Goal: Task Accomplishment & Management: Use online tool/utility

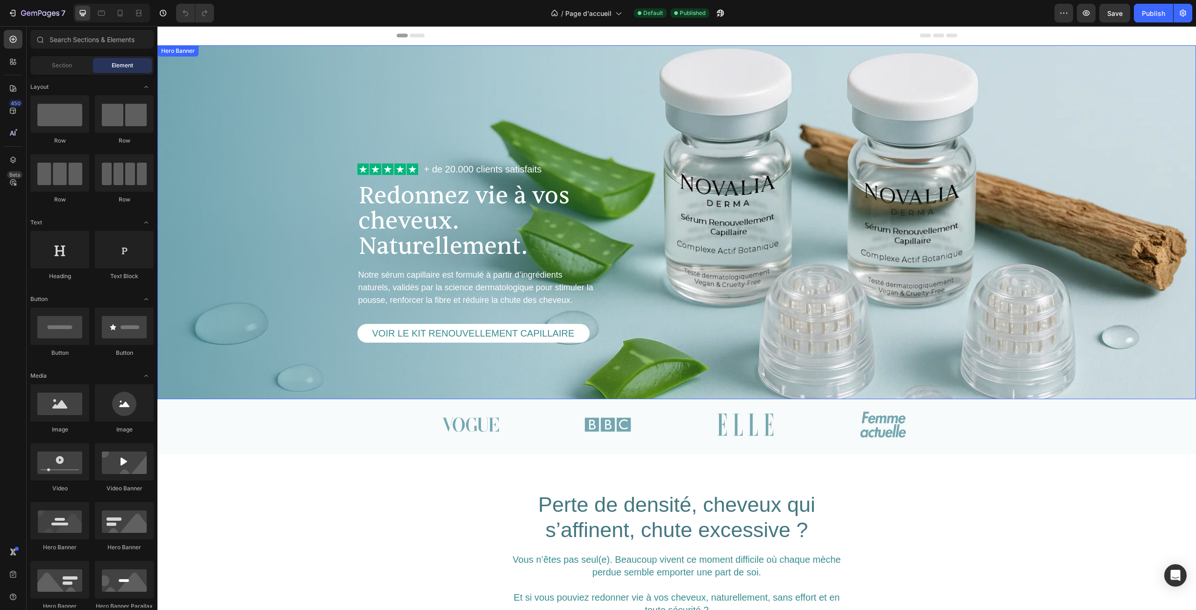
click at [945, 411] on div "Image Image Image Image Row Section 3" at bounding box center [676, 426] width 1039 height 55
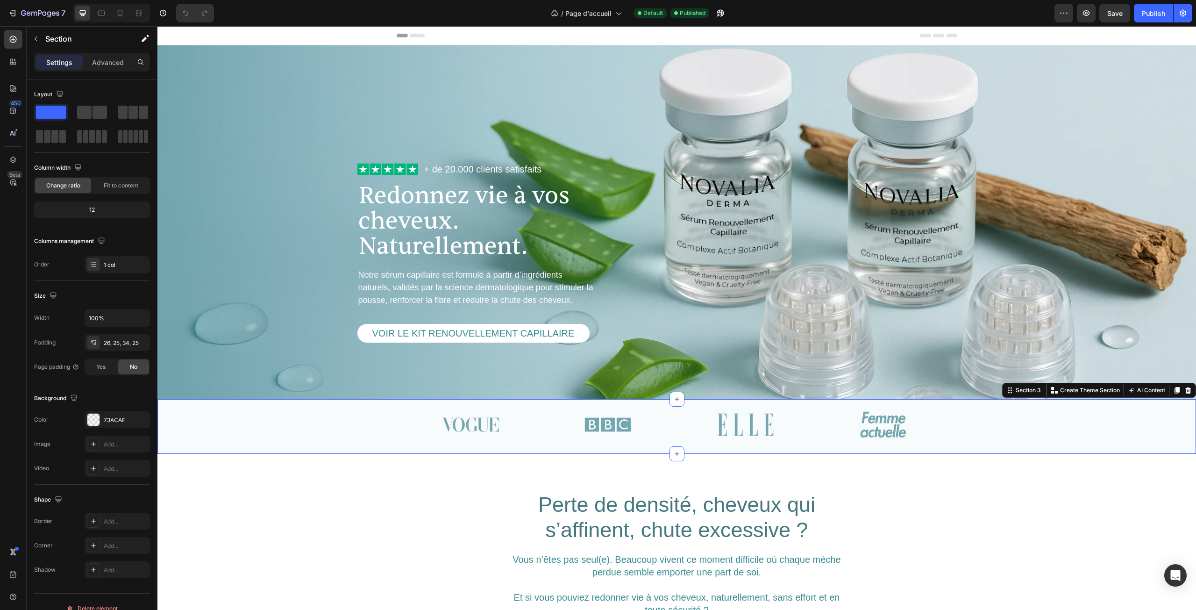
drag, startPoint x: 1181, startPoint y: 393, endPoint x: 1150, endPoint y: 372, distance: 37.9
click at [1186, 392] on icon at bounding box center [1189, 390] width 6 height 7
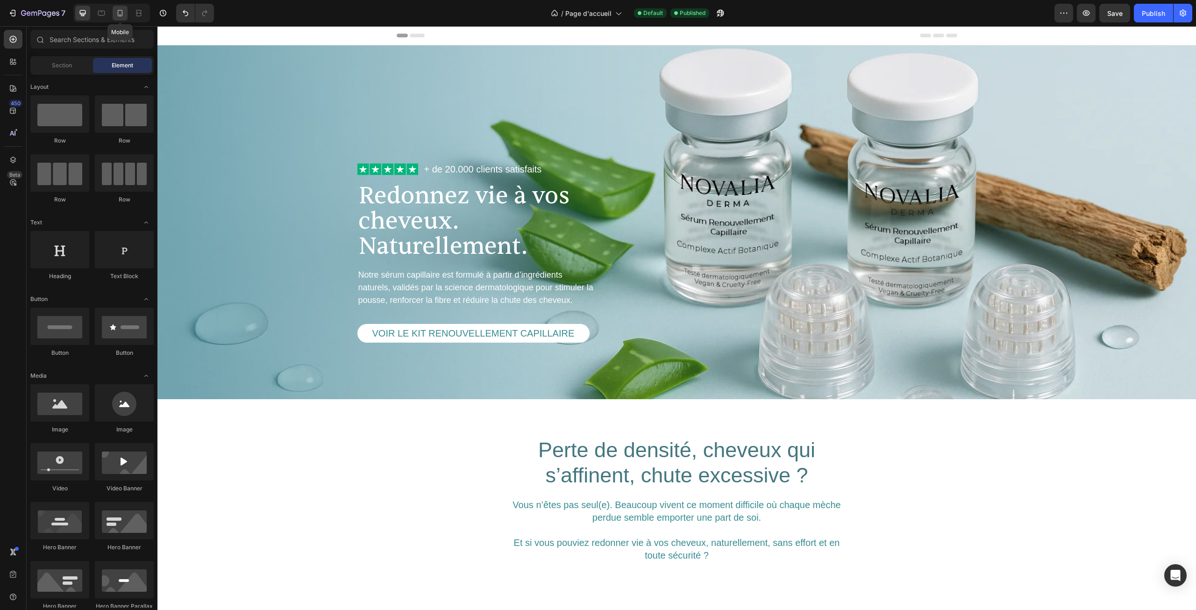
click at [125, 7] on div at bounding box center [120, 13] width 15 height 15
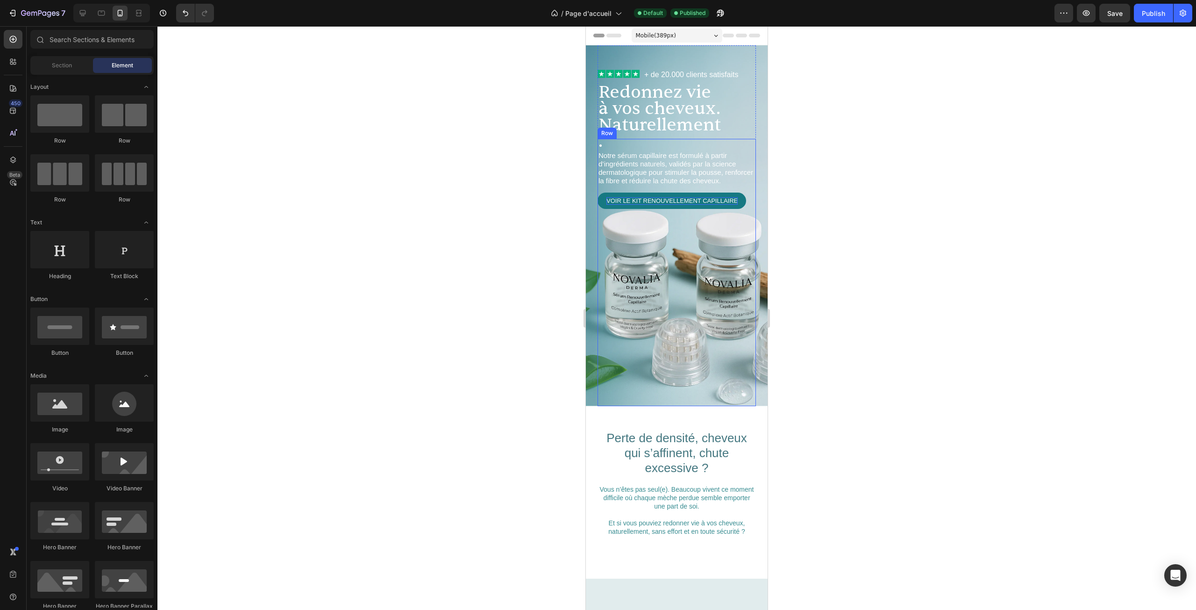
click at [687, 197] on p "voir le kit renouvellement Capillaire" at bounding box center [672, 200] width 131 height 7
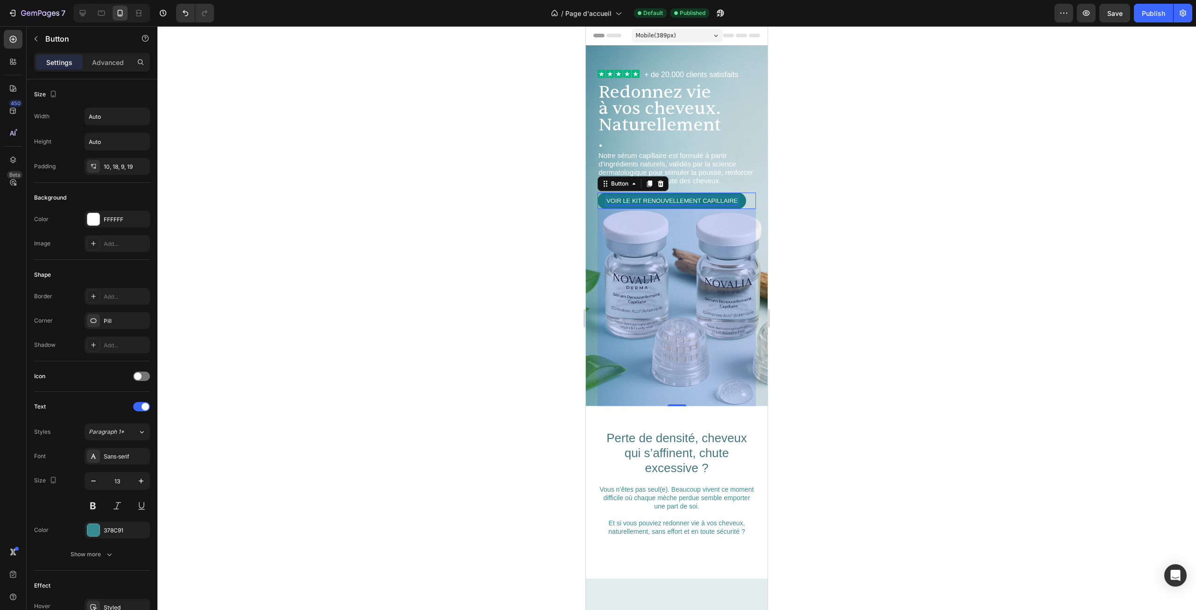
click at [687, 197] on p "voir le kit renouvellement Capillaire" at bounding box center [672, 200] width 131 height 7
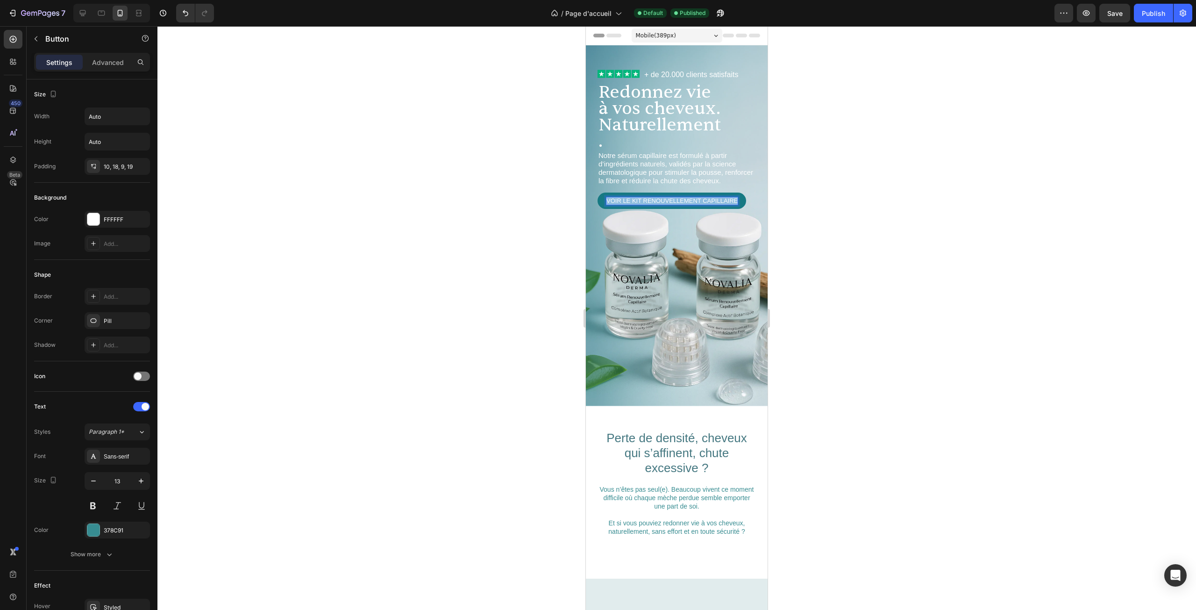
click at [687, 197] on p "voir le kit renouvellement Capillaire" at bounding box center [672, 200] width 131 height 7
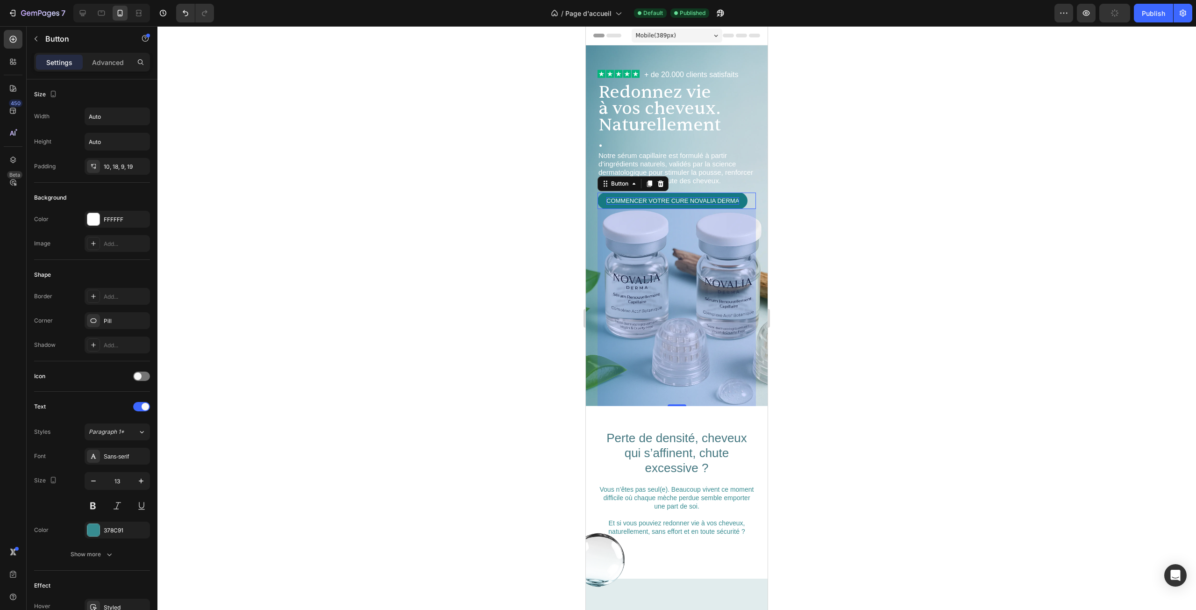
click at [795, 180] on div at bounding box center [676, 318] width 1039 height 584
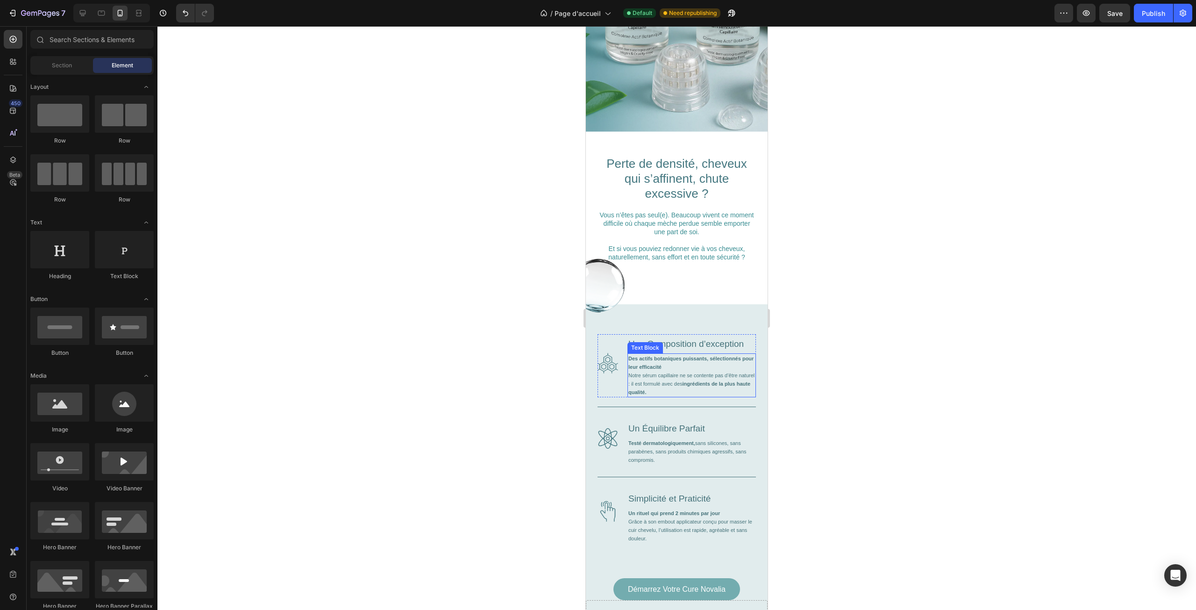
scroll to position [514, 0]
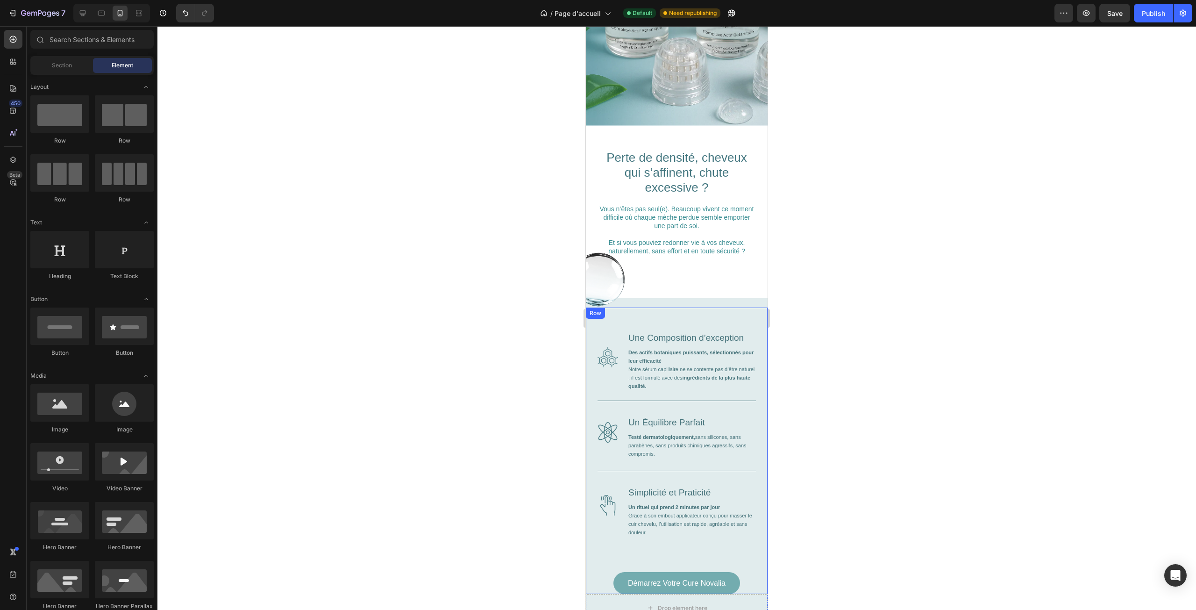
click at [723, 308] on div "Image Une Composition d’exception Heading Des actifs botaniques puissants, séle…" at bounding box center [677, 451] width 158 height 286
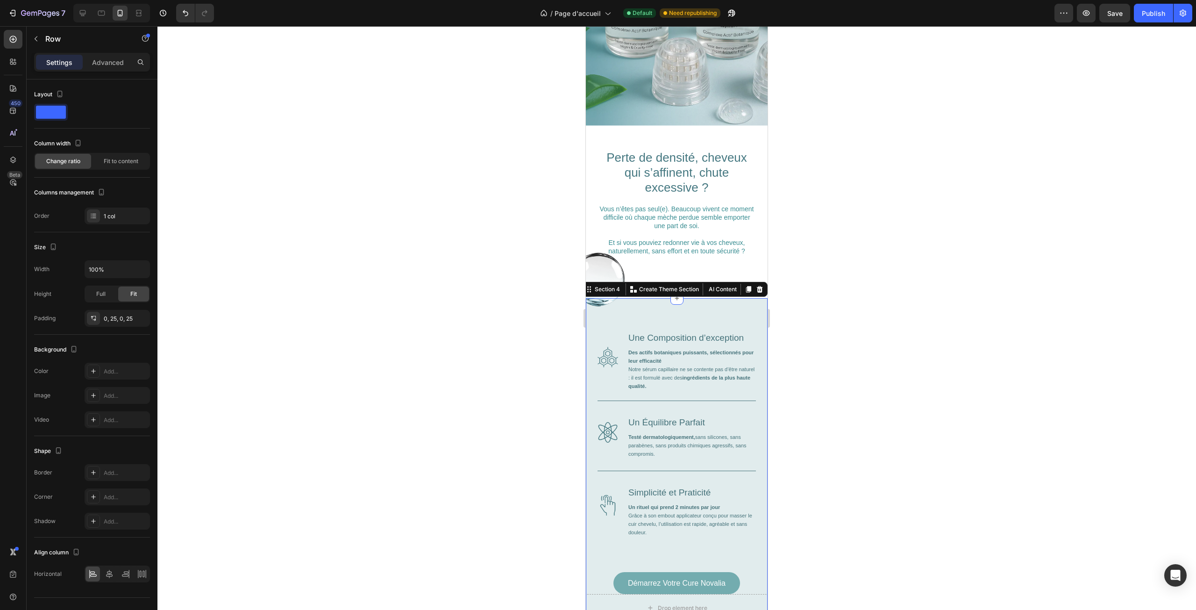
click at [732, 299] on div "Image Image Une Composition d’exception Heading Des actifs botaniques puissants…" at bounding box center [677, 460] width 182 height 324
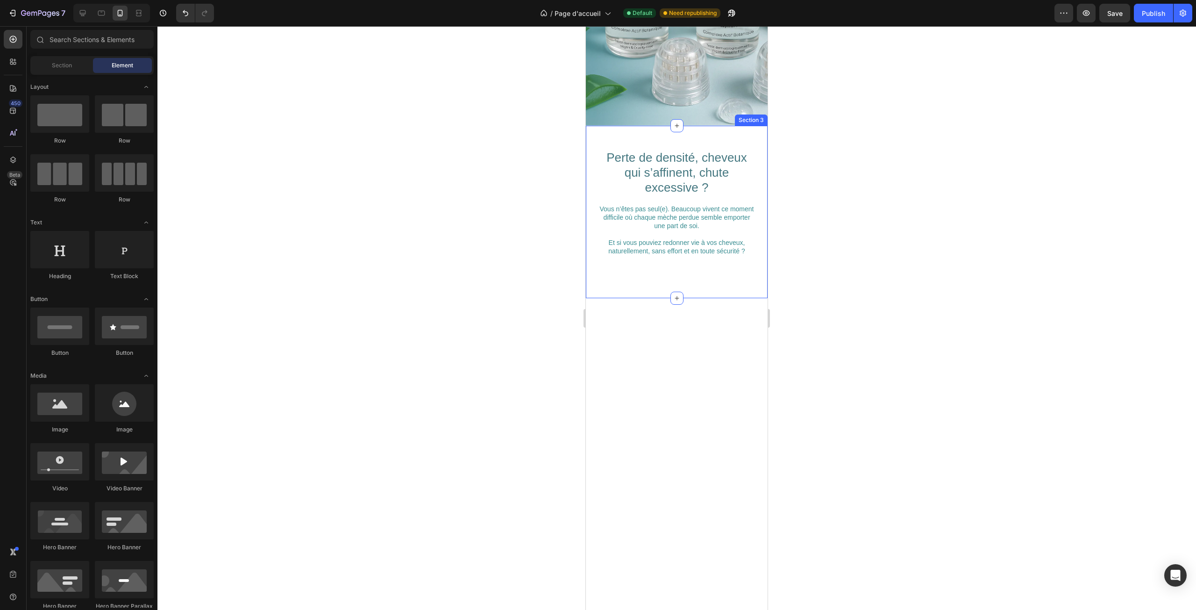
click at [611, 269] on div "Perte de densité, cheveux qui s’affinent, chute excessive ? Heading Vous n’êtes…" at bounding box center [677, 212] width 182 height 172
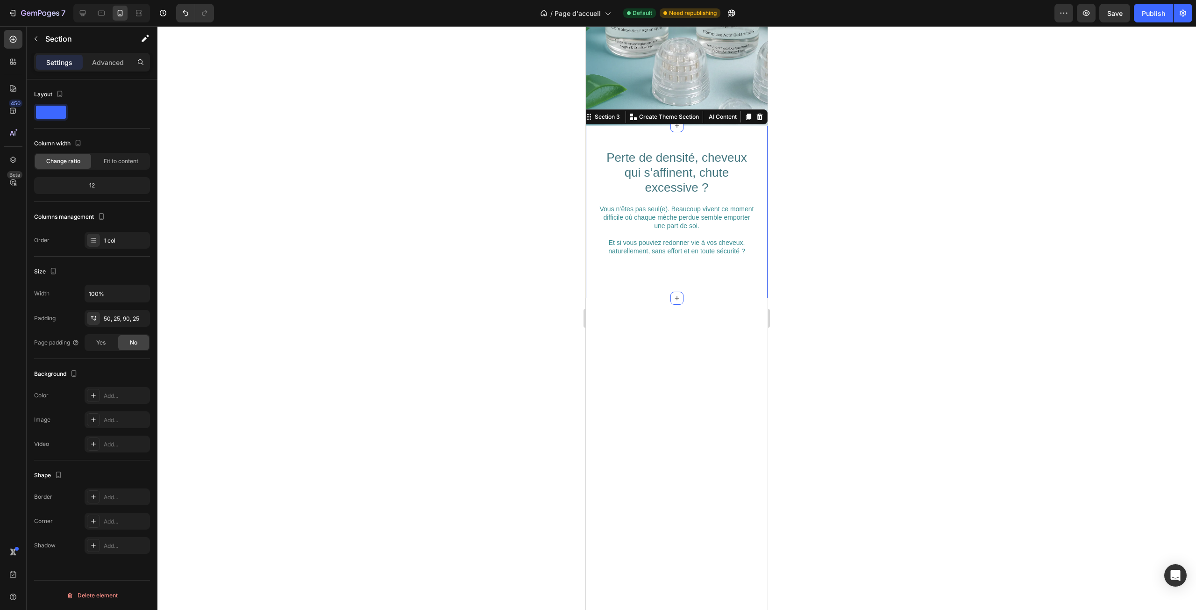
click at [633, 298] on div at bounding box center [677, 475] width 182 height 355
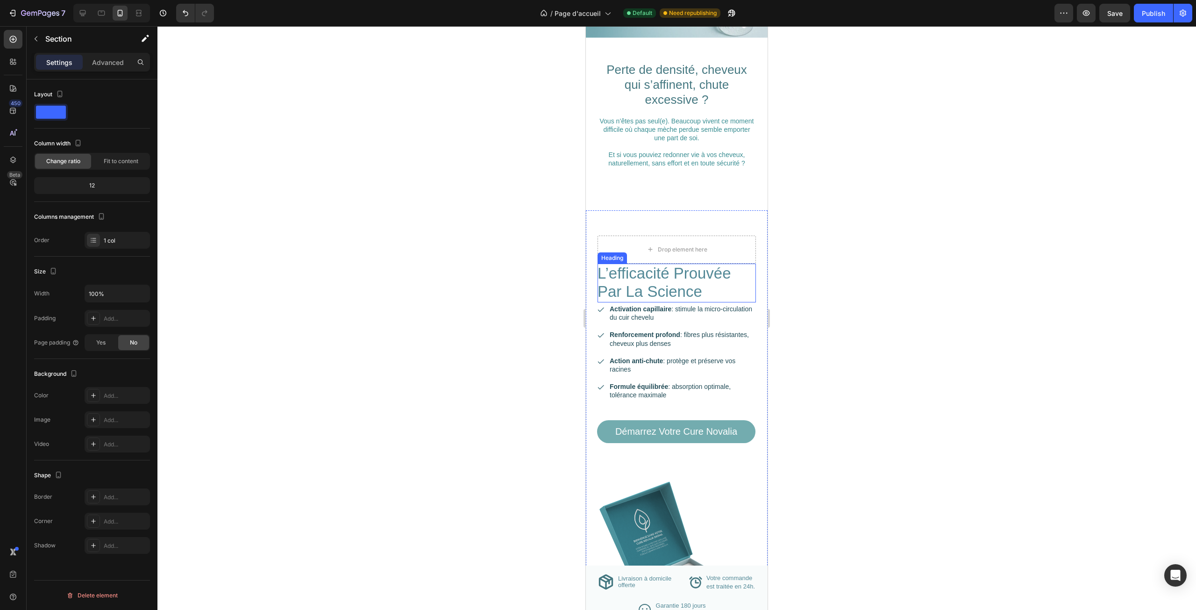
scroll to position [608, 0]
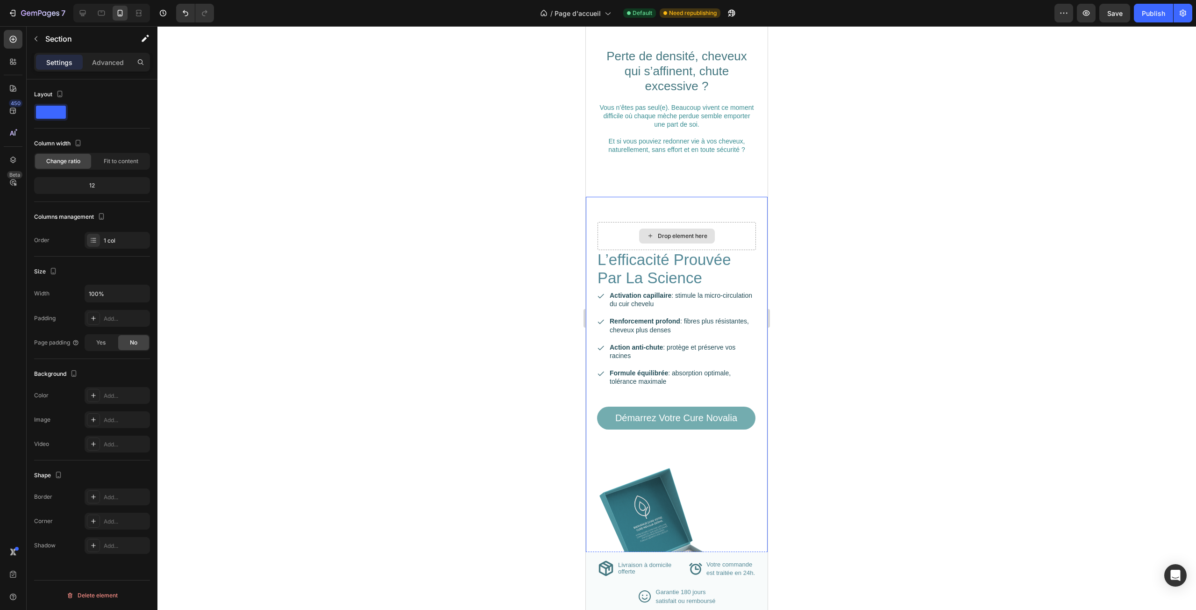
click at [742, 246] on div "Drop element here" at bounding box center [677, 236] width 158 height 28
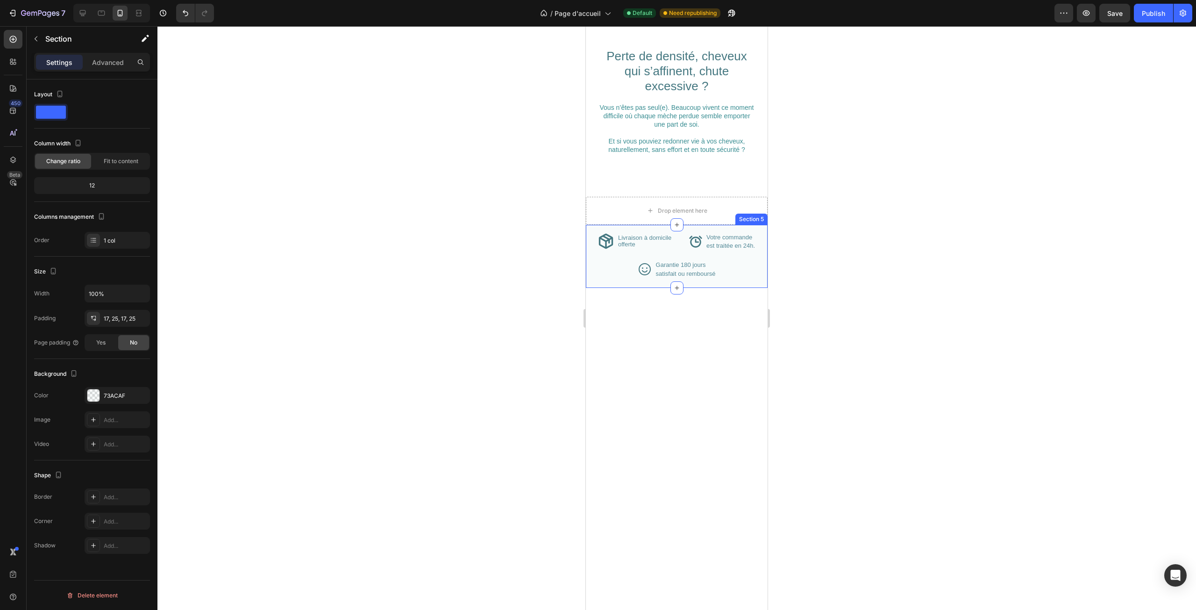
click at [742, 217] on div "Section 5" at bounding box center [752, 219] width 32 height 11
click at [718, 202] on div "Drop element here" at bounding box center [677, 211] width 182 height 28
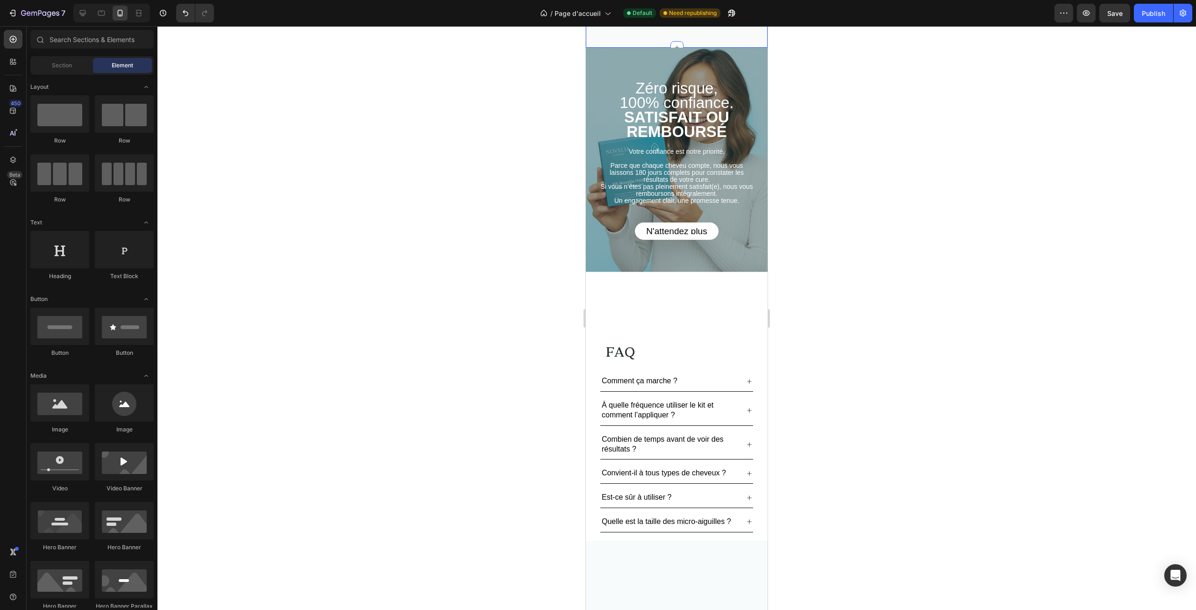
scroll to position [1355, 0]
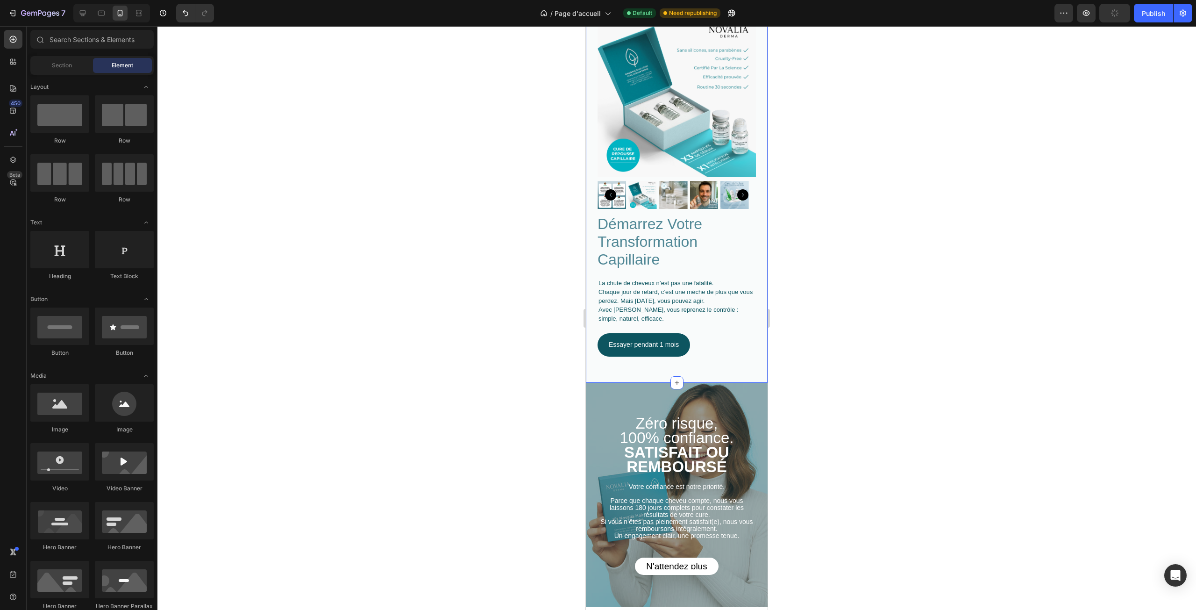
click at [753, 174] on div "démarrez votre transformation capillaire Heading La chute de cheveux n’est pas …" at bounding box center [677, 189] width 182 height 387
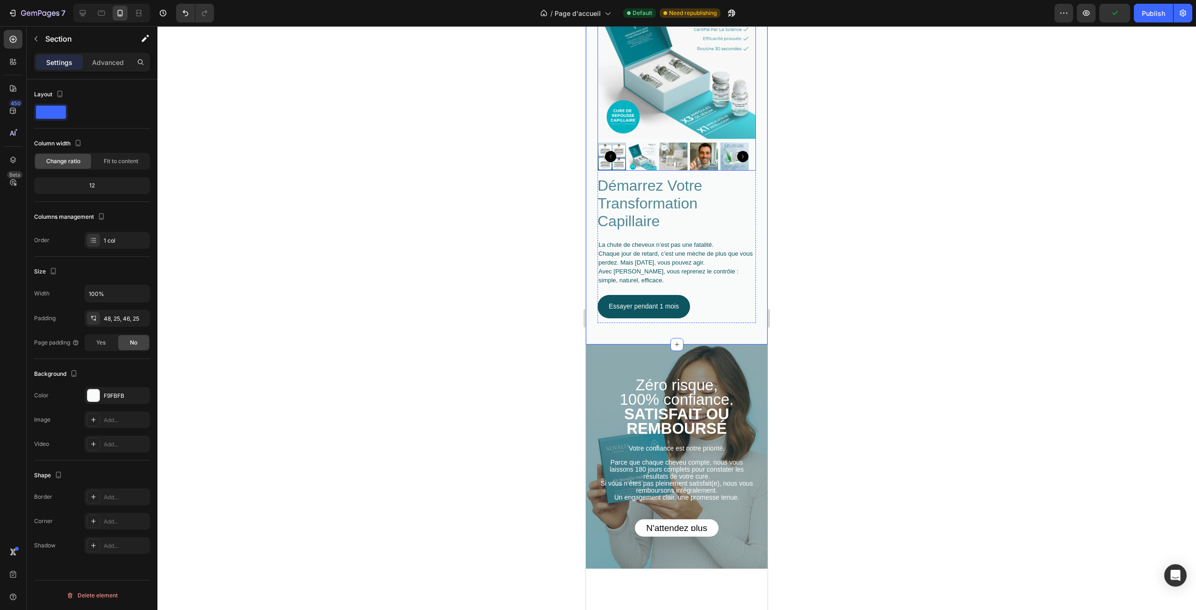
scroll to position [1589, 0]
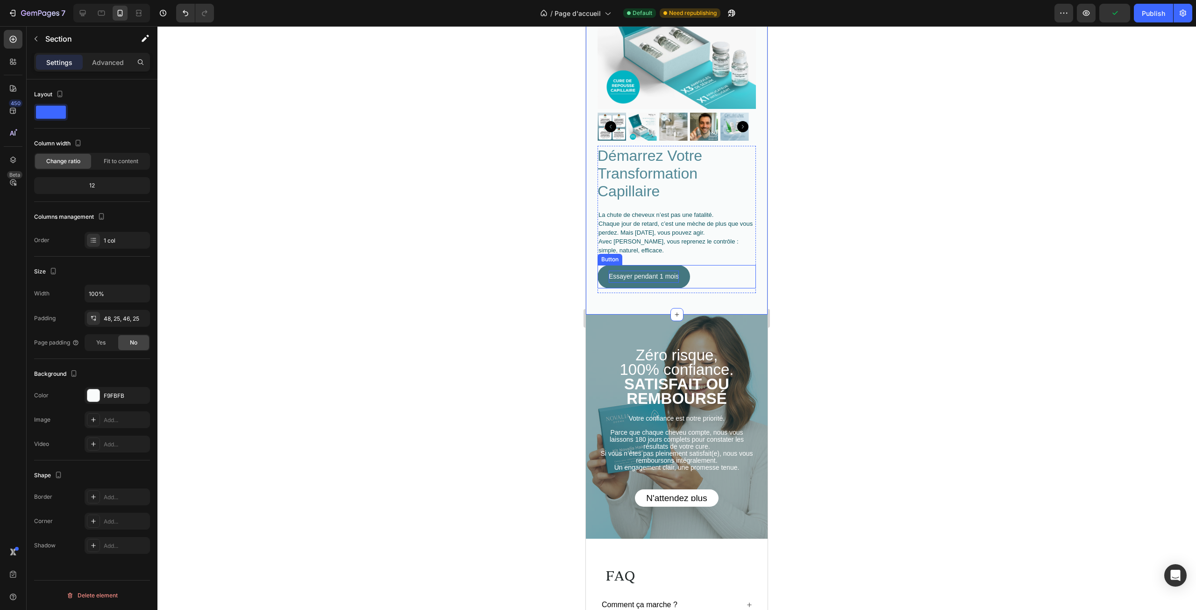
click at [661, 271] on p "Essayer pendant 1 mois" at bounding box center [644, 277] width 70 height 12
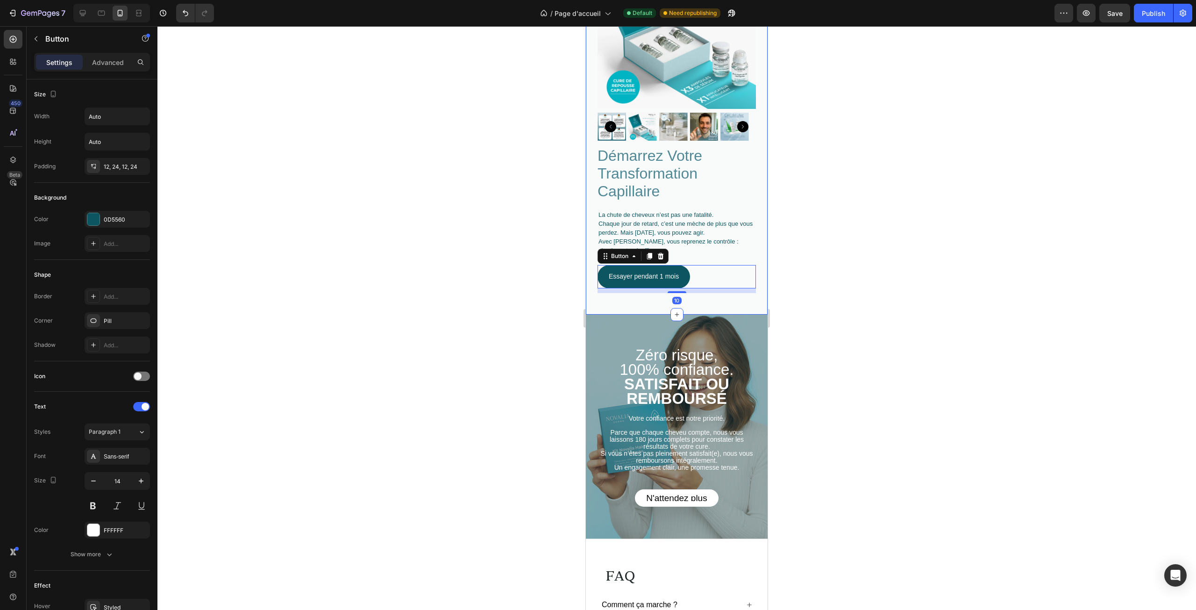
click at [807, 264] on div at bounding box center [676, 318] width 1039 height 584
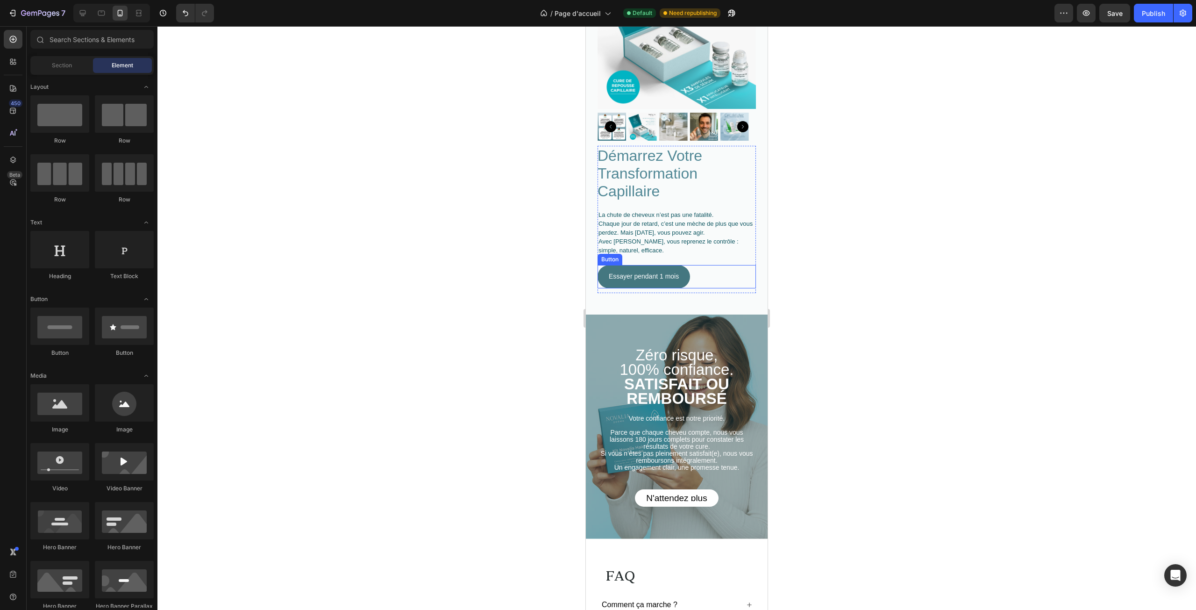
click at [680, 269] on link "Essayer pendant 1 mois" at bounding box center [644, 276] width 93 height 23
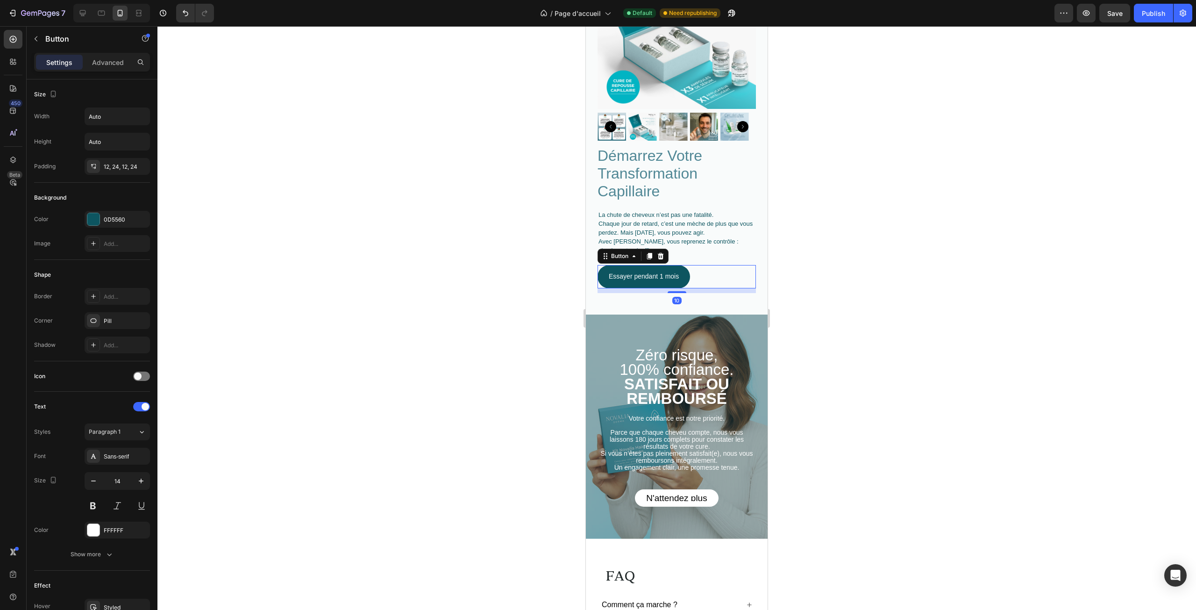
click at [807, 273] on div at bounding box center [676, 318] width 1039 height 584
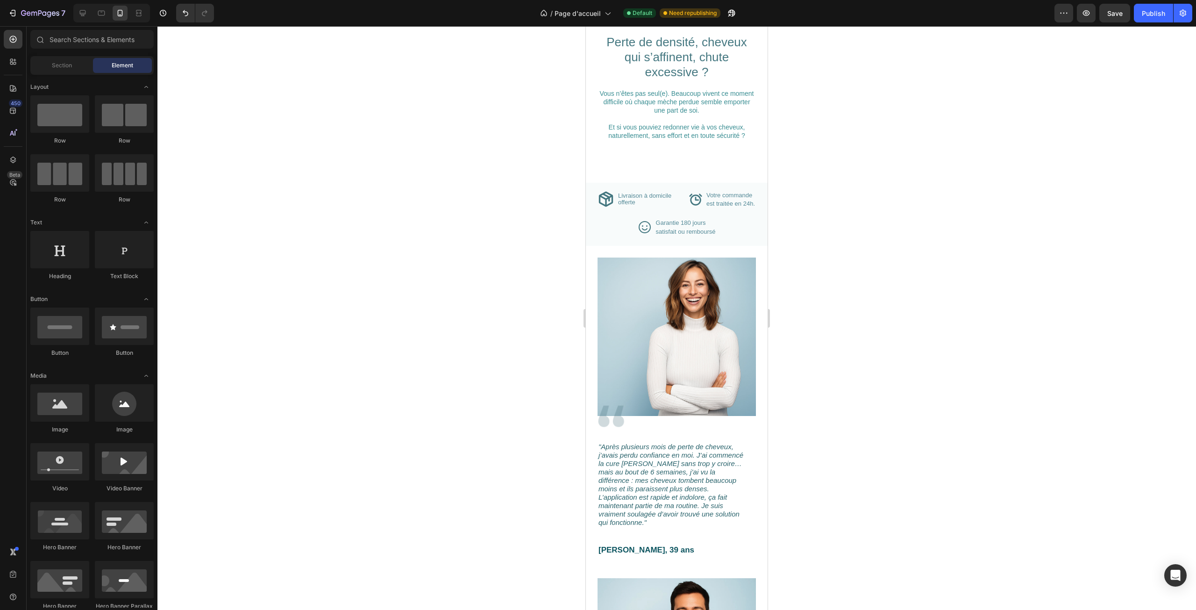
scroll to position [618, 0]
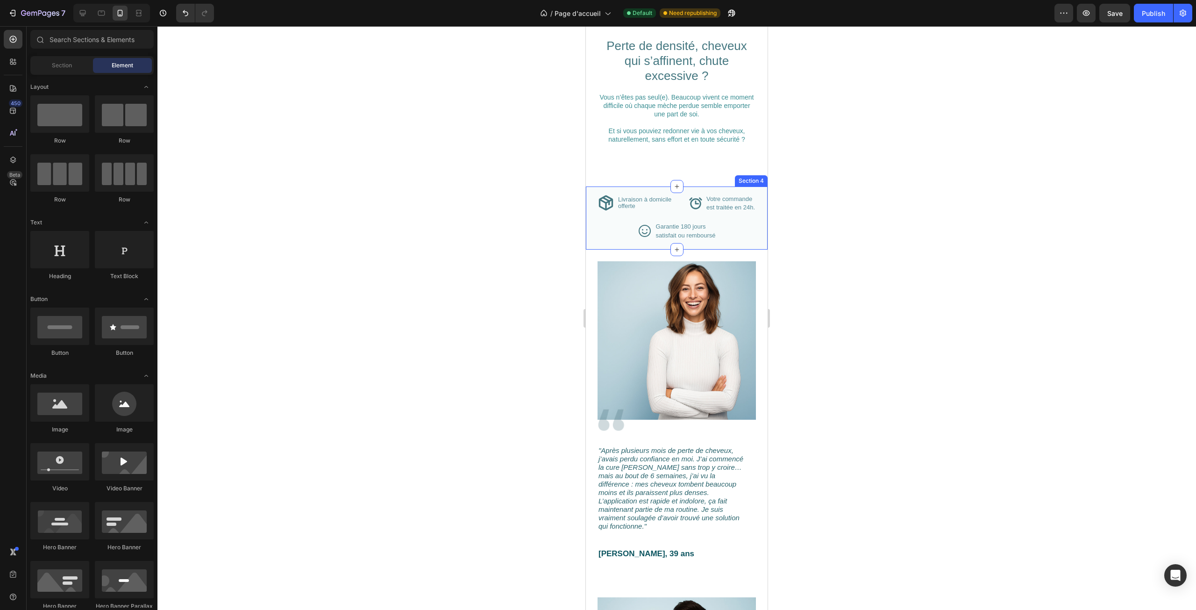
click at [702, 188] on div "Icon Livraison à domicile offerte Text Block Advanced List Icon Votre commande …" at bounding box center [677, 217] width 182 height 63
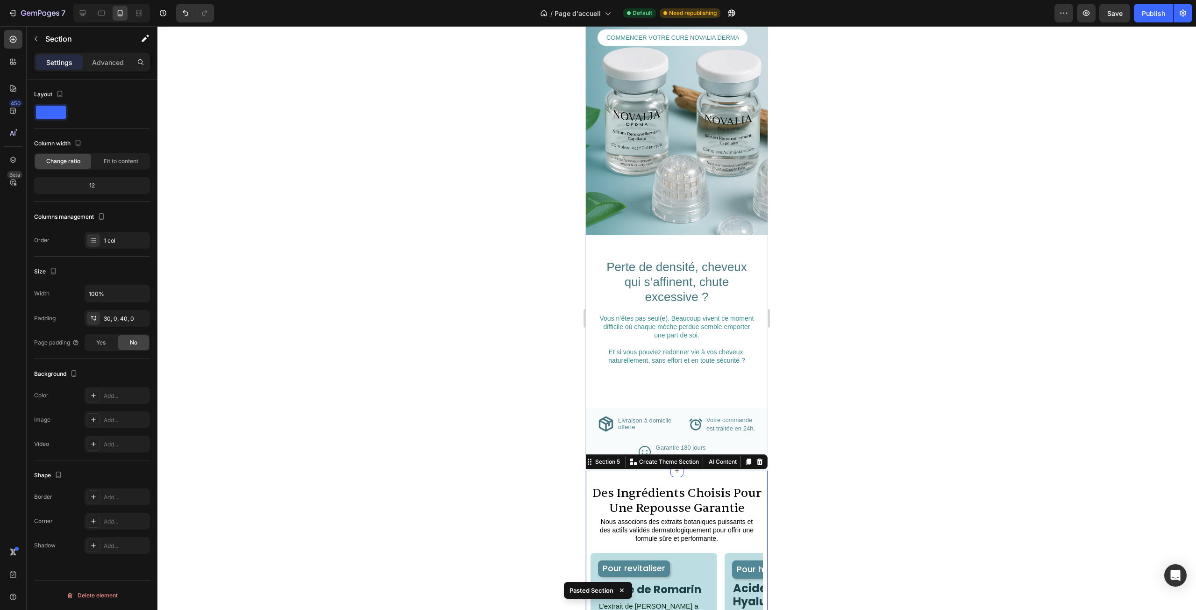
scroll to position [384, 0]
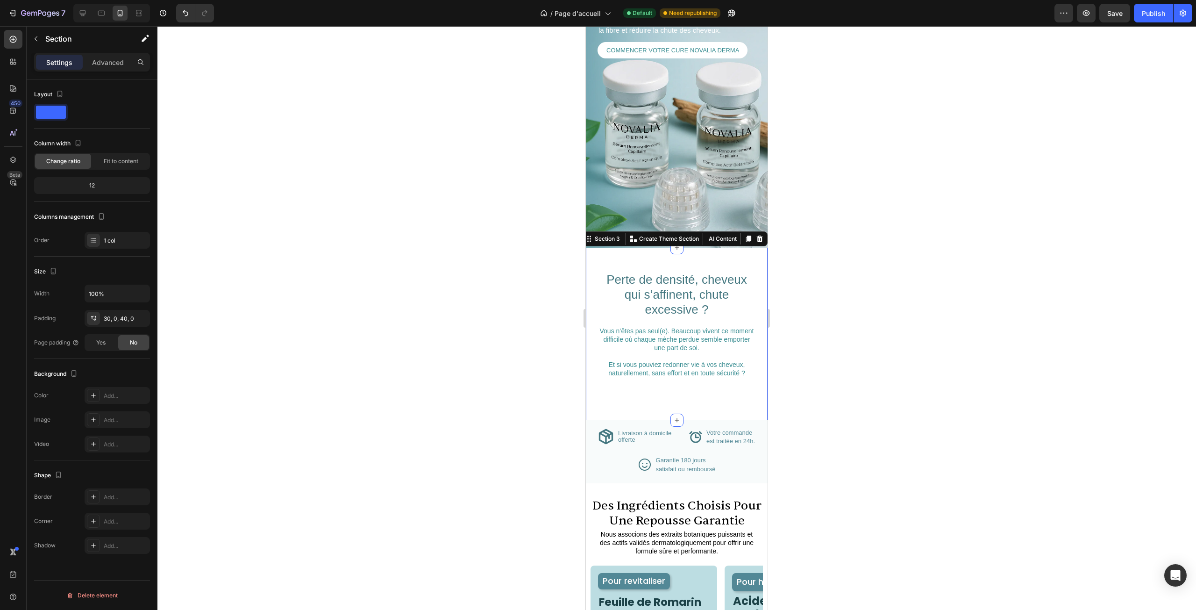
click at [710, 395] on div "Perte de densité, cheveux qui s’affinent, chute excessive ? Heading Vous n’êtes…" at bounding box center [677, 334] width 182 height 172
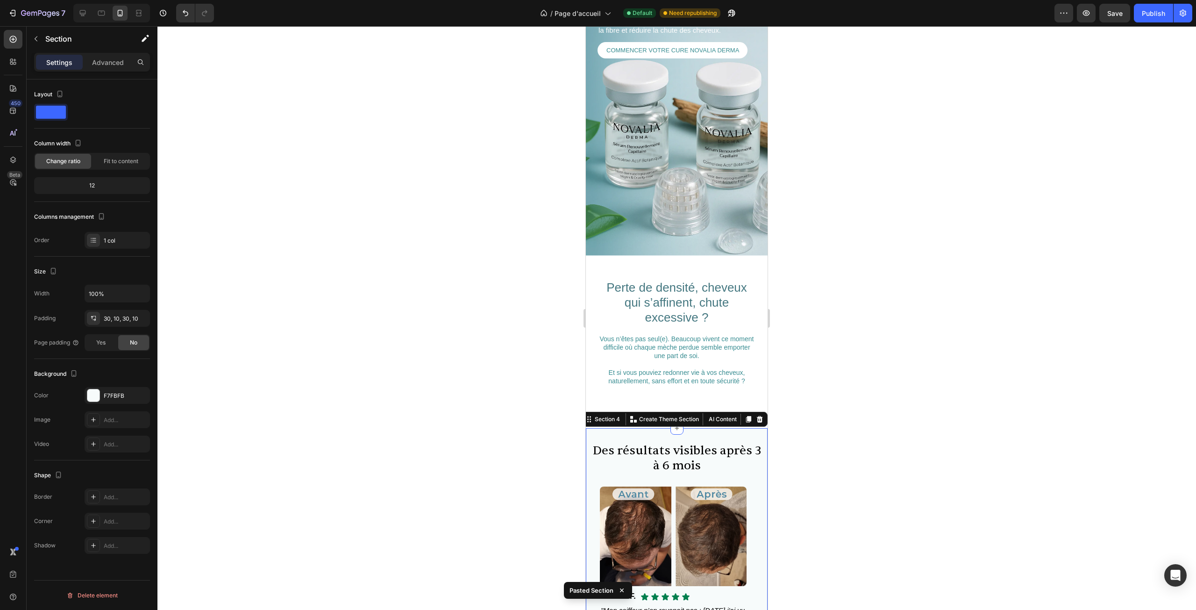
click at [836, 363] on div at bounding box center [676, 318] width 1039 height 584
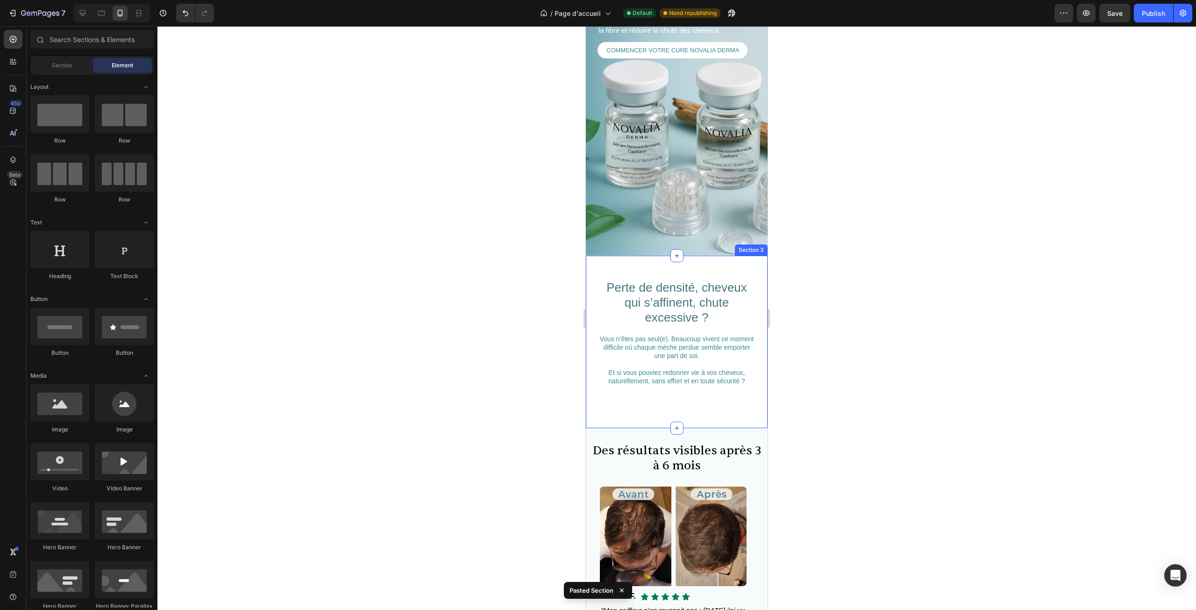
click at [734, 387] on div "Perte de densité, cheveux qui s’affinent, chute excessive ? Heading Vous n’êtes…" at bounding box center [677, 342] width 182 height 172
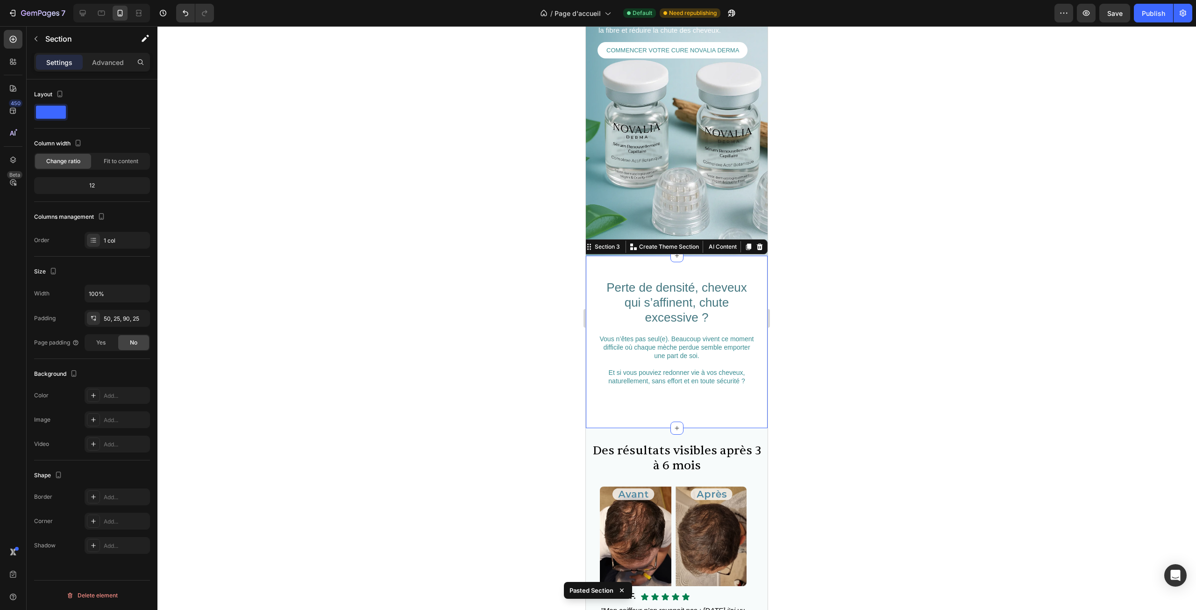
click at [112, 74] on div "Settings Advanced" at bounding box center [92, 66] width 131 height 27
click at [110, 69] on div "Advanced" at bounding box center [108, 62] width 47 height 15
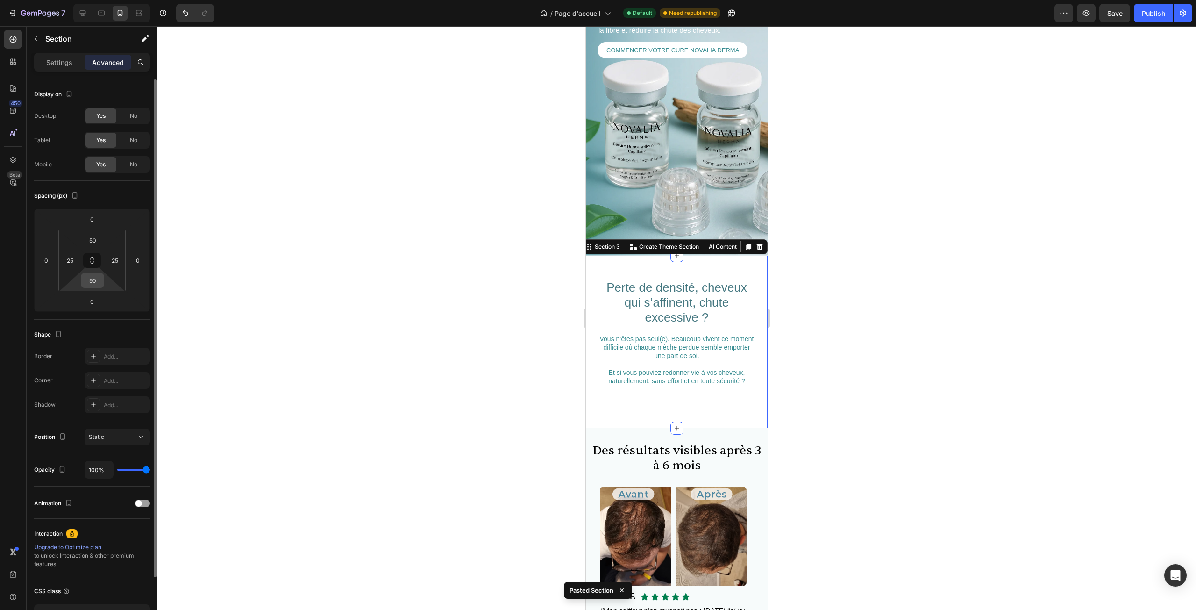
click at [99, 277] on input "90" at bounding box center [92, 280] width 19 height 14
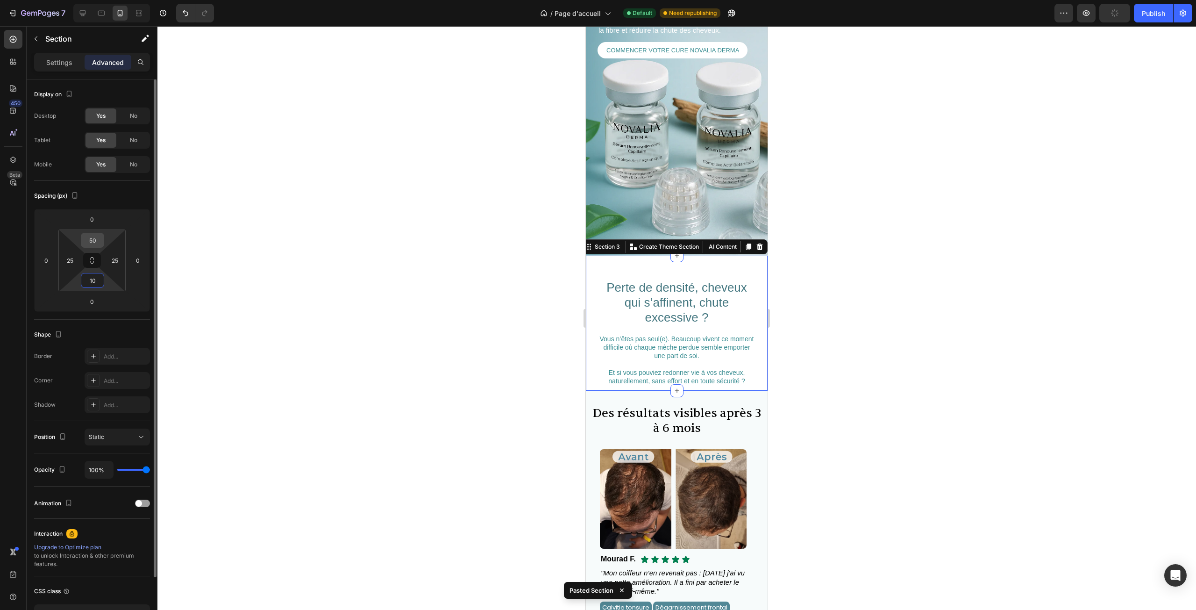
type input "1"
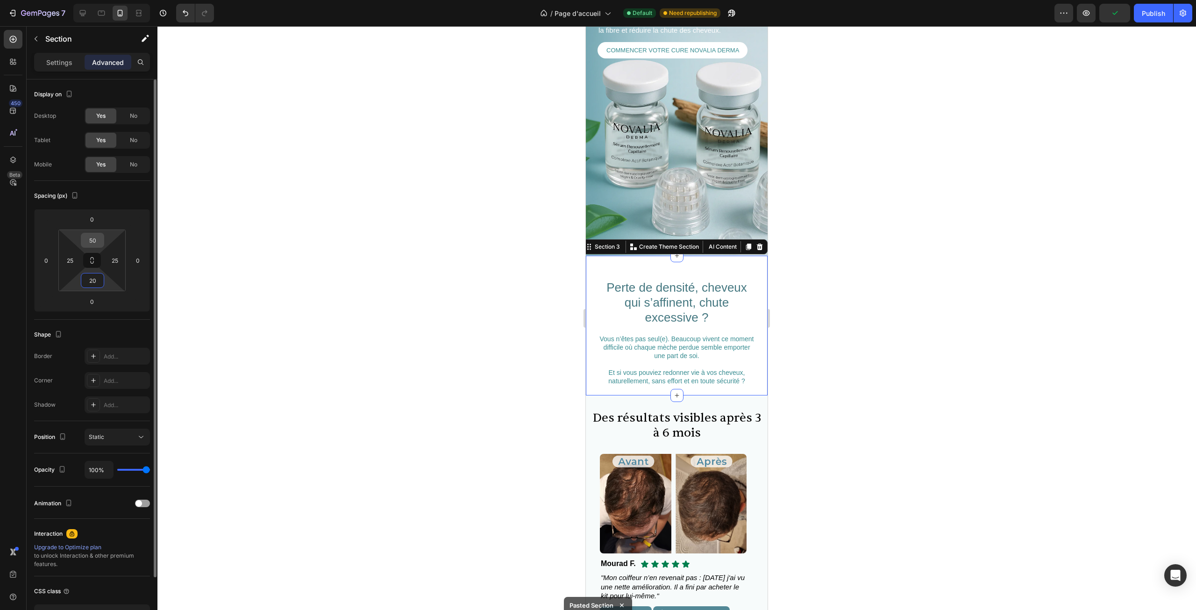
type input "2"
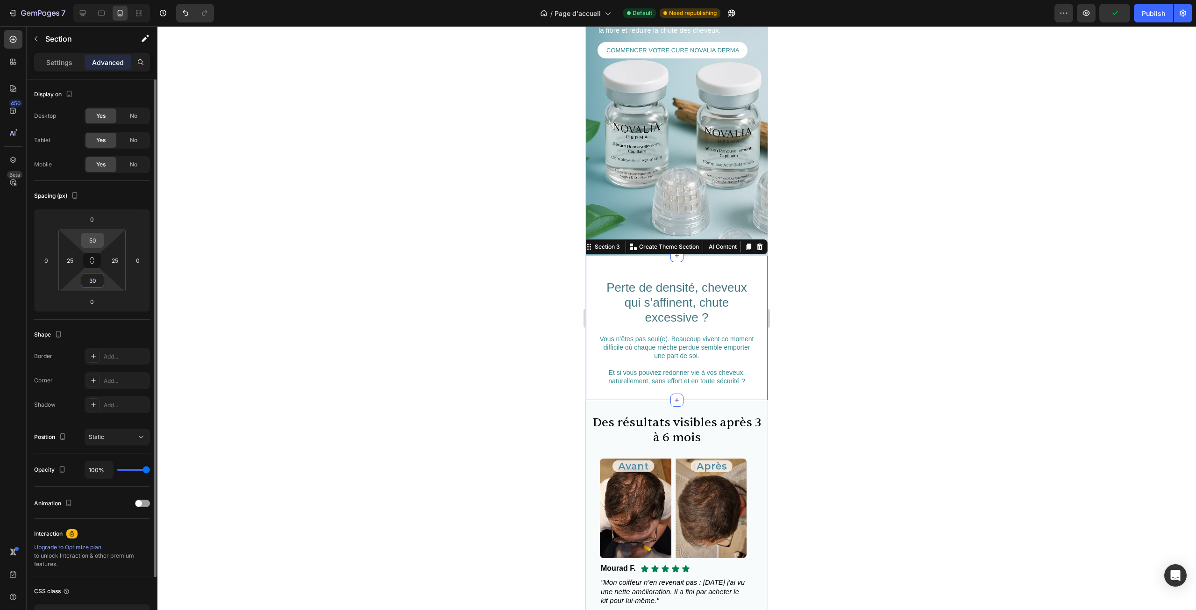
type input "30"
click at [94, 245] on input "50" at bounding box center [92, 240] width 19 height 14
type input "30"
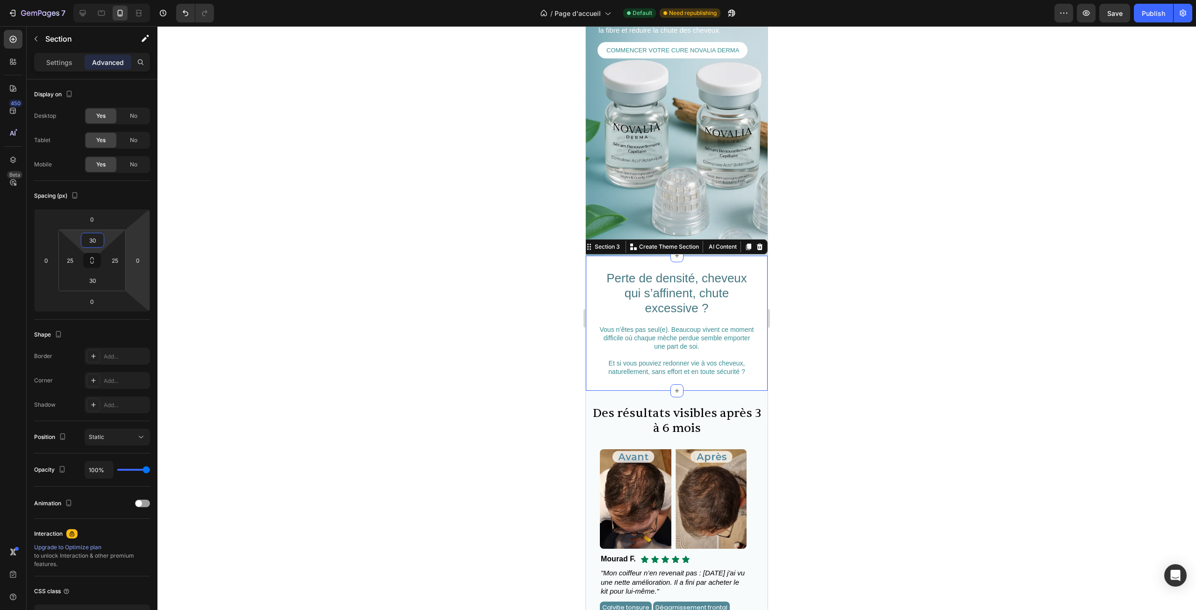
click at [401, 286] on div at bounding box center [676, 318] width 1039 height 584
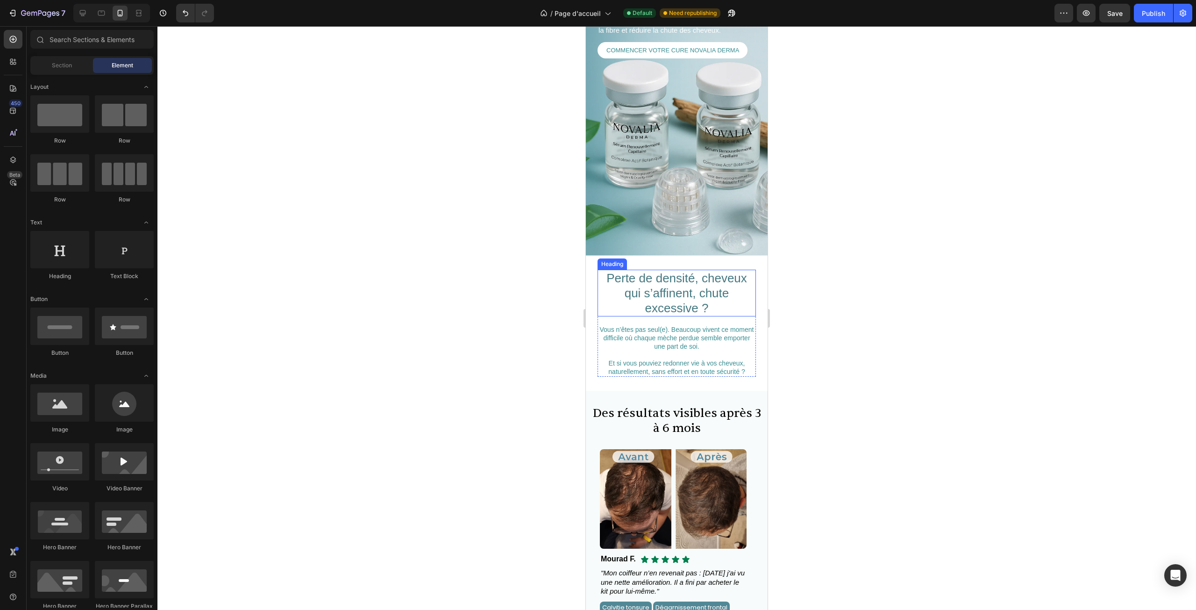
click at [638, 294] on h2 "Perte de densité, cheveux qui s’affinent, chute excessive ?" at bounding box center [677, 293] width 158 height 47
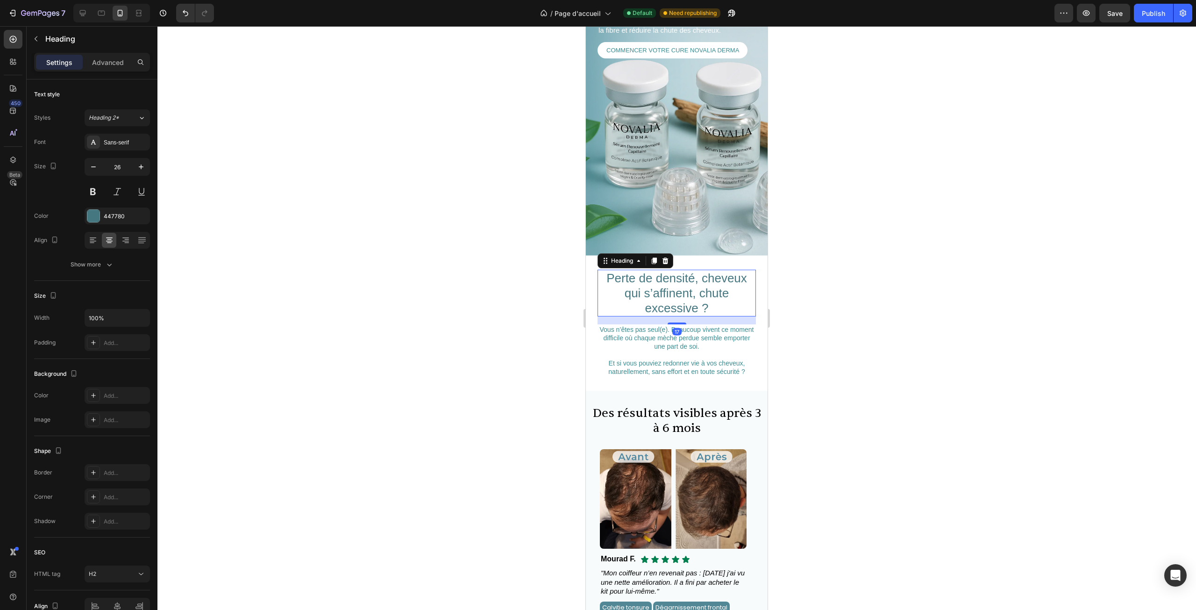
drag, startPoint x: 799, startPoint y: 296, endPoint x: 769, endPoint y: 297, distance: 29.9
click at [798, 296] on div at bounding box center [676, 318] width 1039 height 584
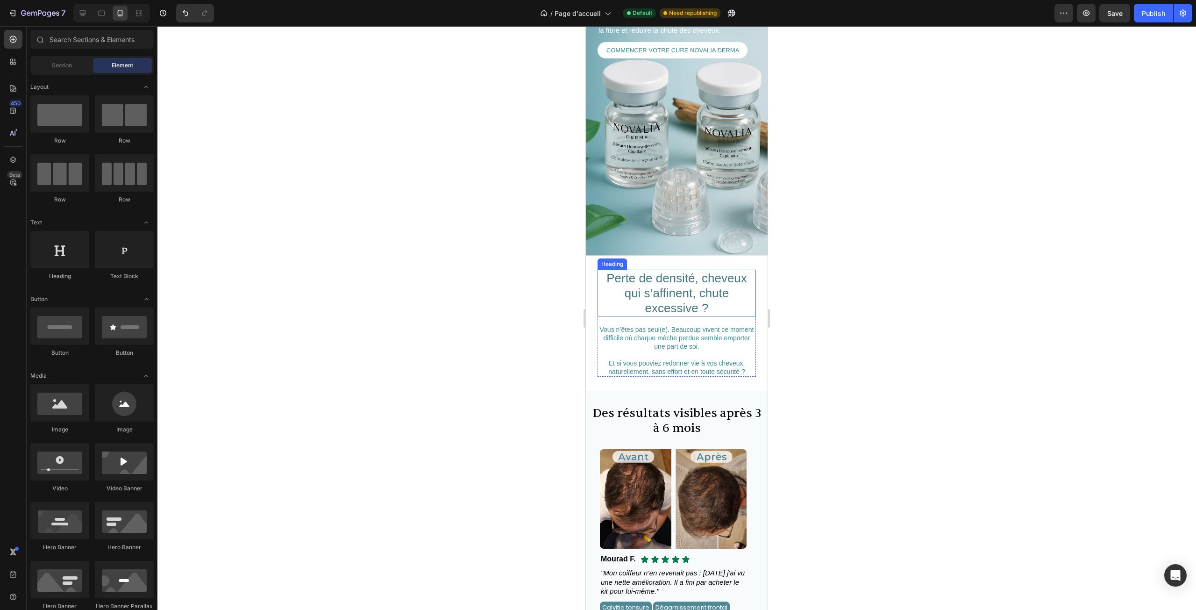
click at [711, 289] on h2 "Perte de densité, cheveux qui s’affinent, chute excessive ?" at bounding box center [677, 293] width 158 height 47
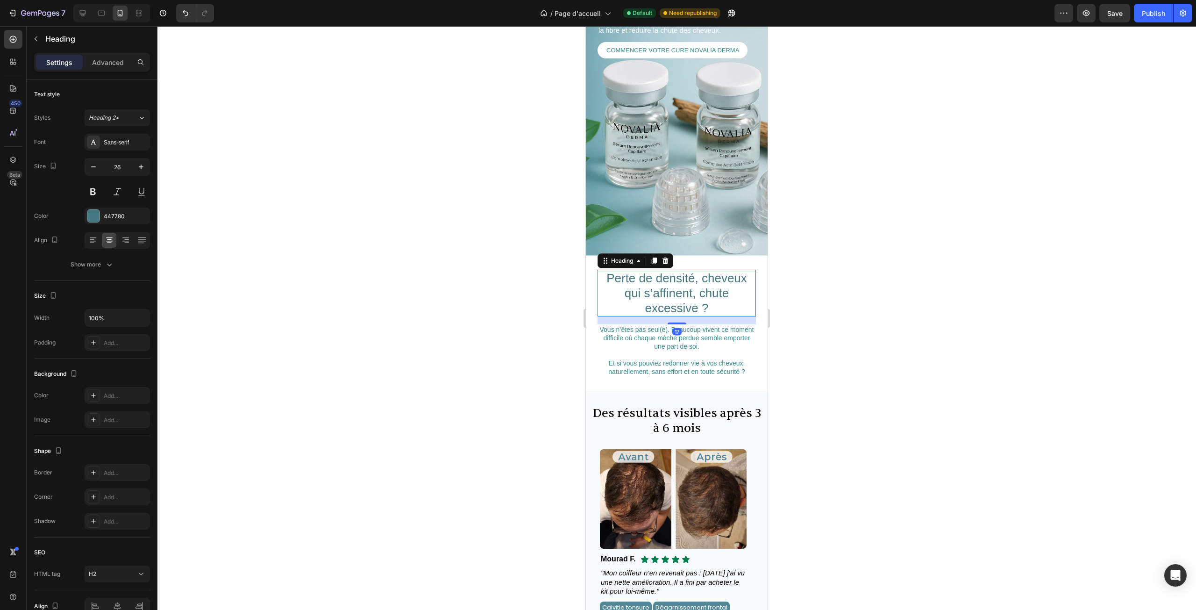
click at [824, 288] on div at bounding box center [676, 318] width 1039 height 584
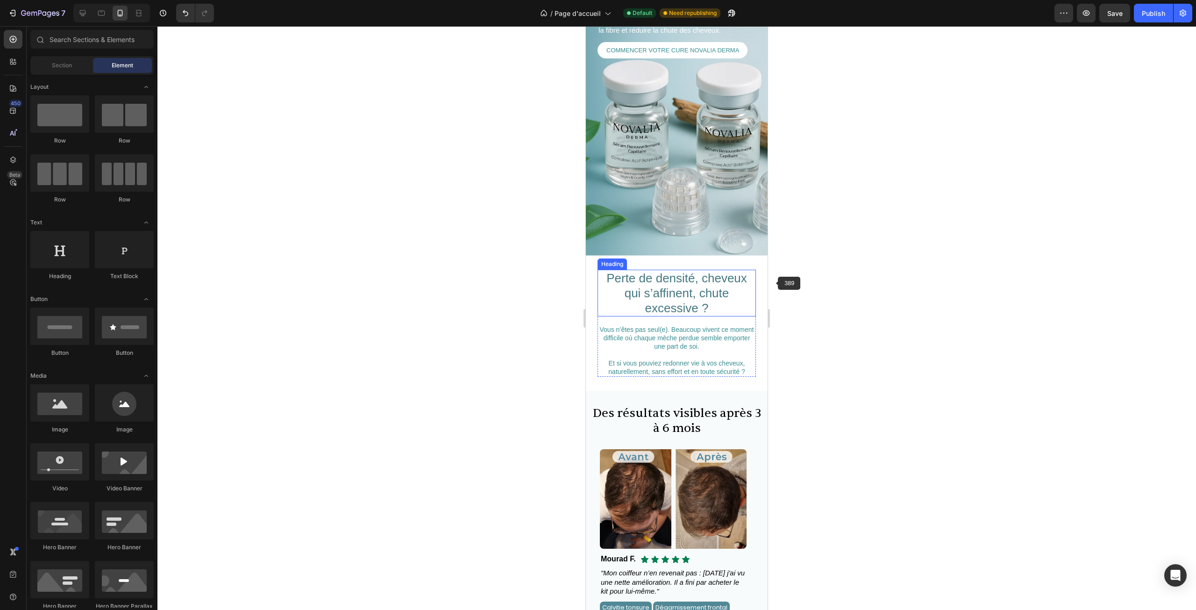
click at [694, 281] on h2 "Perte de densité, cheveux qui s’affinent, chute excessive ?" at bounding box center [677, 293] width 158 height 47
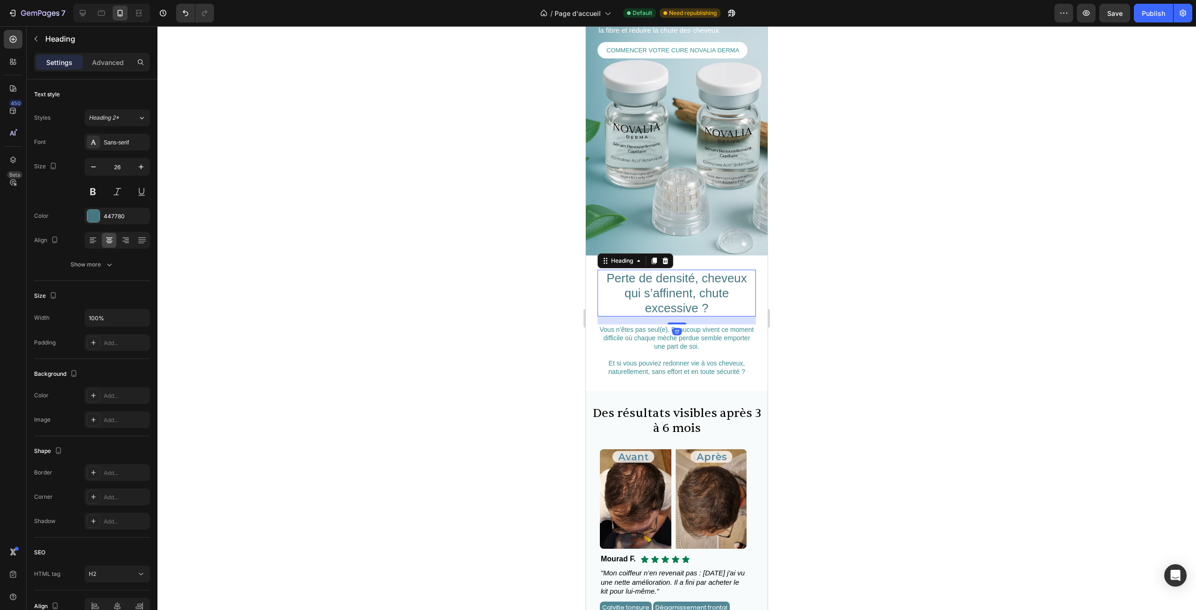
click at [694, 281] on h2 "Perte de densité, cheveux qui s’affinent, chute excessive ?" at bounding box center [677, 293] width 158 height 47
click at [693, 281] on p "Perte de densité, cheveux qui s’affinent, chute excessive ?" at bounding box center [677, 293] width 157 height 45
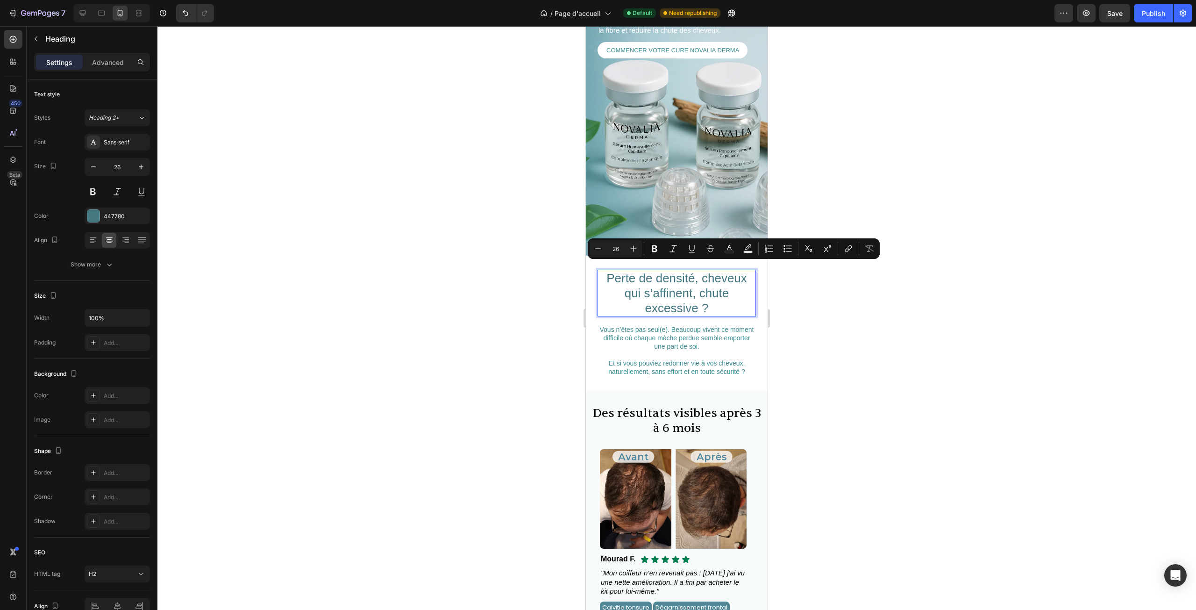
click at [836, 296] on div at bounding box center [676, 318] width 1039 height 584
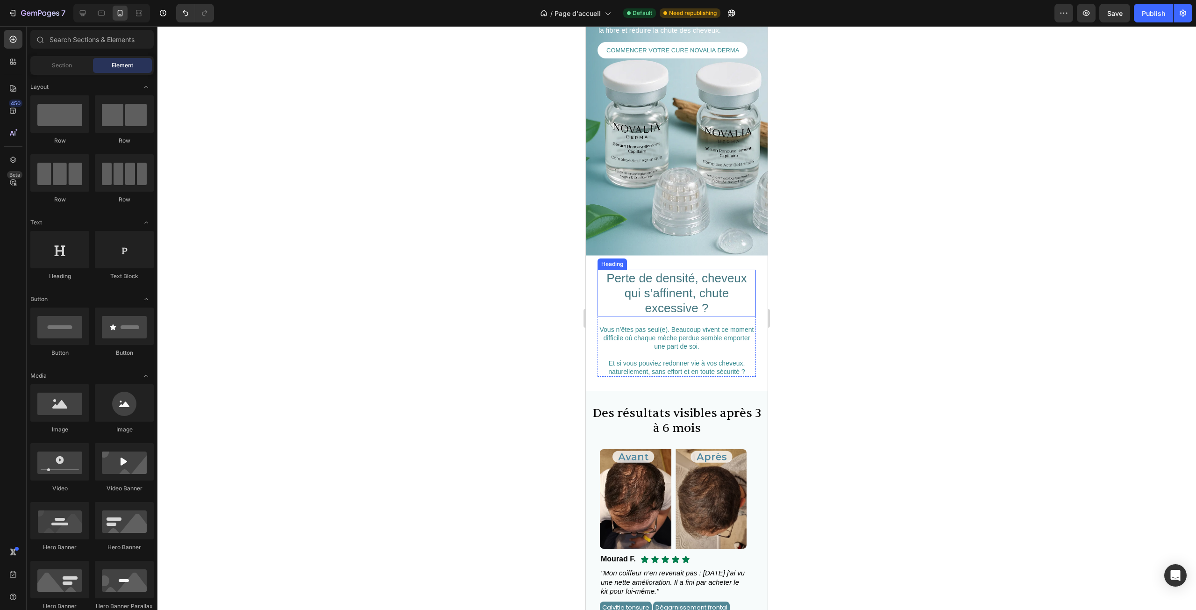
click at [717, 293] on p "Perte de densité, cheveux qui s’affinent, chute excessive ?" at bounding box center [677, 293] width 157 height 45
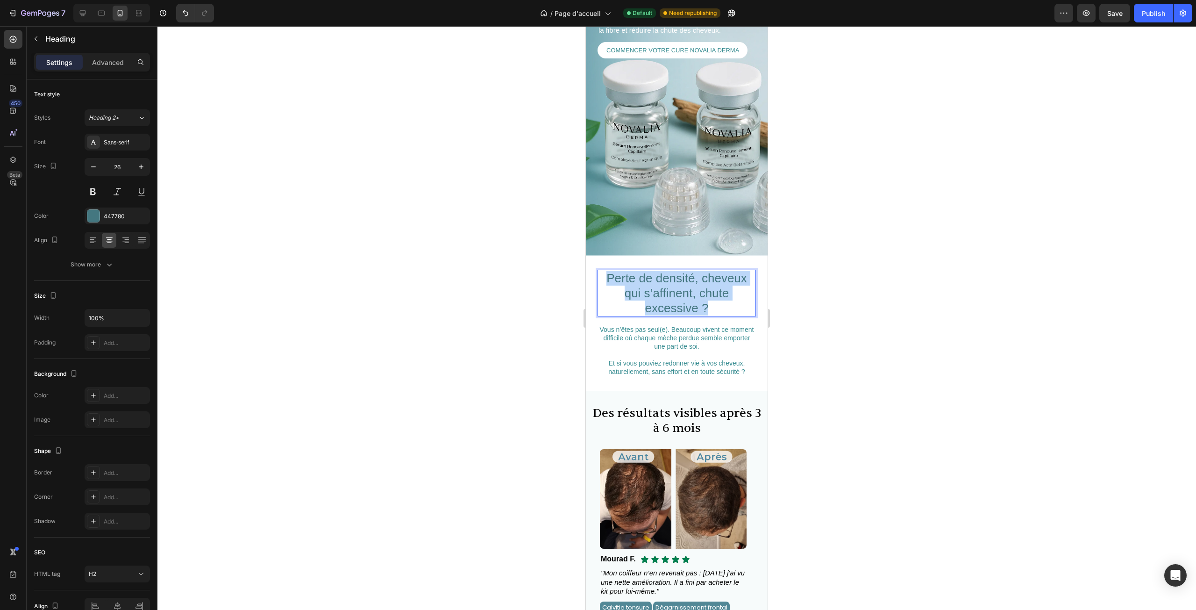
click at [717, 293] on p "Perte de densité, cheveux qui s’affinent, chute excessive ?" at bounding box center [677, 293] width 157 height 45
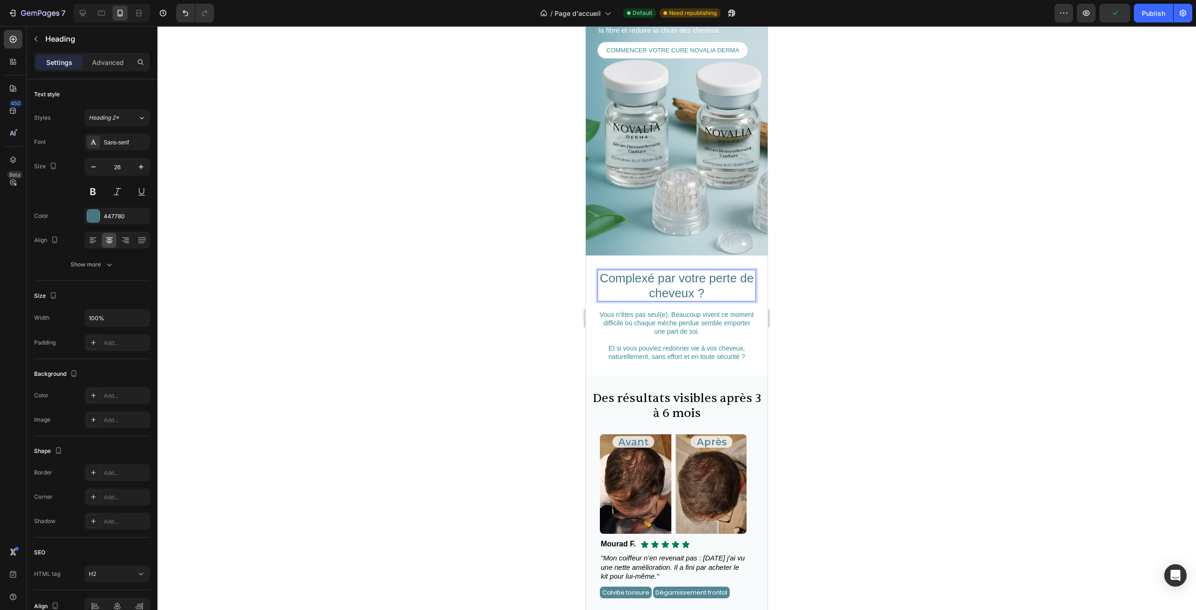
click at [825, 266] on div at bounding box center [676, 318] width 1039 height 584
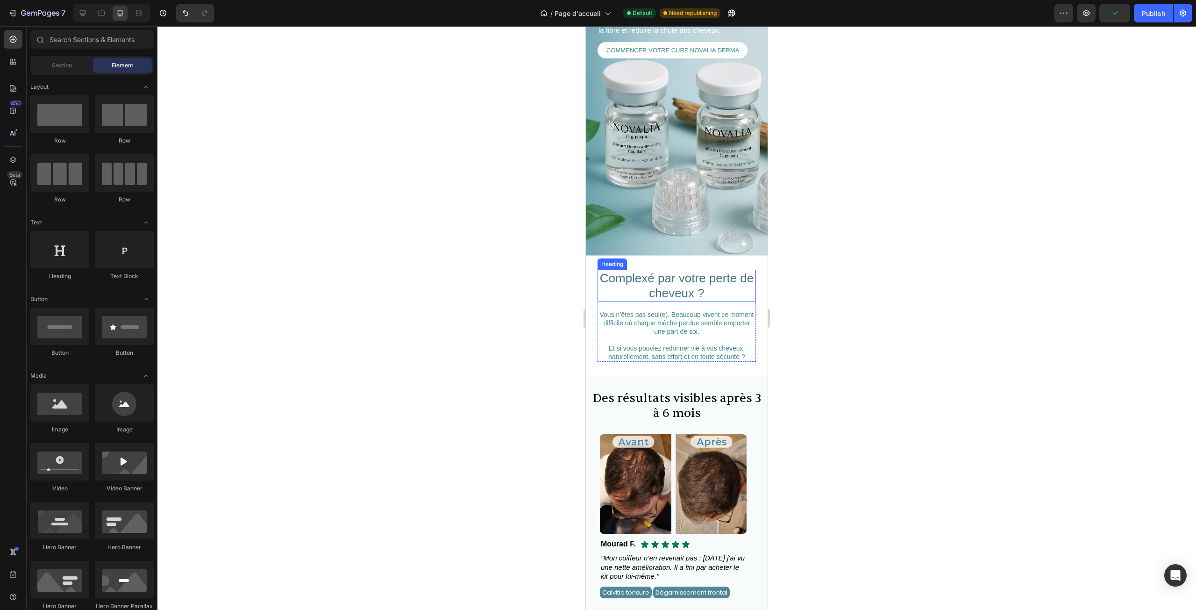
click at [695, 285] on p "Complexé par votre perte de cheveux ?" at bounding box center [677, 286] width 157 height 30
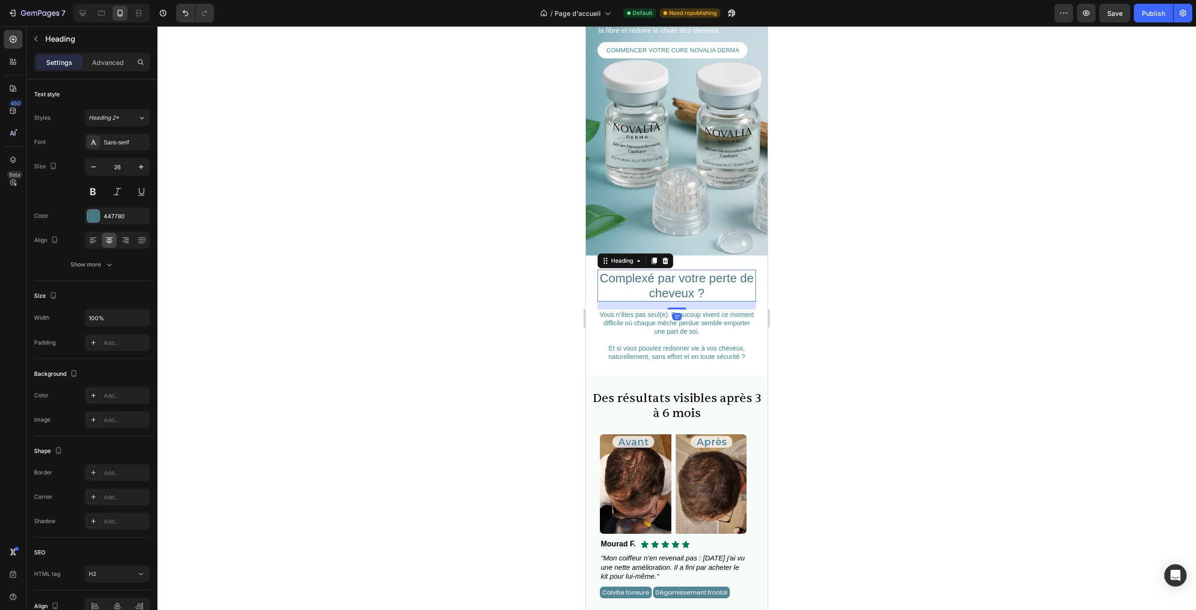
drag, startPoint x: 675, startPoint y: 300, endPoint x: 679, endPoint y: 289, distance: 12.0
click at [679, 289] on div "Complexé par votre perte de cheveux ? Heading 17" at bounding box center [677, 286] width 158 height 32
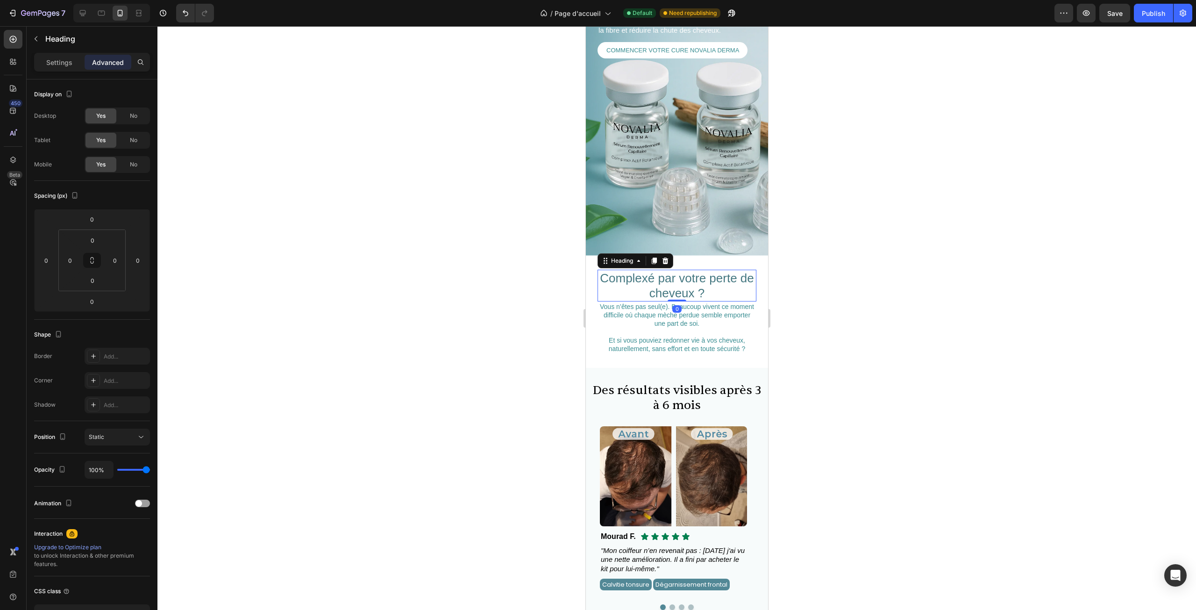
click at [775, 285] on div at bounding box center [676, 318] width 1039 height 584
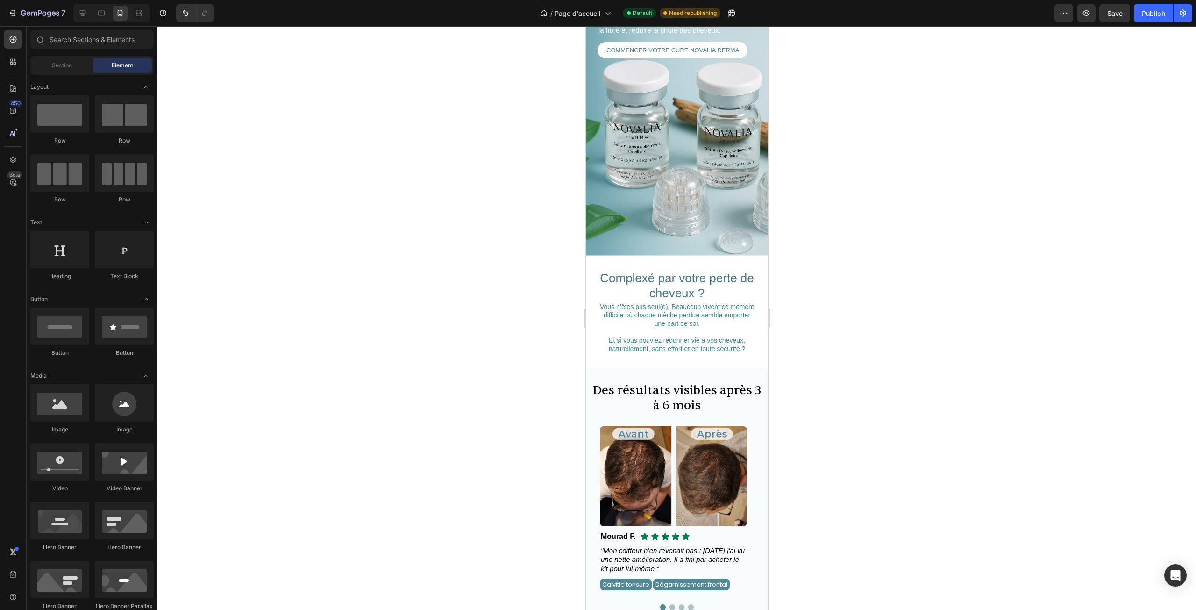
click at [712, 281] on p "Complexé par votre perte de cheveux ?" at bounding box center [676, 286] width 157 height 30
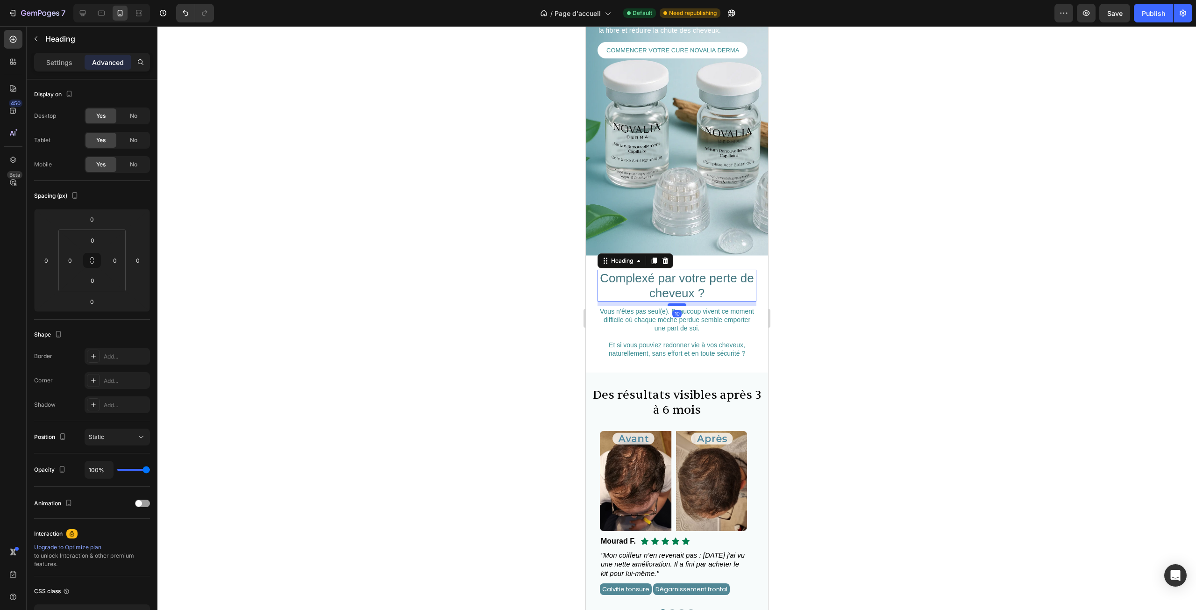
drag, startPoint x: 674, startPoint y: 292, endPoint x: 676, endPoint y: 296, distance: 5.0
click at [676, 303] on div at bounding box center [676, 304] width 19 height 3
type input "10"
click at [838, 304] on div at bounding box center [676, 318] width 1039 height 584
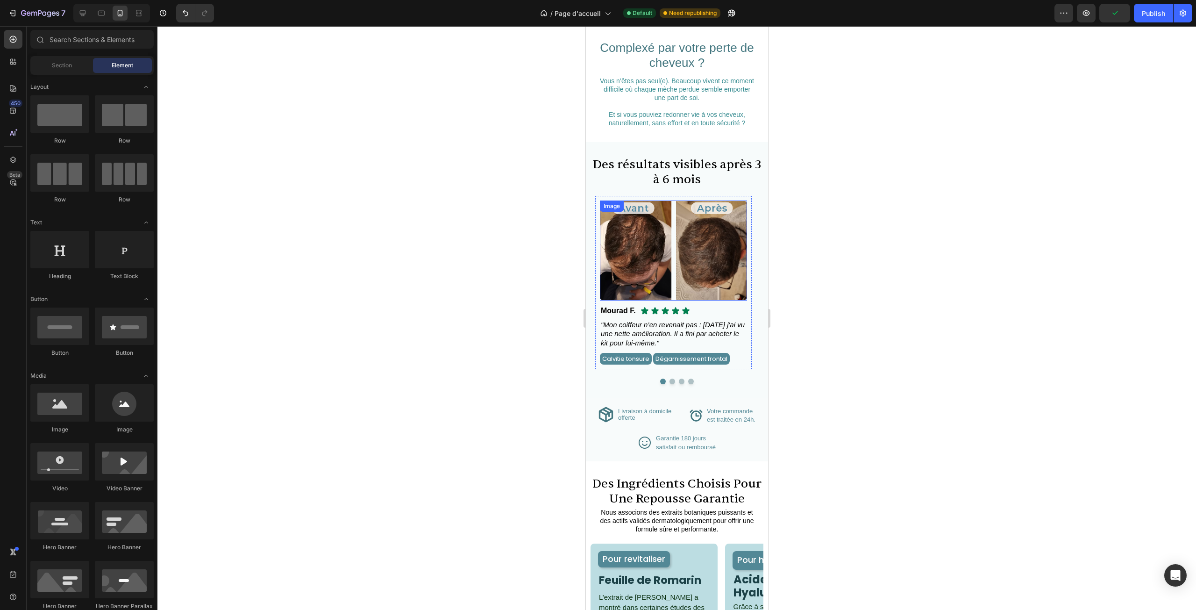
scroll to position [618, 0]
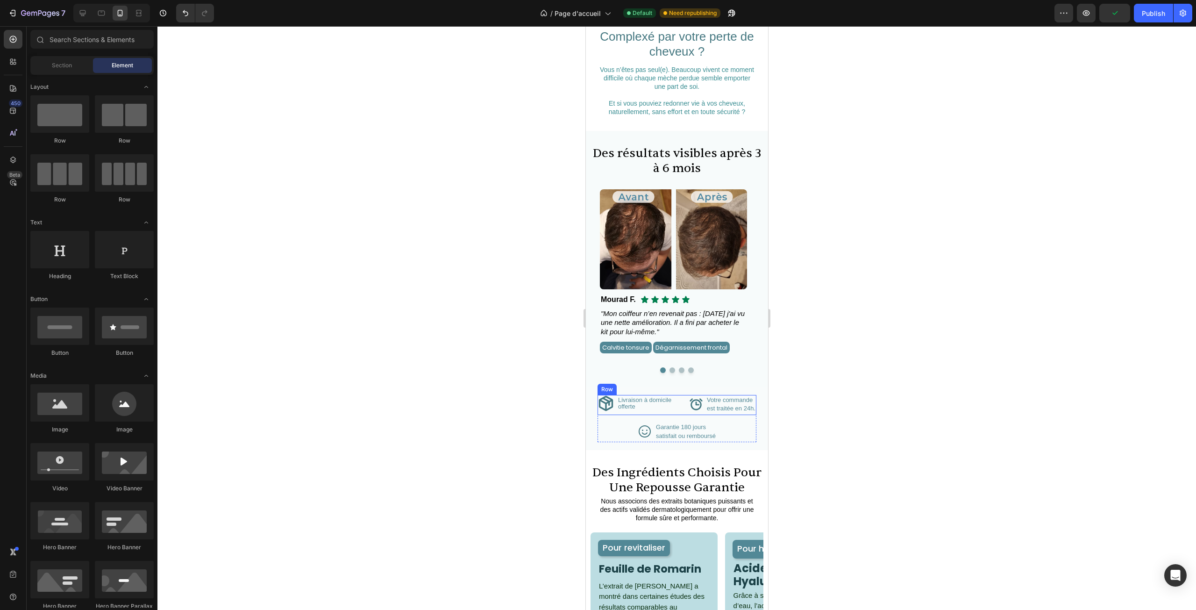
click at [677, 404] on div "Icon Votre commande Text Block est traitée en 24h. Text Block Advanced List" at bounding box center [716, 405] width 79 height 20
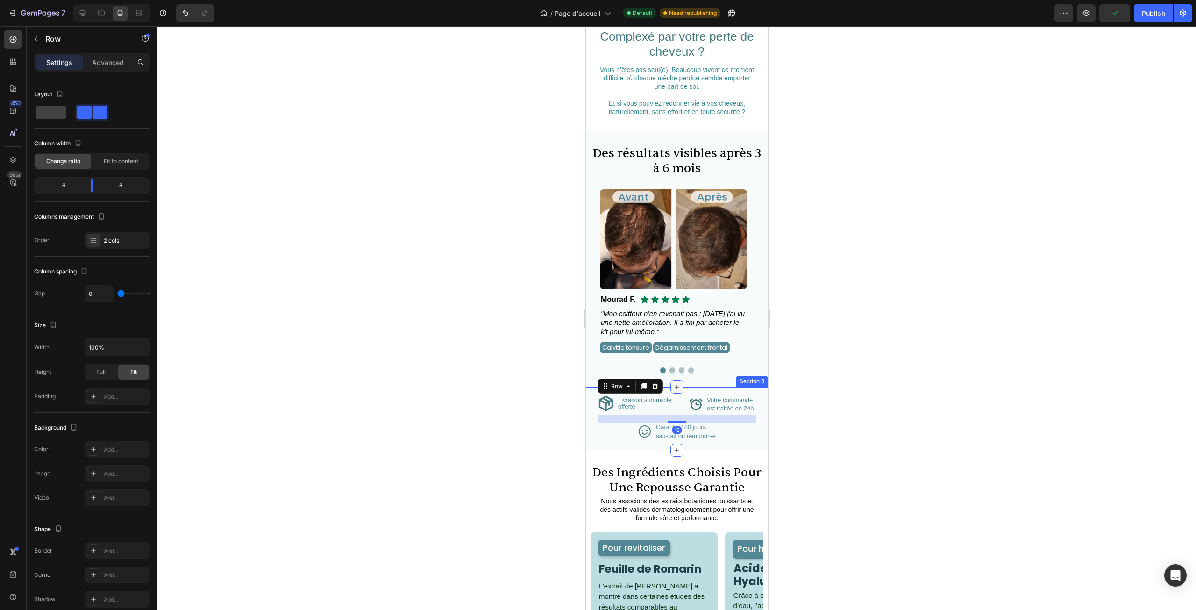
click at [679, 394] on div at bounding box center [676, 386] width 13 height 13
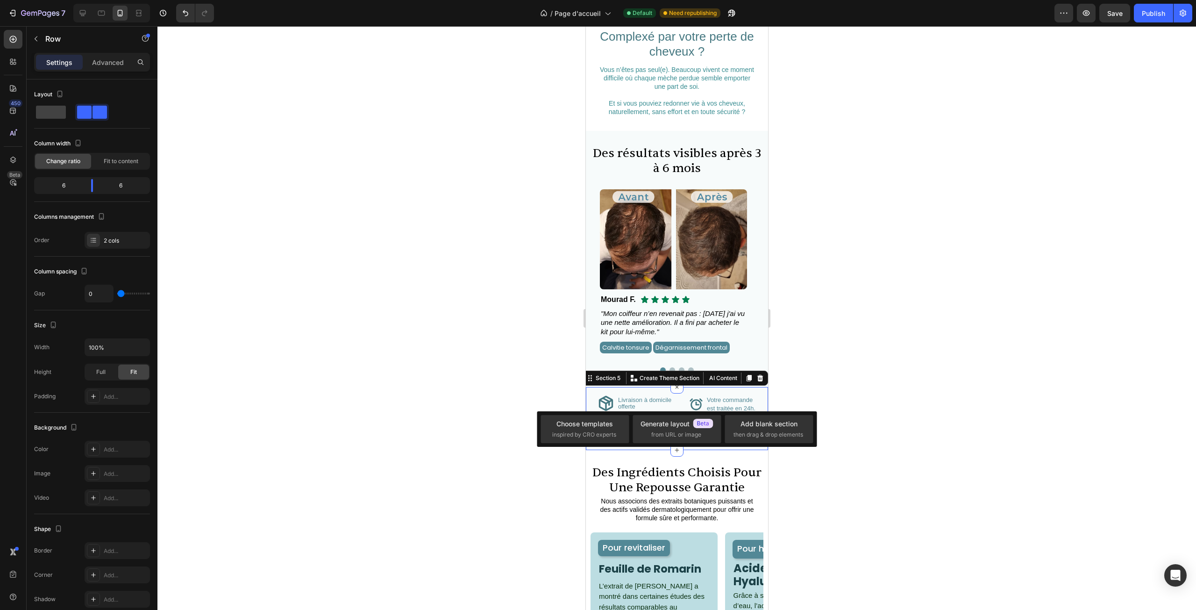
click at [698, 400] on div "Icon Livraison à domicile offerte Text Block Advanced List Icon Votre commande …" at bounding box center [677, 418] width 182 height 63
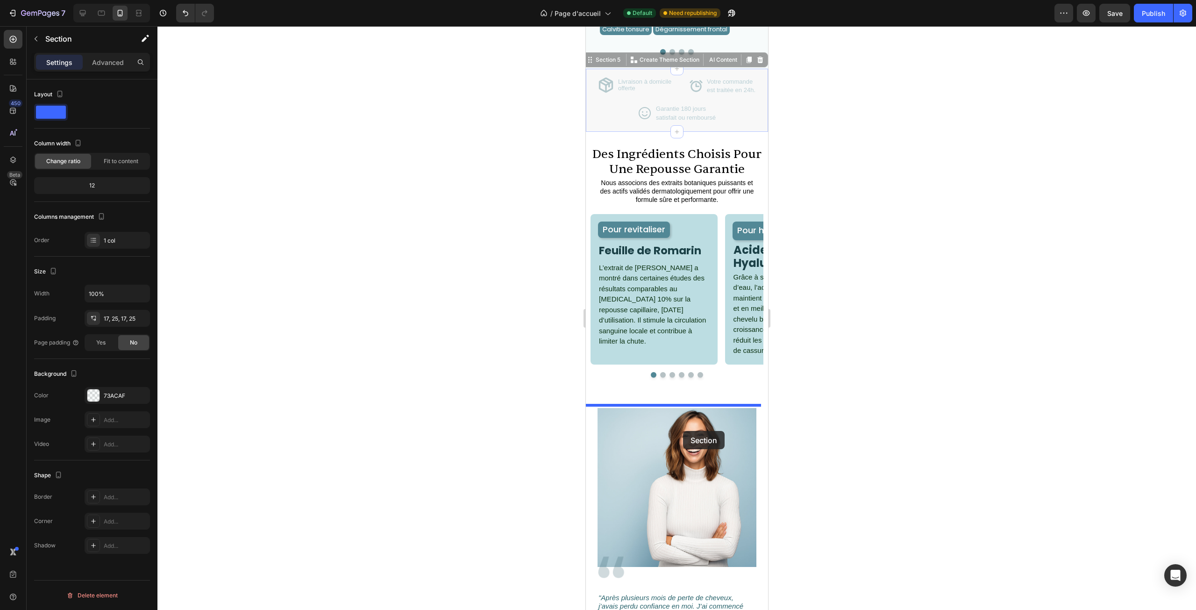
scroll to position [945, 0]
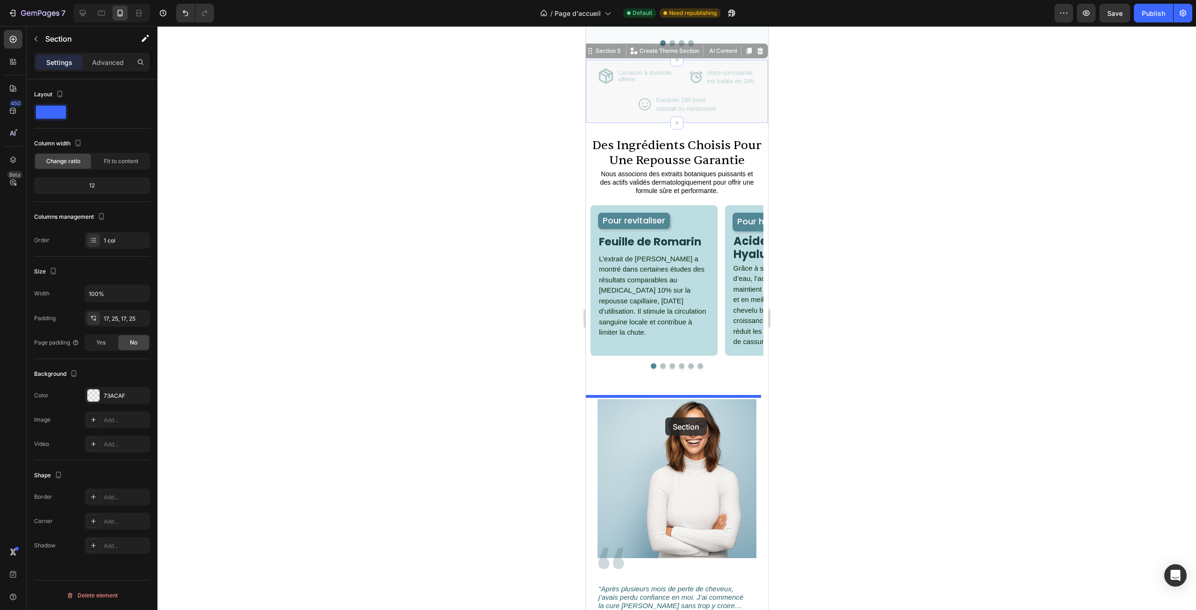
drag, startPoint x: 613, startPoint y: 389, endPoint x: 1398, endPoint y: 421, distance: 785.3
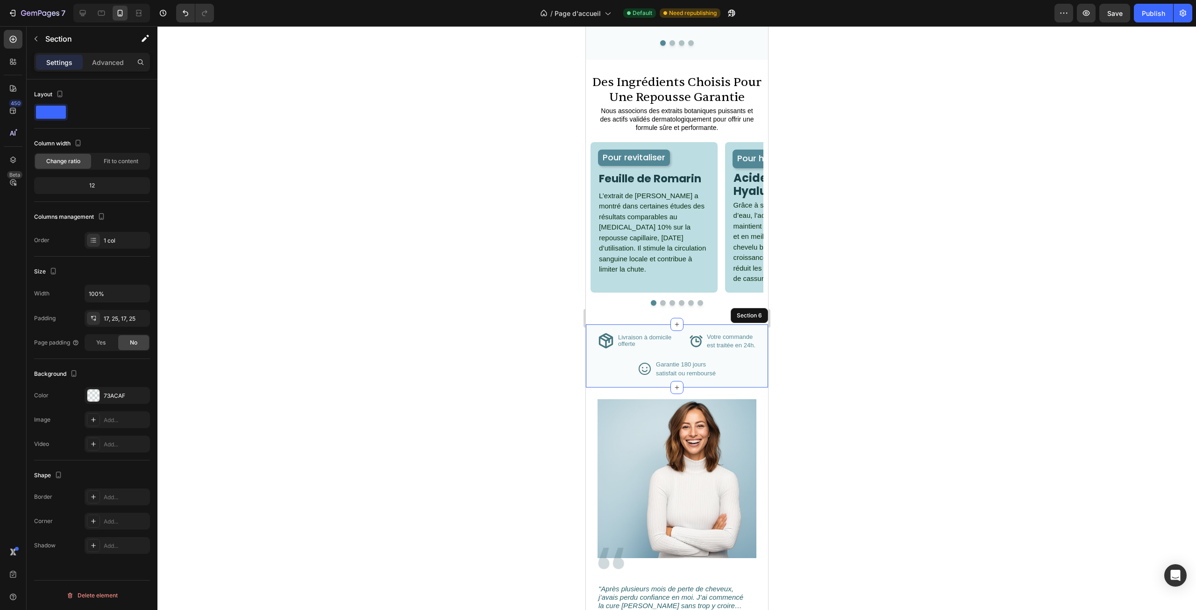
click at [859, 393] on div at bounding box center [676, 318] width 1039 height 584
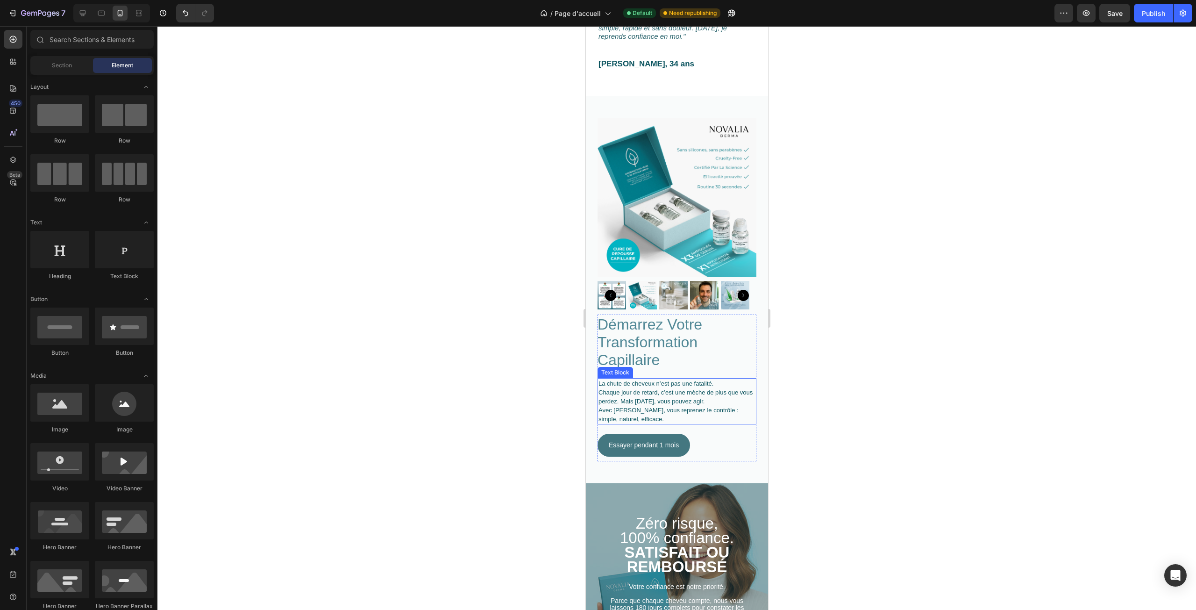
scroll to position [1926, 0]
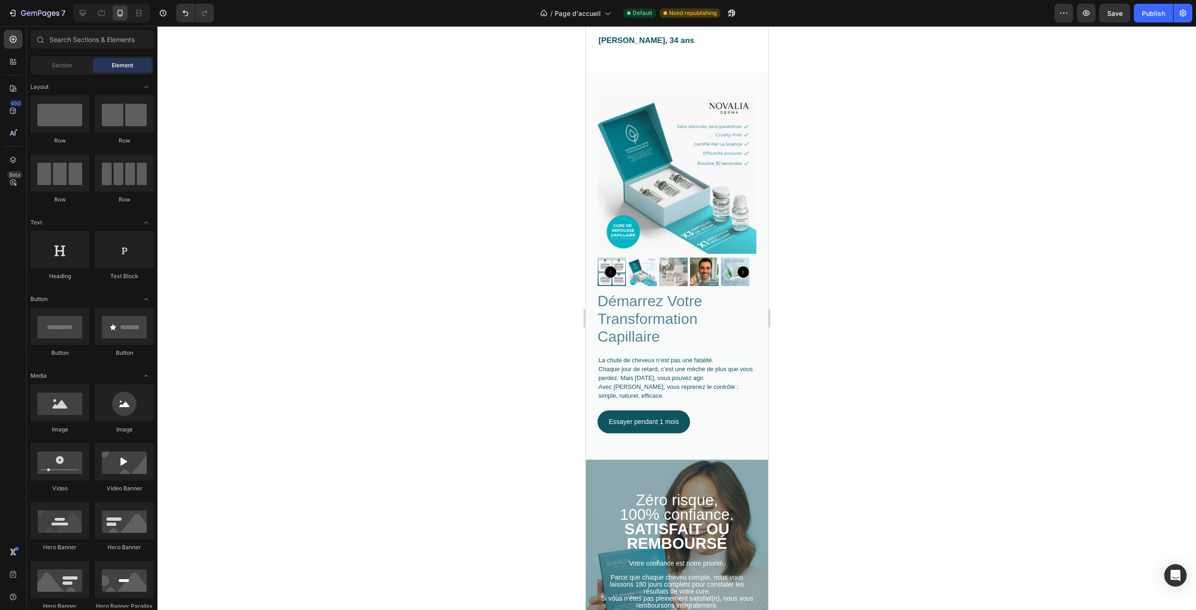
click at [801, 361] on div at bounding box center [676, 318] width 1039 height 584
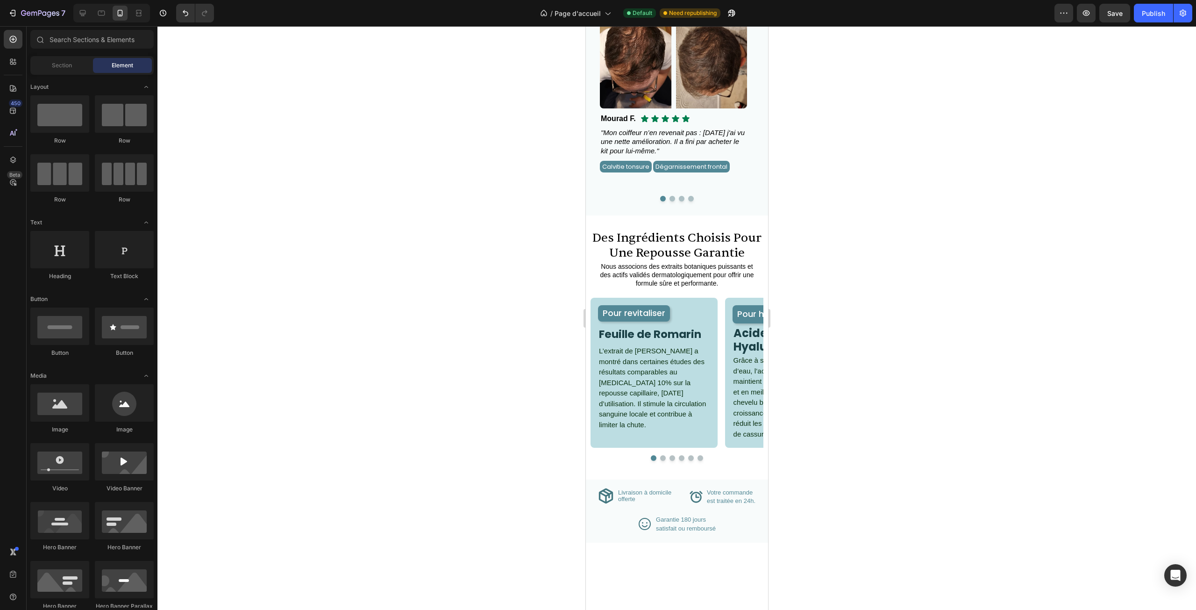
scroll to position [981, 0]
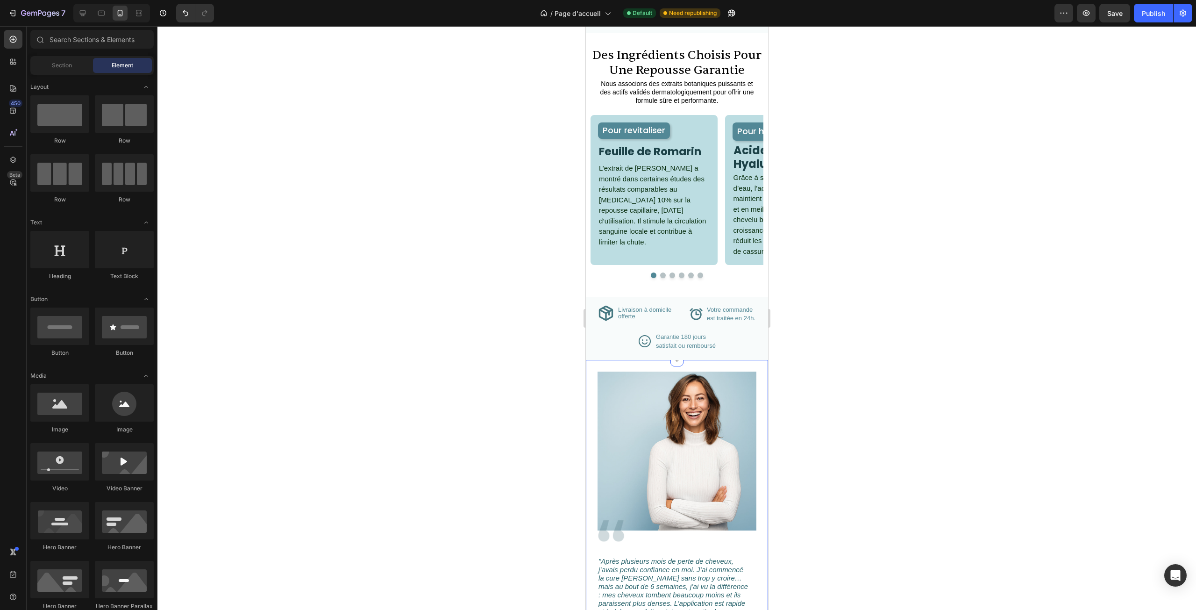
click at [750, 369] on div "Image Image "Après plusieurs mois de perte de cheveux, j’avais perdu confiance …" at bounding box center [677, 520] width 182 height 321
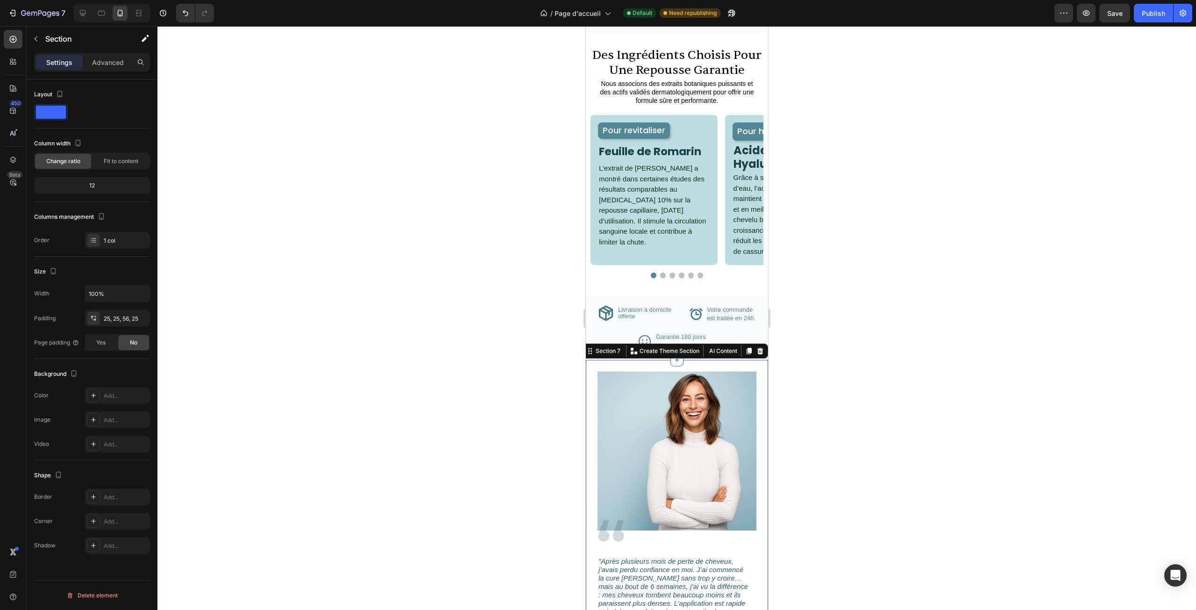
drag, startPoint x: 815, startPoint y: 372, endPoint x: 809, endPoint y: 373, distance: 6.2
click at [815, 372] on div at bounding box center [676, 318] width 1039 height 584
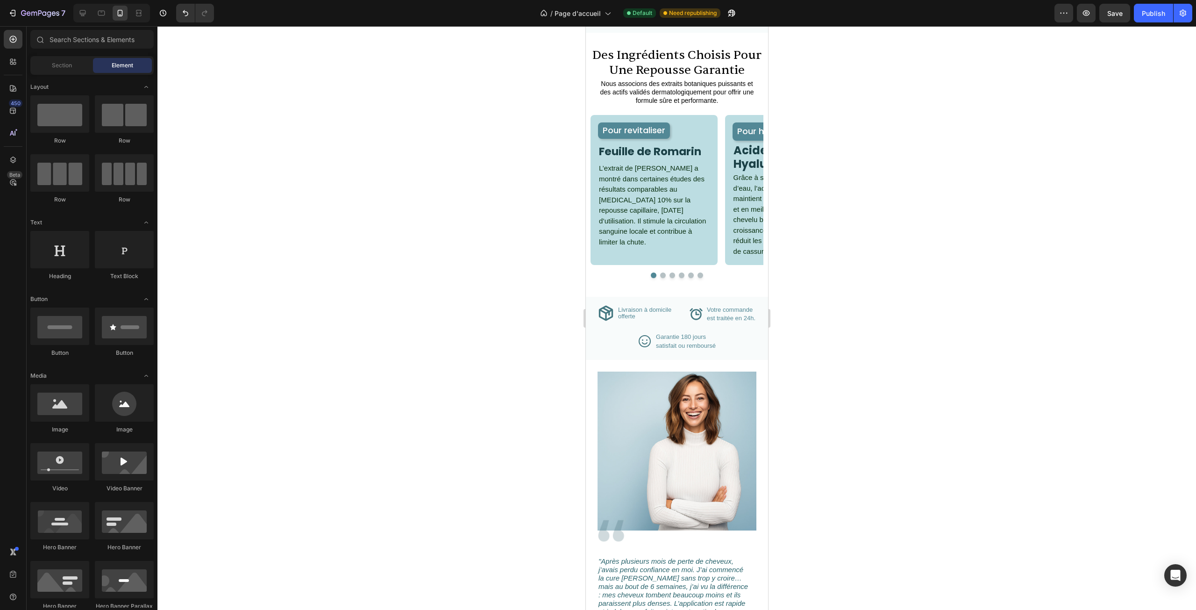
click at [755, 371] on div "Image Image "Après plusieurs mois de perte de cheveux, j’avais perdu confiance …" at bounding box center [677, 524] width 182 height 328
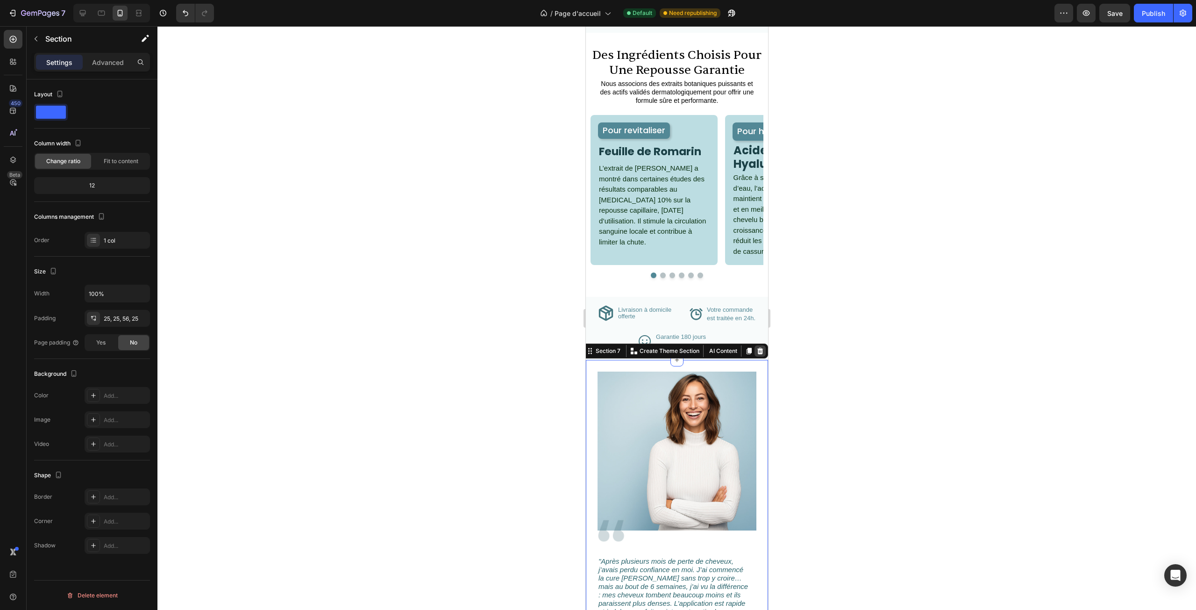
click at [756, 352] on icon at bounding box center [759, 350] width 7 height 7
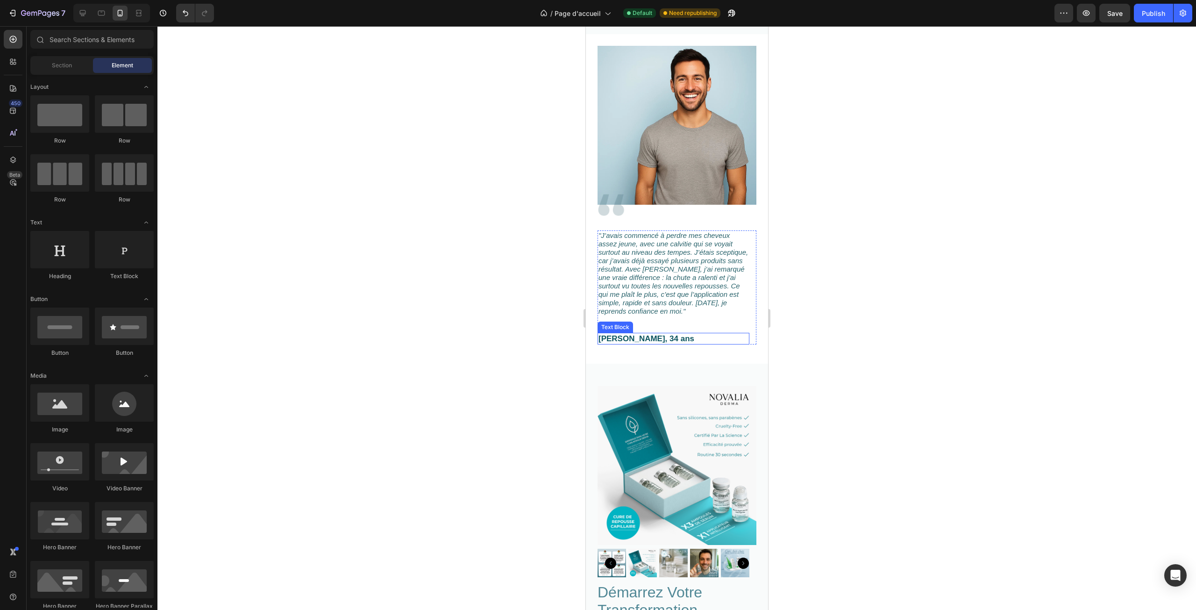
scroll to position [1309, 0]
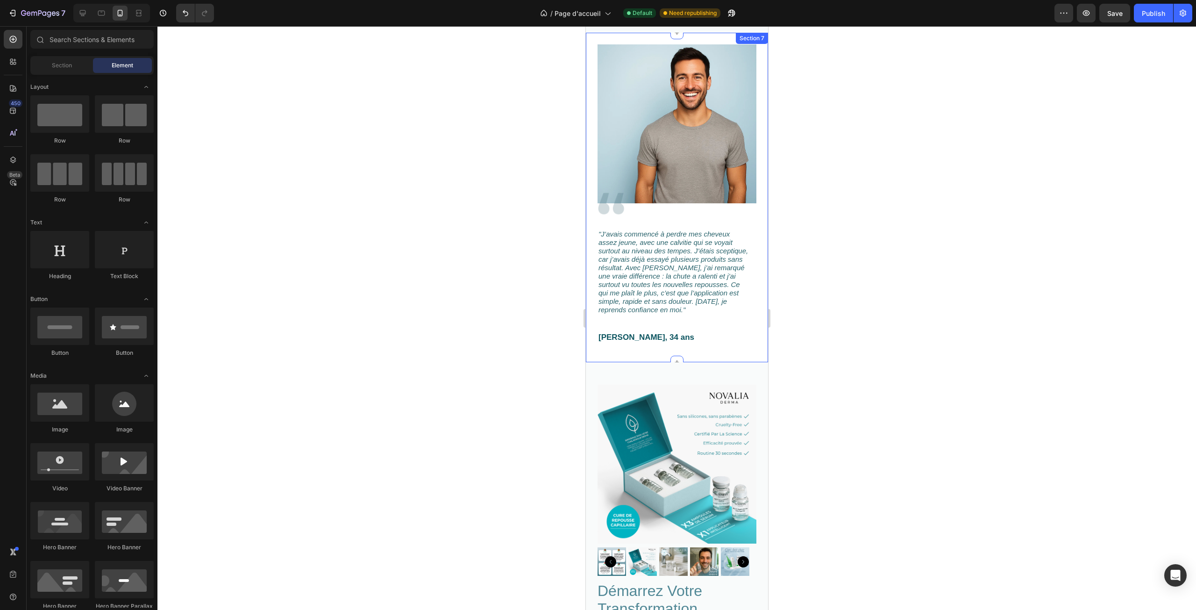
click at [748, 194] on div at bounding box center [676, 203] width 159 height 28
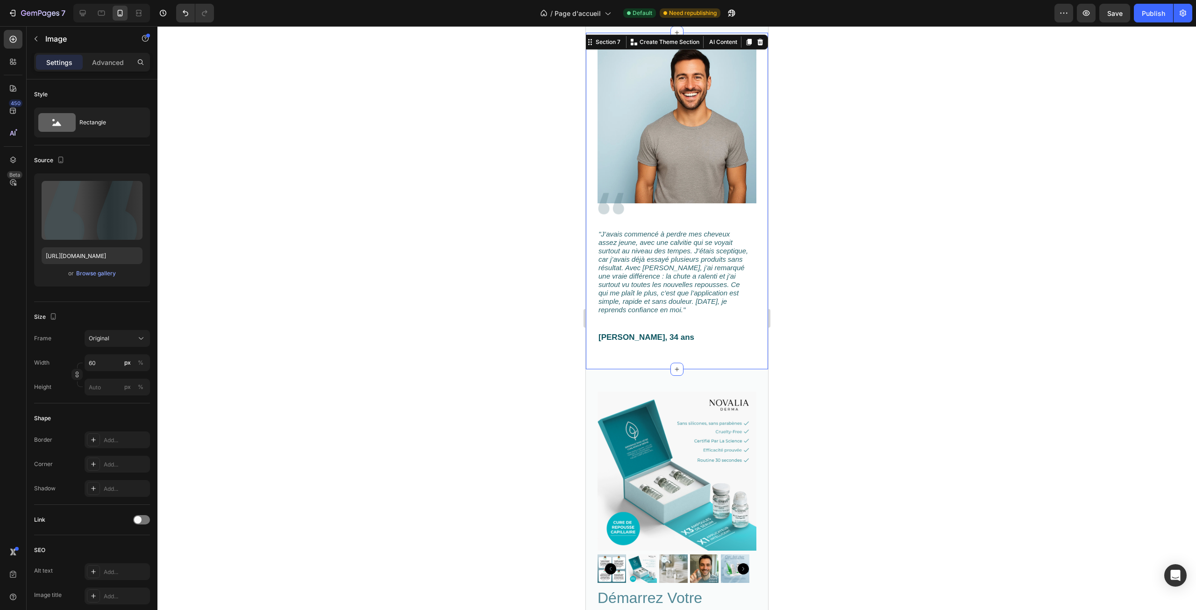
click at [755, 188] on div "Image Image "J’avais commencé à perdre mes cheveux assez jeune, avec une calvit…" at bounding box center [677, 201] width 182 height 336
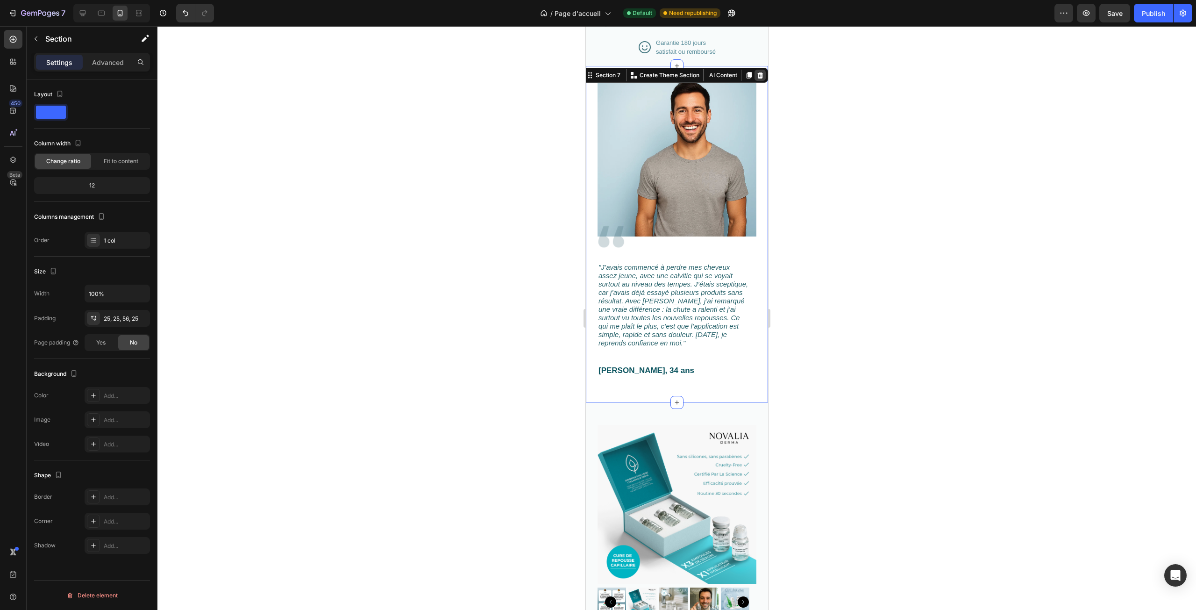
scroll to position [1168, 0]
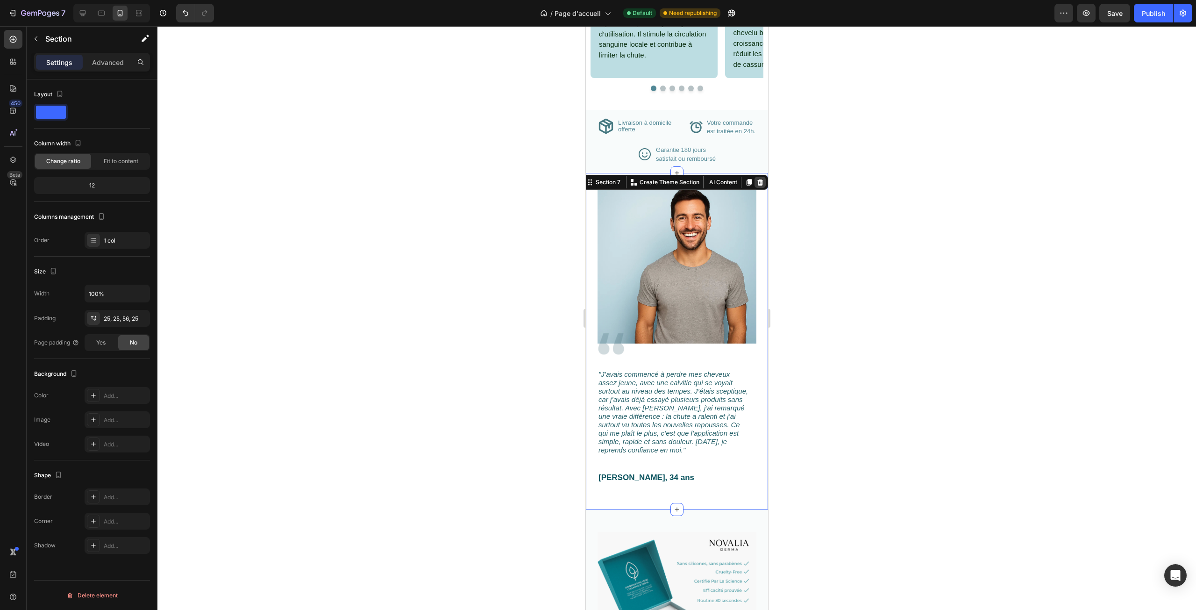
click at [757, 182] on icon at bounding box center [760, 182] width 6 height 7
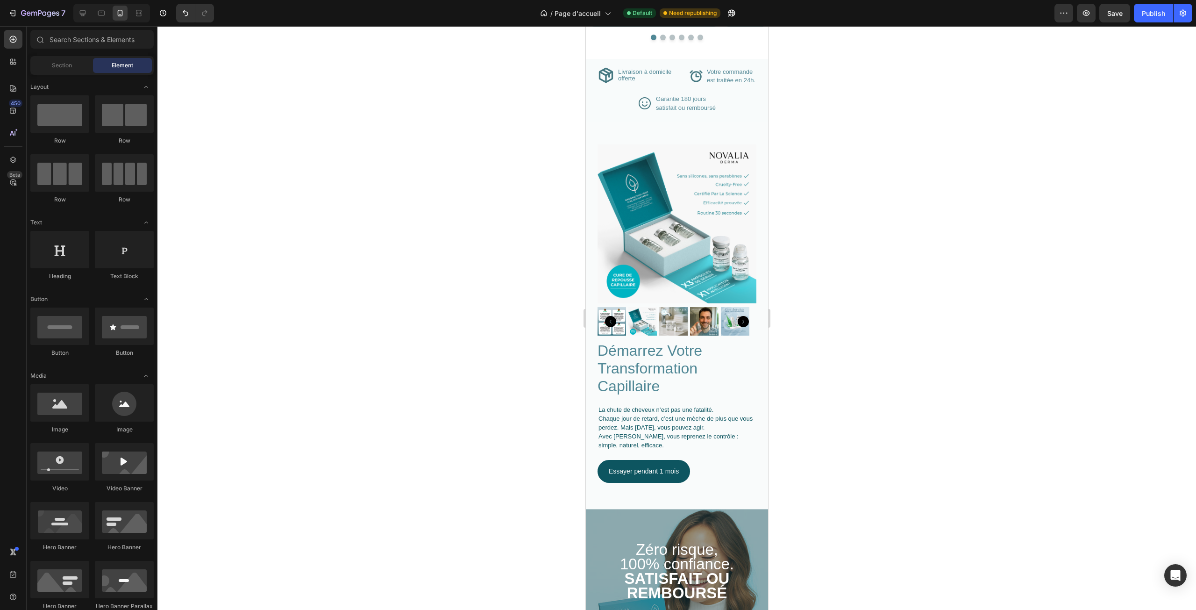
scroll to position [1215, 0]
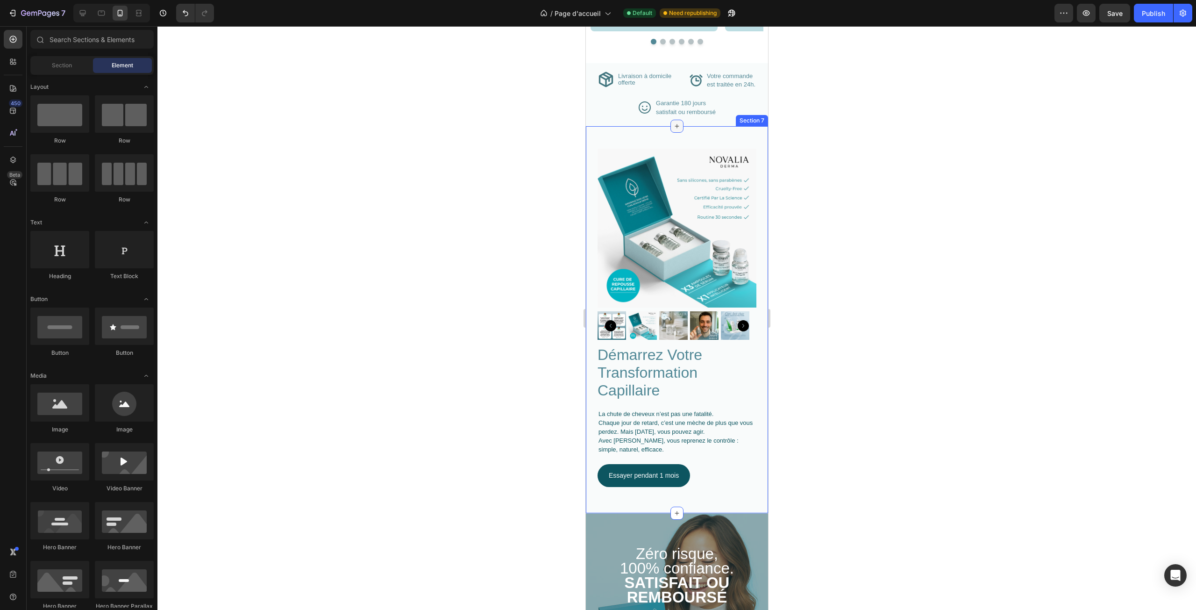
click at [675, 127] on icon at bounding box center [676, 125] width 7 height 7
click at [433, 186] on div at bounding box center [676, 318] width 1039 height 584
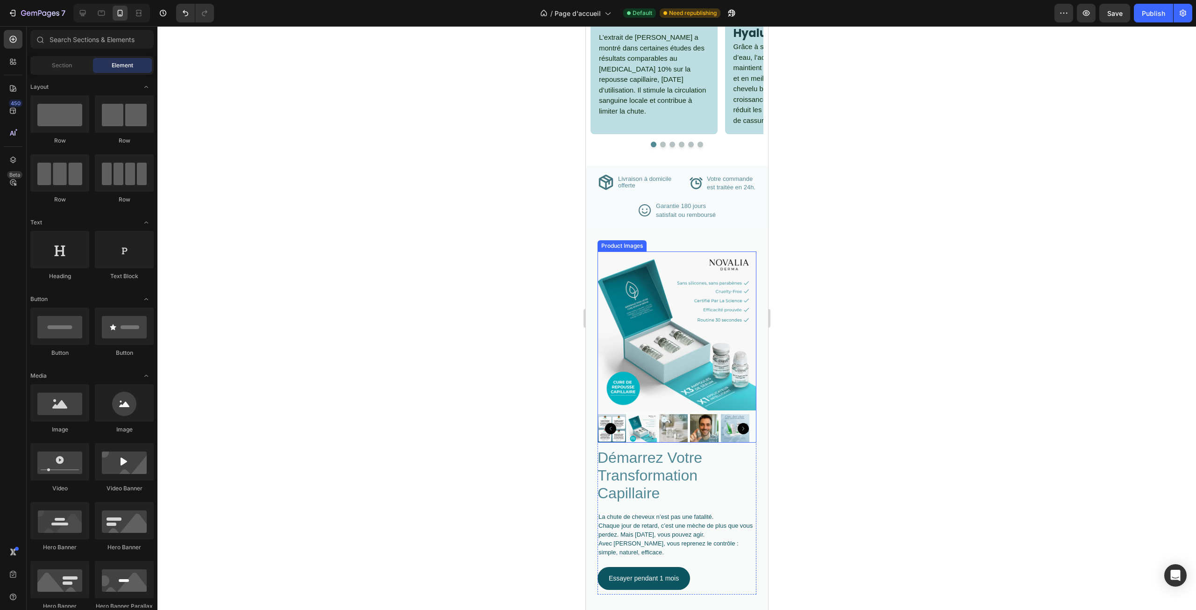
scroll to position [1075, 0]
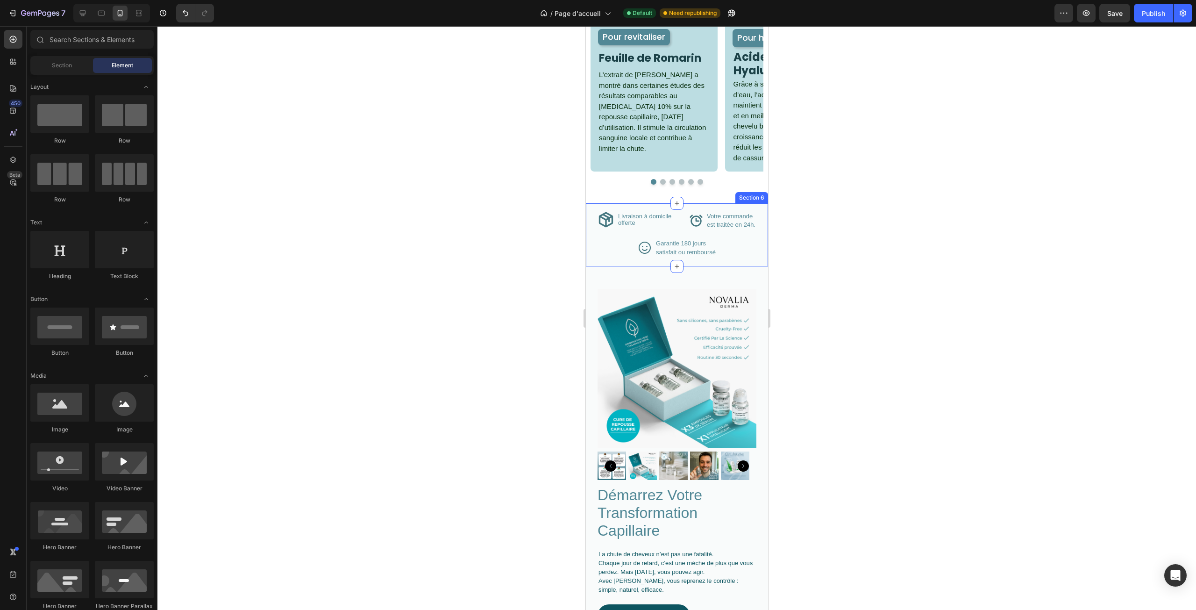
click at [752, 253] on div "Icon Livraison à domicile offerte Text Block Advanced List Icon Votre commande …" at bounding box center [677, 234] width 182 height 63
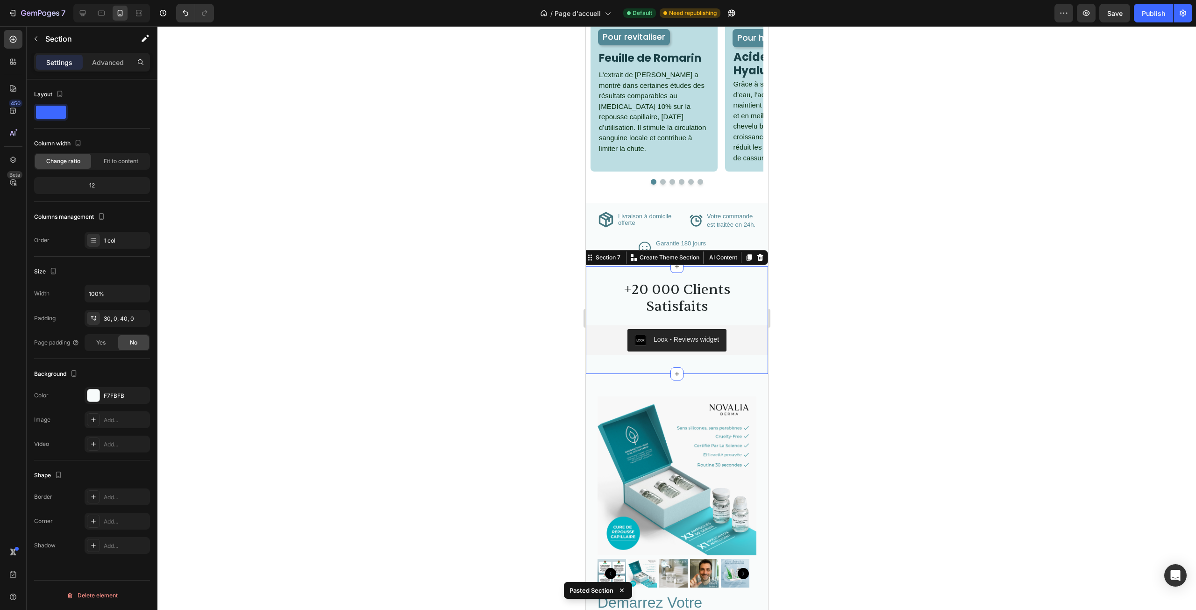
click at [827, 259] on div at bounding box center [676, 318] width 1039 height 584
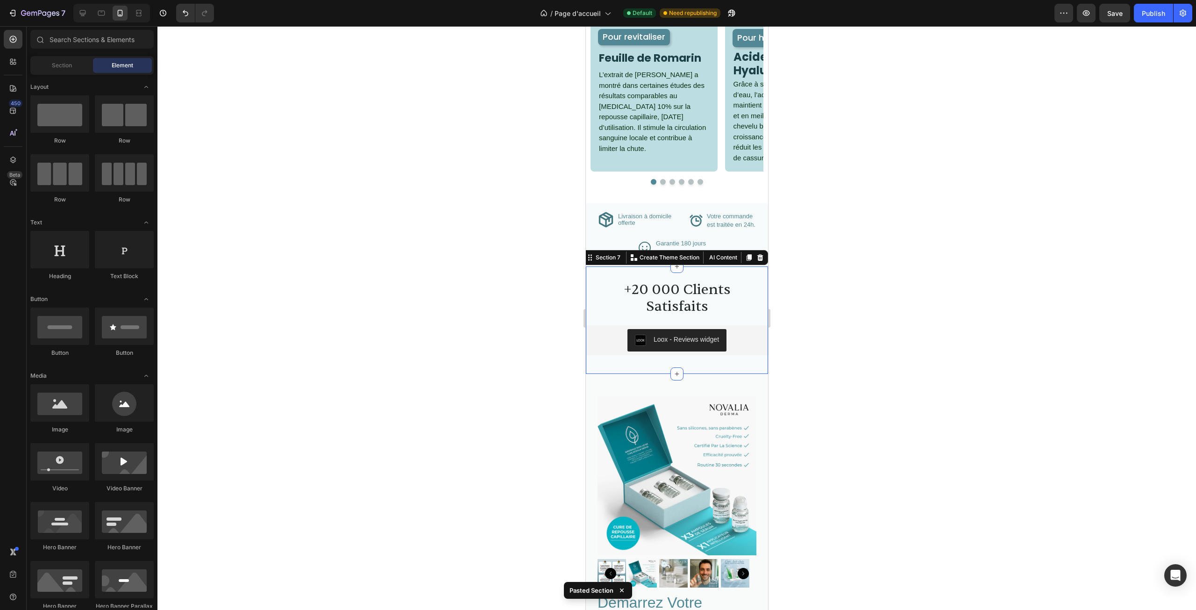
click at [747, 271] on div "+20 000 Clients Satisfaits Heading Loox - Reviews widget Loox Section 7 You can…" at bounding box center [677, 319] width 182 height 107
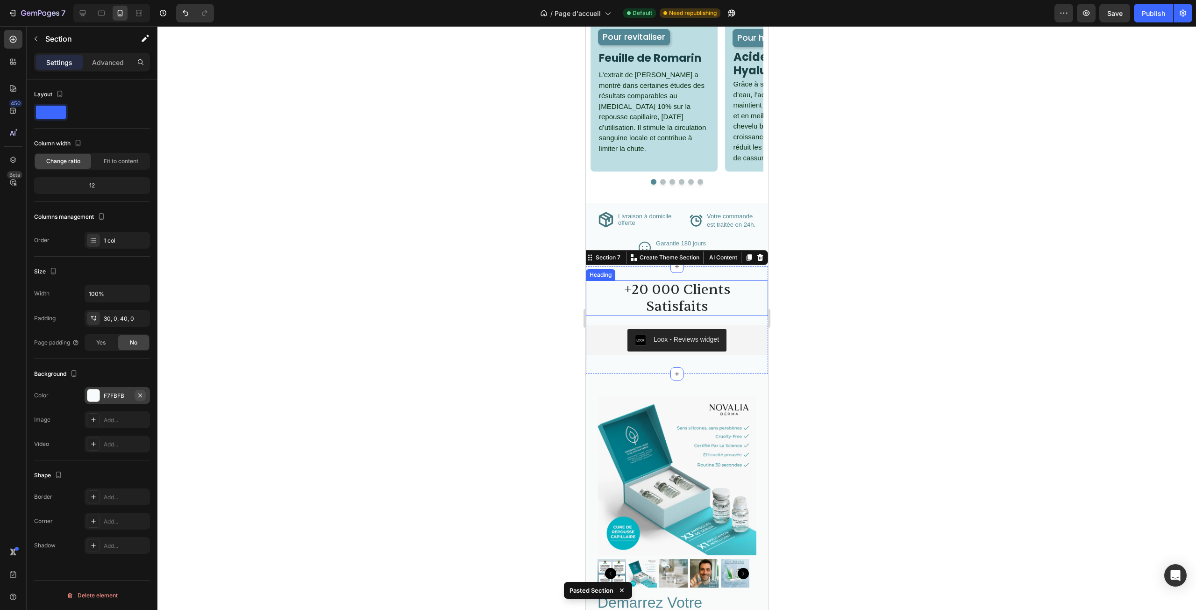
click at [138, 394] on icon "button" at bounding box center [139, 395] width 7 height 7
click at [319, 290] on div at bounding box center [676, 318] width 1039 height 584
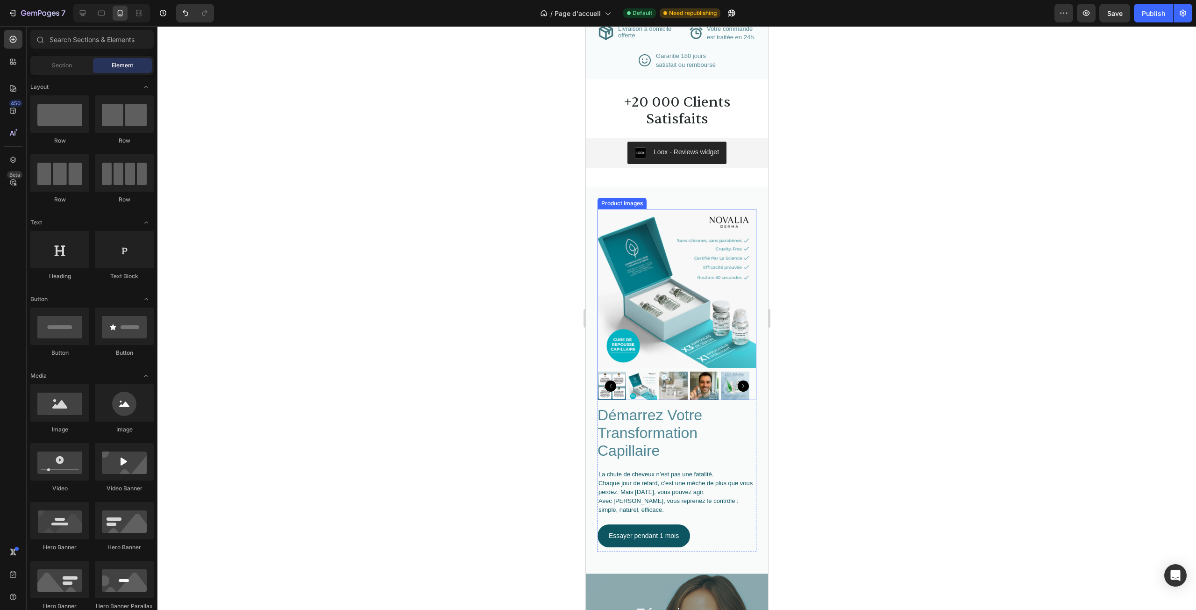
scroll to position [1262, 0]
click at [712, 177] on div "+20 000 Clients Satisfaits Heading Loox - Reviews widget Loox Section 7 You can…" at bounding box center [677, 132] width 182 height 107
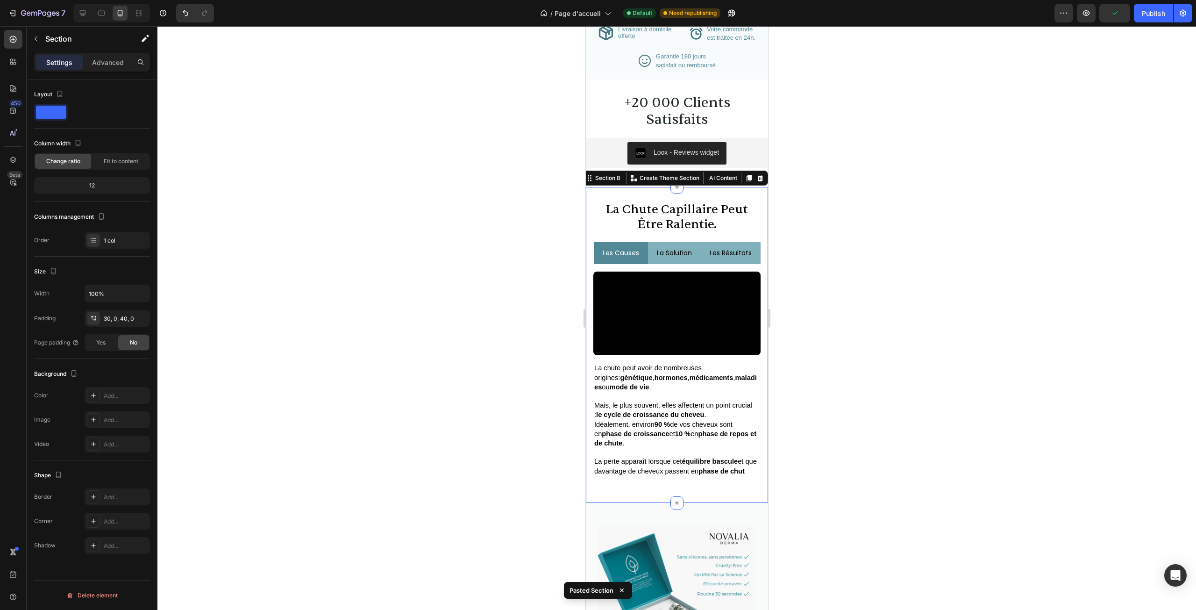
click at [852, 244] on div at bounding box center [676, 318] width 1039 height 584
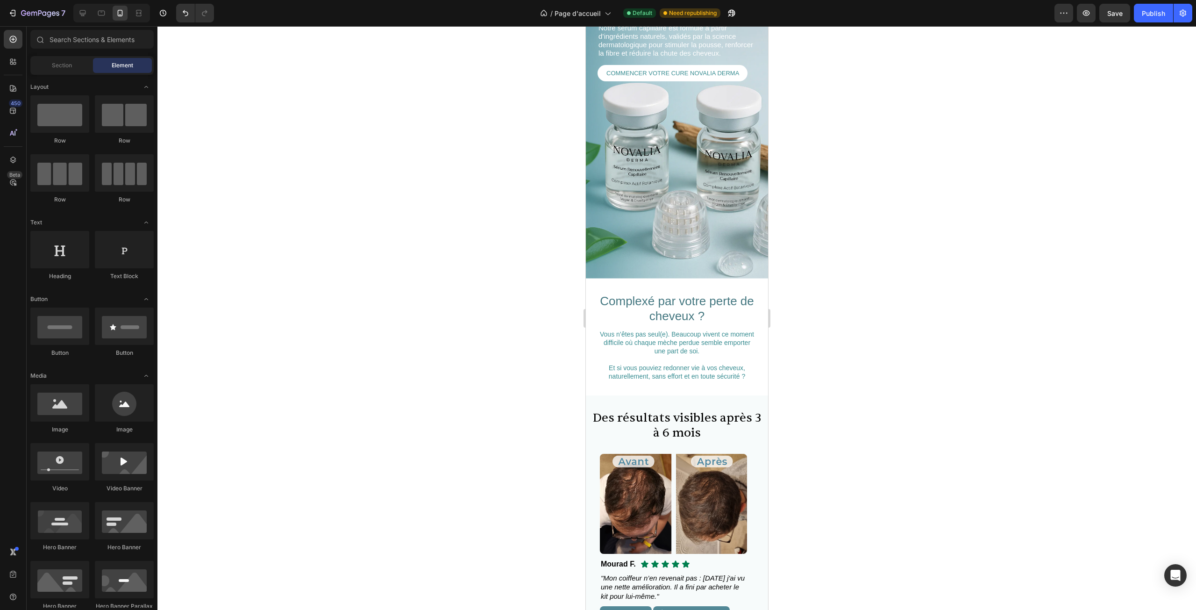
scroll to position [421, 0]
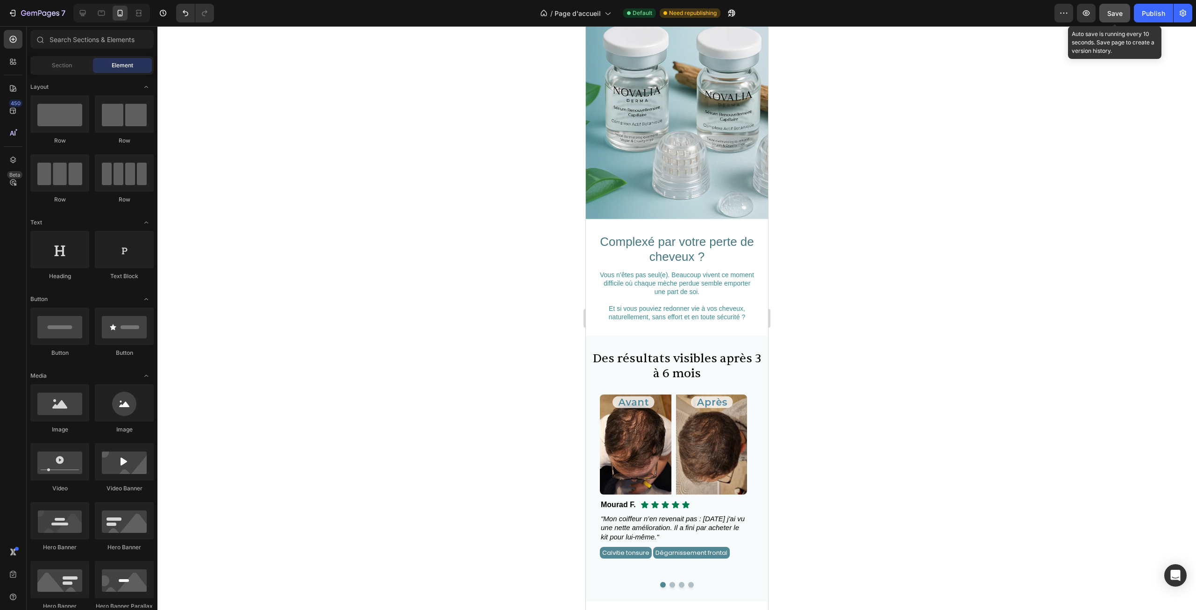
click at [1118, 19] on button "Save" at bounding box center [1115, 13] width 31 height 19
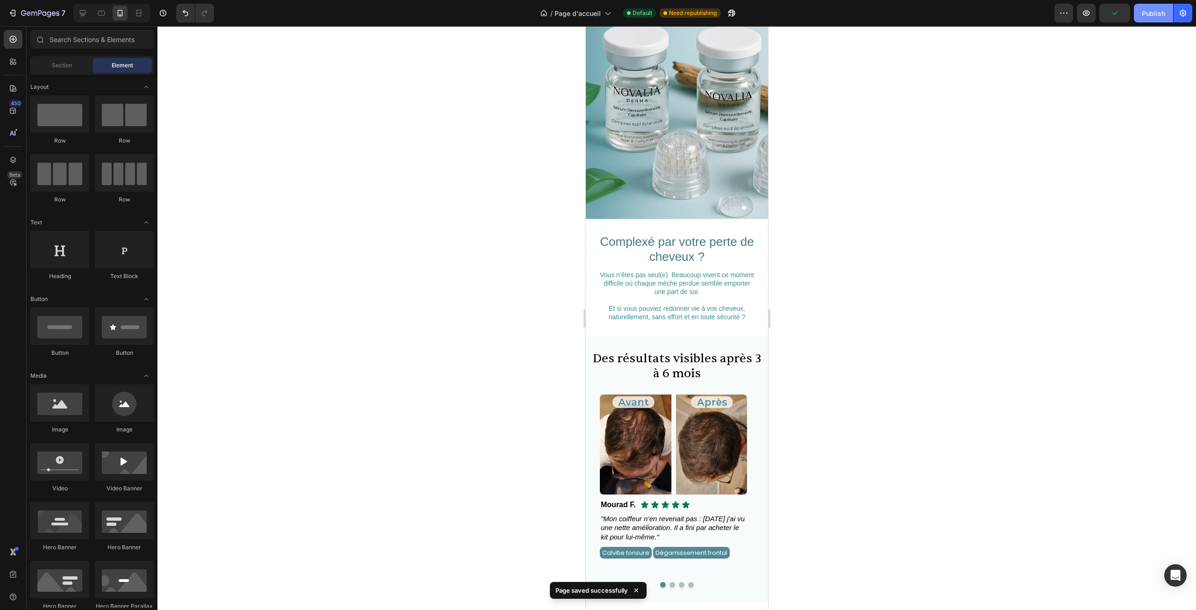
click at [1150, 13] on div "Publish" at bounding box center [1153, 13] width 23 height 10
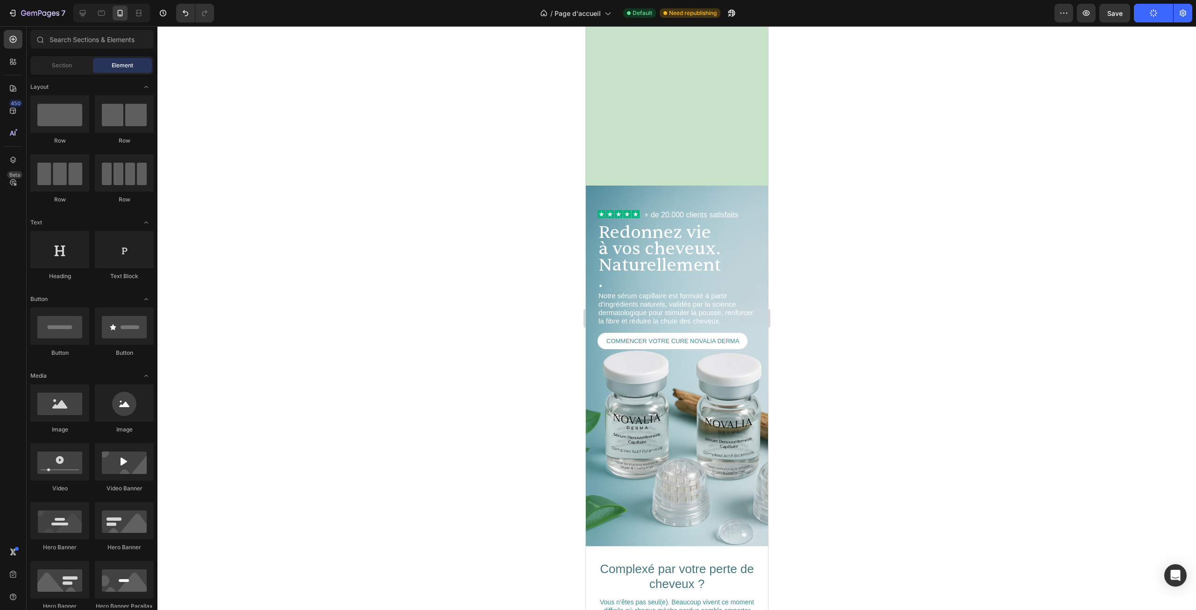
scroll to position [0, 0]
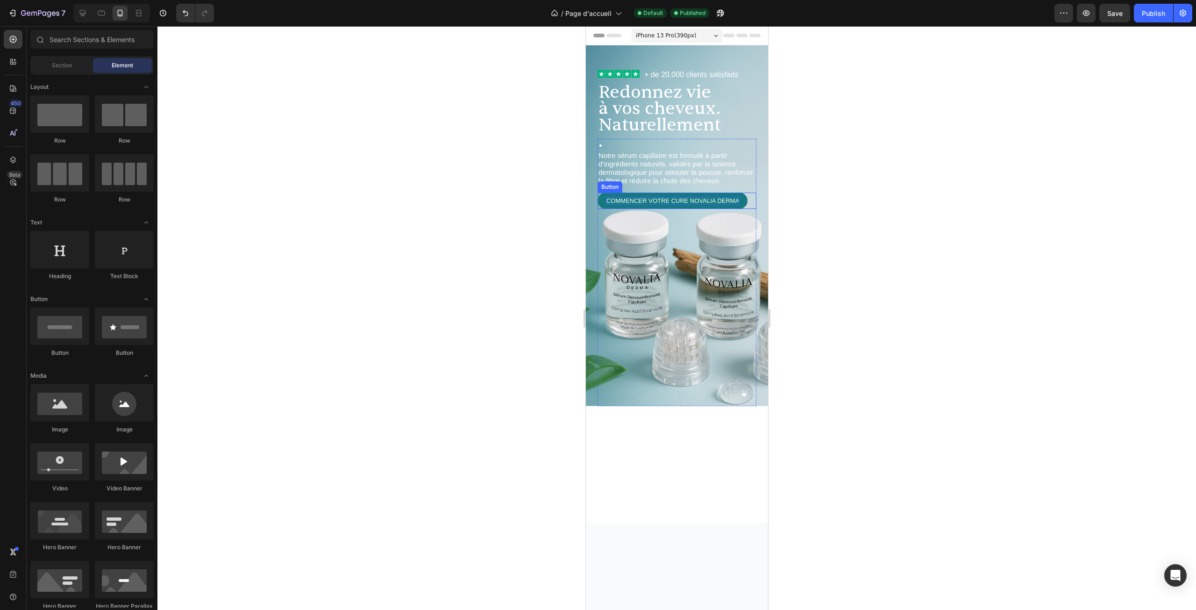
click at [635, 197] on p "COMMENCER VOTRE CURE NOVALIA DERMA" at bounding box center [672, 200] width 133 height 7
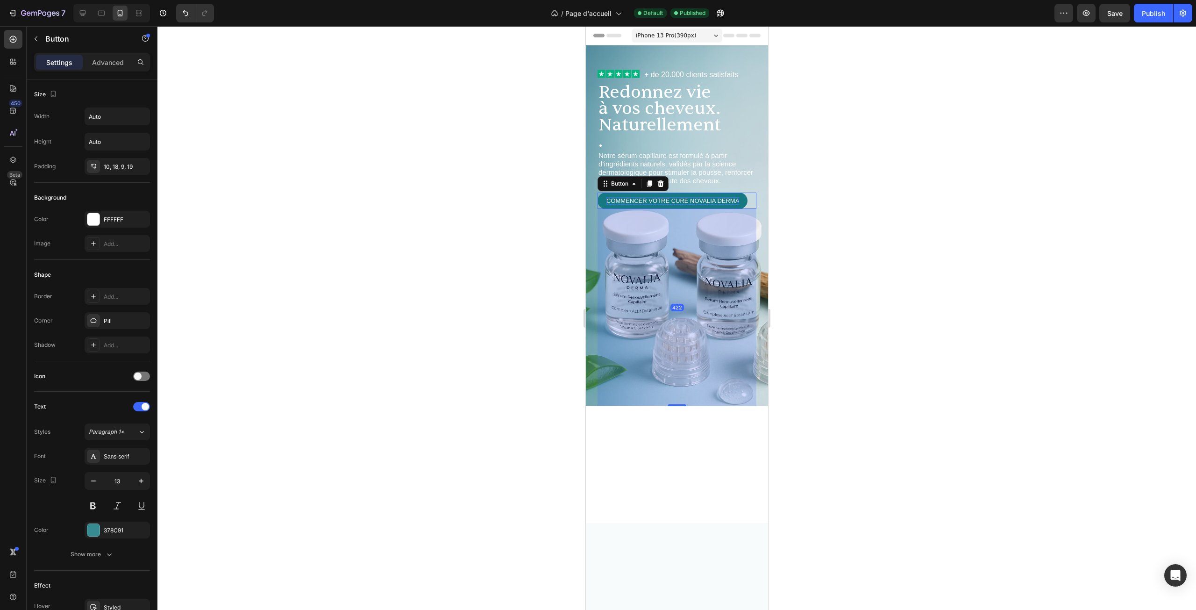
click at [643, 197] on p "COMMENCER VOTRE CURE NOVALIA DERMA" at bounding box center [672, 200] width 133 height 7
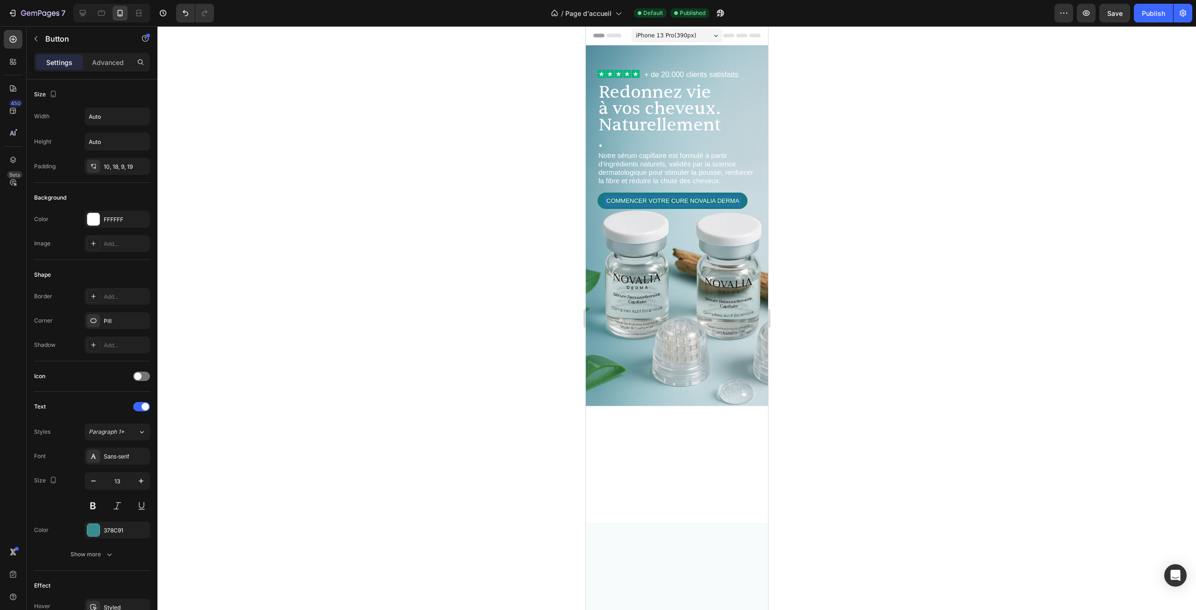
click at [647, 197] on p "COMMENCER VOTRE CURE NOVALIA DERMA" at bounding box center [672, 200] width 133 height 7
click at [526, 171] on div at bounding box center [676, 318] width 1039 height 584
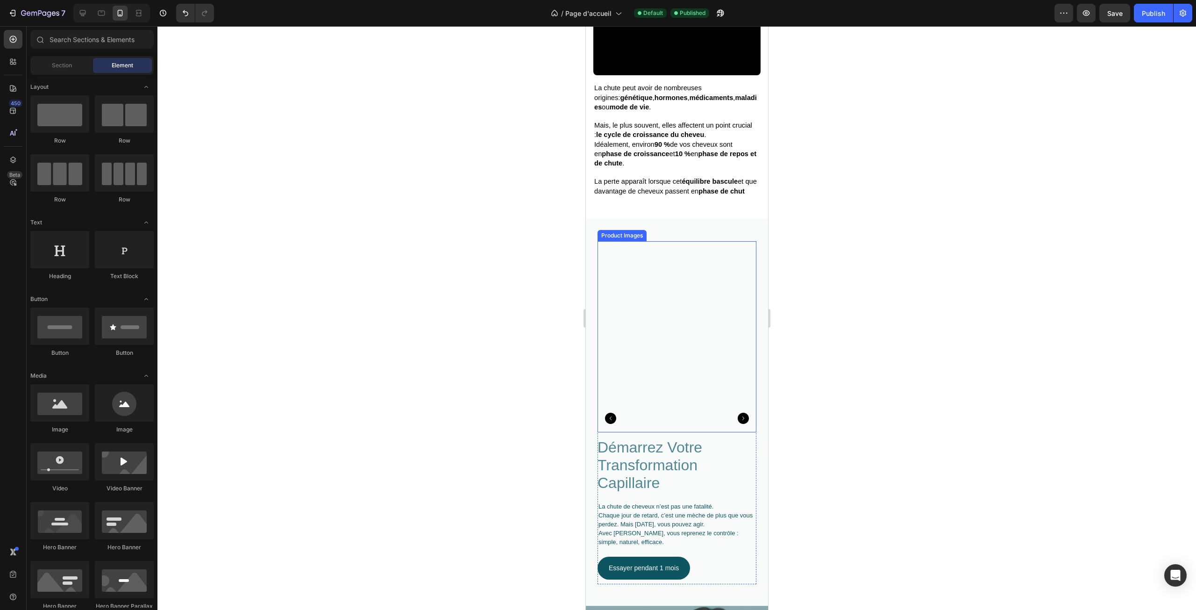
scroll to position [1542, 0]
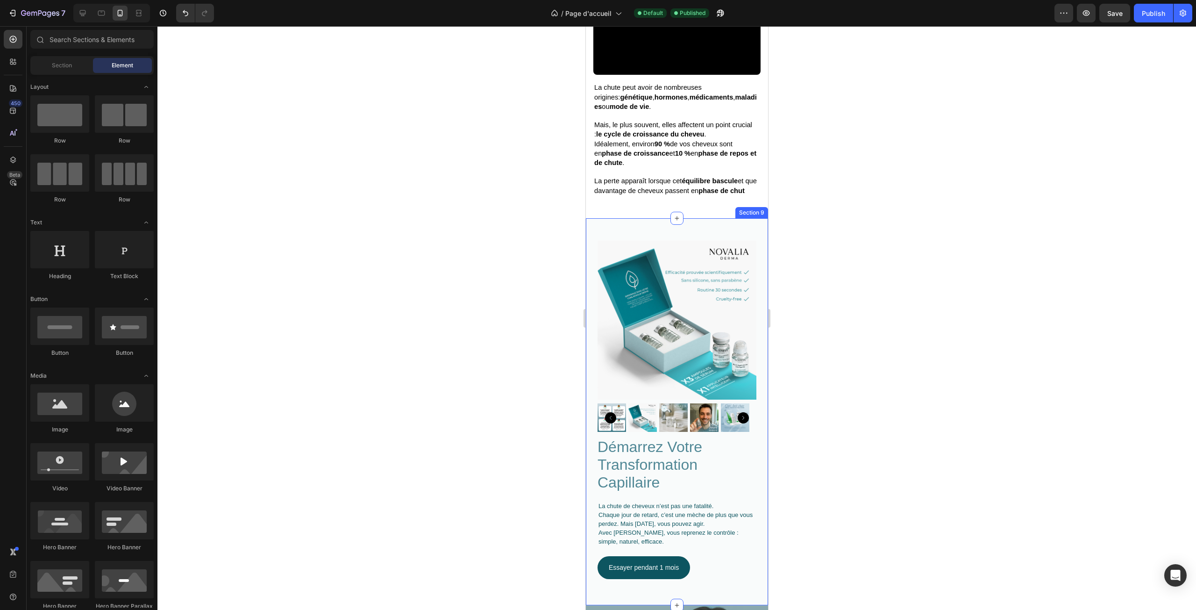
click at [720, 225] on div "démarrez votre transformation capillaire Heading La chute de cheveux n’est pas …" at bounding box center [677, 411] width 182 height 387
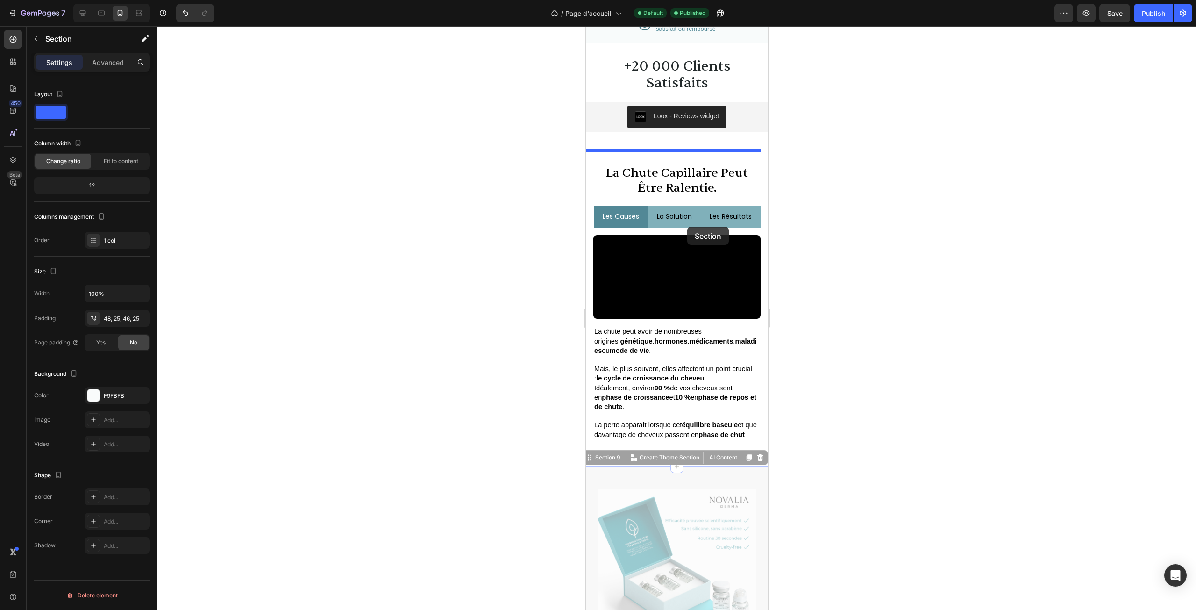
scroll to position [1309, 0]
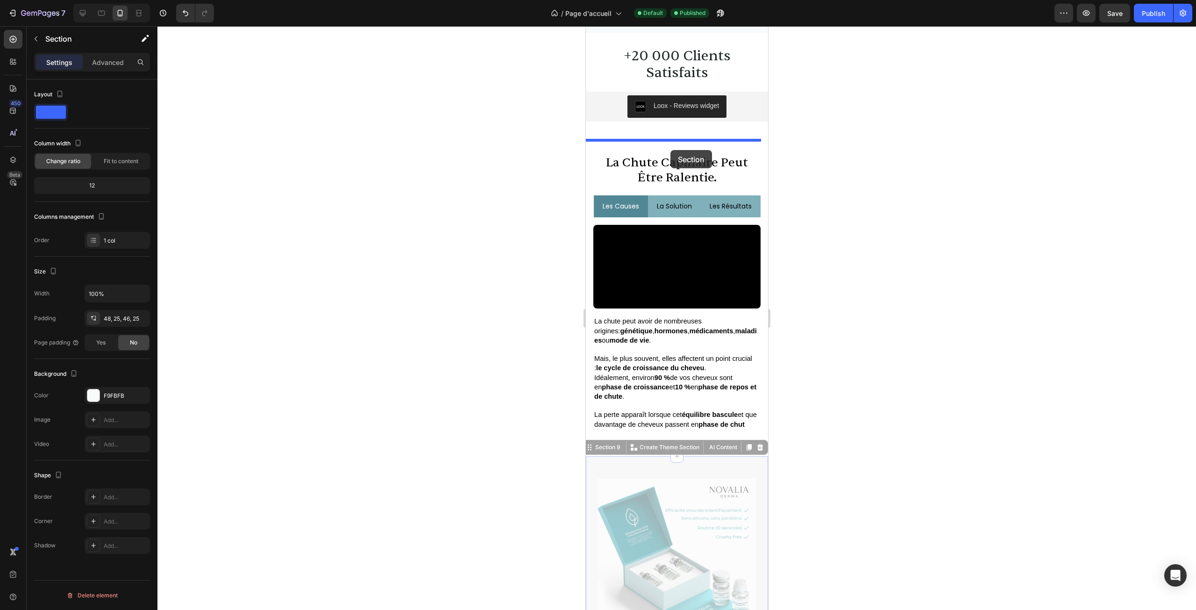
drag, startPoint x: 601, startPoint y: 207, endPoint x: 670, endPoint y: 142, distance: 94.6
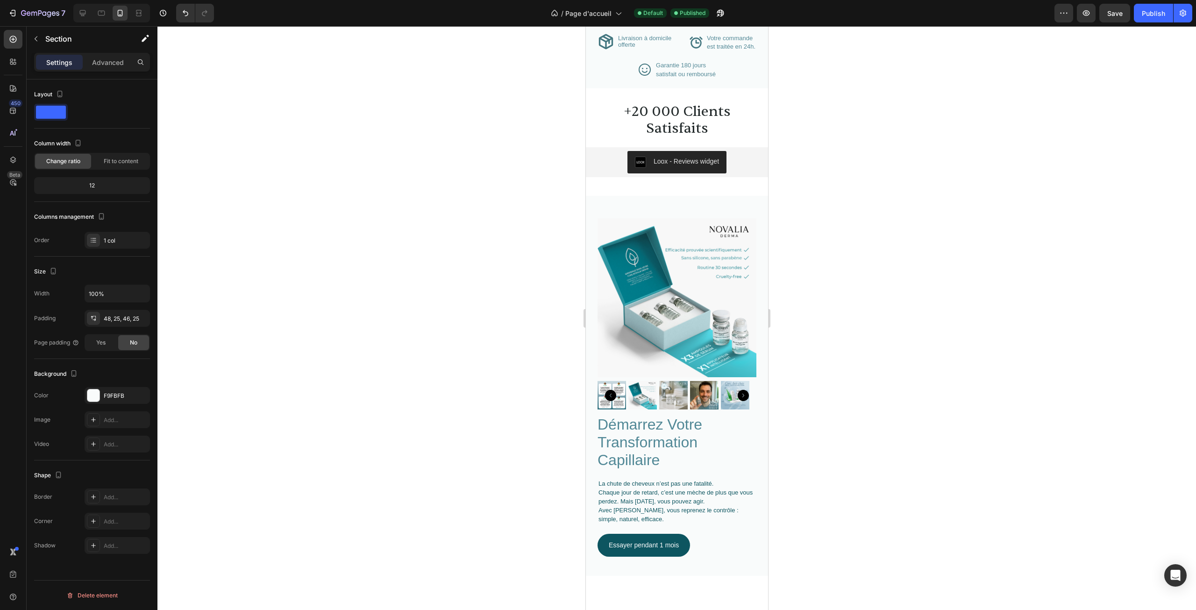
scroll to position [1075, 0]
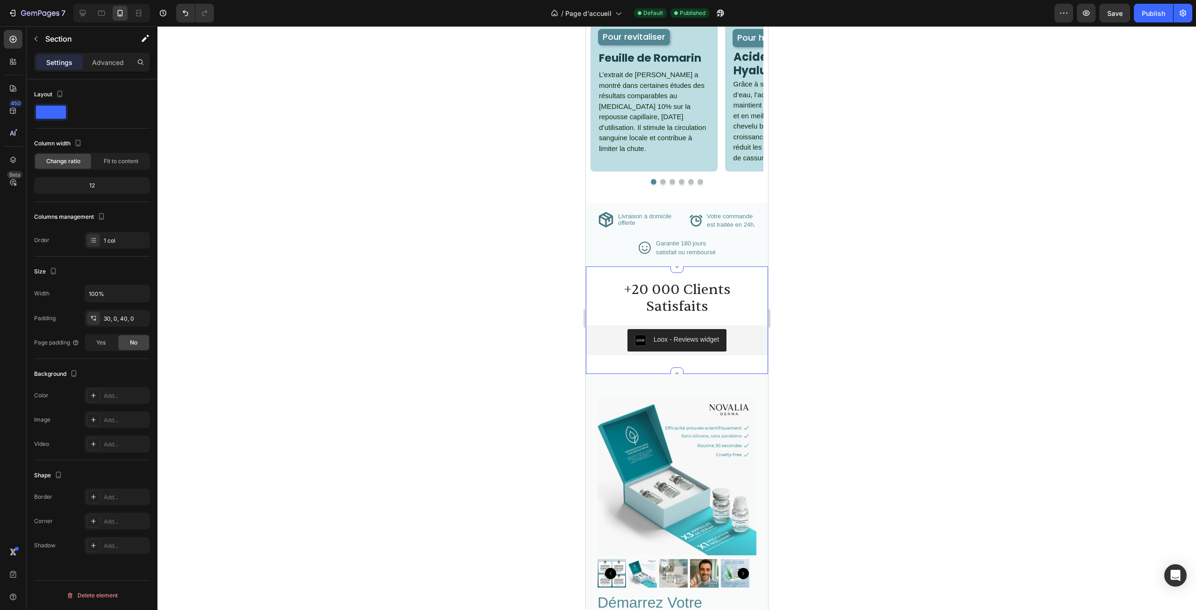
click at [734, 364] on div "+20 000 Clients Satisfaits Heading Loox - Reviews widget Loox Section 7" at bounding box center [677, 319] width 182 height 107
click at [113, 54] on div "Settings Advanced" at bounding box center [92, 62] width 116 height 19
click at [109, 62] on p "Advanced" at bounding box center [108, 62] width 32 height 10
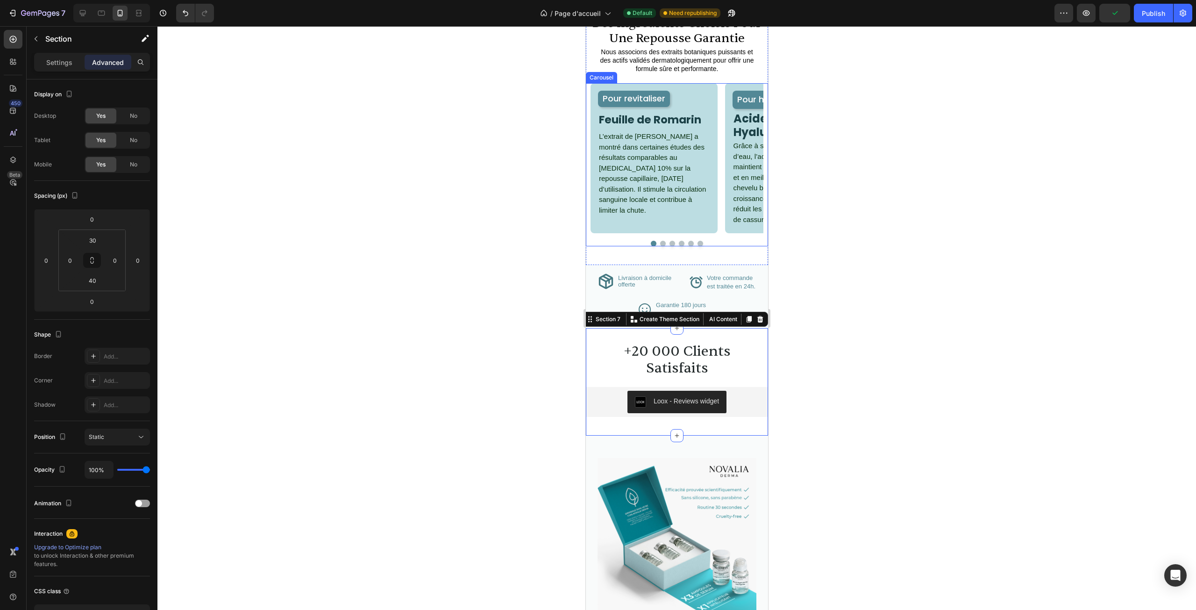
scroll to position [888, 0]
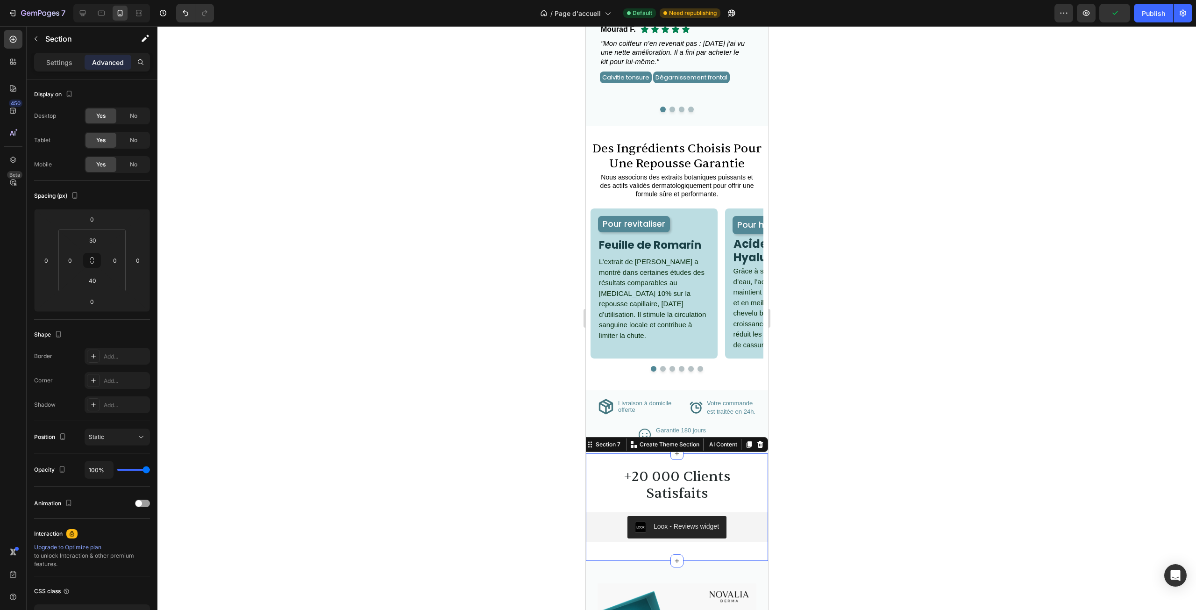
click at [839, 240] on div at bounding box center [676, 318] width 1039 height 584
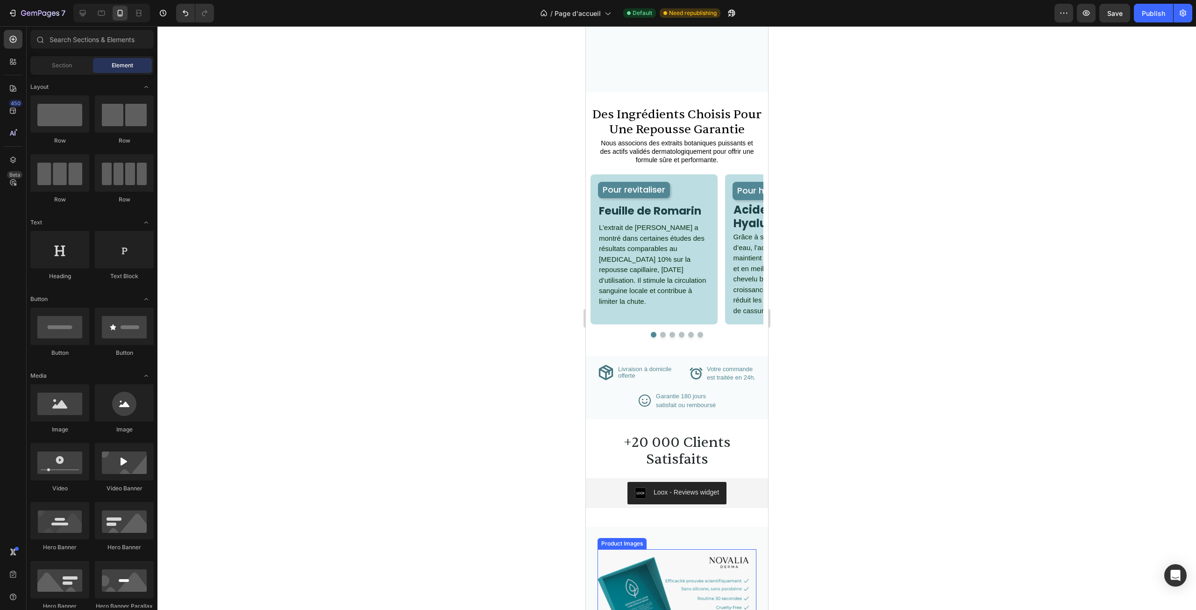
scroll to position [1075, 0]
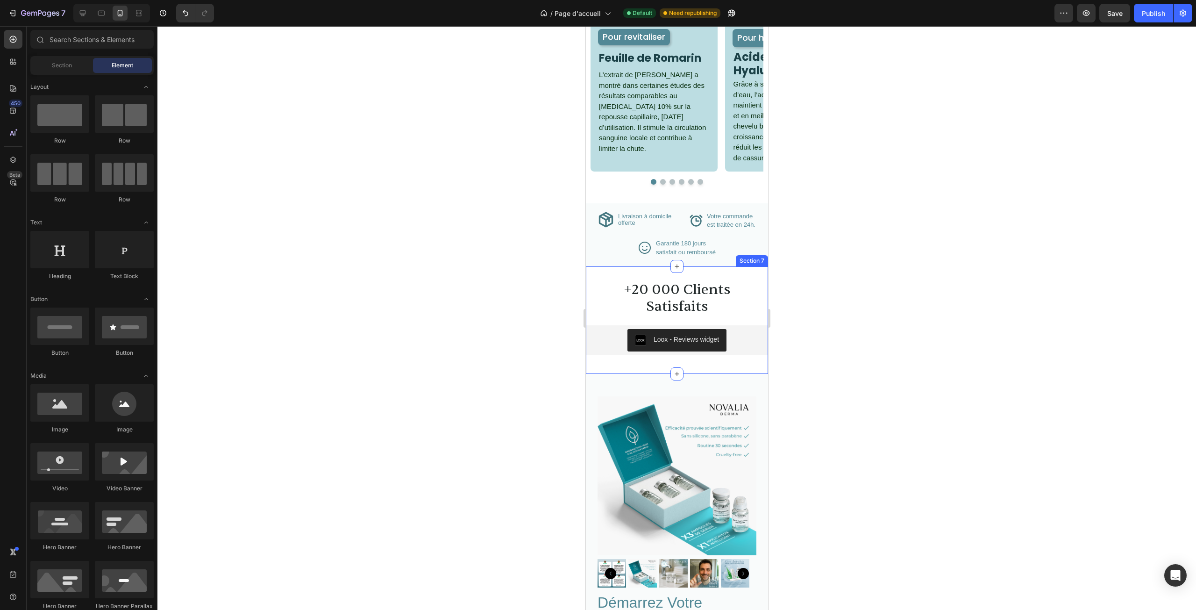
click at [726, 273] on div "+20 000 Clients Satisfaits Heading Loox - Reviews widget Loox Section 7" at bounding box center [677, 319] width 182 height 107
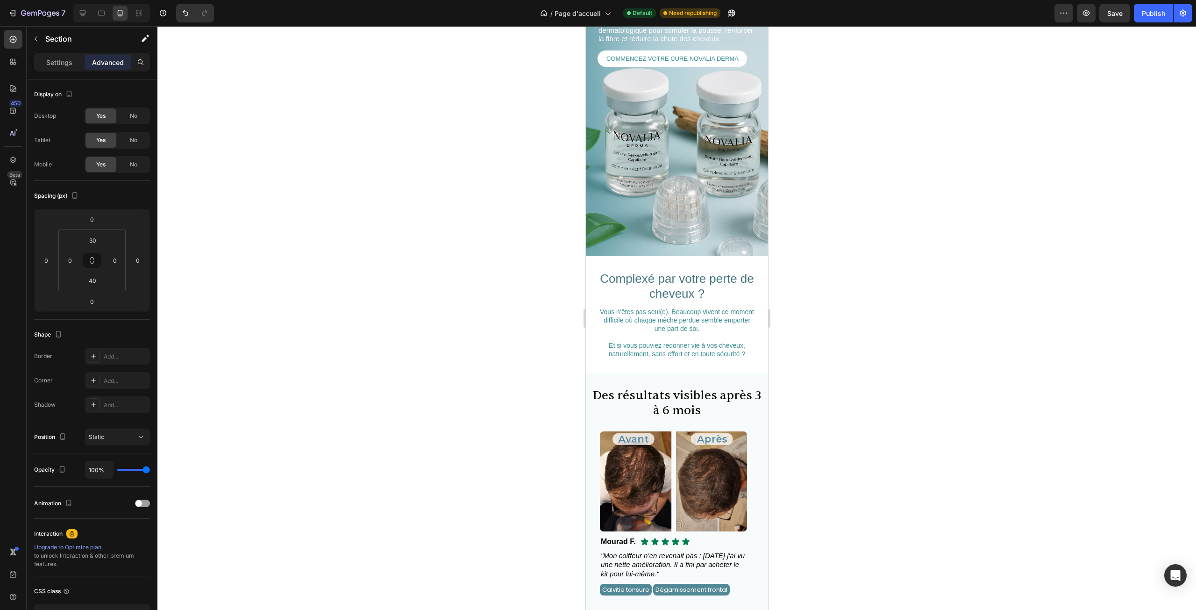
scroll to position [374, 0]
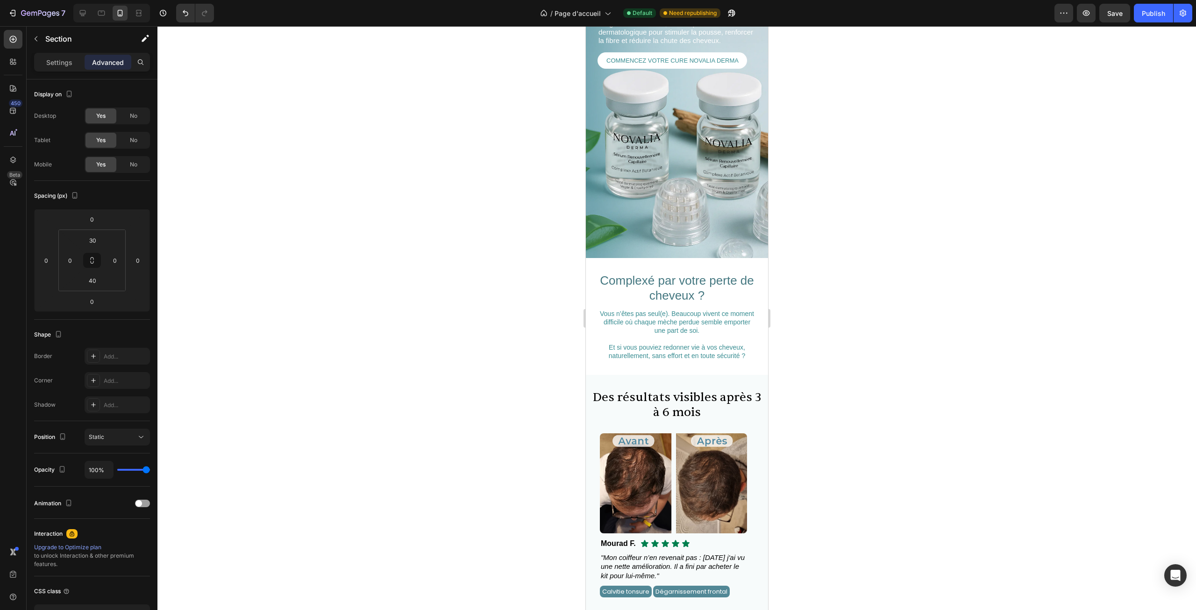
click at [875, 282] on div at bounding box center [676, 318] width 1039 height 584
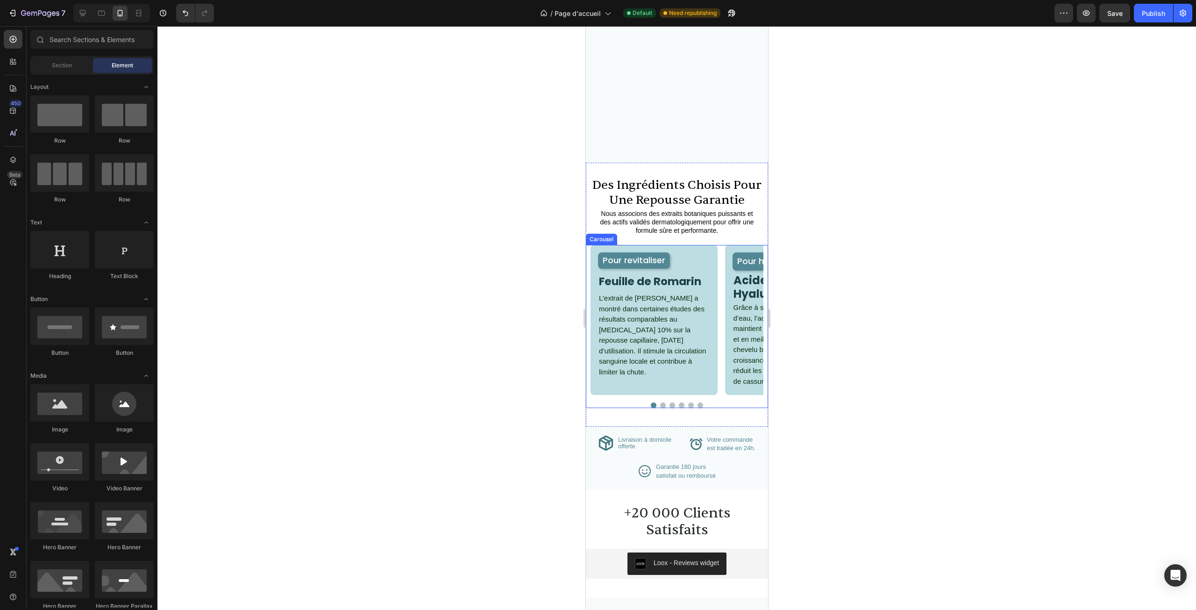
scroll to position [1075, 0]
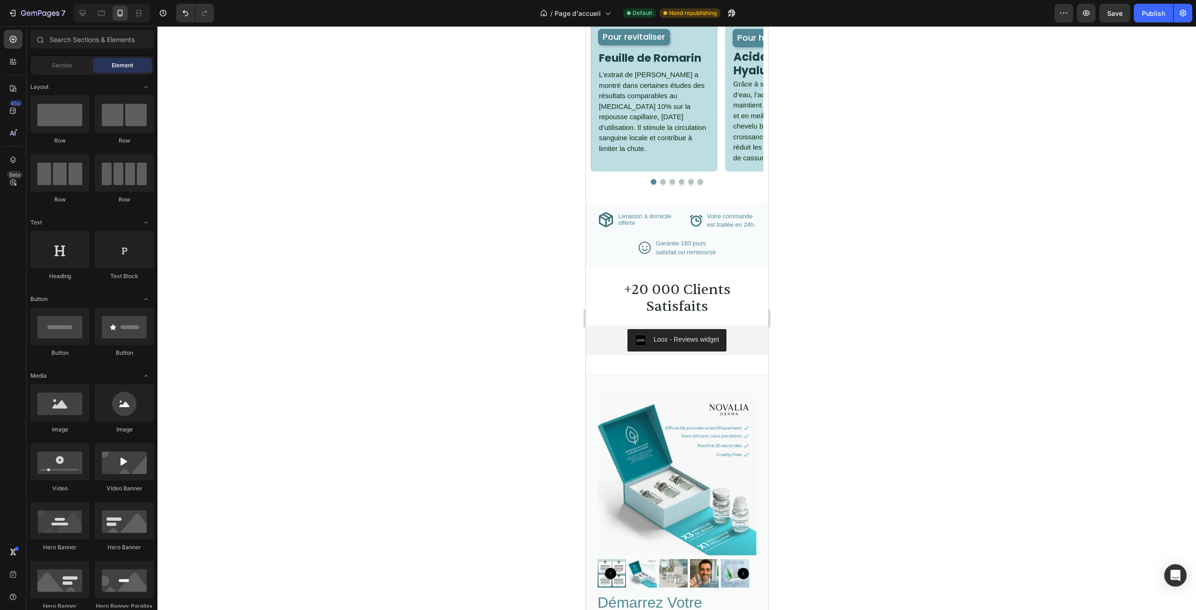
click at [821, 281] on div at bounding box center [676, 318] width 1039 height 584
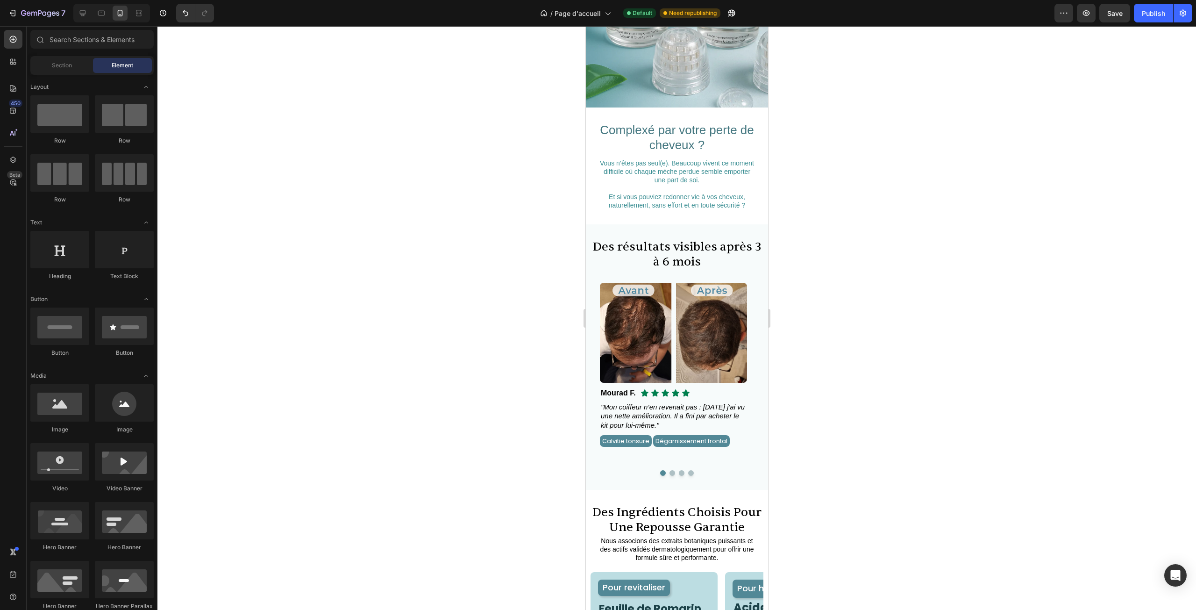
scroll to position [483, 0]
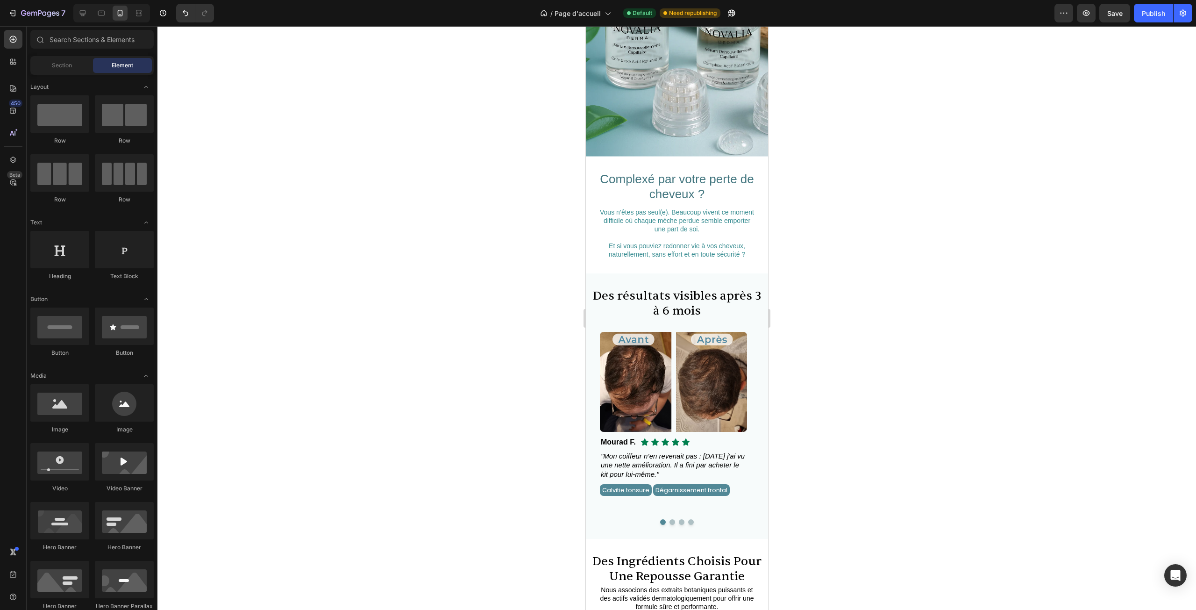
click at [830, 221] on div at bounding box center [676, 318] width 1039 height 584
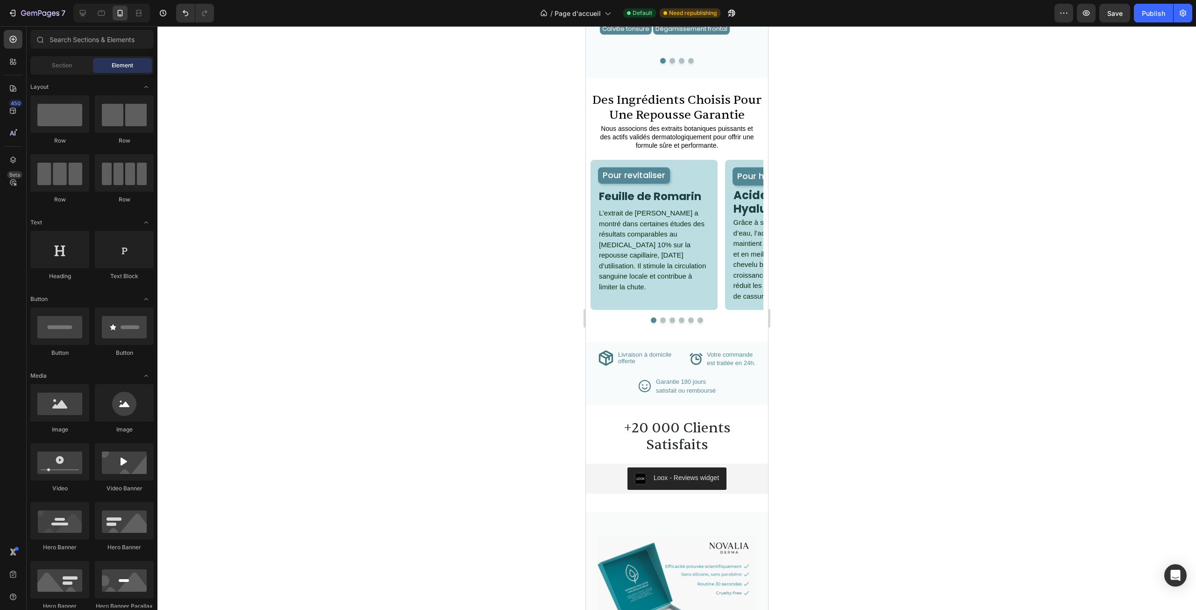
scroll to position [939, 0]
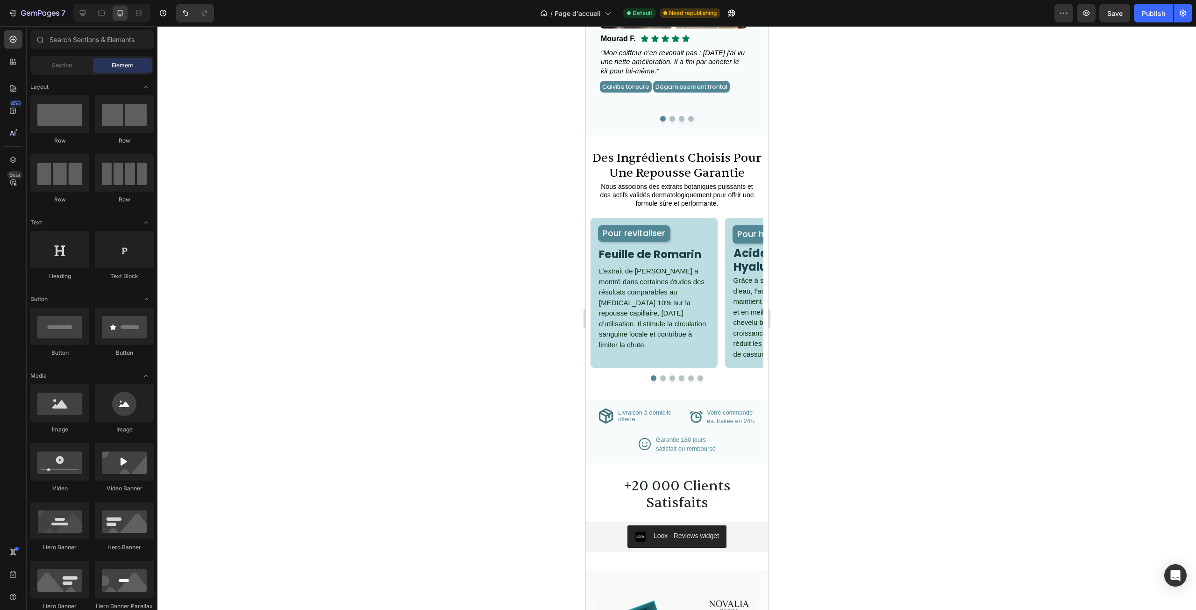
drag, startPoint x: 763, startPoint y: 187, endPoint x: 1358, endPoint y: 257, distance: 598.5
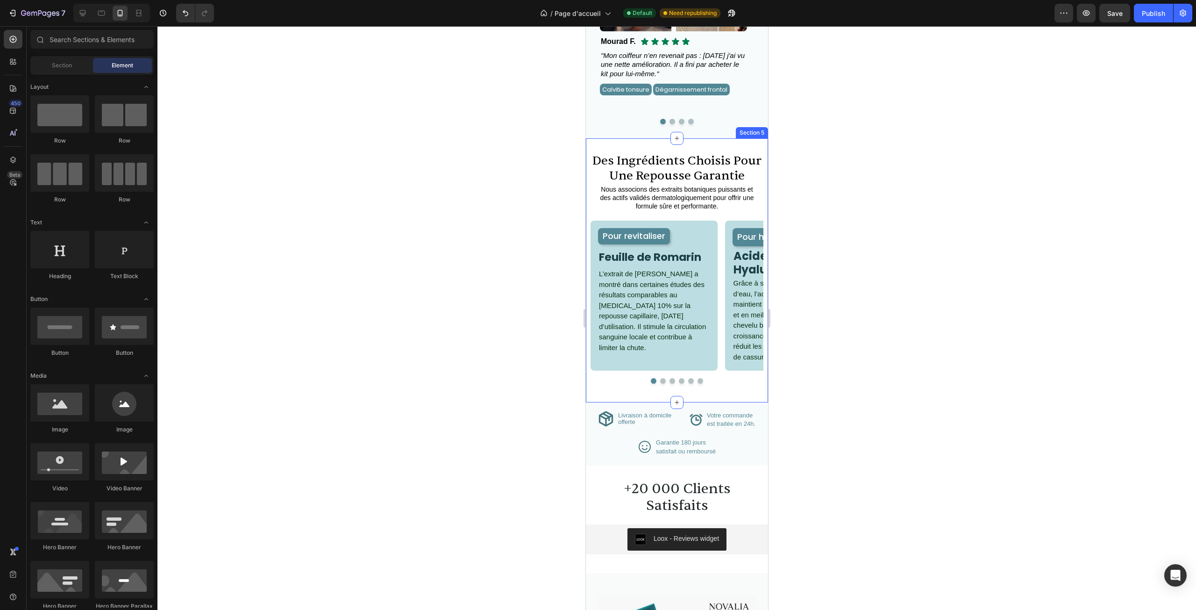
click at [725, 142] on div "des ingrédients choisis pour une repousse garantie Heading Nous associons des e…" at bounding box center [677, 270] width 182 height 264
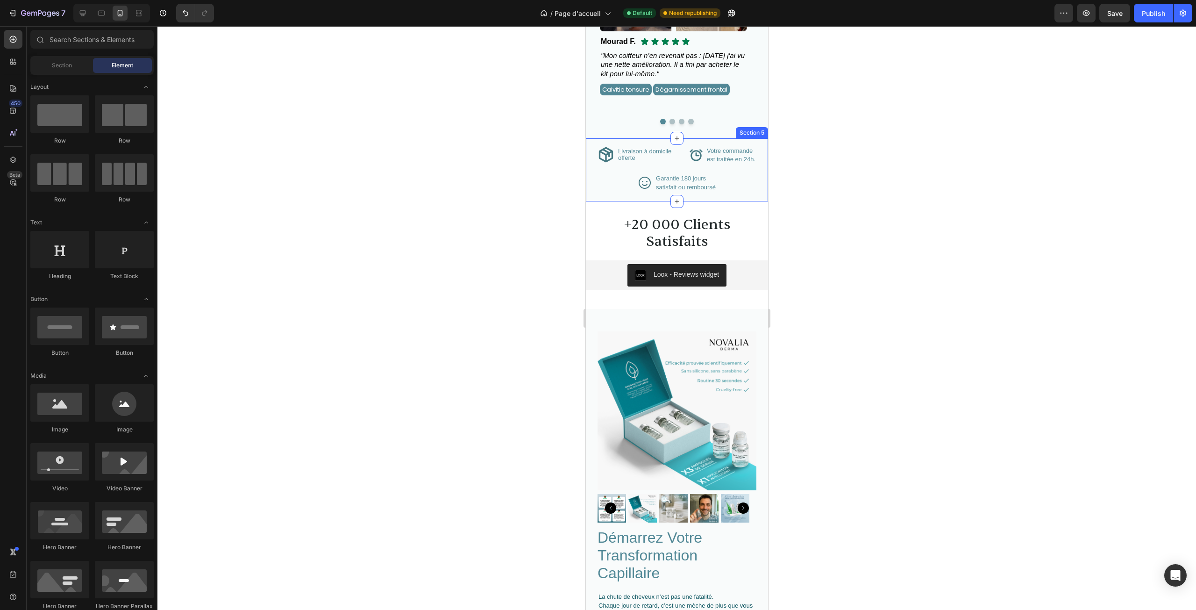
click at [654, 140] on div "Icon Livraison à domicile offerte Text Block Advanced List Icon Votre commande …" at bounding box center [677, 169] width 182 height 63
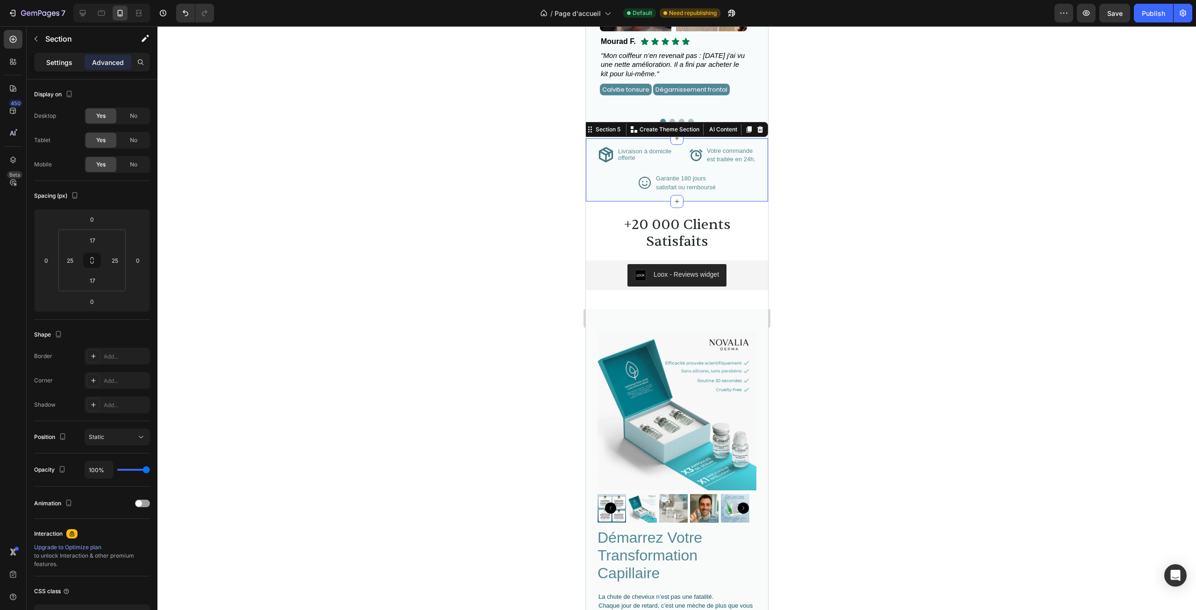
click at [63, 57] on p "Settings" at bounding box center [59, 62] width 26 height 10
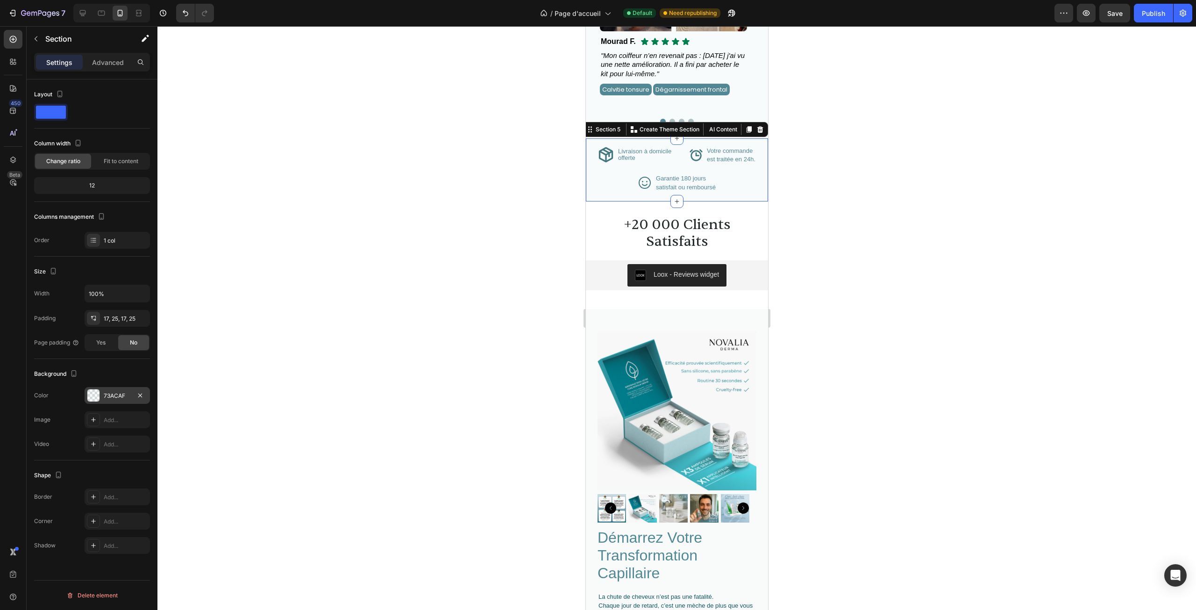
click at [107, 393] on div "73ACAF" at bounding box center [117, 396] width 27 height 8
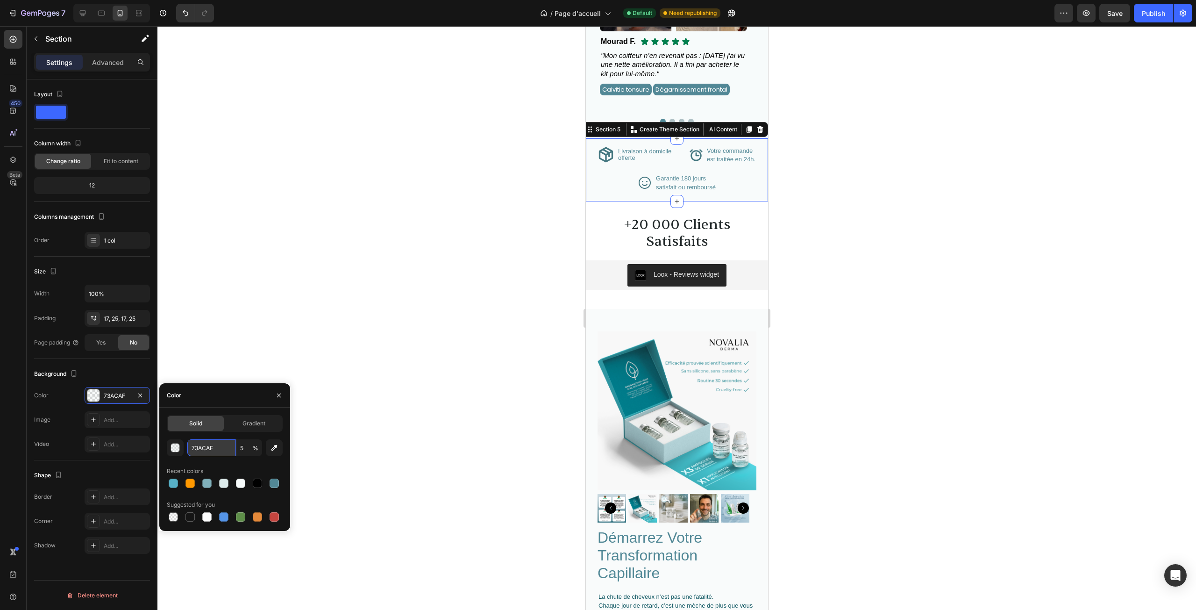
click at [215, 443] on input "73ACAF" at bounding box center [211, 447] width 49 height 17
click at [276, 392] on icon "button" at bounding box center [278, 395] width 7 height 7
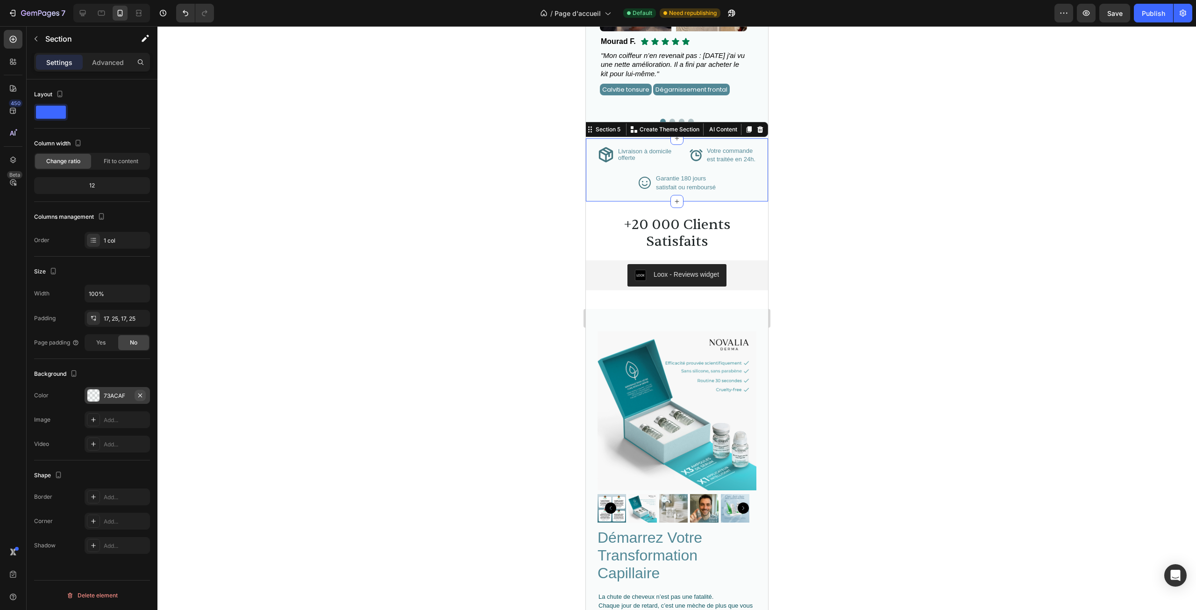
click at [143, 396] on button "button" at bounding box center [140, 395] width 11 height 11
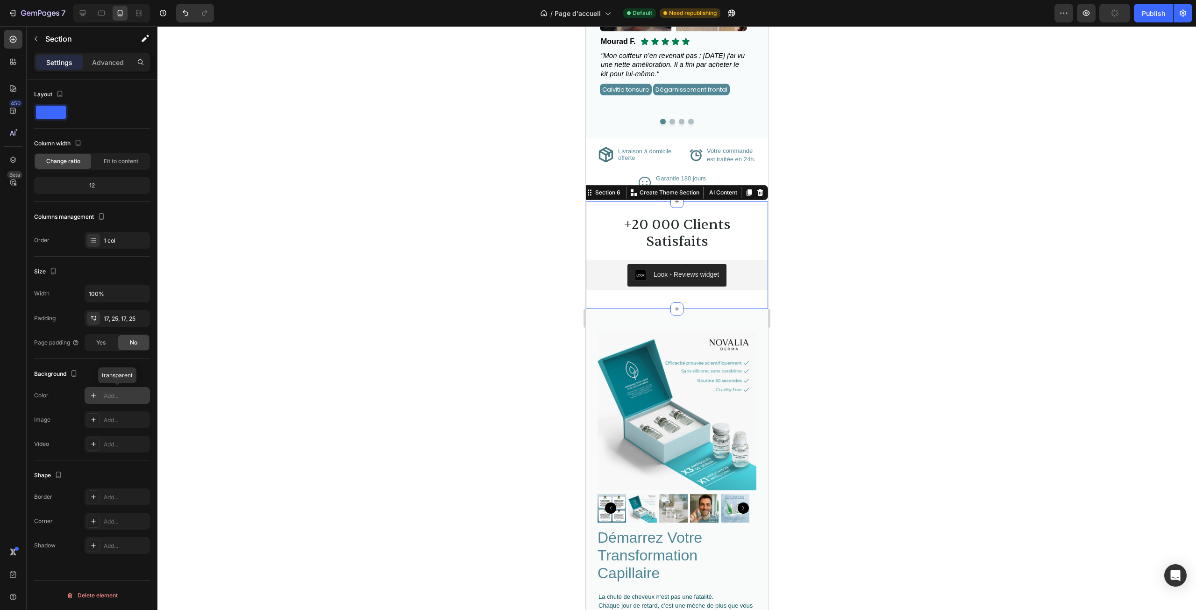
click at [596, 206] on div "+20 000 Clients Satisfaits Heading Loox - Reviews widget Loox Section 6 You can…" at bounding box center [677, 254] width 182 height 107
click at [100, 400] on div "Add..." at bounding box center [117, 395] width 65 height 17
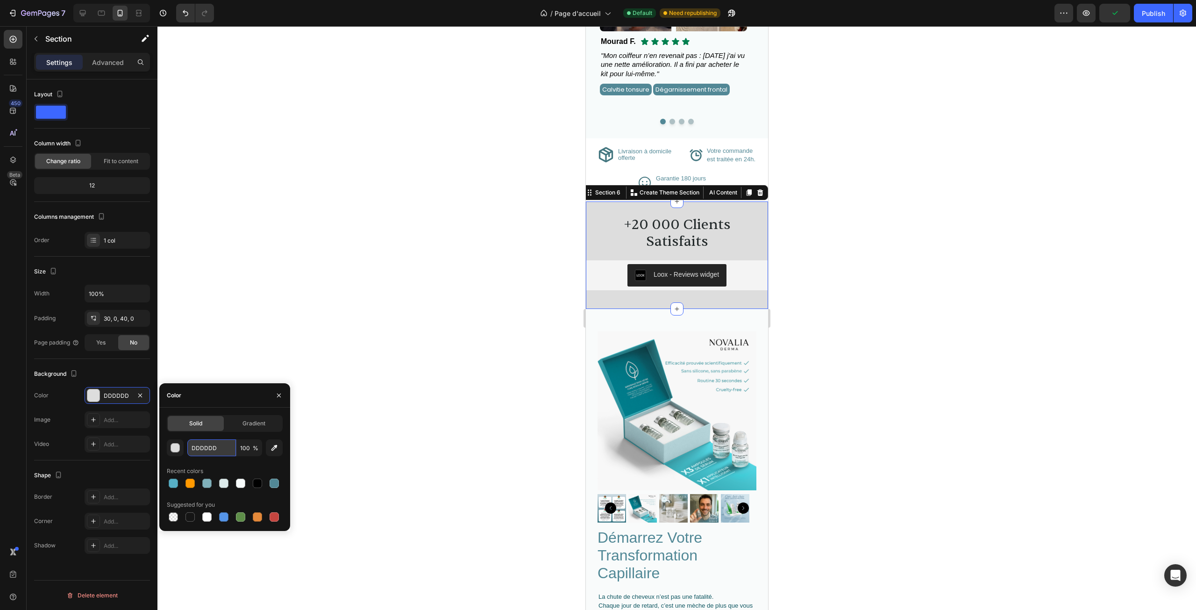
click at [211, 442] on input "DDDDDD" at bounding box center [211, 447] width 49 height 17
paste input "73ACAF"
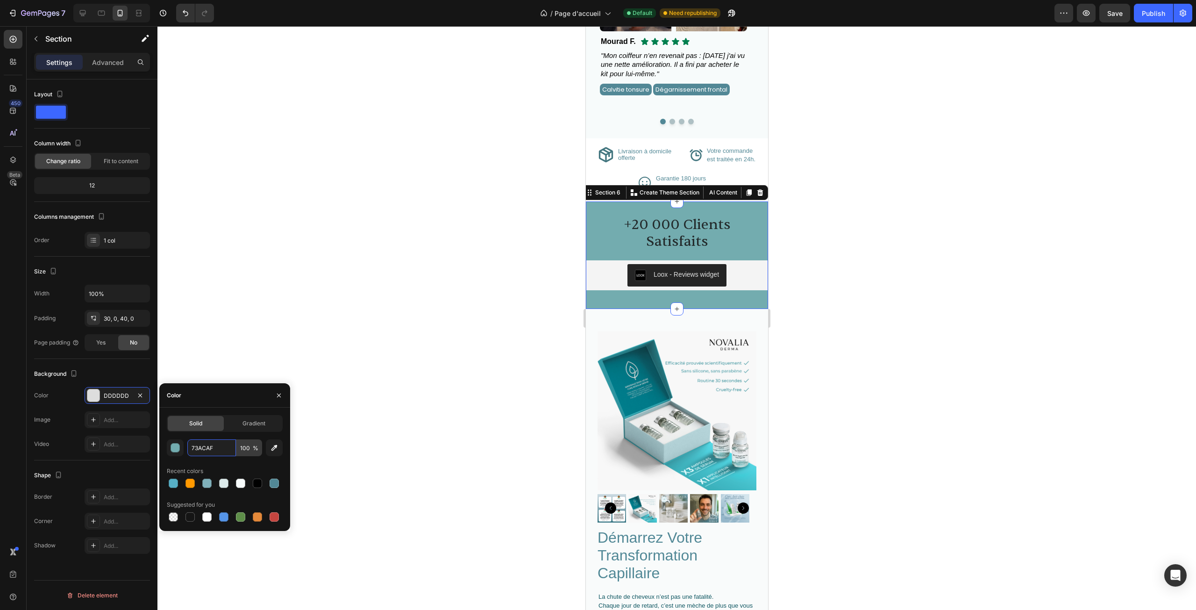
type input "73ACAF"
drag, startPoint x: 248, startPoint y: 446, endPoint x: 257, endPoint y: 444, distance: 9.3
click at [248, 446] on input "100" at bounding box center [249, 447] width 26 height 17
type input "5"
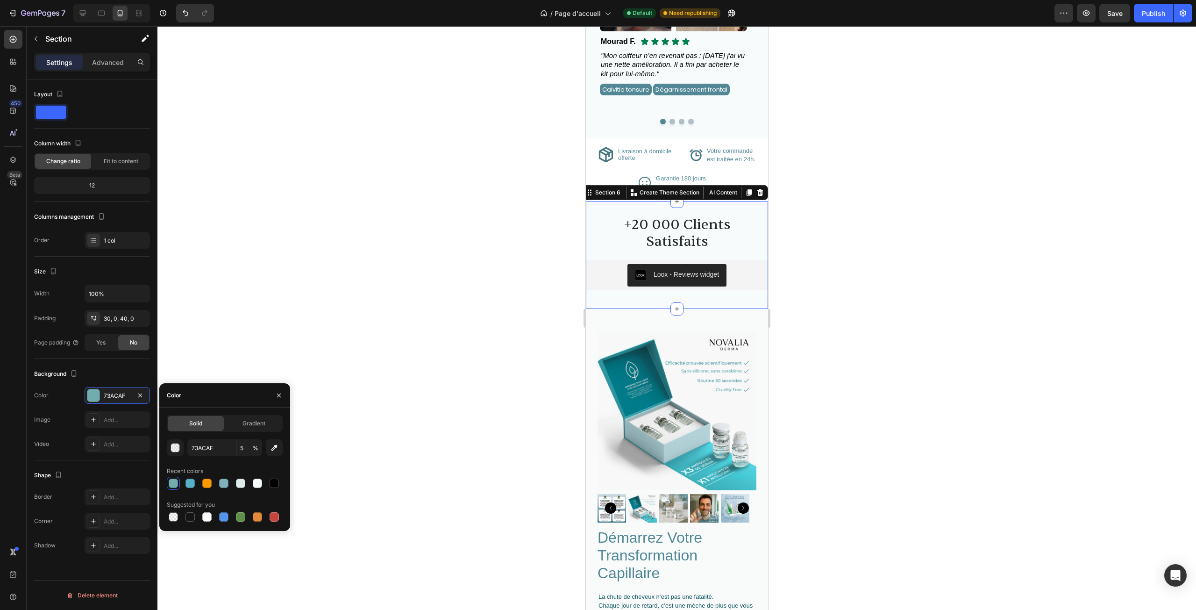
click at [390, 232] on div at bounding box center [676, 318] width 1039 height 584
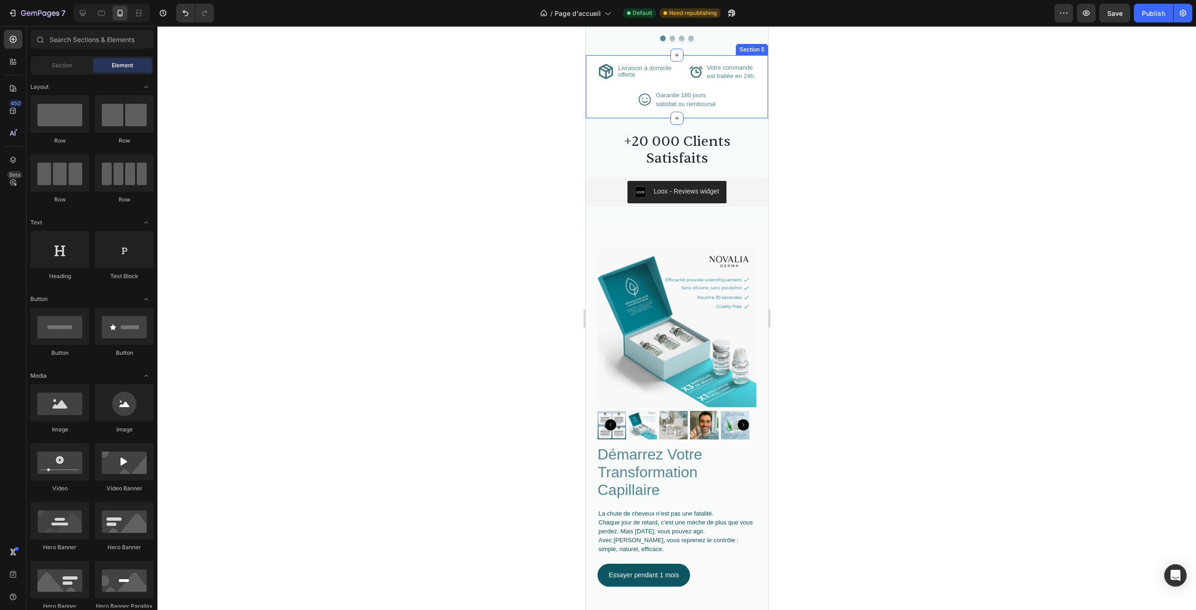
scroll to position [1016, 0]
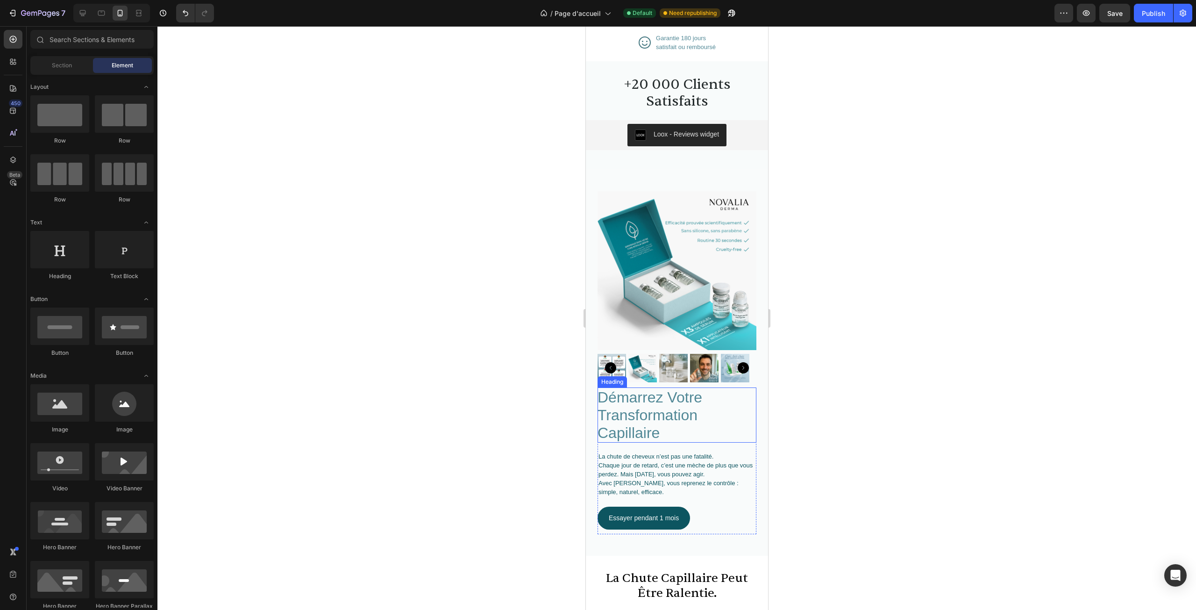
click at [662, 395] on h2 "démarrez votre transformation capillaire" at bounding box center [676, 414] width 159 height 55
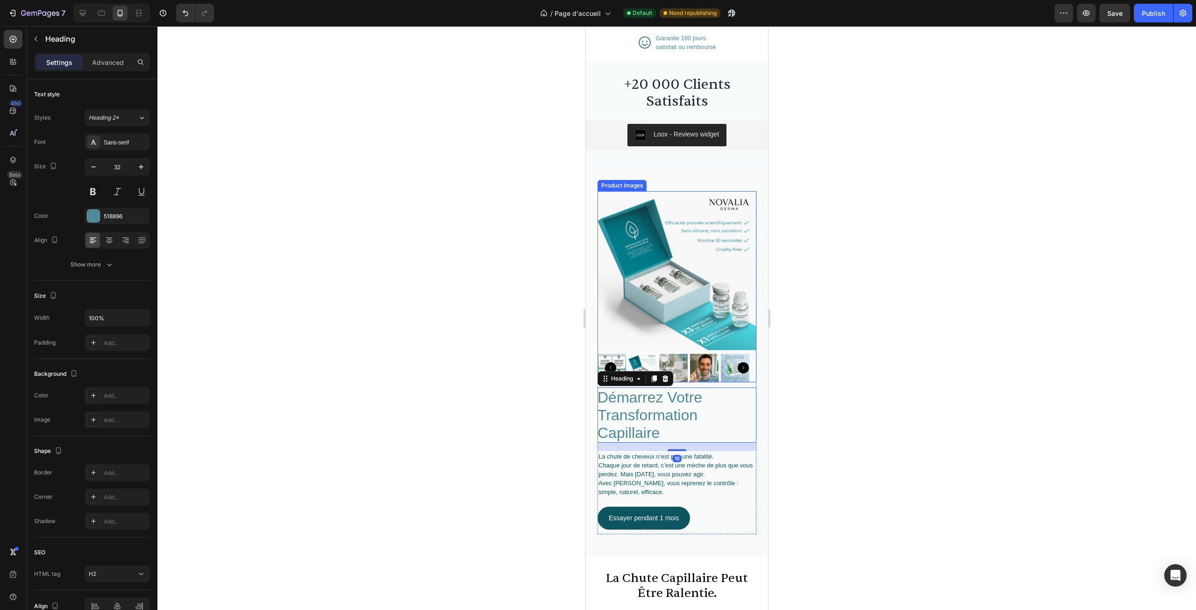
click at [827, 300] on div at bounding box center [676, 318] width 1039 height 584
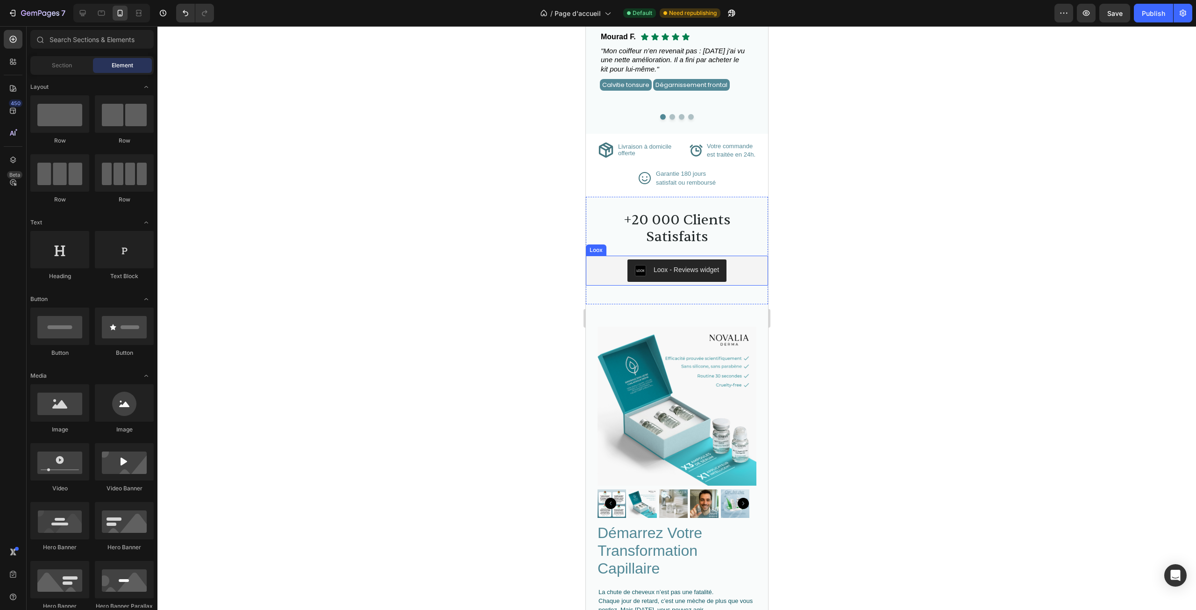
scroll to position [923, 0]
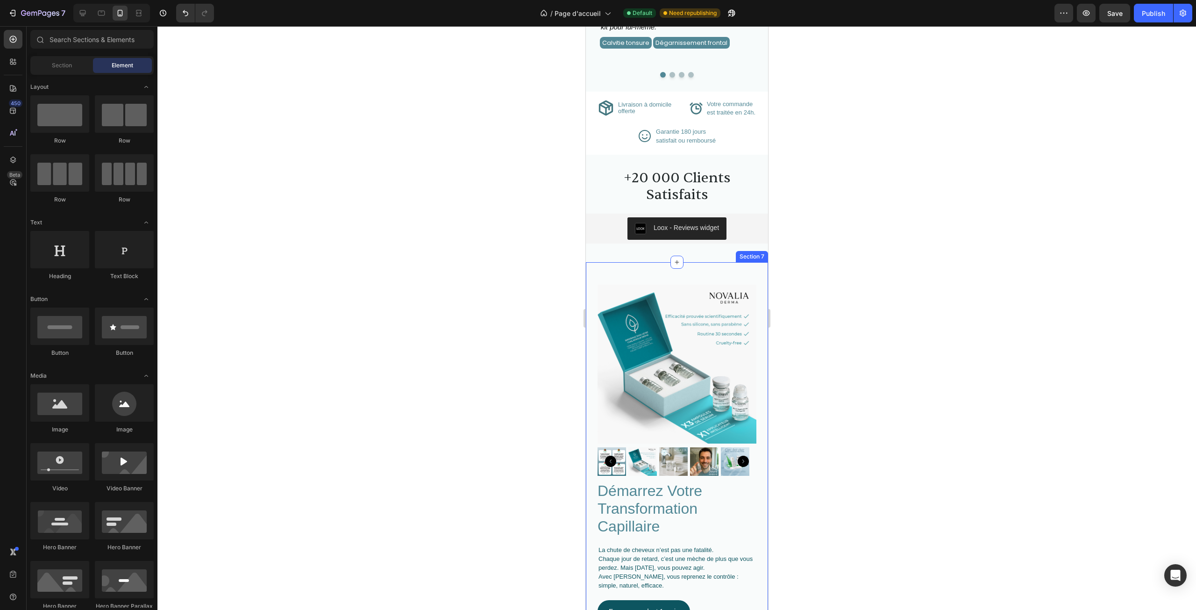
click at [592, 294] on div "démarrez votre transformation capillaire Heading La chute de cheveux n’est pas …" at bounding box center [677, 455] width 182 height 387
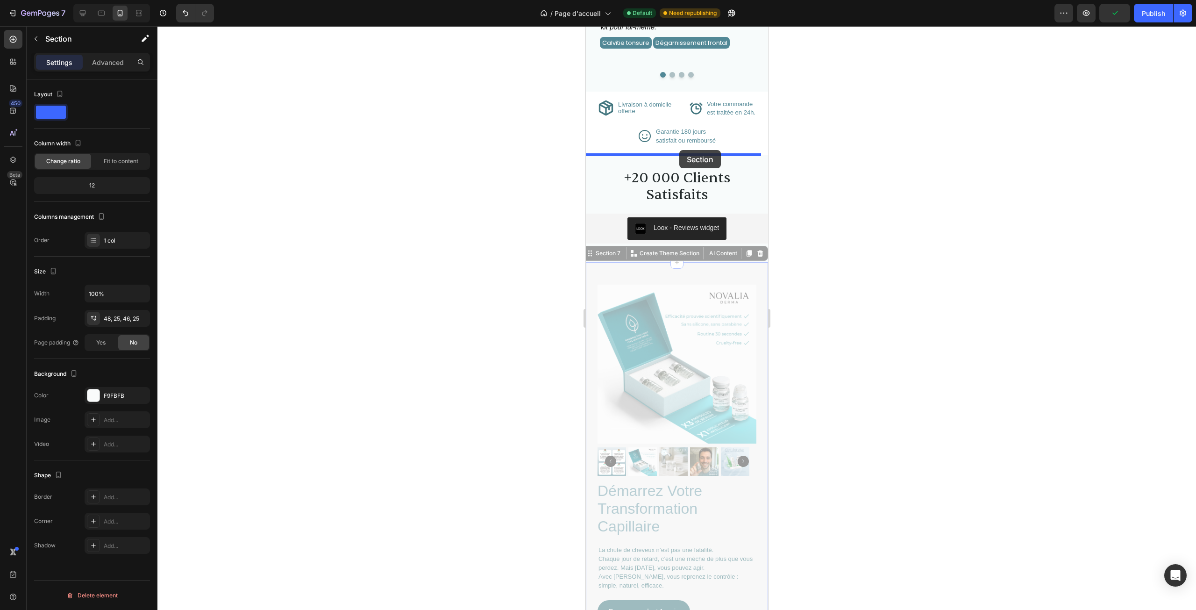
drag, startPoint x: 600, startPoint y: 254, endPoint x: 679, endPoint y: 150, distance: 130.8
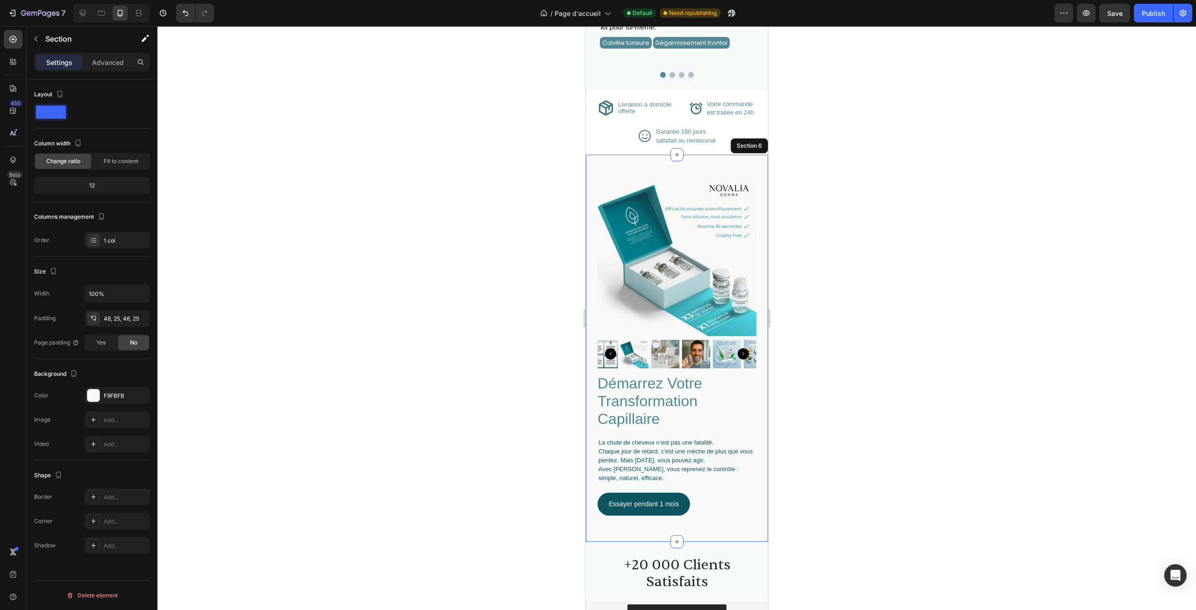
click at [866, 209] on div at bounding box center [676, 318] width 1039 height 584
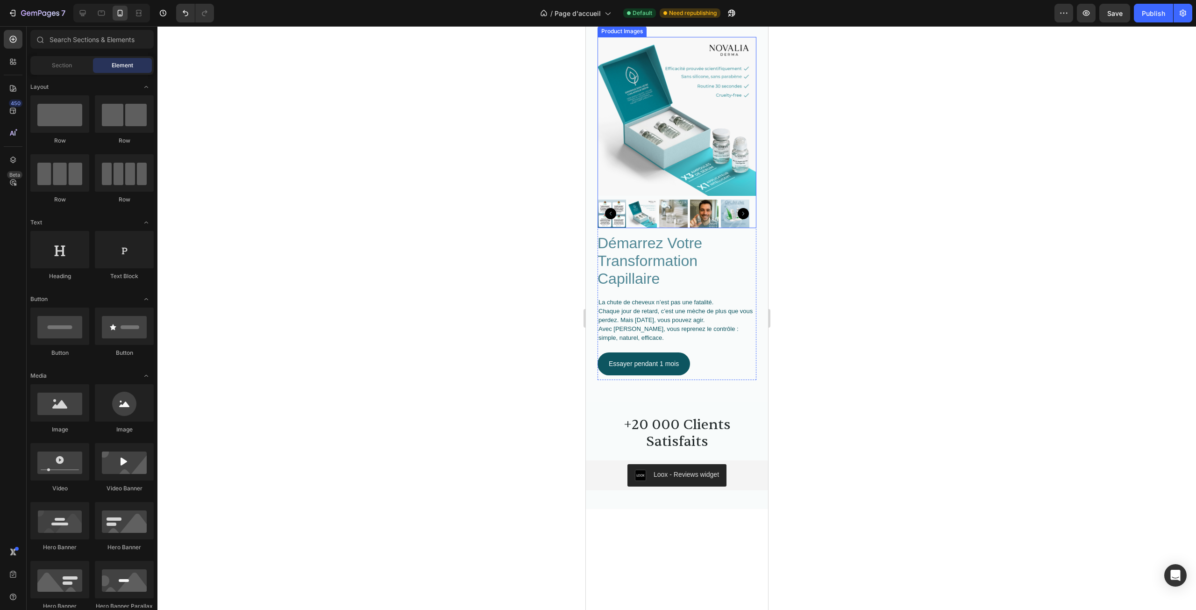
scroll to position [829, 0]
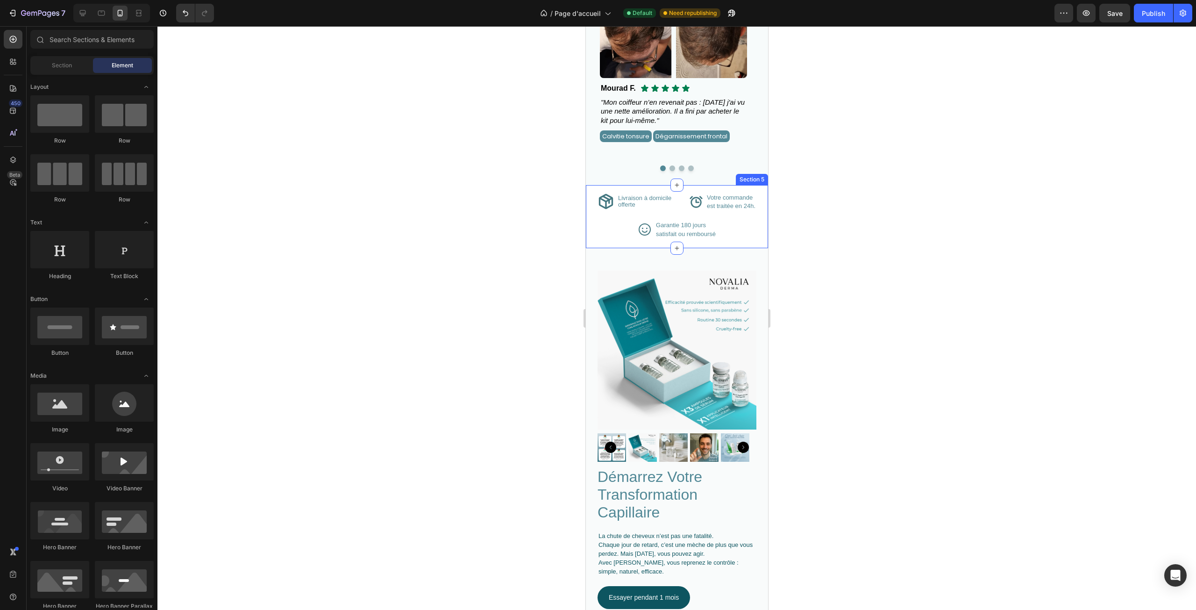
click at [690, 187] on div "Icon Livraison à domicile offerte Text Block Advanced List Icon Votre commande …" at bounding box center [677, 216] width 182 height 63
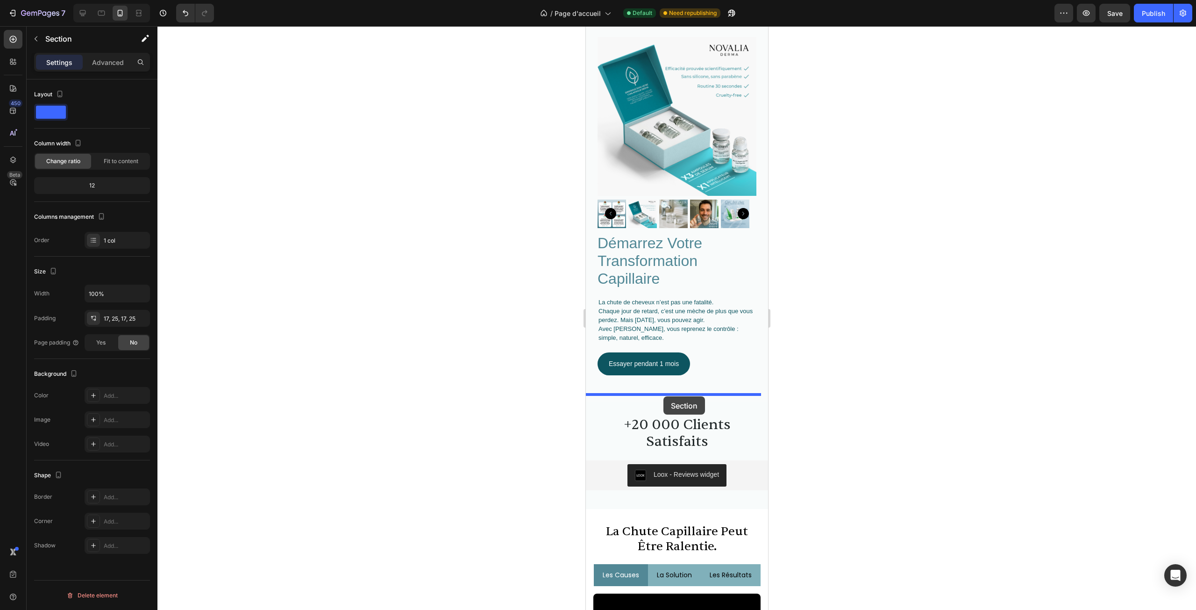
drag, startPoint x: 598, startPoint y: 174, endPoint x: 665, endPoint y: 394, distance: 229.5
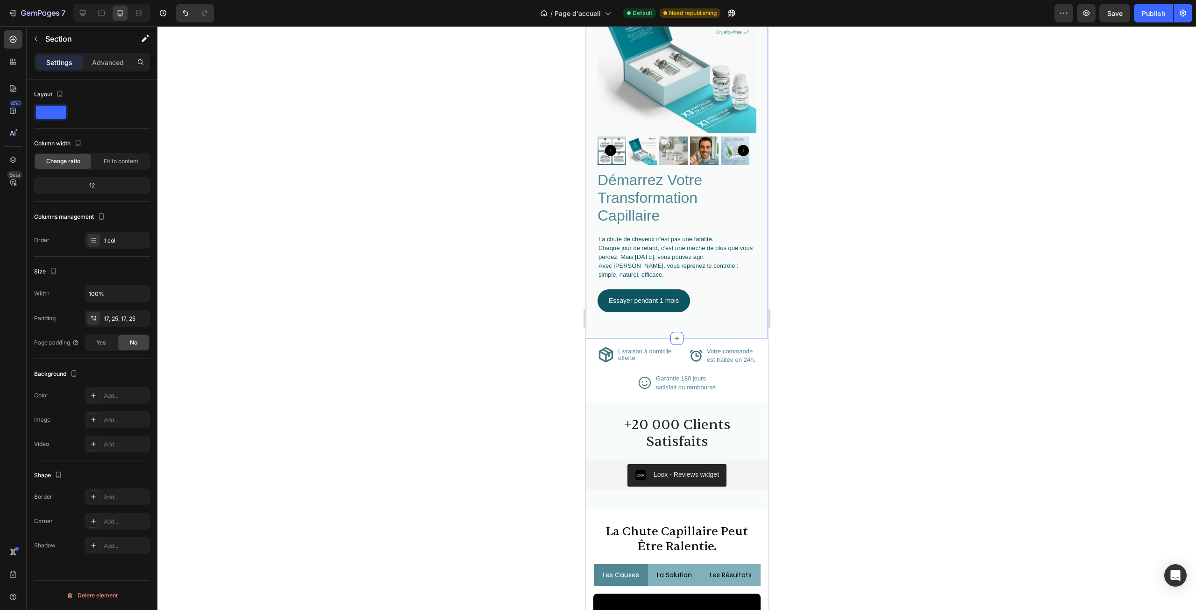
scroll to position [1000, 0]
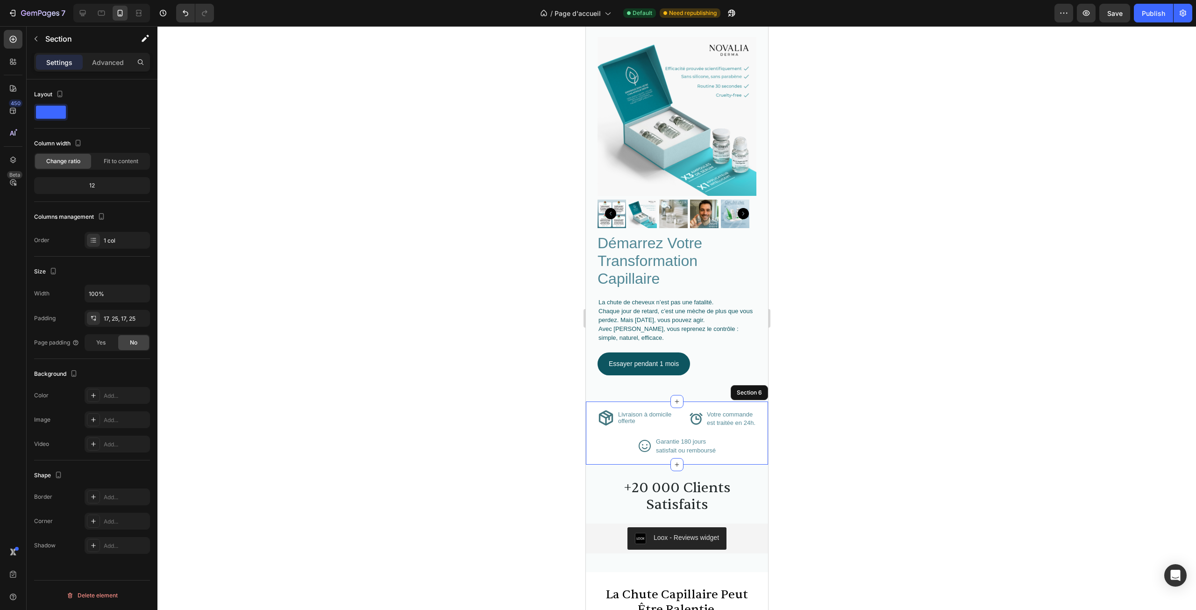
click at [900, 308] on div at bounding box center [676, 318] width 1039 height 584
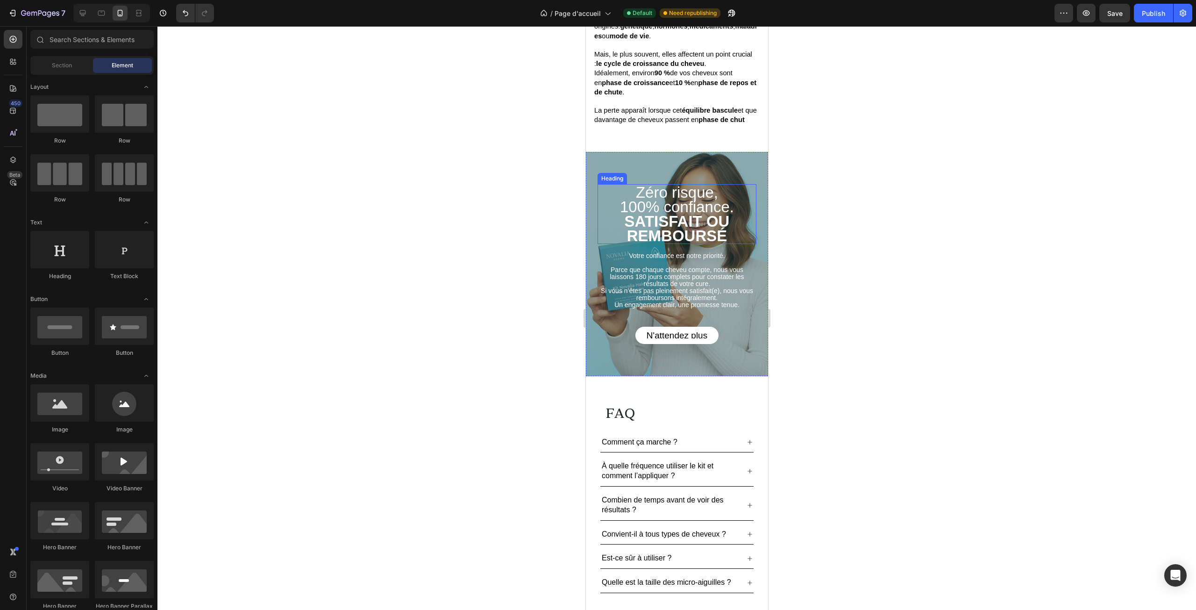
scroll to position [1747, 0]
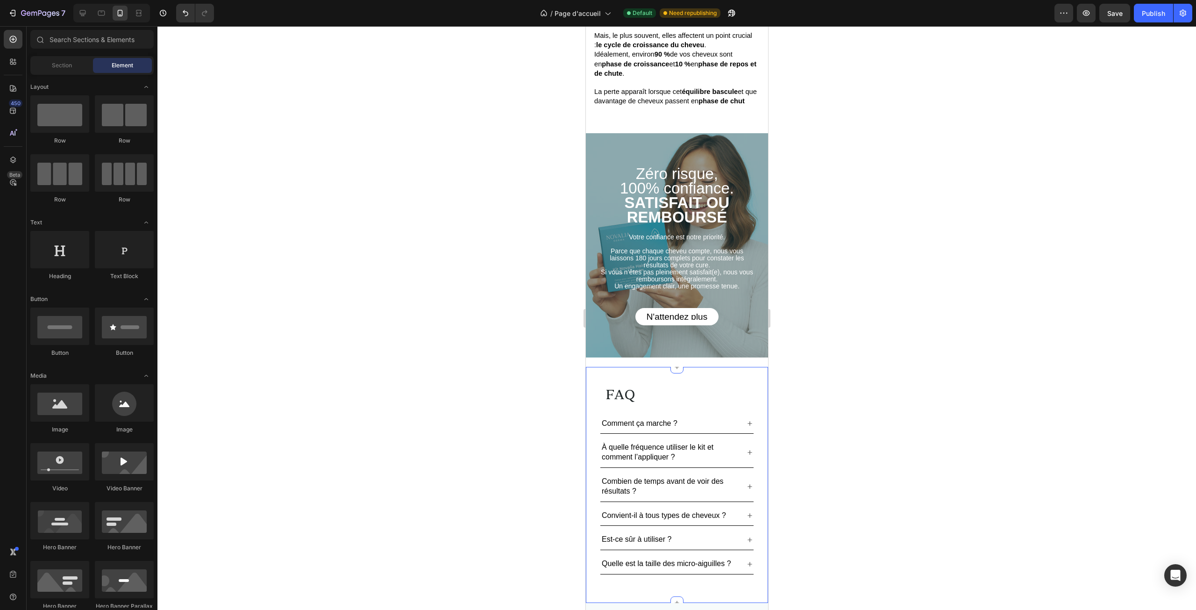
click at [686, 386] on h2 "FAQ" at bounding box center [676, 395] width 145 height 19
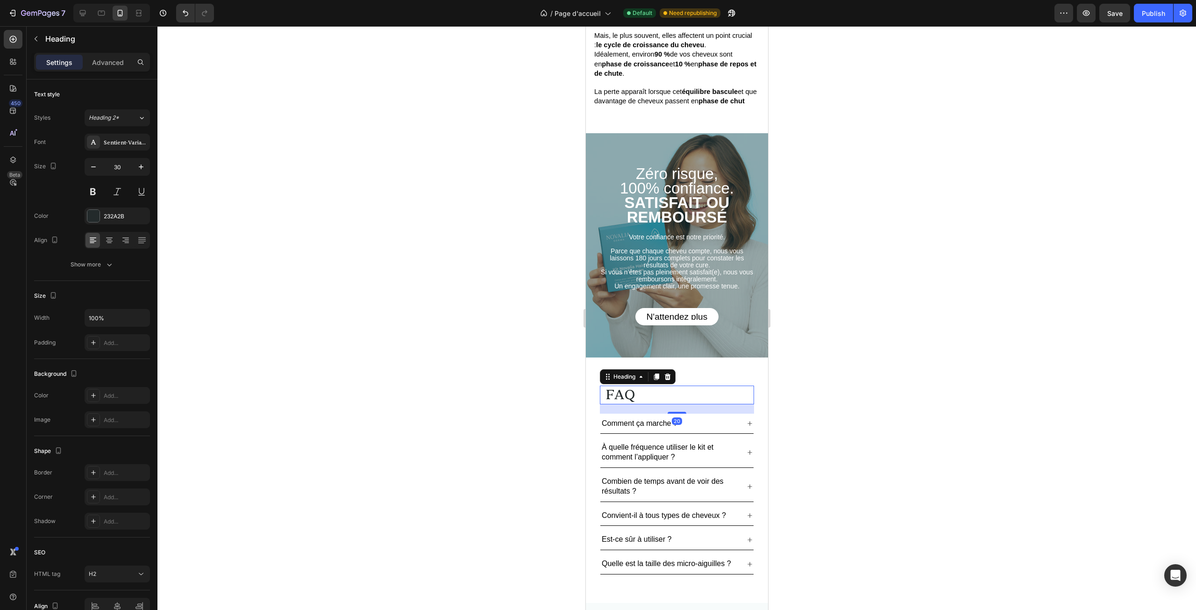
click at [700, 375] on div "FAQ Heading 20 Comment ça marche ? À quelle fréquence utiliser le kit et commen…" at bounding box center [677, 485] width 182 height 236
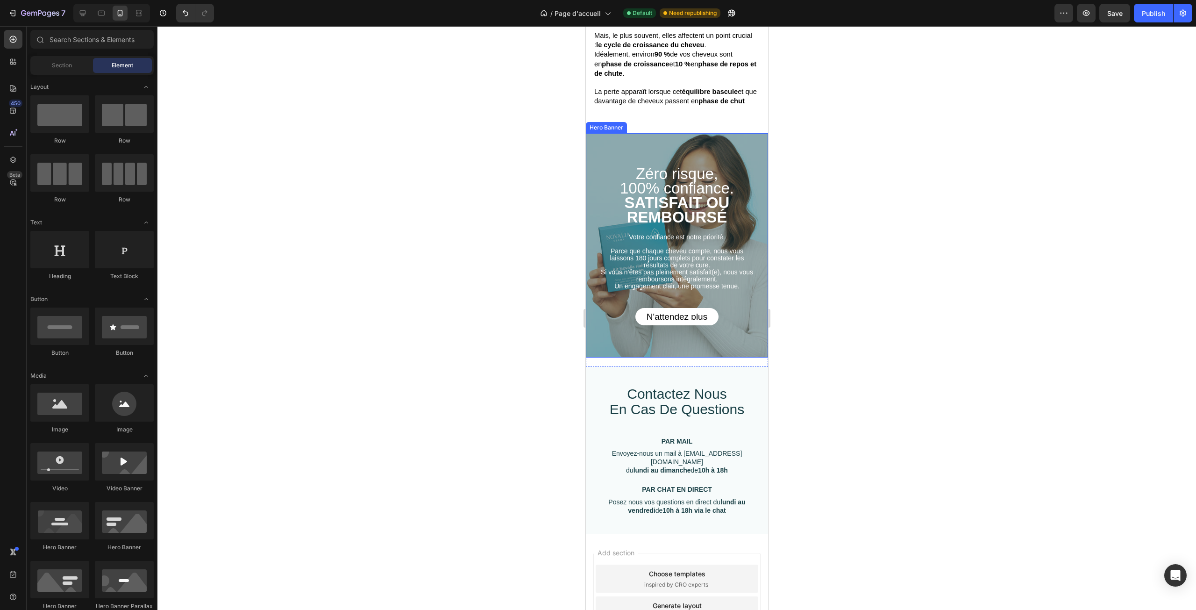
click at [732, 351] on div "Zéro risque, 100% confiance. SATISFAIT OU REMBOURSÉ Heading Votre confiance est…" at bounding box center [677, 245] width 182 height 224
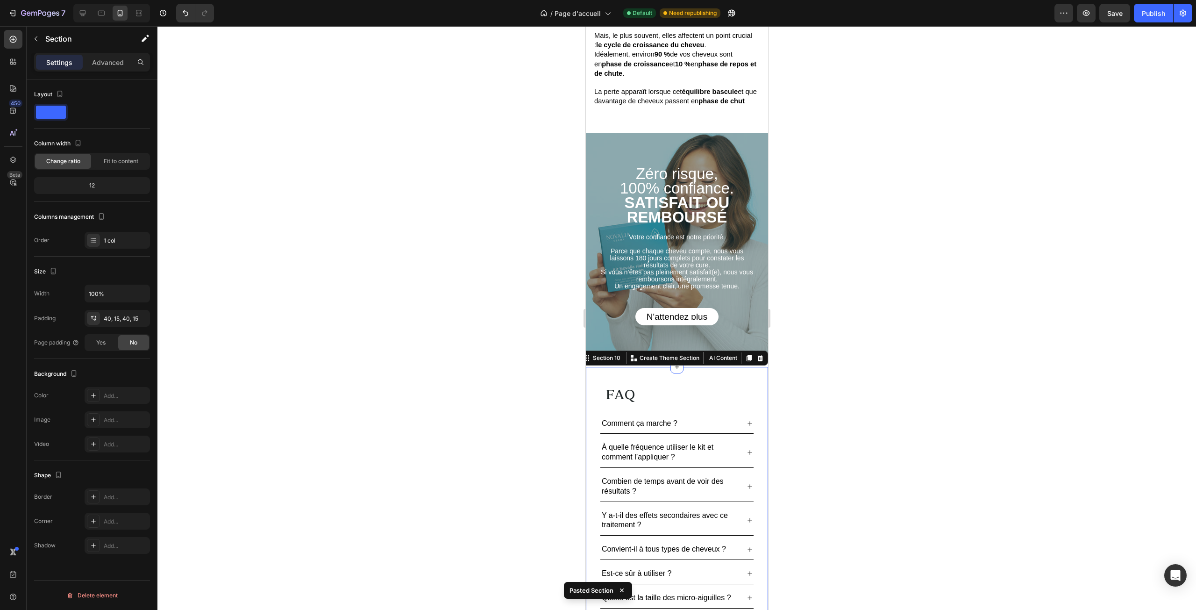
click at [826, 360] on div at bounding box center [676, 318] width 1039 height 584
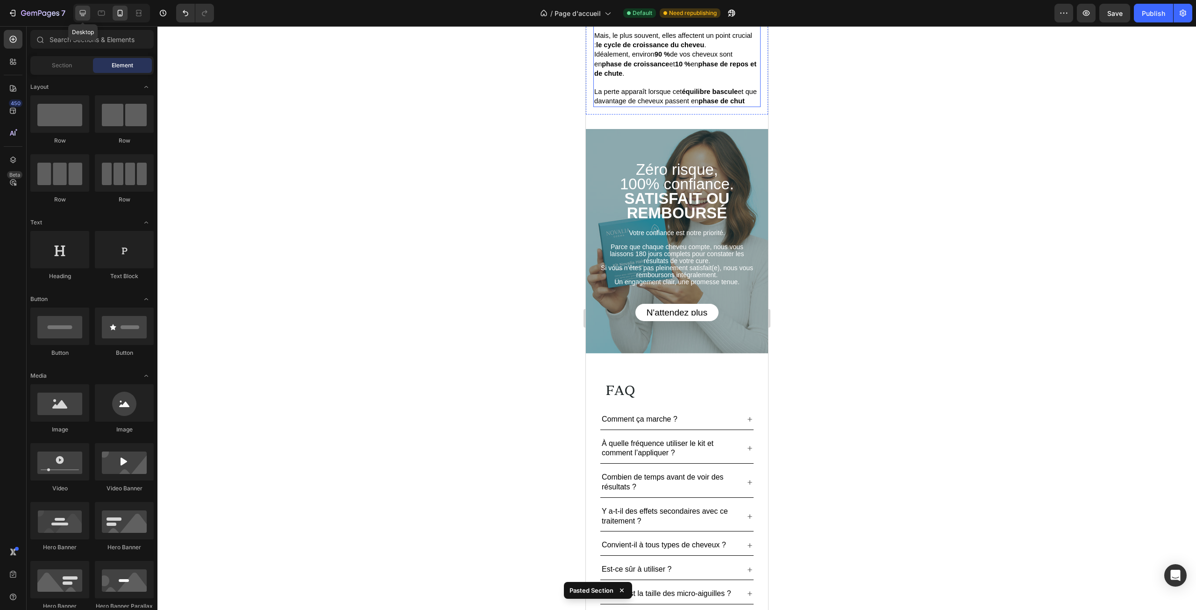
click at [86, 15] on icon at bounding box center [82, 12] width 9 height 9
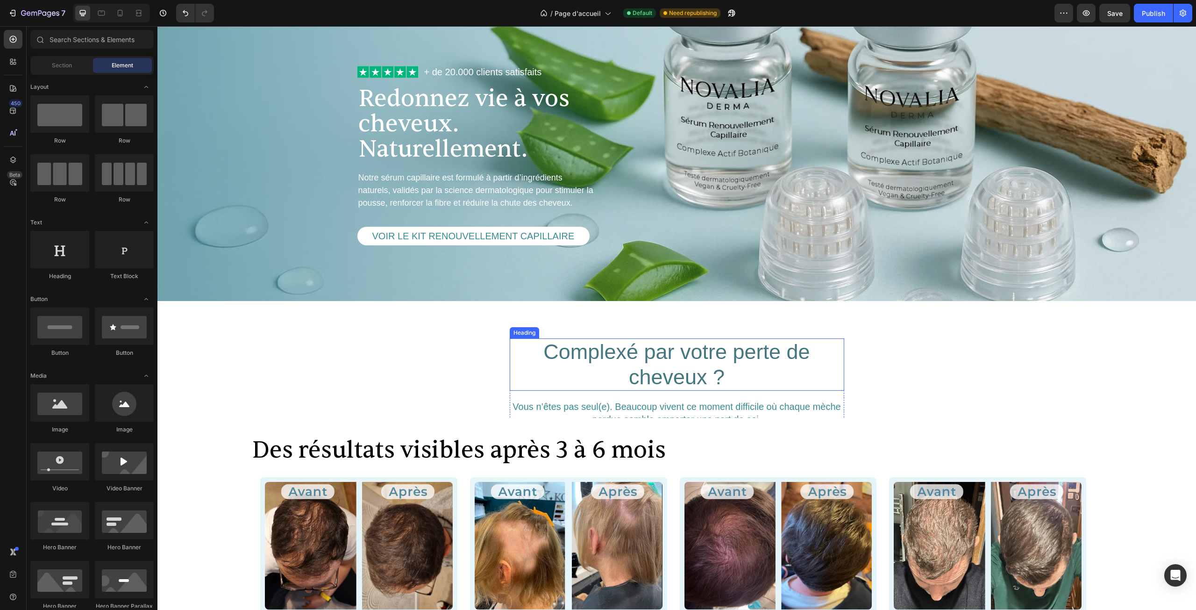
scroll to position [123, 0]
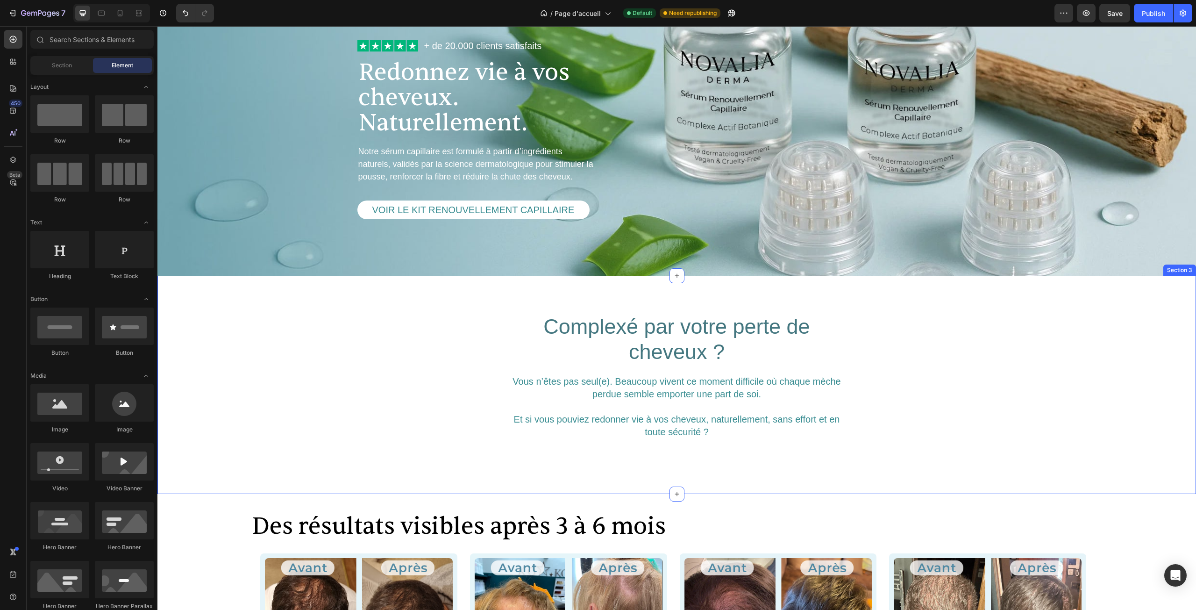
click at [825, 459] on div "Complexé par votre perte de cheveux ? Heading Vous n’êtes pas seul(e). Beaucoup…" at bounding box center [676, 385] width 1039 height 218
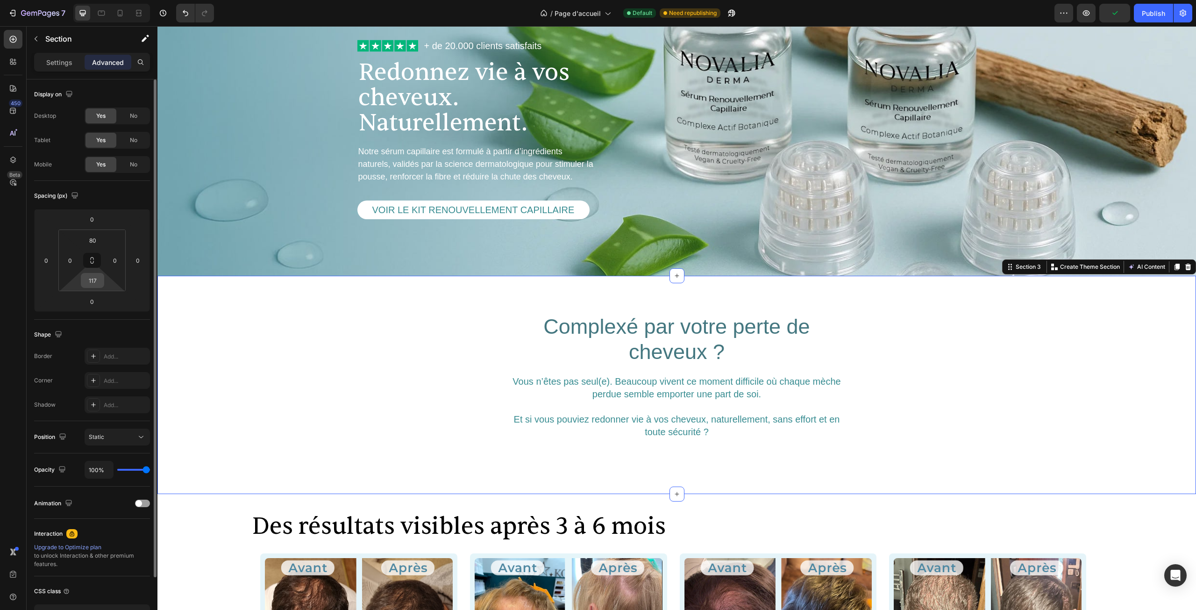
click at [94, 283] on input "117" at bounding box center [92, 280] width 19 height 14
click at [206, 290] on div "Complexé par votre perte de cheveux ? Heading Vous n’êtes pas seul(e). Beaucoup…" at bounding box center [676, 385] width 1039 height 218
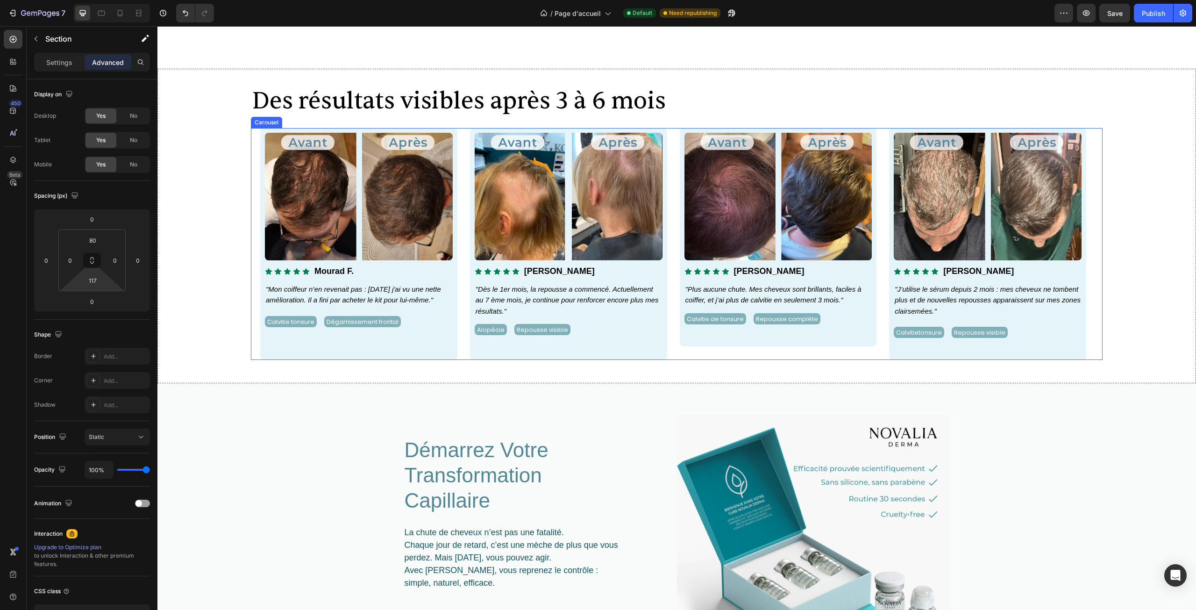
scroll to position [404, 0]
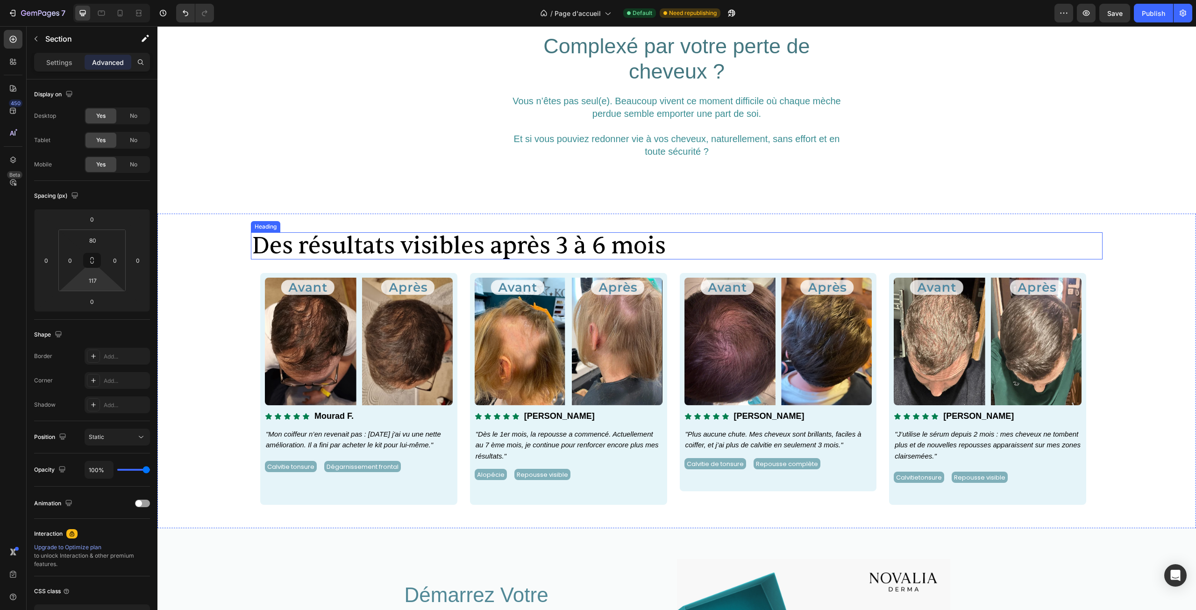
click at [521, 232] on div "Des résultats visibles après 3 à 6 mois Heading Image Icon Icon Icon Icon Icon …" at bounding box center [676, 371] width 1039 height 315
click at [524, 244] on h2 "Des résultats visibles après 3 à 6 mois" at bounding box center [677, 245] width 852 height 27
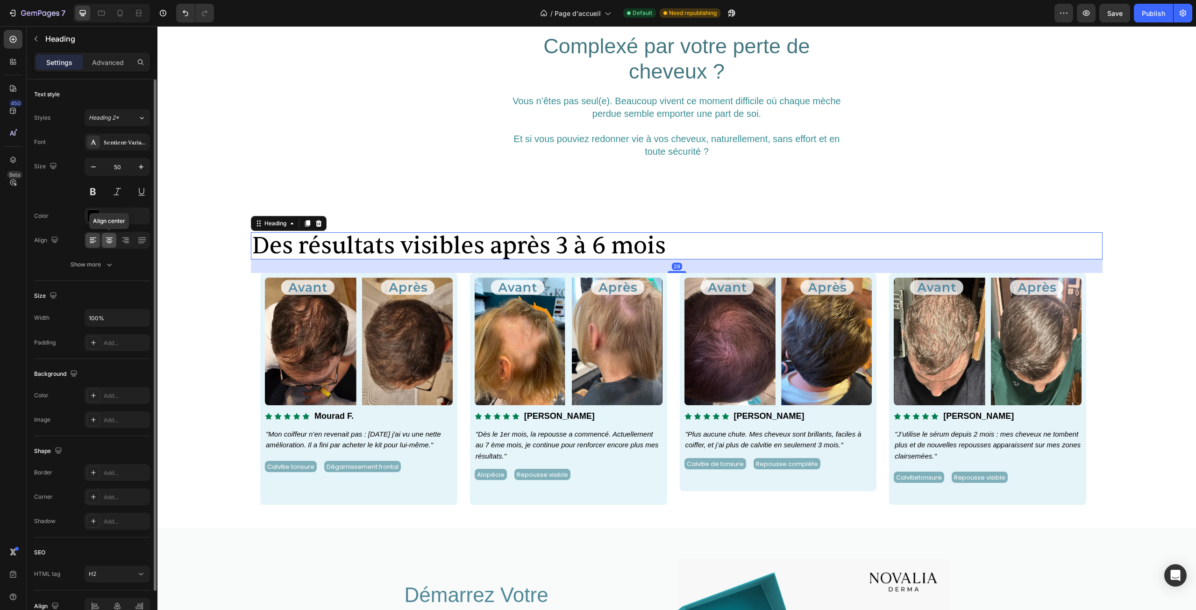
click at [112, 236] on icon at bounding box center [109, 240] width 9 height 9
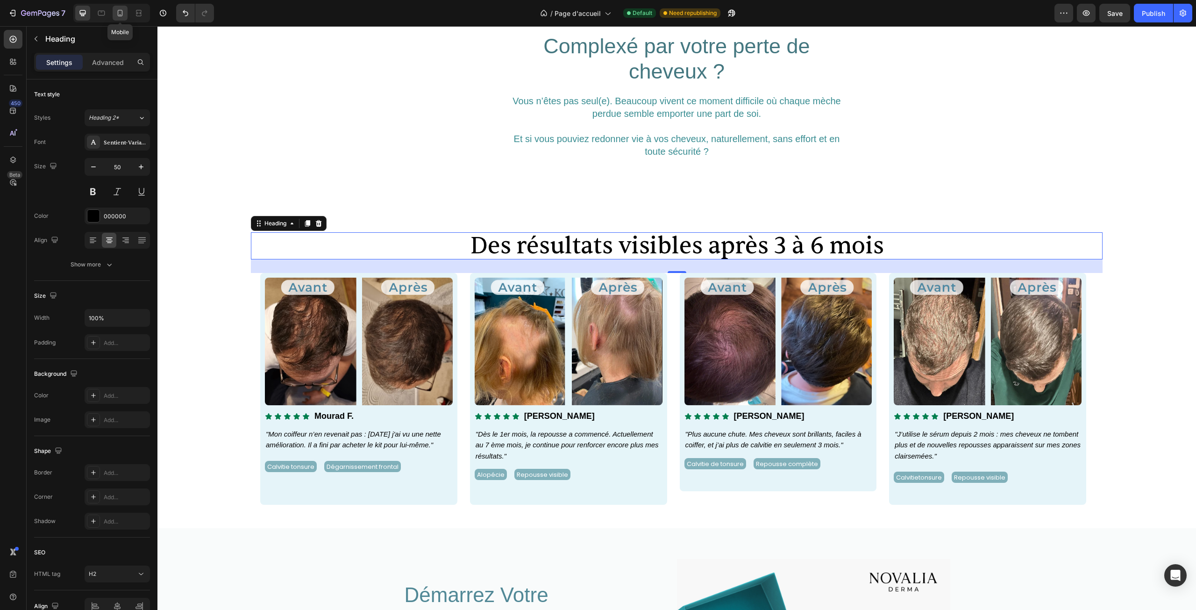
click at [117, 15] on icon at bounding box center [119, 12] width 9 height 9
type input "26"
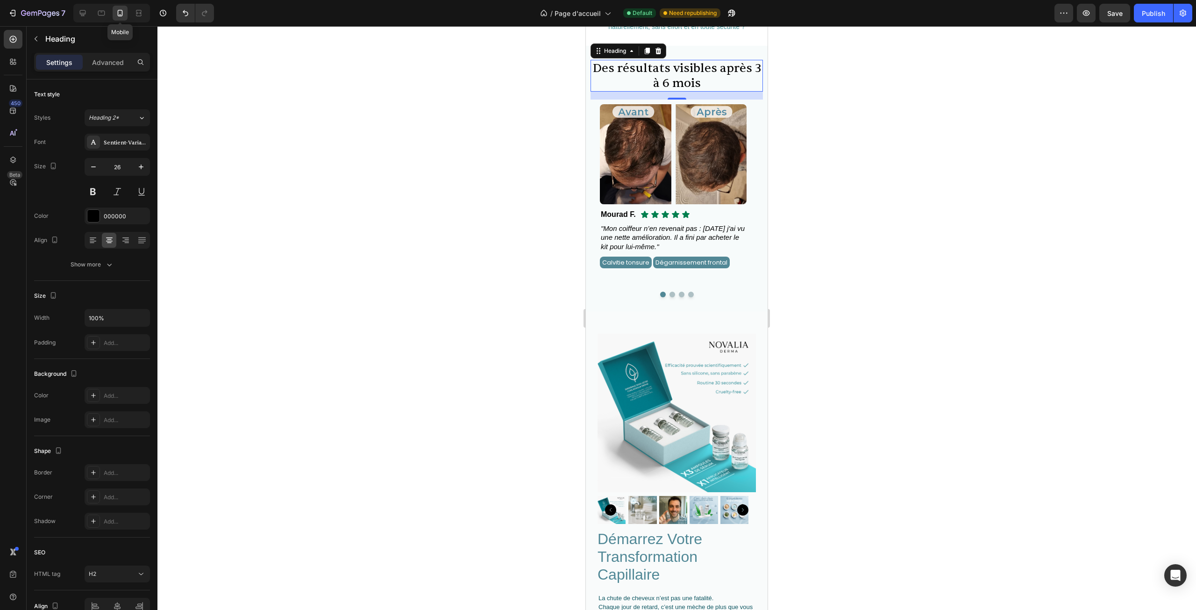
scroll to position [705, 0]
click at [362, 115] on div at bounding box center [676, 318] width 1039 height 584
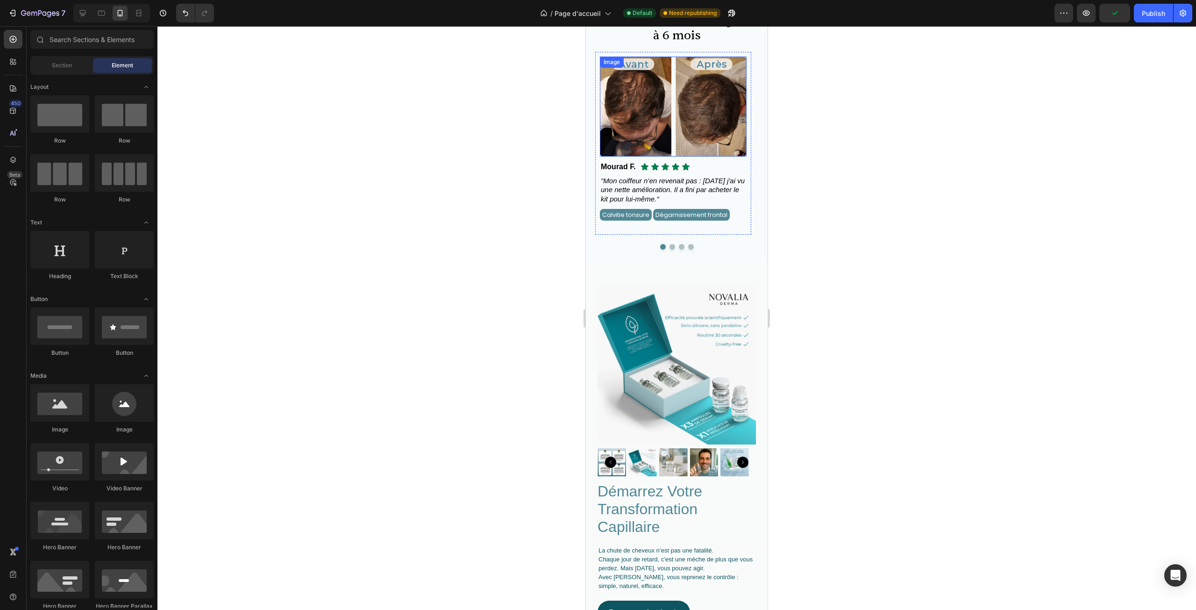
scroll to position [845, 0]
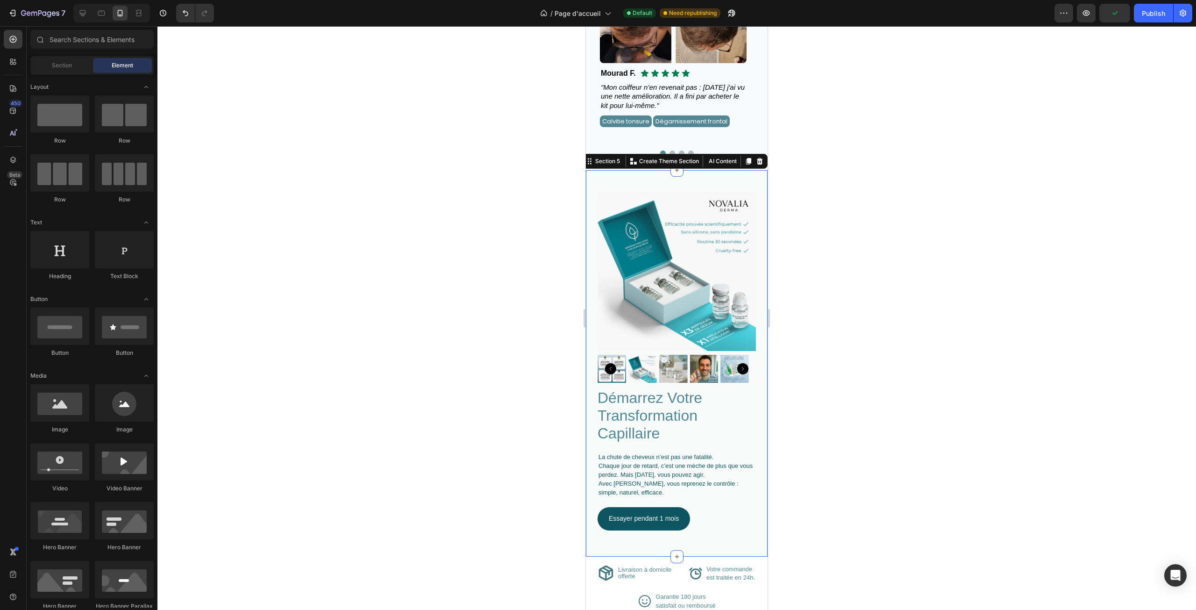
click at [694, 174] on div "démarrez votre transformation capillaire Heading La chute de cheveux n’est pas …" at bounding box center [677, 363] width 182 height 387
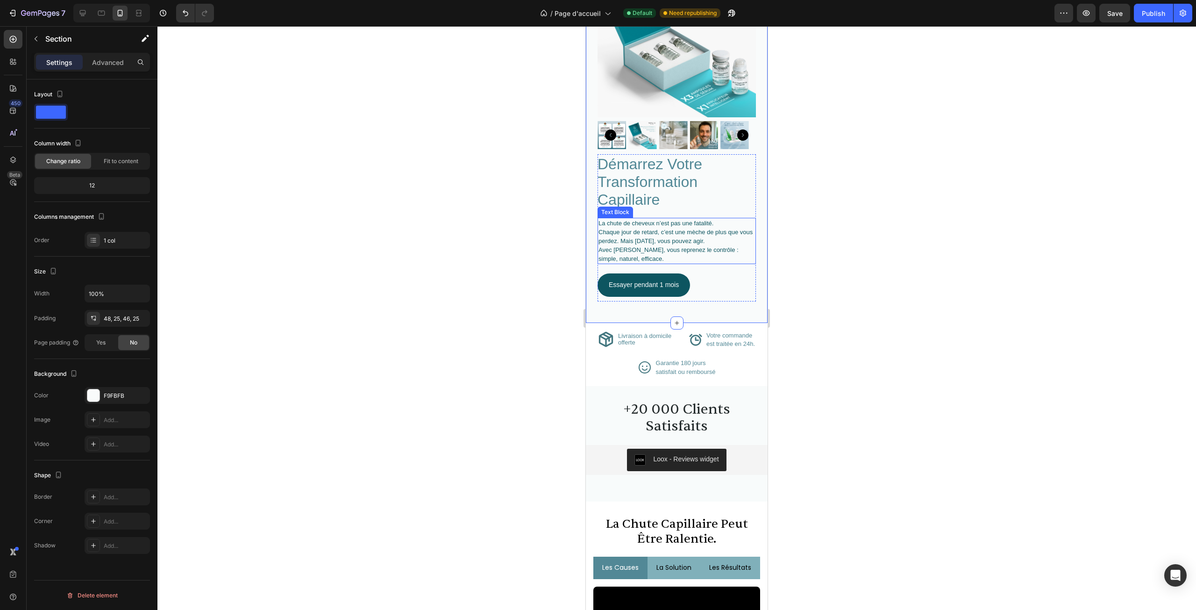
click at [842, 258] on div at bounding box center [676, 318] width 1039 height 584
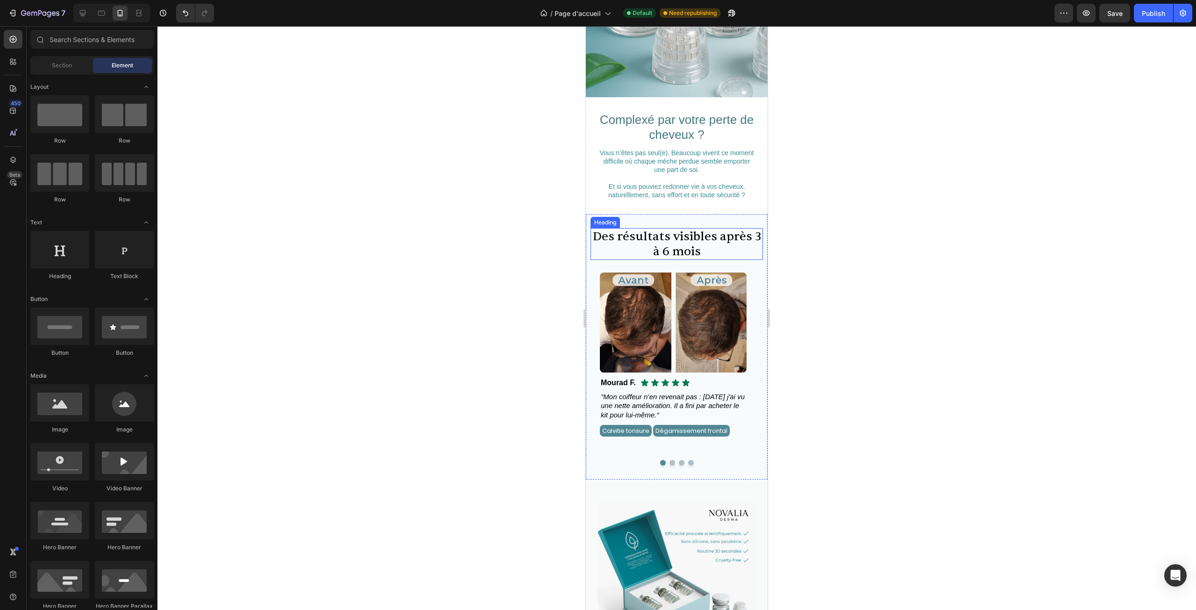
scroll to position [471, 0]
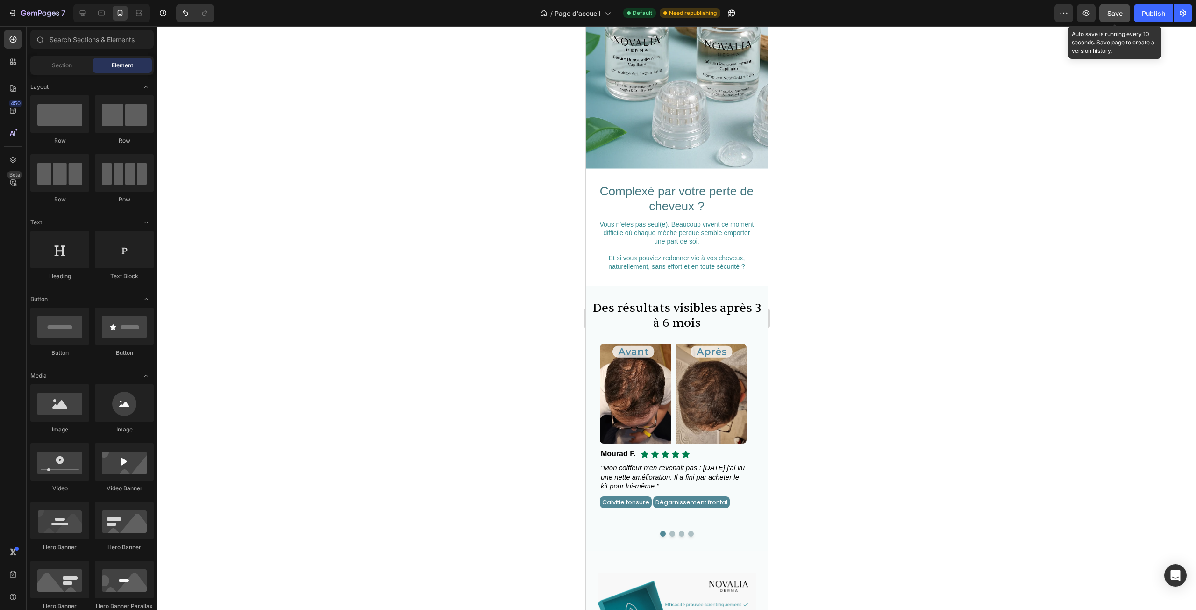
click at [1117, 21] on button "Save" at bounding box center [1115, 13] width 31 height 19
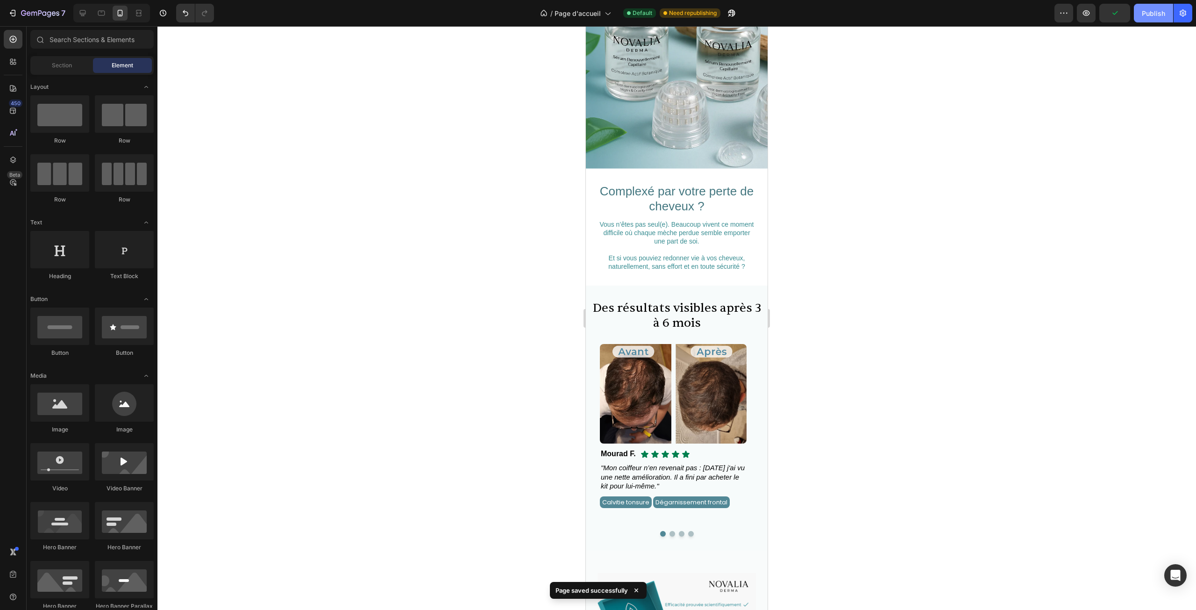
click at [1145, 15] on div "Publish" at bounding box center [1153, 13] width 23 height 10
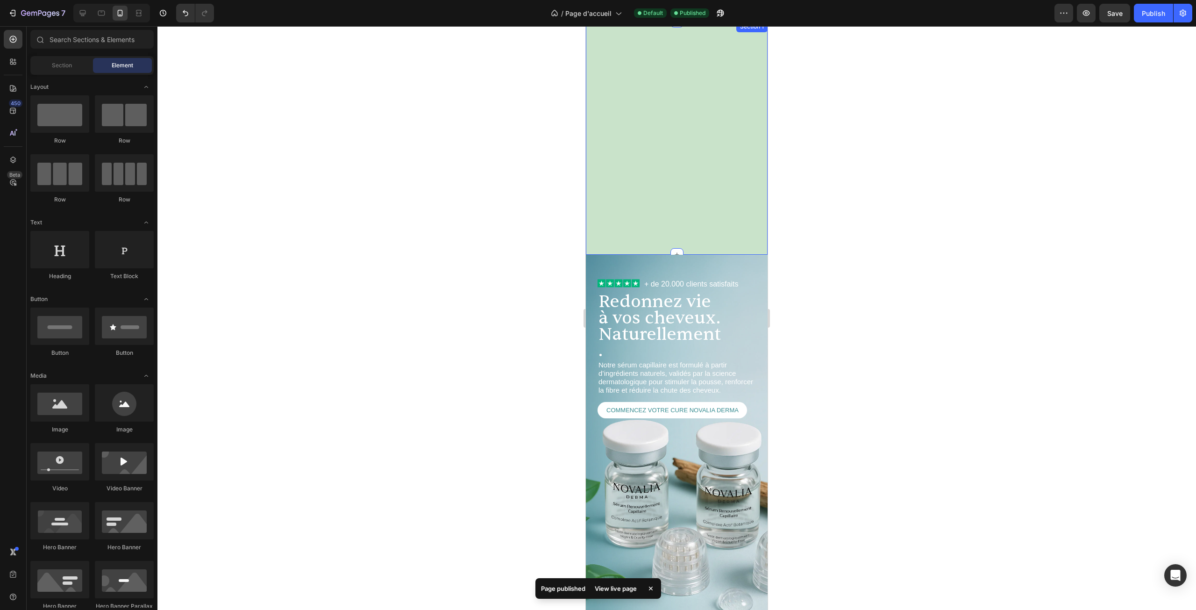
scroll to position [0, 0]
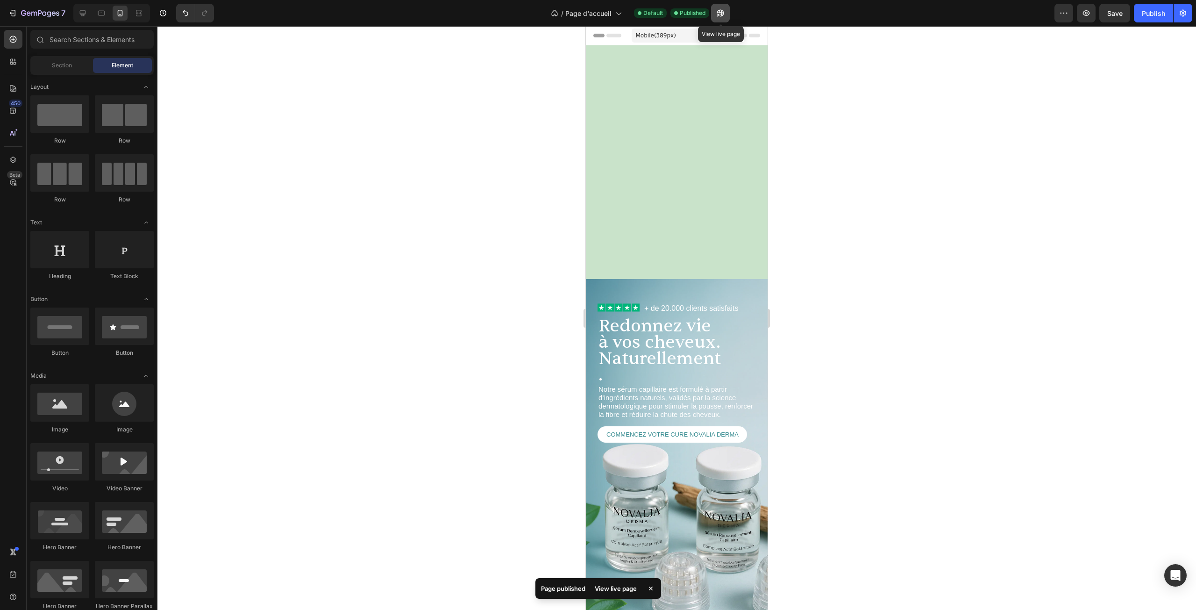
click at [722, 13] on icon "button" at bounding box center [720, 13] width 7 height 7
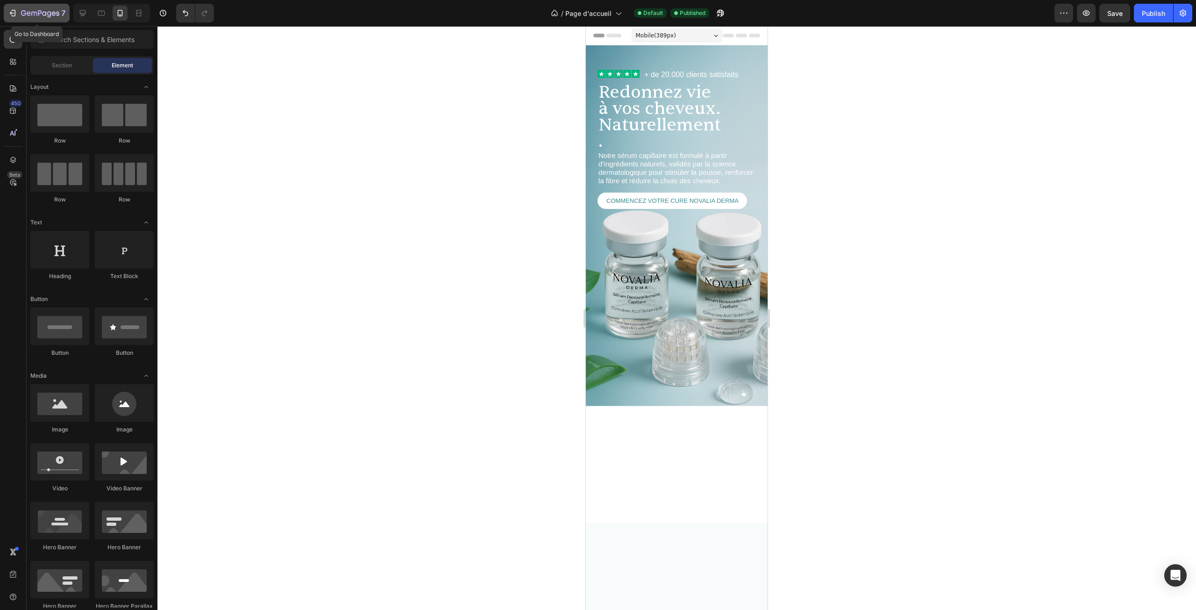
click at [26, 10] on icon "button" at bounding box center [40, 14] width 38 height 8
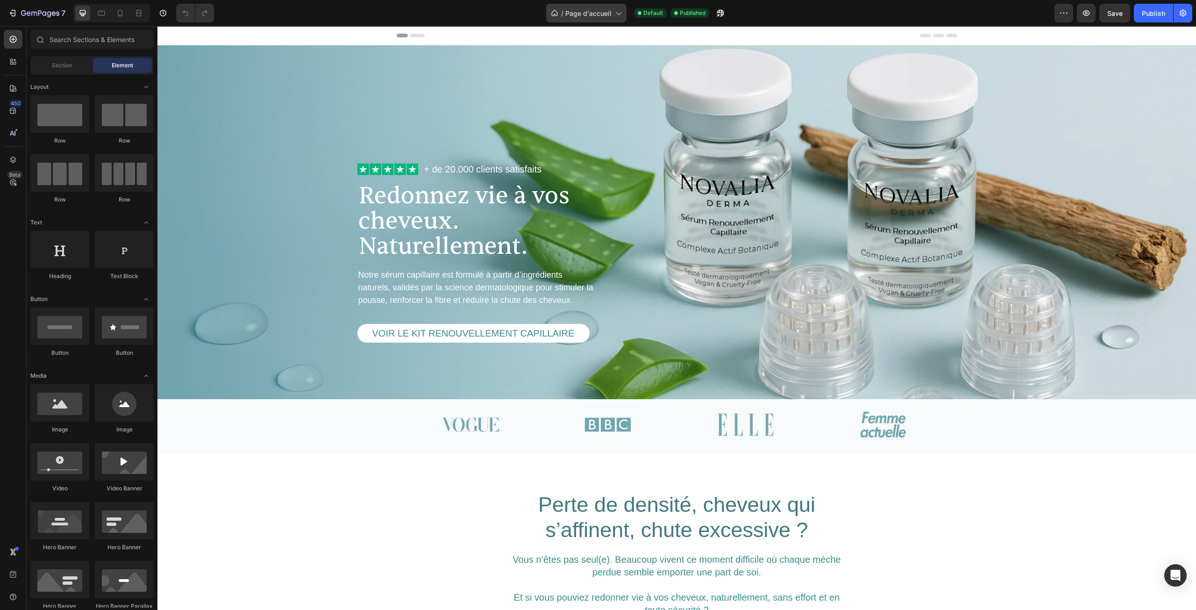
click at [580, 13] on span "Page d'accueil" at bounding box center [589, 13] width 46 height 10
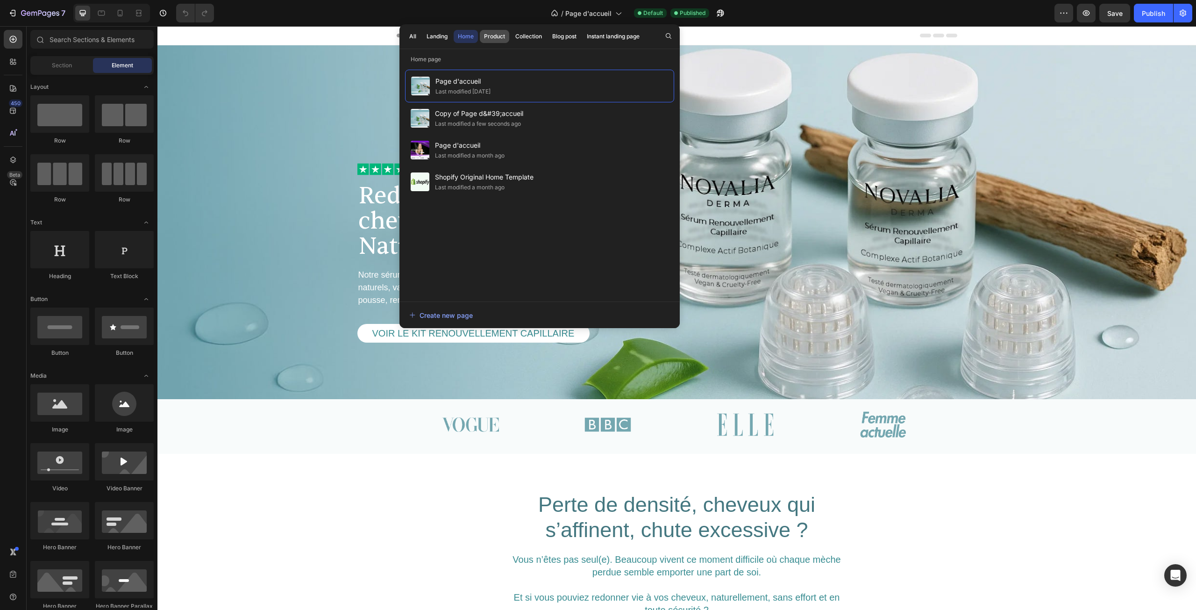
click at [493, 39] on div "Product" at bounding box center [494, 36] width 21 height 8
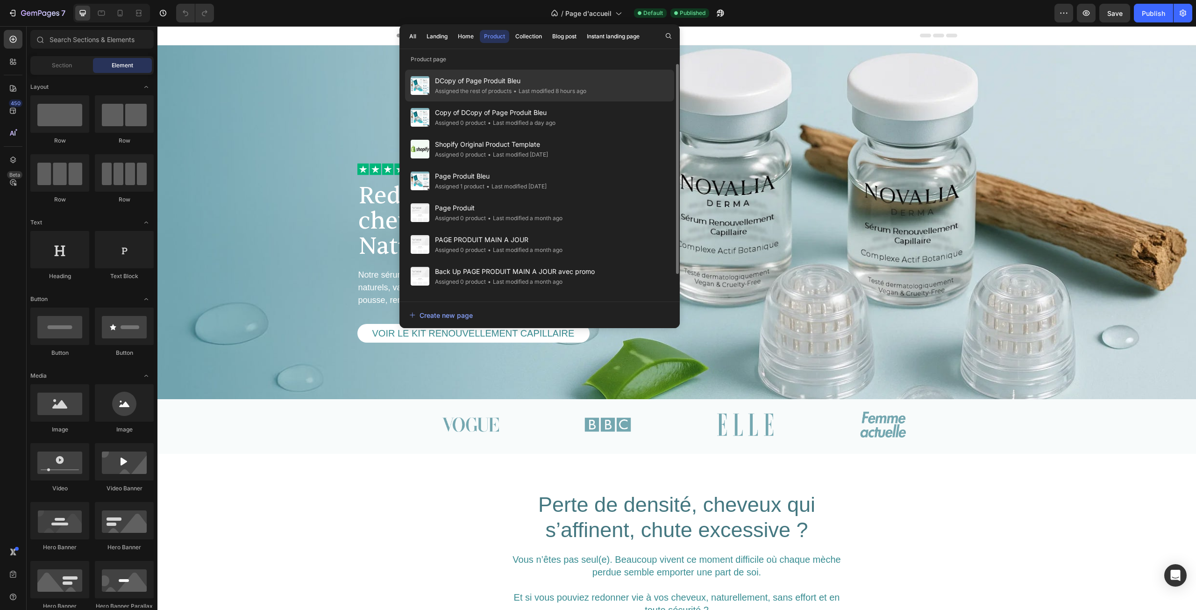
click at [489, 75] on span "DCopy of Page Produit Bleu" at bounding box center [510, 80] width 151 height 11
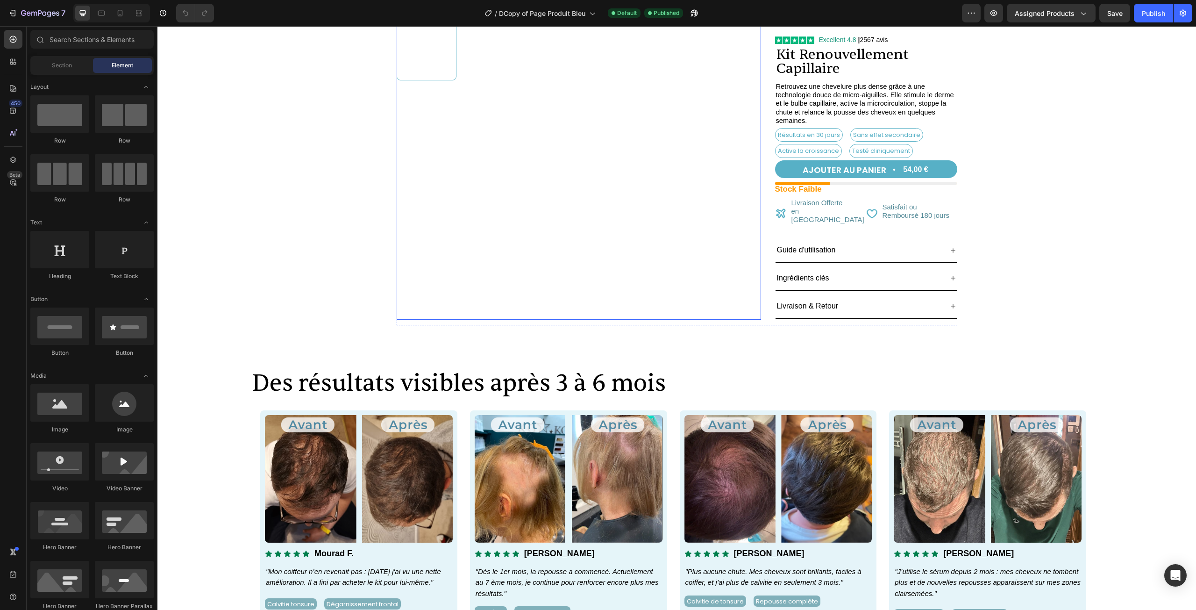
scroll to position [140, 0]
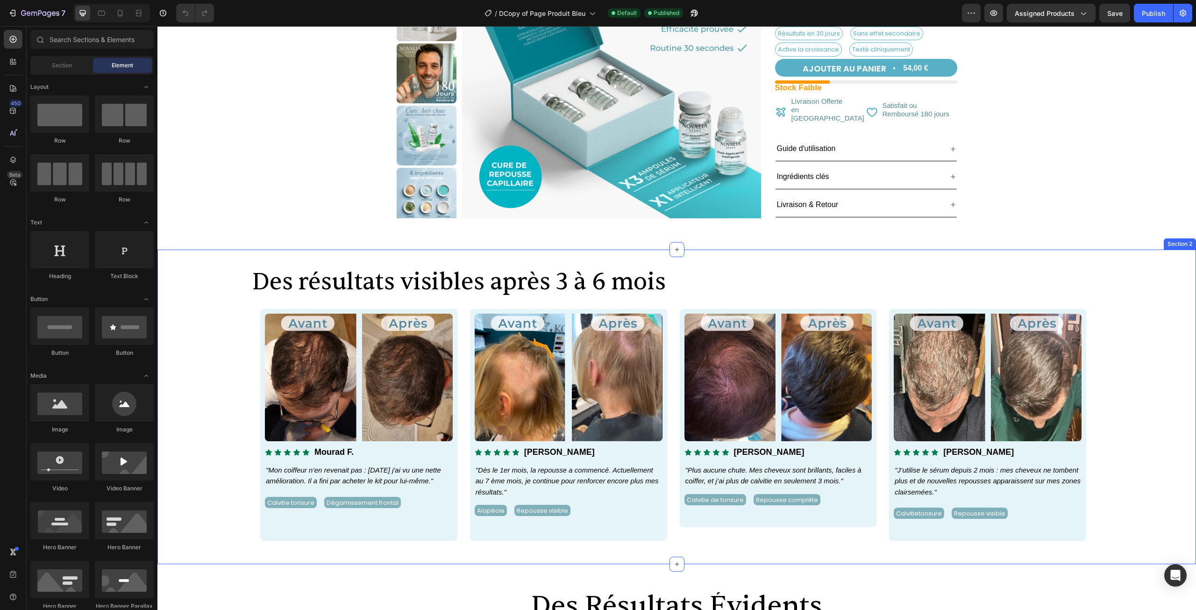
click at [584, 263] on div "Des résultats visibles après 3 à 6 mois Heading Image Icon Icon Icon Icon Icon …" at bounding box center [676, 407] width 1039 height 315
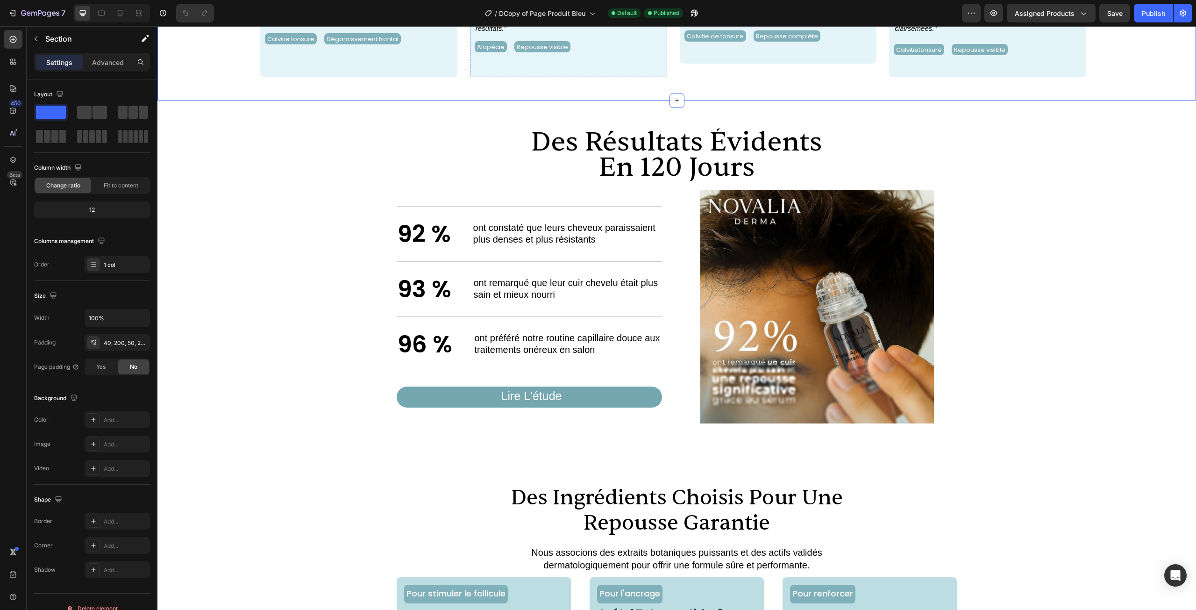
scroll to position [608, 0]
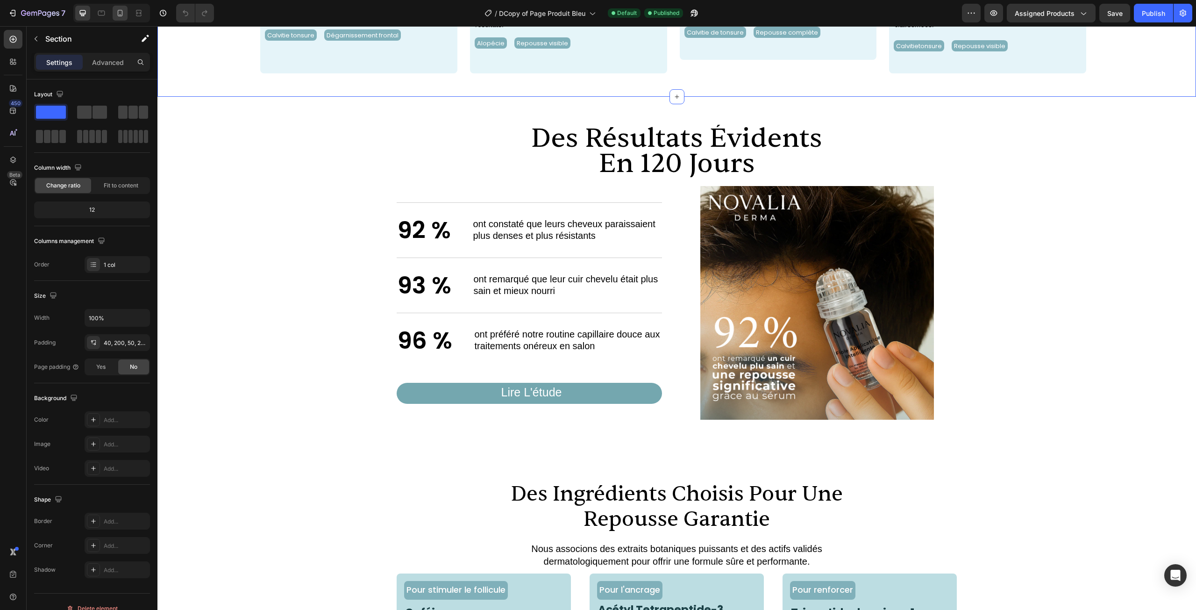
click at [122, 15] on icon at bounding box center [120, 13] width 5 height 7
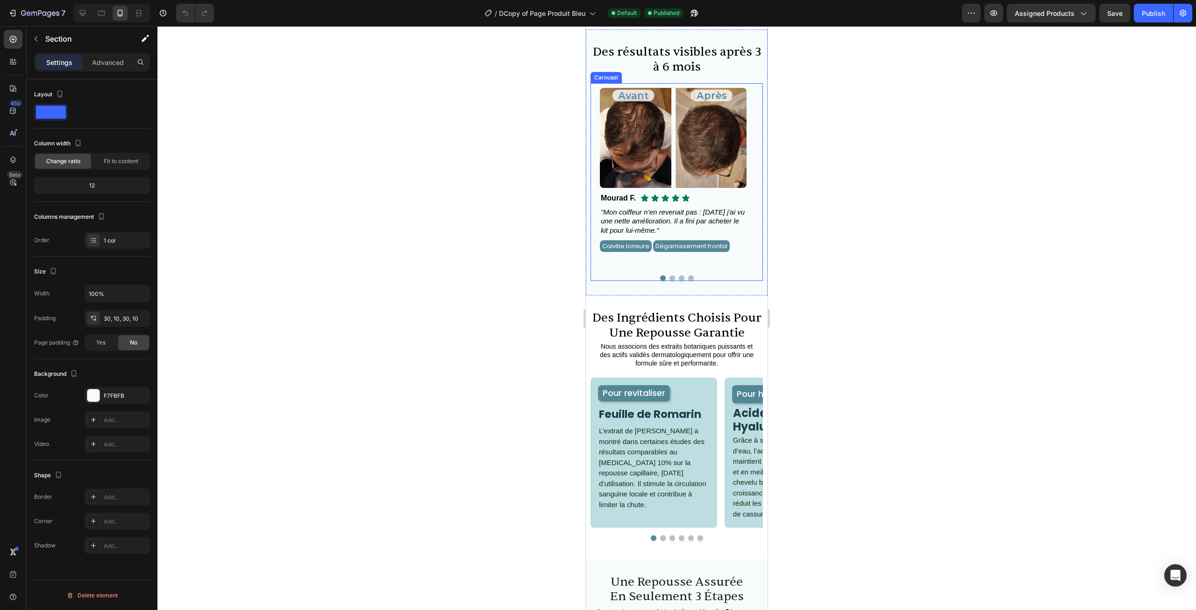
scroll to position [331, 0]
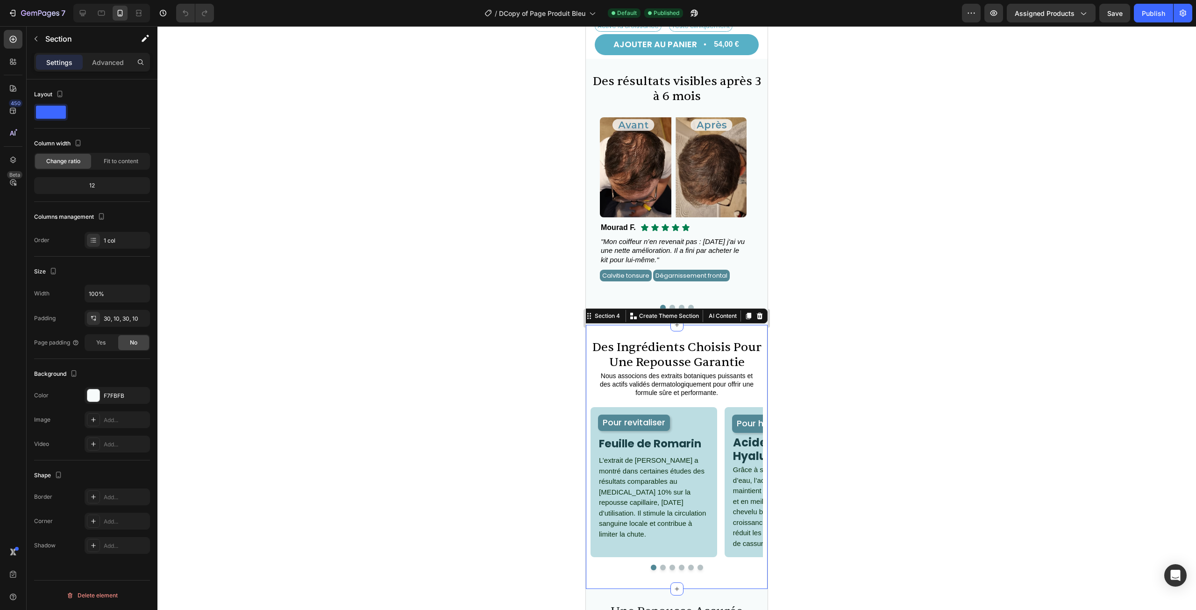
click at [707, 334] on div "des ingrédients choisis pour une repousse garantie Heading Nous associons des e…" at bounding box center [677, 457] width 182 height 264
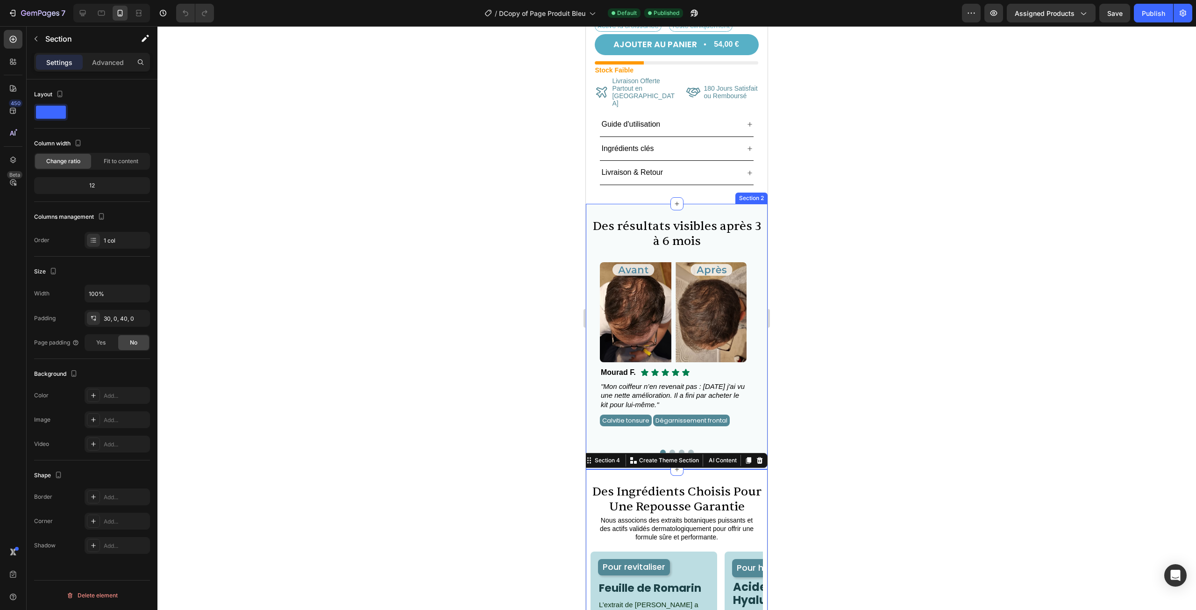
click at [703, 204] on div "Des résultats visibles après 3 à 6 mois Heading Image Icon Icon Icon Icon Icon …" at bounding box center [677, 336] width 182 height 265
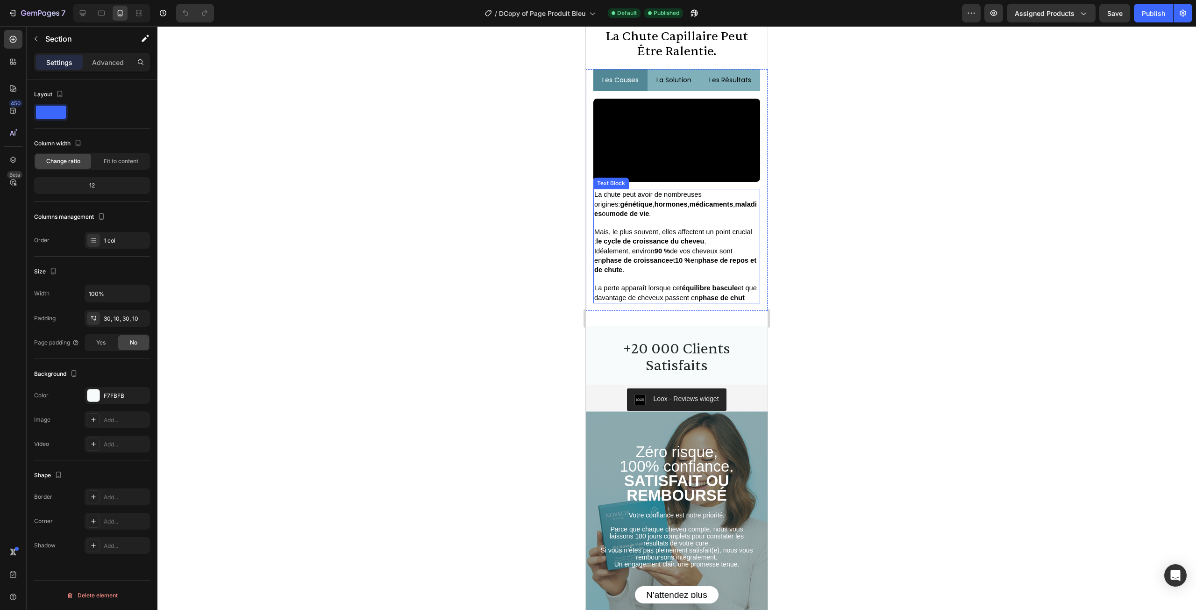
scroll to position [1546, 0]
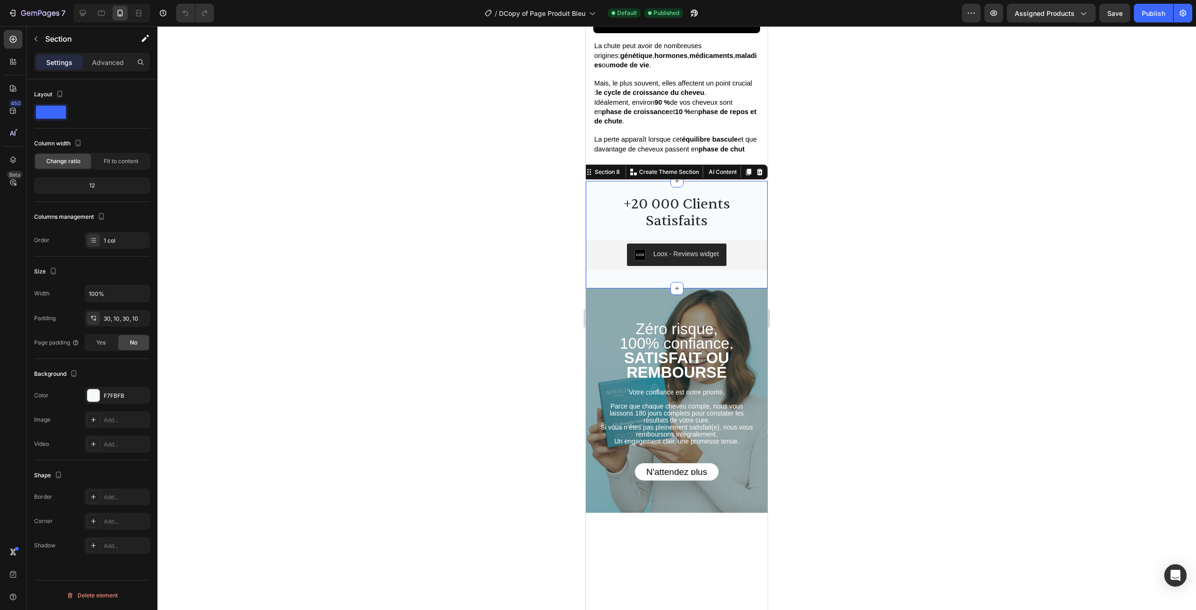
click at [737, 186] on div "+20 000 Clients Satisfaits Heading Loox - Reviews widget Loox Section 8 You can…" at bounding box center [677, 234] width 182 height 107
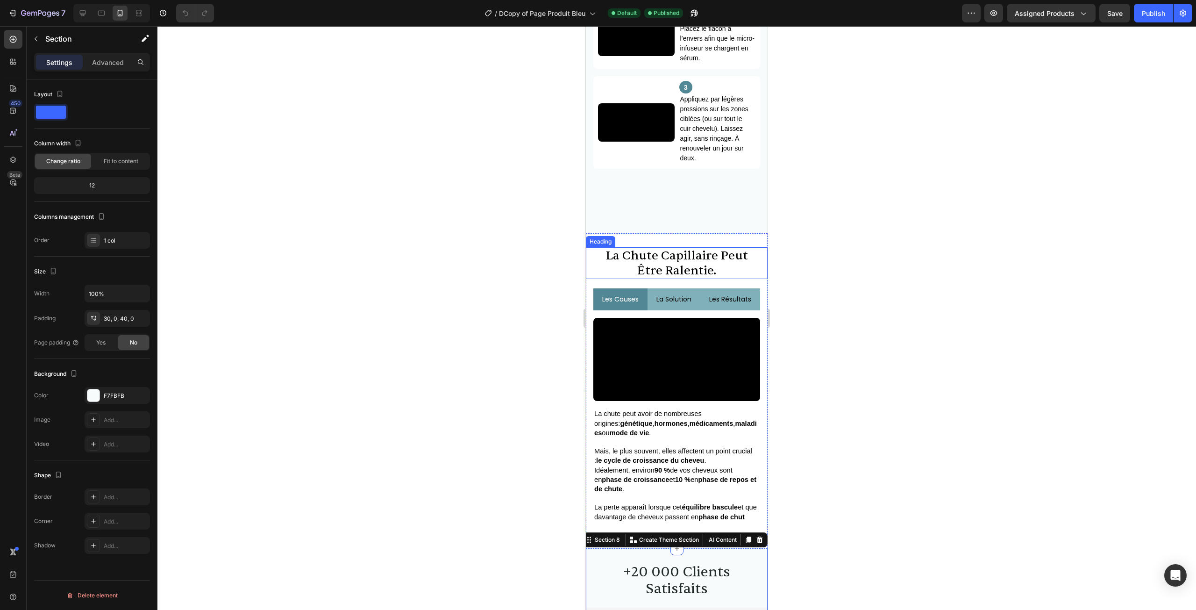
scroll to position [1178, 0]
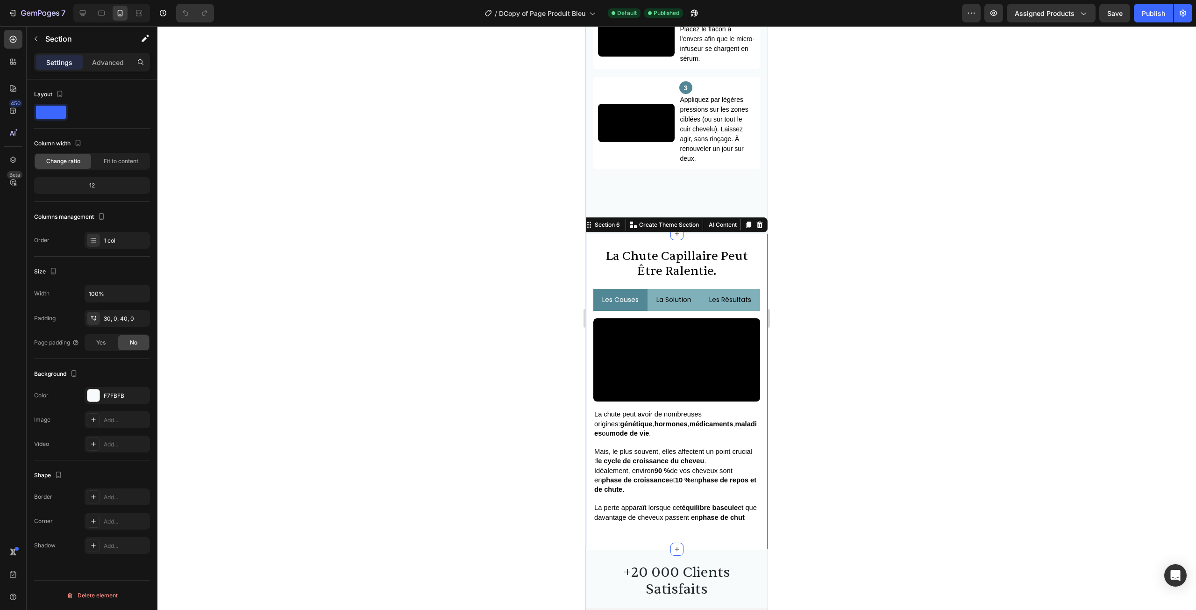
click at [719, 241] on div "la chute capillaire peut être ralentie. Heading les causes la solution les résu…" at bounding box center [677, 391] width 182 height 315
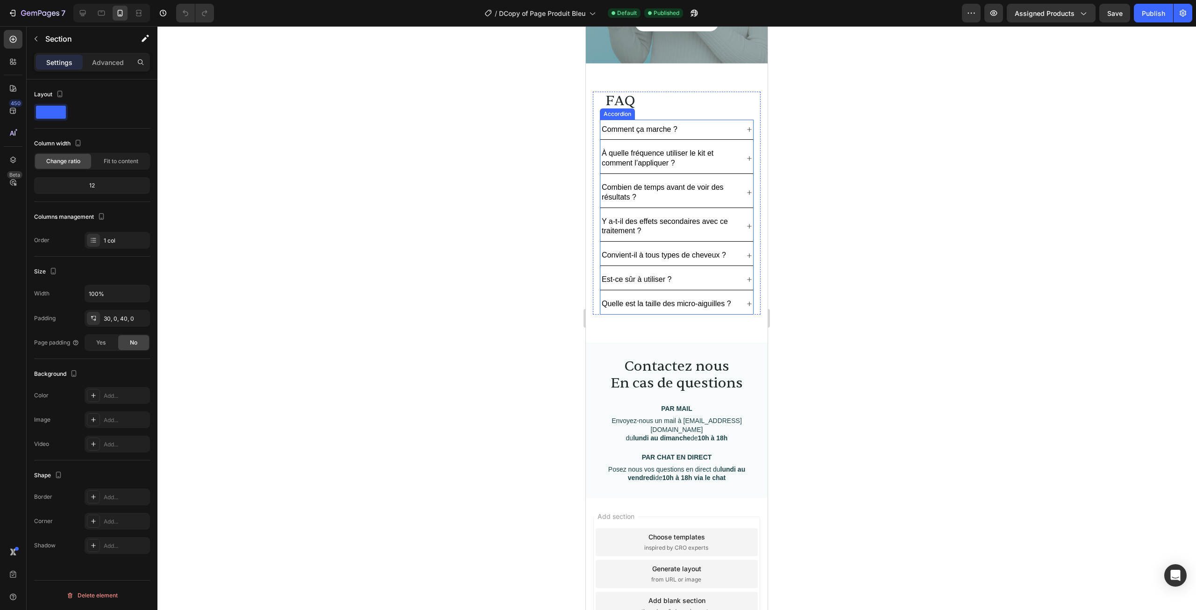
scroll to position [1961, 0]
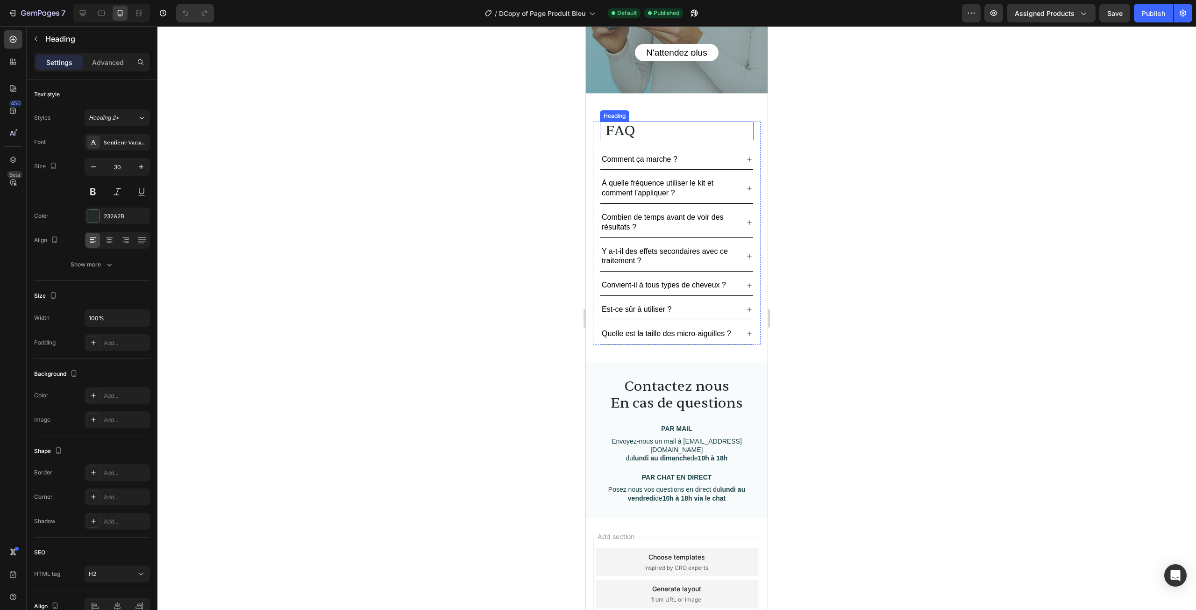
click at [716, 136] on h2 "FAQ" at bounding box center [677, 131] width 144 height 19
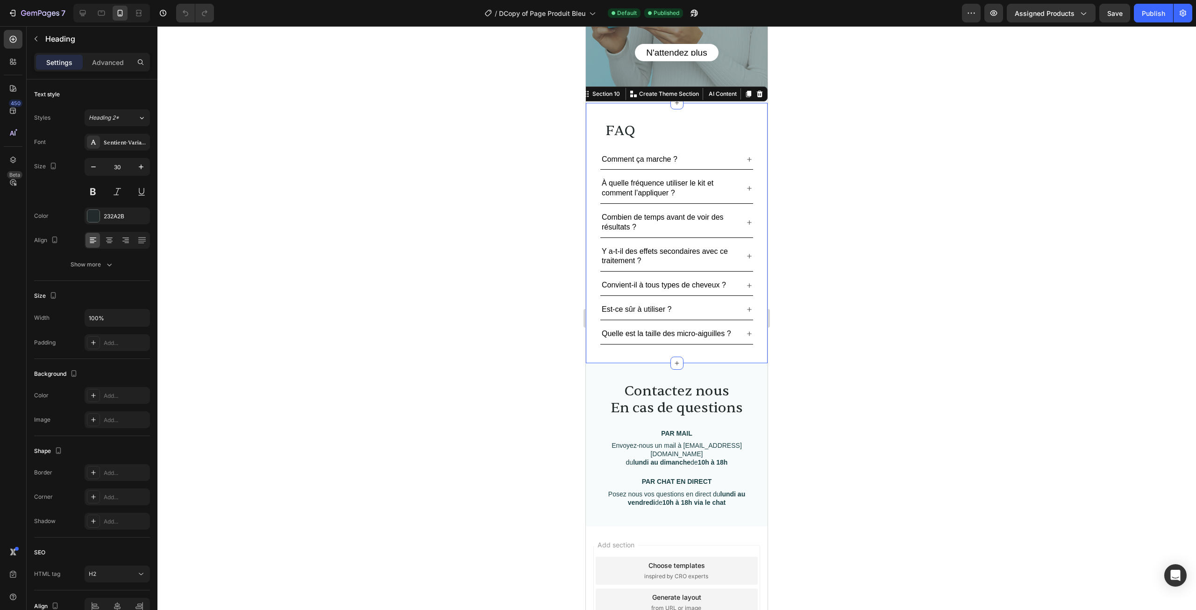
click at [723, 114] on div "FAQ Heading Comment ça marche ? À quelle fréquence utiliser le kit et comment l…" at bounding box center [677, 233] width 182 height 260
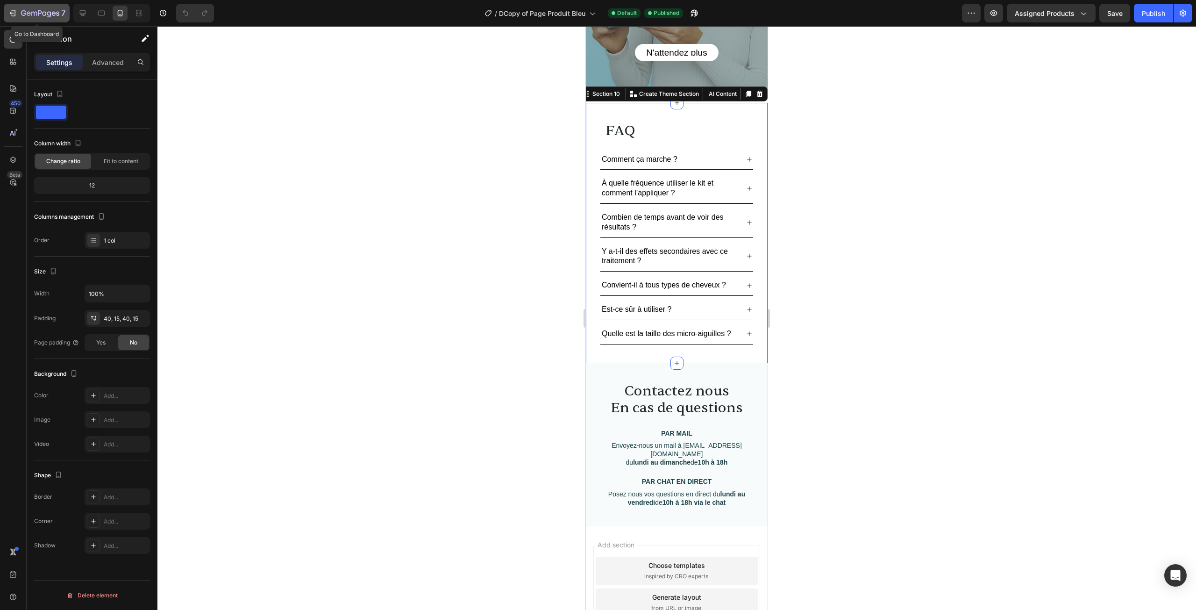
click at [47, 14] on icon "button" at bounding box center [40, 14] width 38 height 8
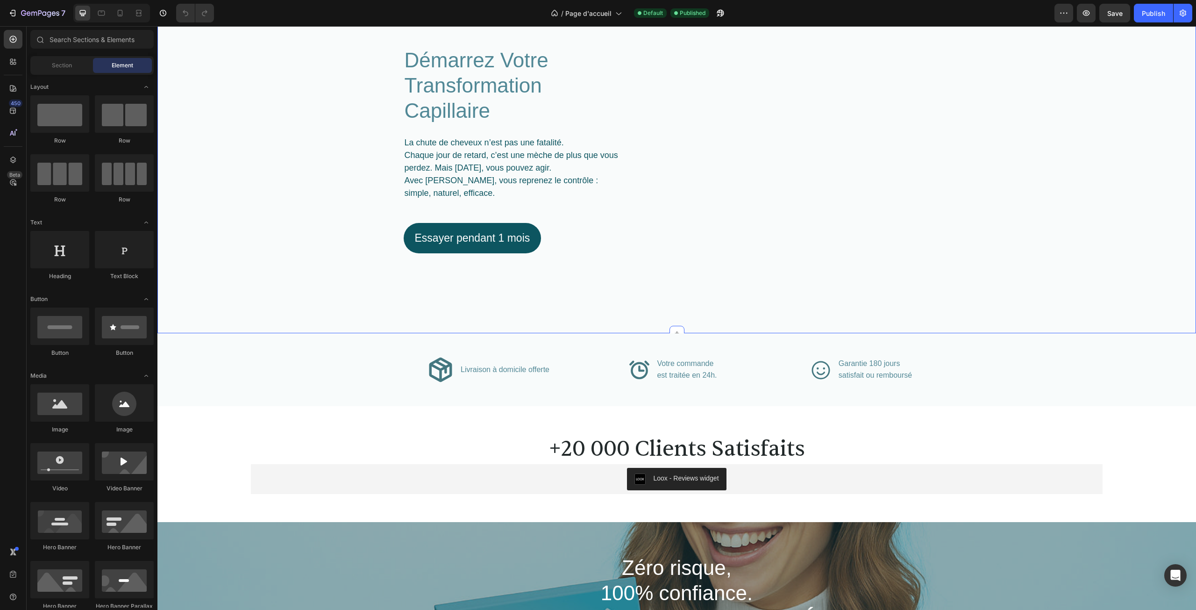
scroll to position [1001, 0]
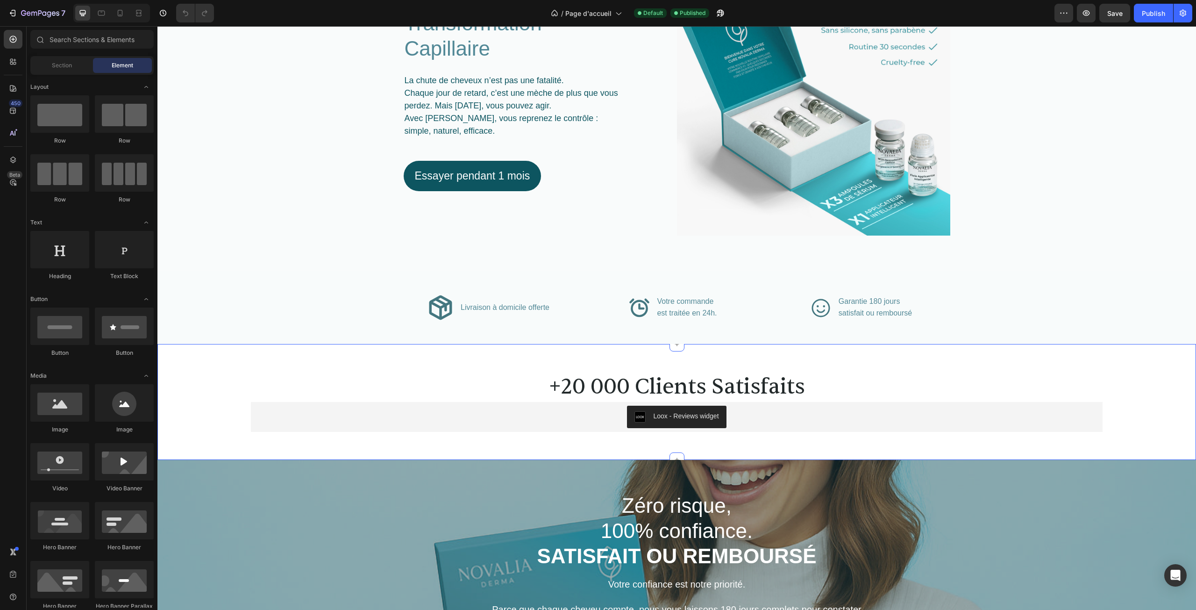
click at [1021, 359] on div "+20 000 Clients Satisfaits Heading Loox - Reviews widget Loox Section 7" at bounding box center [676, 402] width 1039 height 116
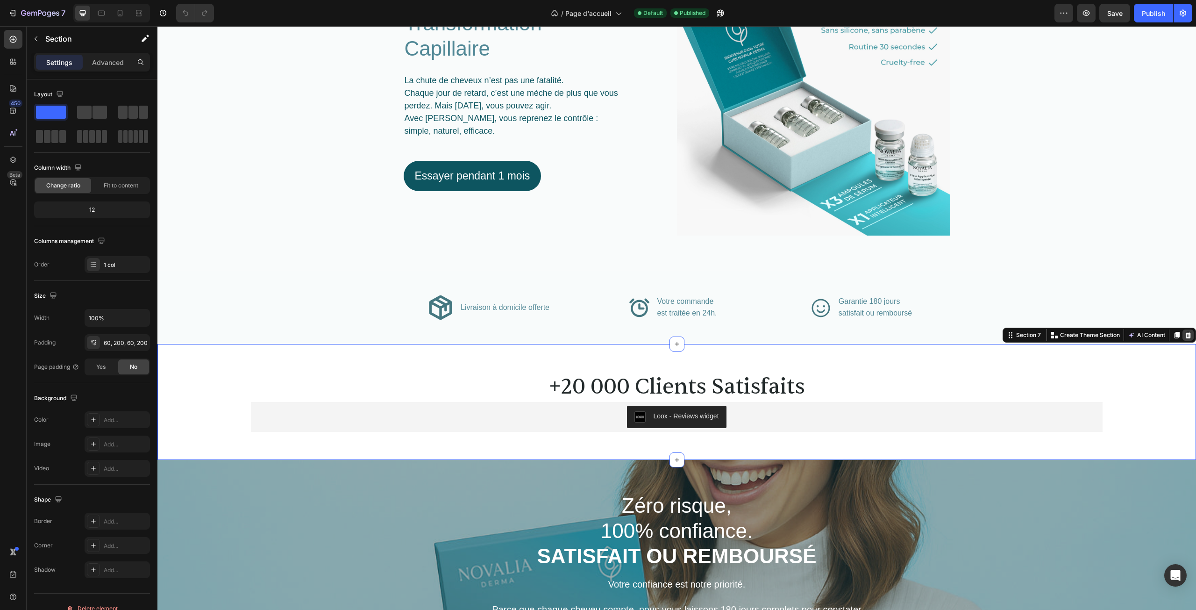
click at [1186, 336] on icon at bounding box center [1189, 335] width 6 height 7
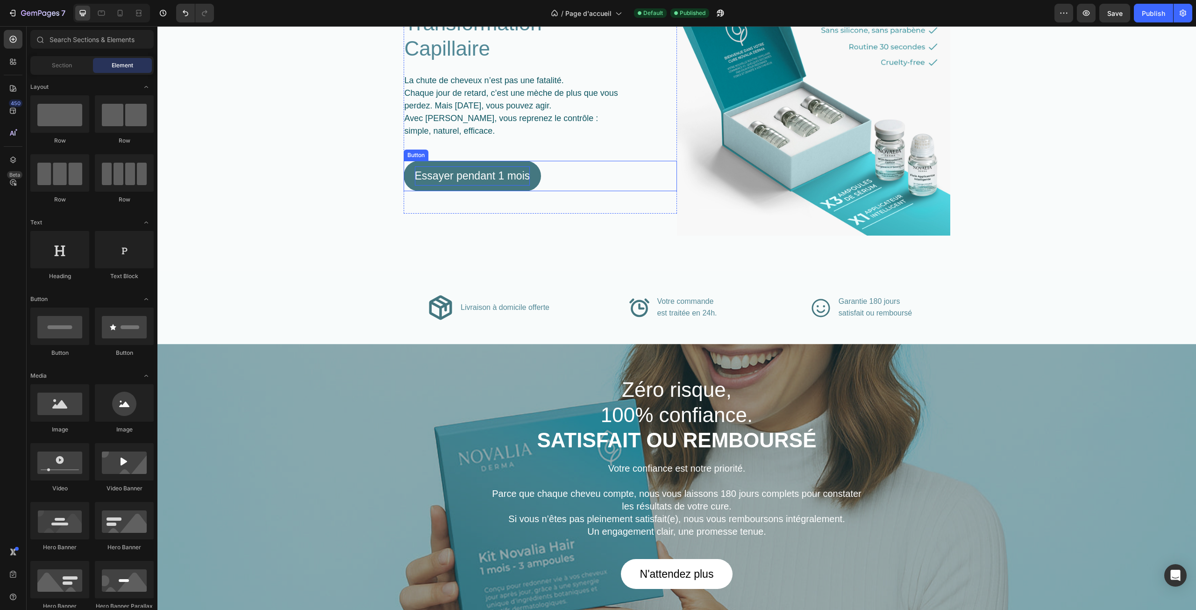
click at [487, 176] on p "Essayer pendant 1 mois" at bounding box center [472, 175] width 115 height 19
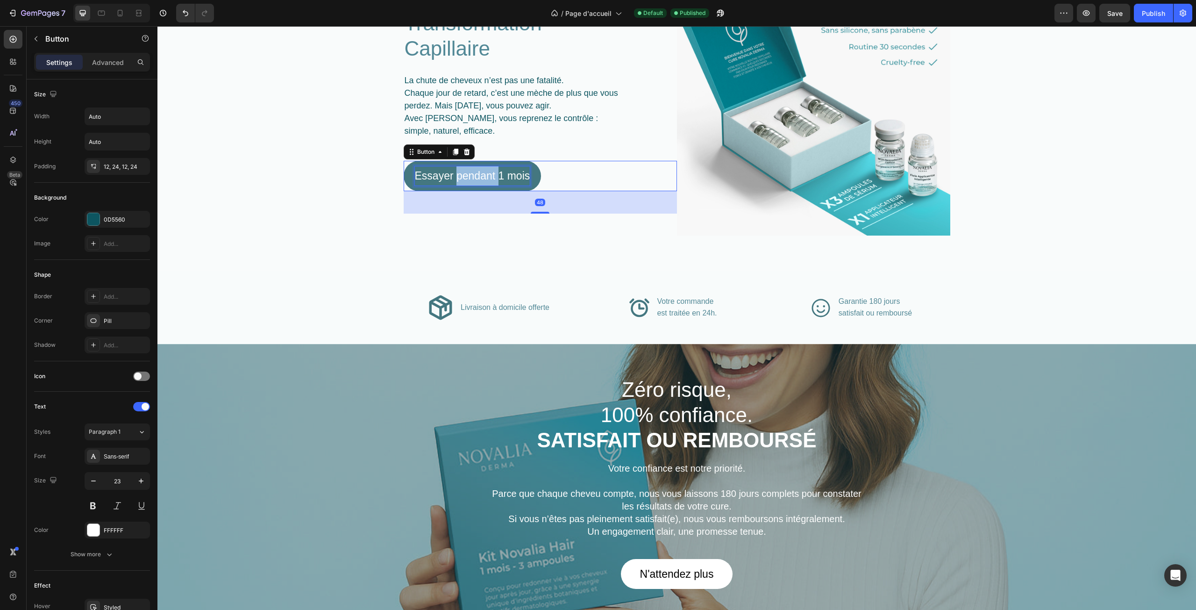
click at [487, 176] on p "Essayer pendant 1 mois" at bounding box center [472, 175] width 115 height 19
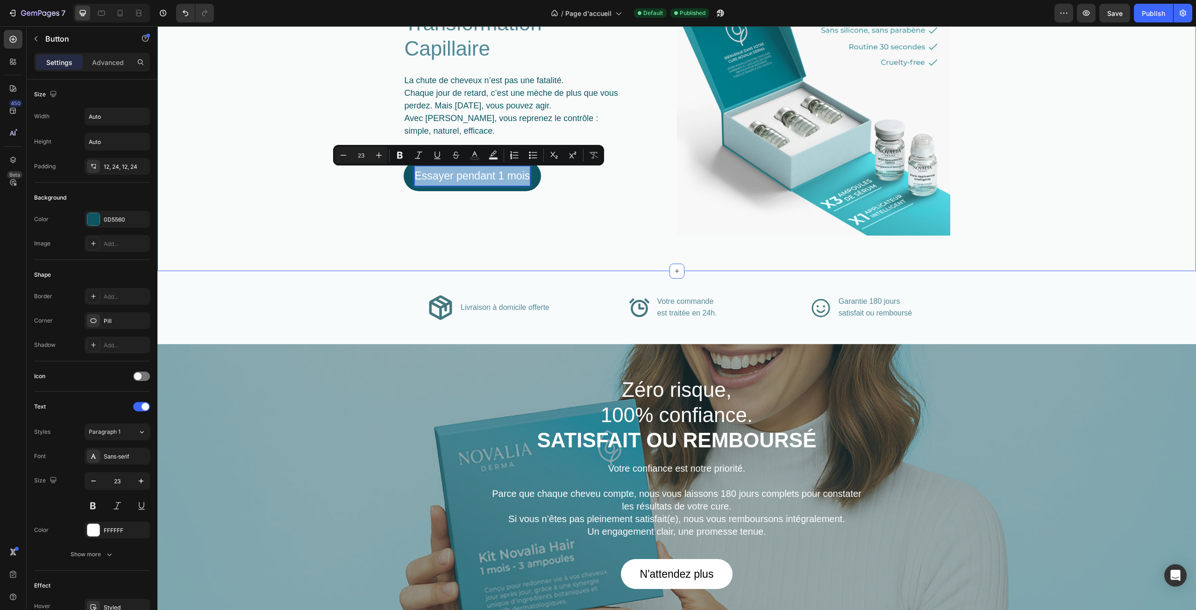
click at [332, 188] on div "démarrez votre transformation capillaire Heading La chute de cheveux n’est pas …" at bounding box center [677, 98] width 1016 height 273
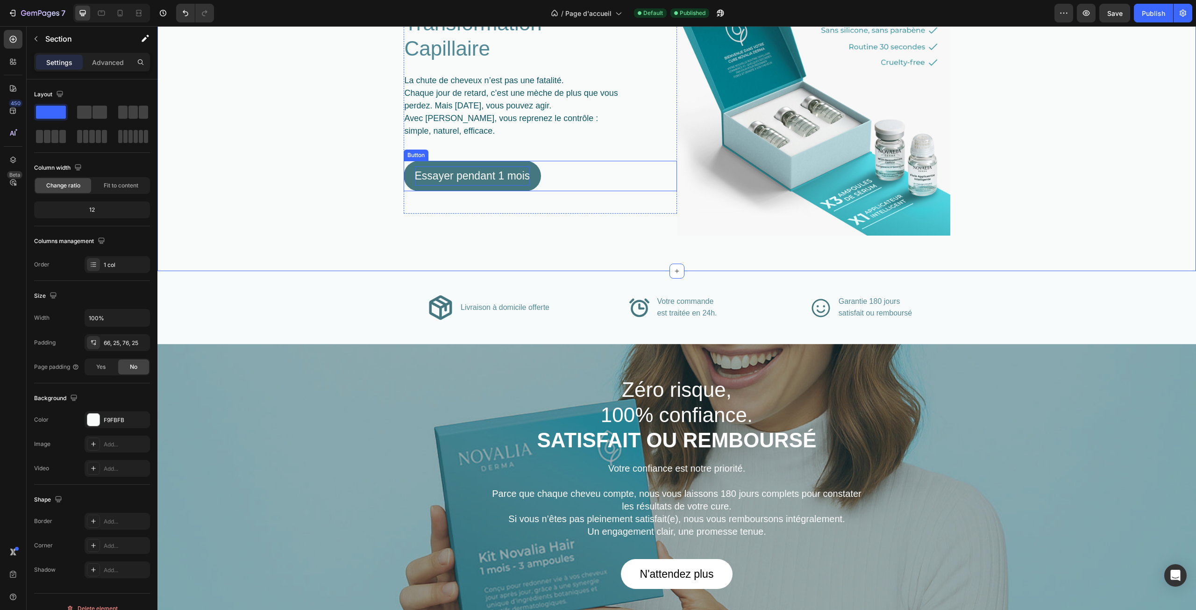
click at [448, 175] on p "Essayer pendant 1 mois" at bounding box center [472, 175] width 115 height 19
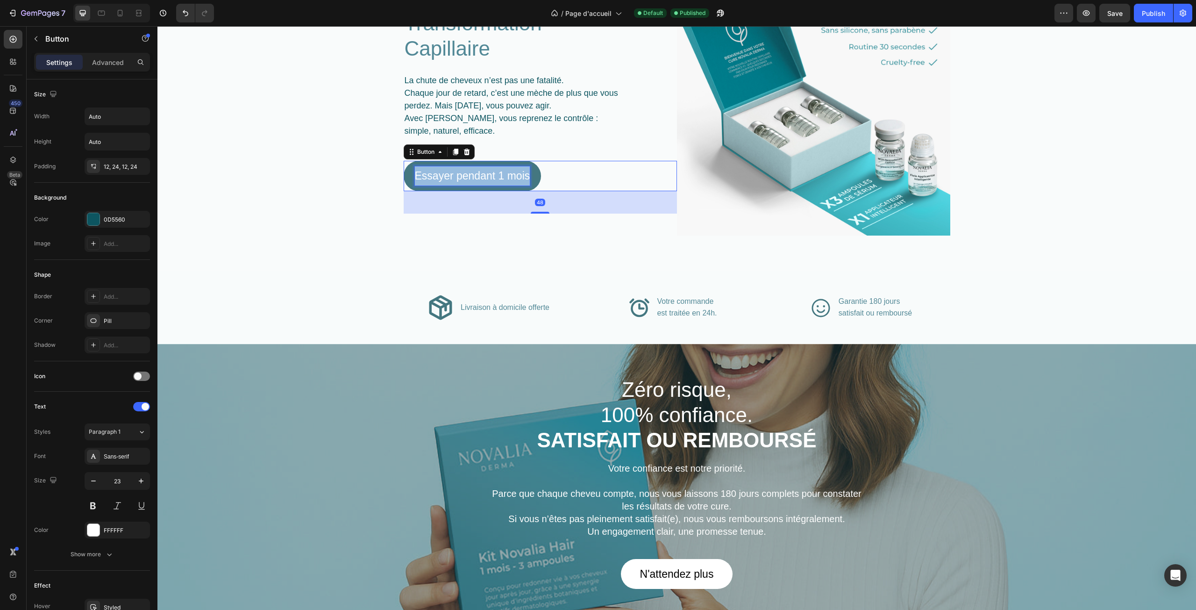
click at [448, 175] on p "Essayer pendant 1 mois" at bounding box center [472, 175] width 115 height 19
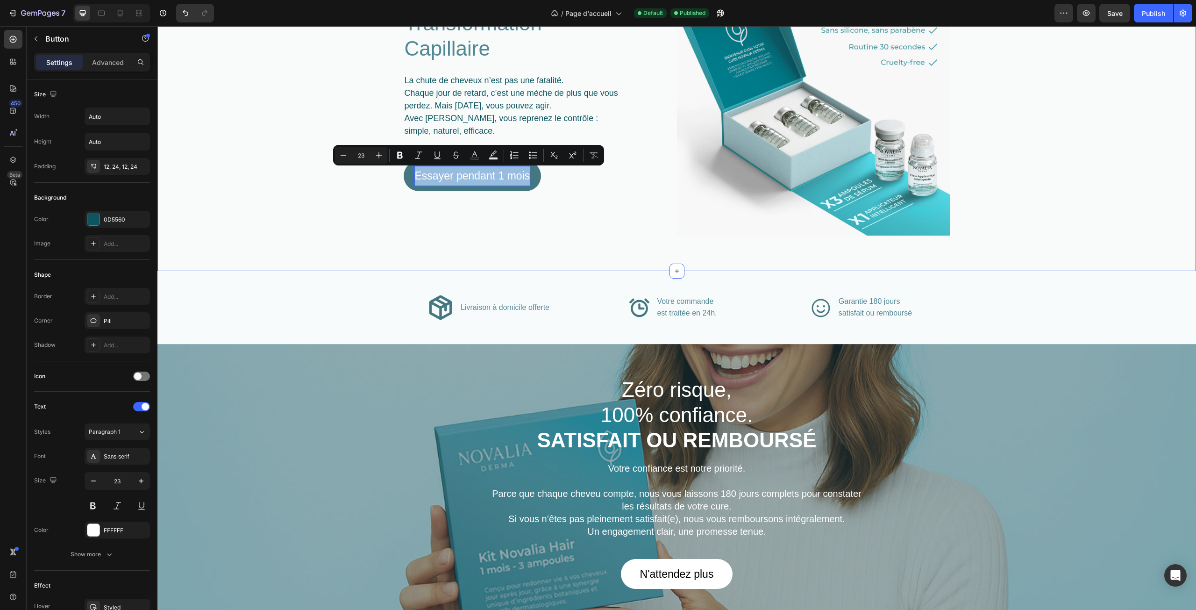
click at [364, 179] on div "démarrez votre transformation capillaire Heading La chute de cheveux n’est pas …" at bounding box center [677, 98] width 1016 height 273
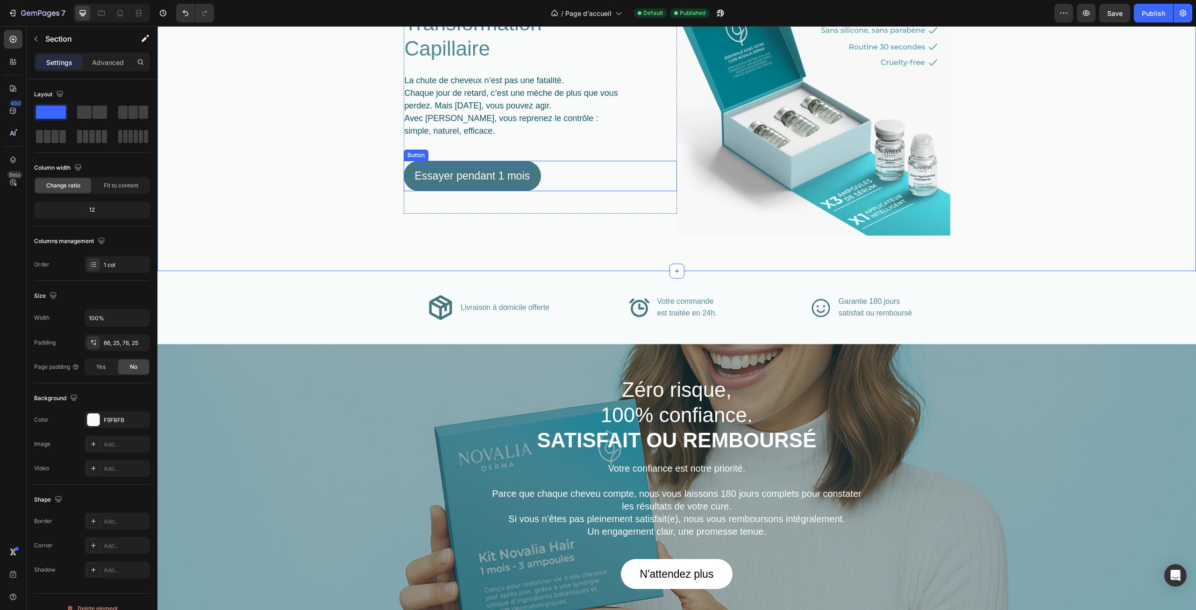
click at [440, 173] on p "Essayer pendant 1 mois" at bounding box center [472, 175] width 115 height 19
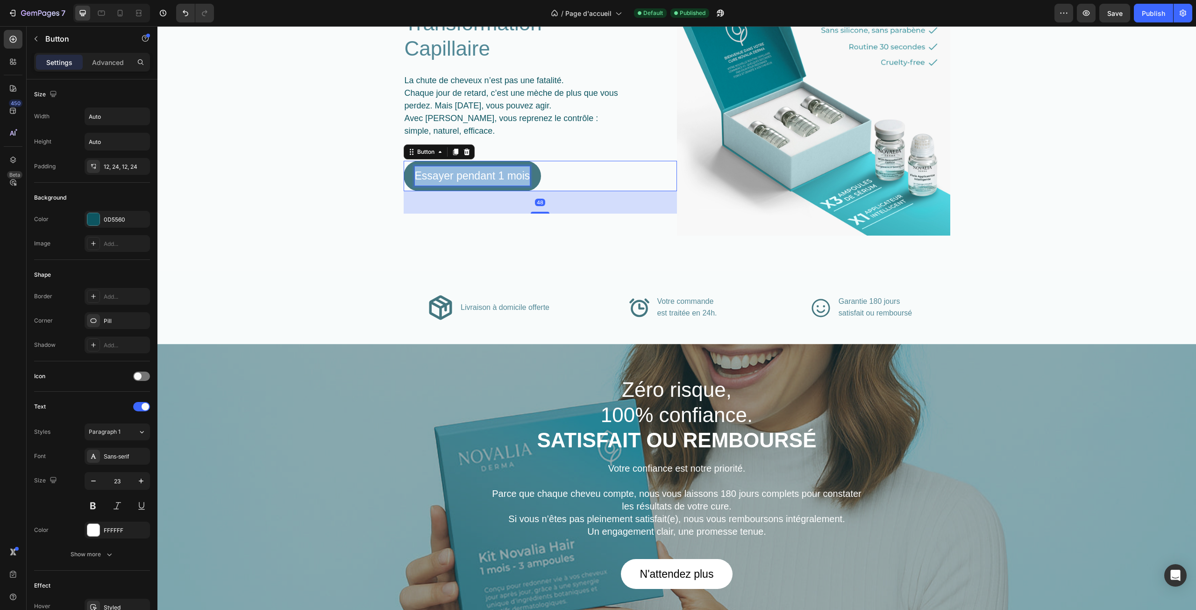
click at [440, 173] on p "Essayer pendant 1 mois" at bounding box center [472, 175] width 115 height 19
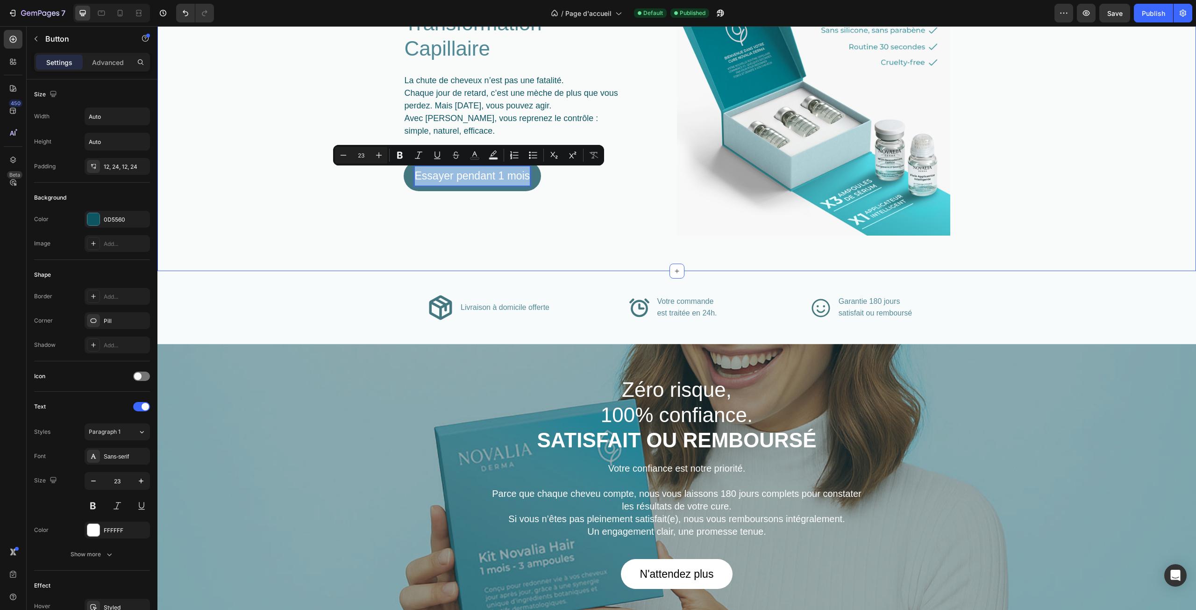
click at [368, 177] on div "démarrez votre transformation capillaire Heading La chute de cheveux n’est pas …" at bounding box center [677, 98] width 1016 height 273
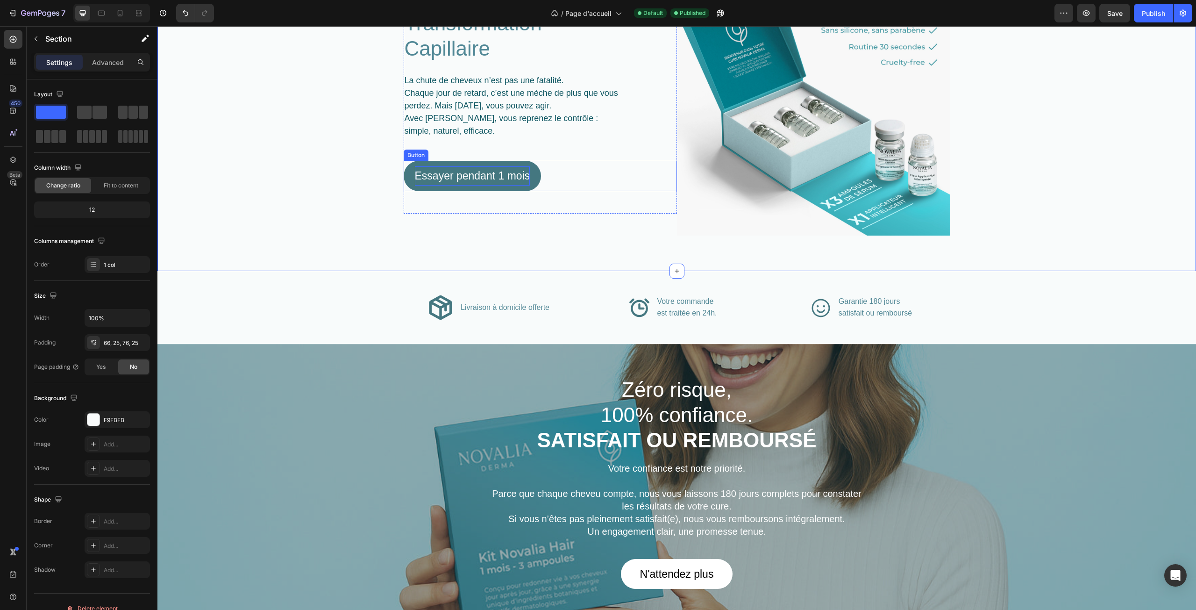
click at [447, 177] on p "Essayer pendant 1 mois" at bounding box center [472, 175] width 115 height 19
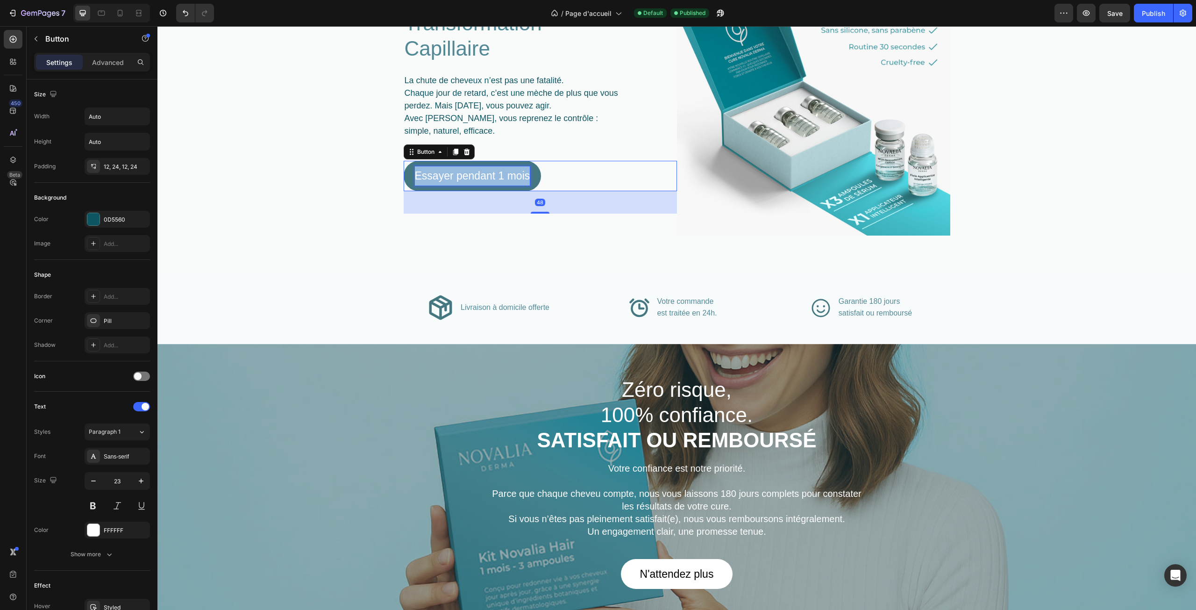
click at [447, 177] on p "Essayer pendant 1 mois" at bounding box center [472, 175] width 115 height 19
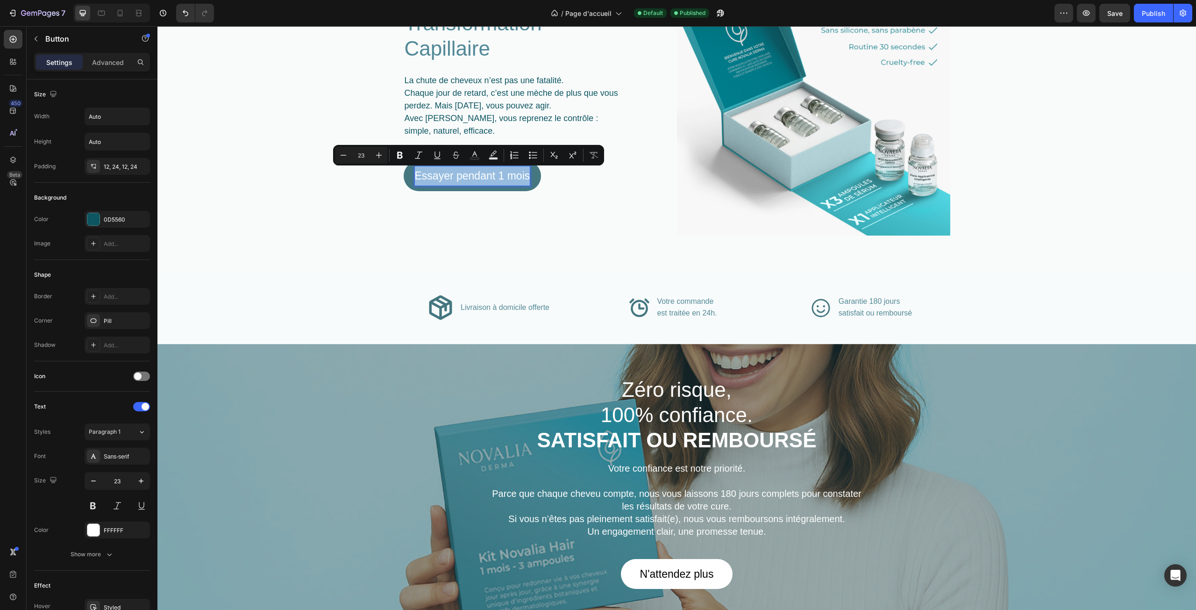
click at [379, 181] on div "démarrez votre transformation capillaire Heading La chute de cheveux n’est pas …" at bounding box center [677, 98] width 1016 height 273
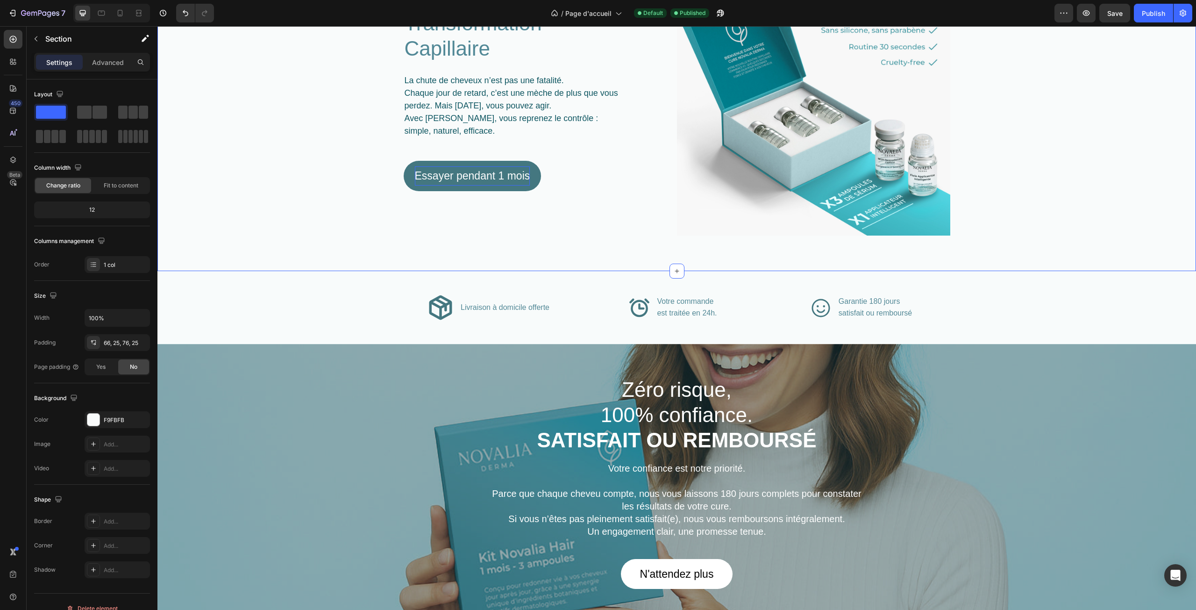
click at [444, 180] on p "Essayer pendant 1 mois" at bounding box center [472, 175] width 115 height 19
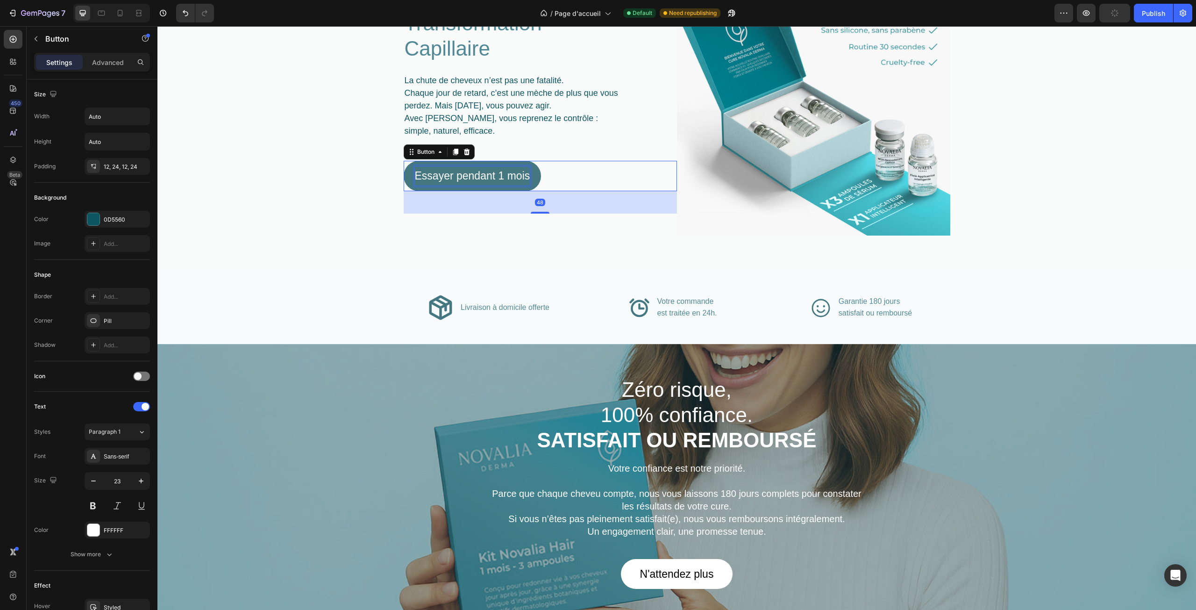
click at [444, 180] on p "Essayer pendant 1 mois" at bounding box center [472, 175] width 115 height 19
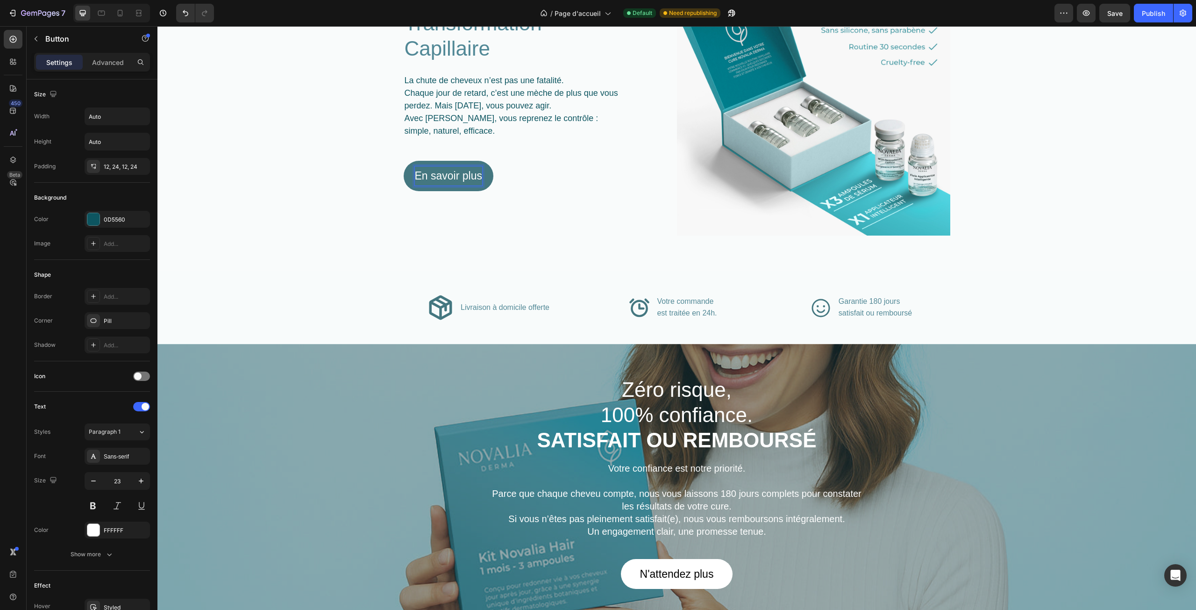
click at [279, 188] on div "démarrez votre transformation capillaire Heading La chute de cheveux n’est pas …" at bounding box center [677, 98] width 1016 height 273
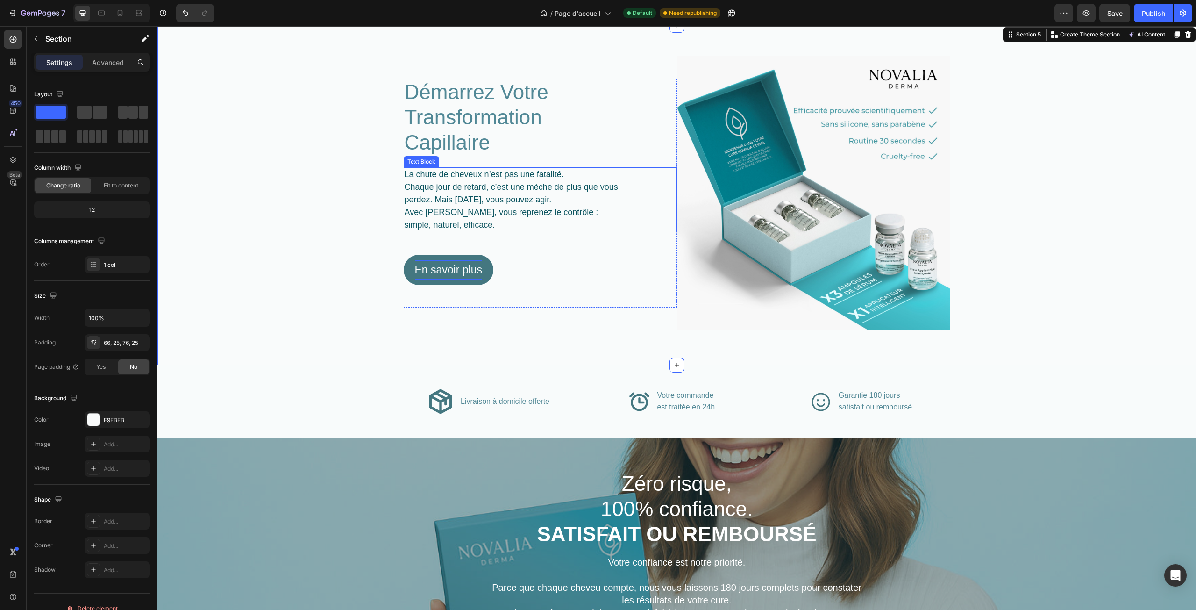
scroll to position [814, 0]
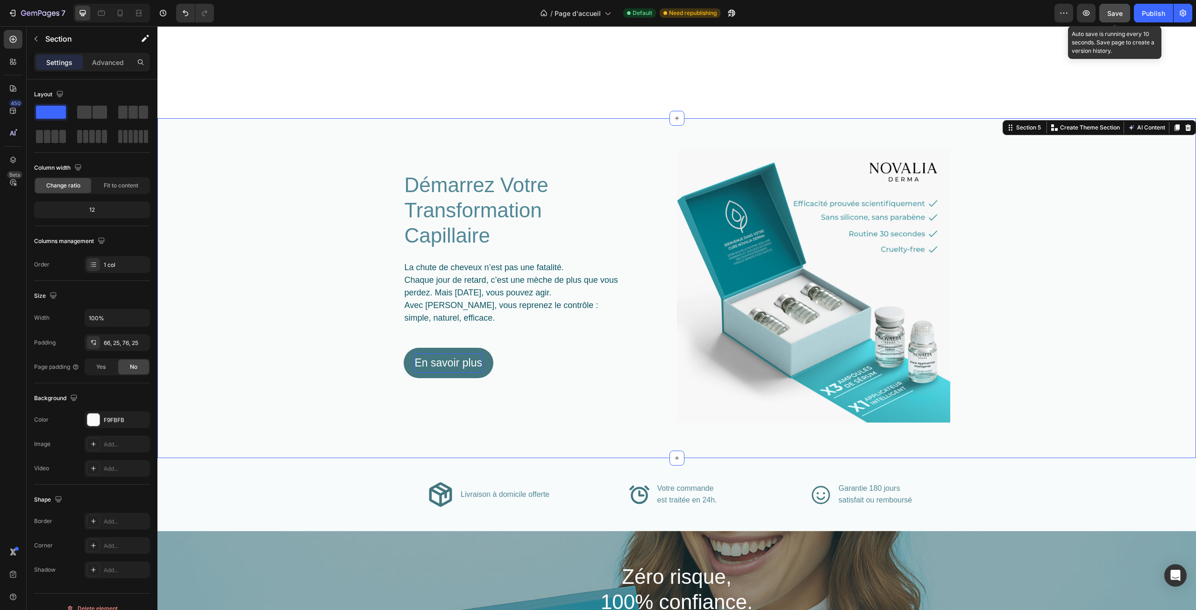
click at [1109, 13] on span "Save" at bounding box center [1115, 13] width 15 height 8
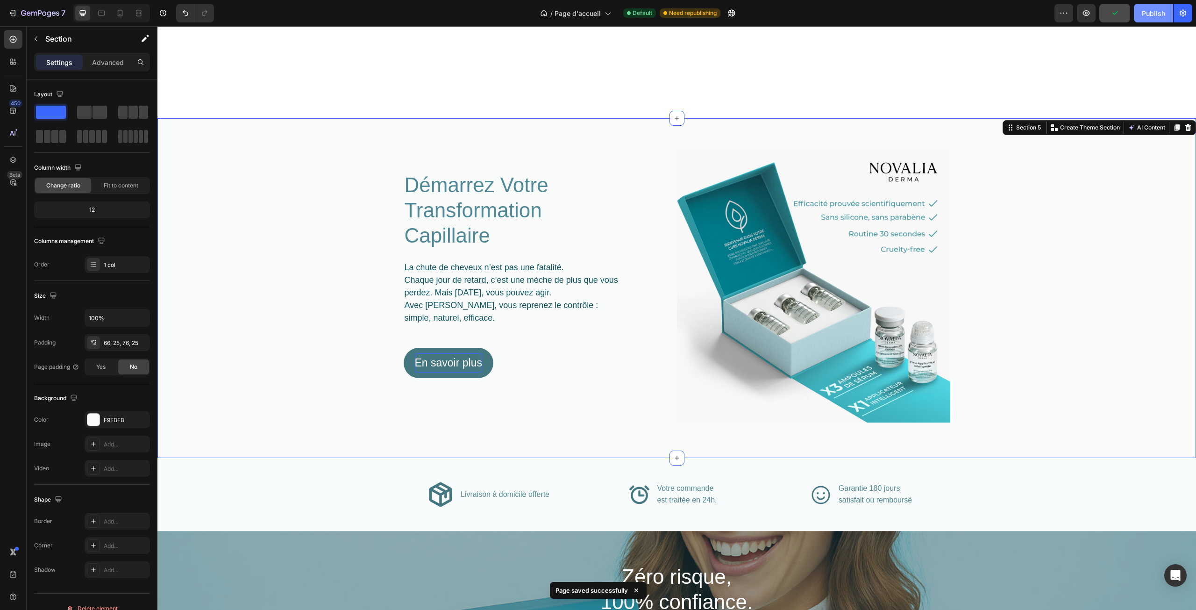
click at [1141, 16] on button "Publish" at bounding box center [1153, 13] width 39 height 19
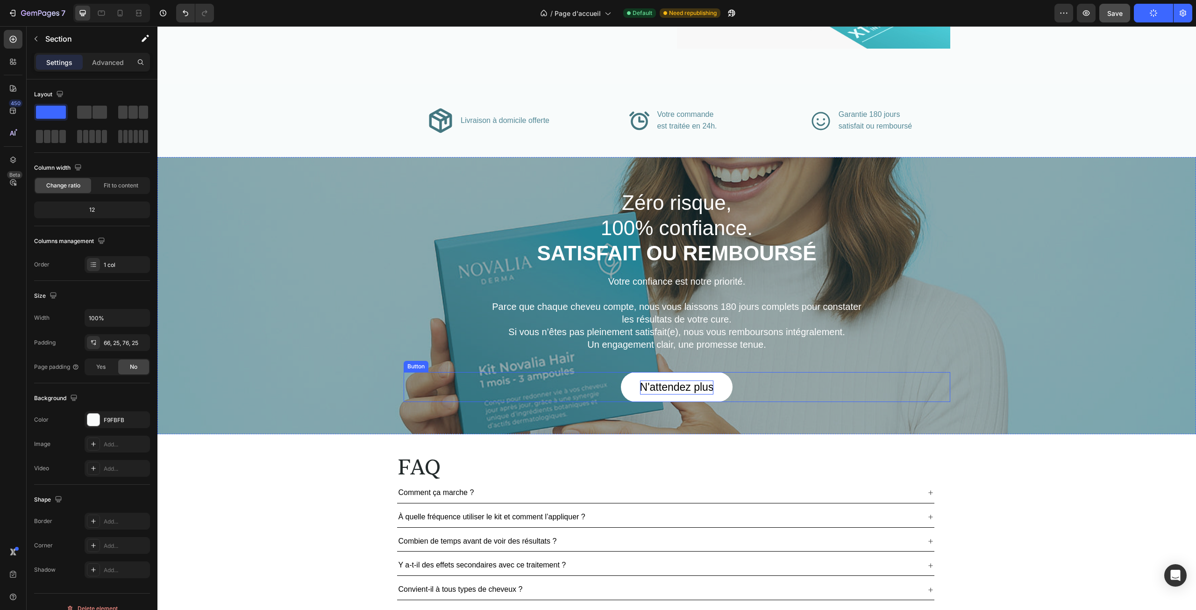
click at [687, 388] on p "N'attendez plus" at bounding box center [677, 387] width 74 height 14
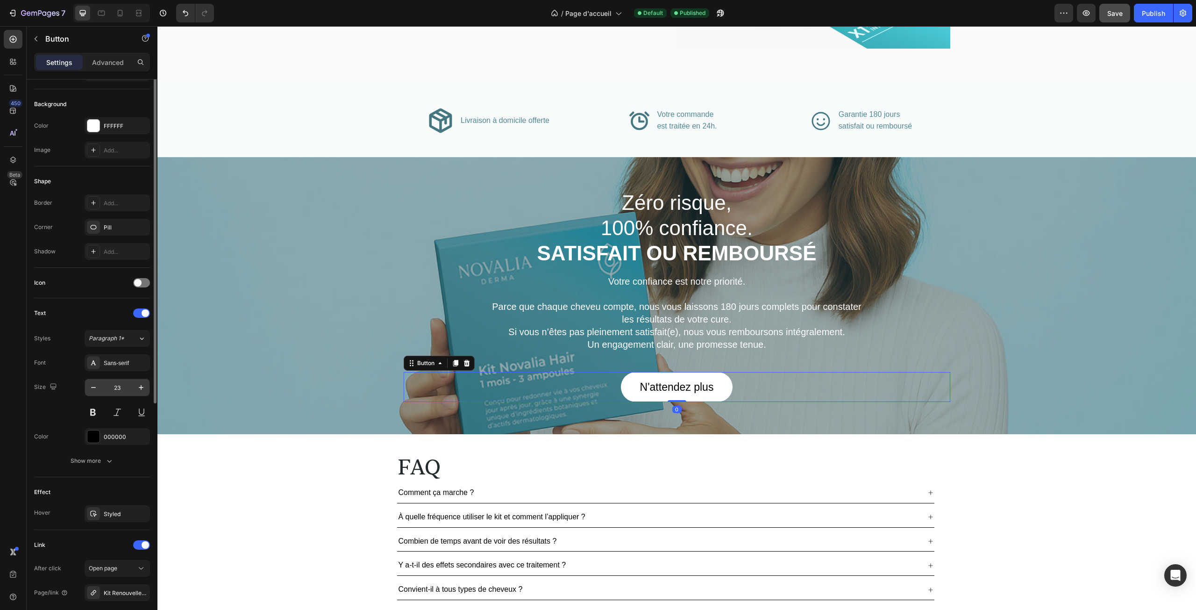
scroll to position [186, 0]
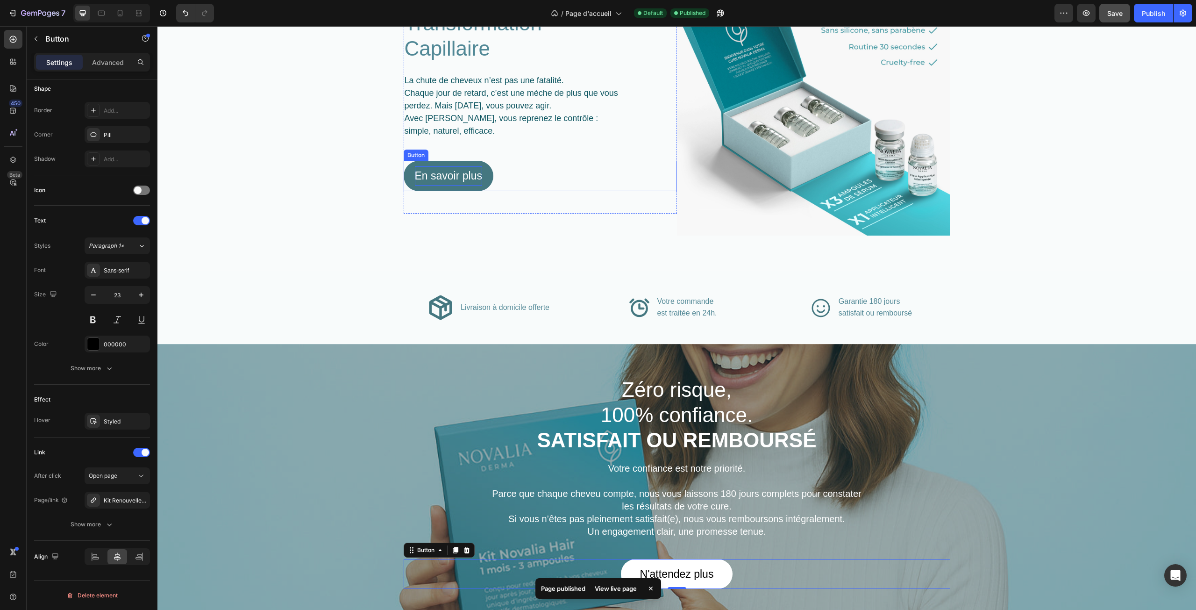
click at [451, 181] on p "En savoir plus" at bounding box center [448, 175] width 67 height 19
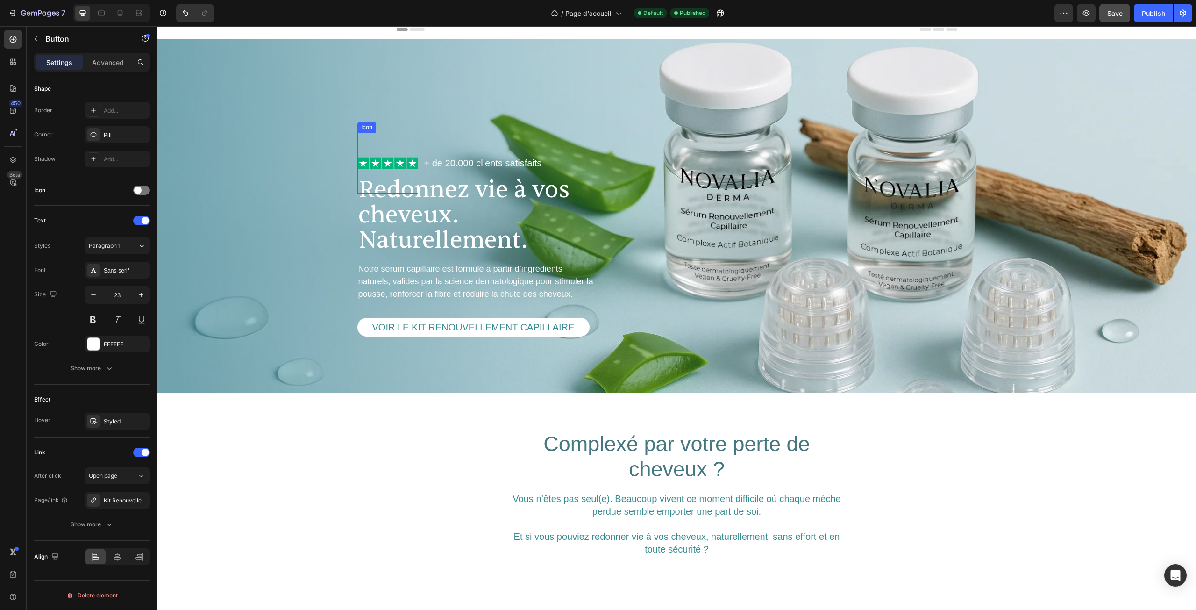
scroll to position [0, 0]
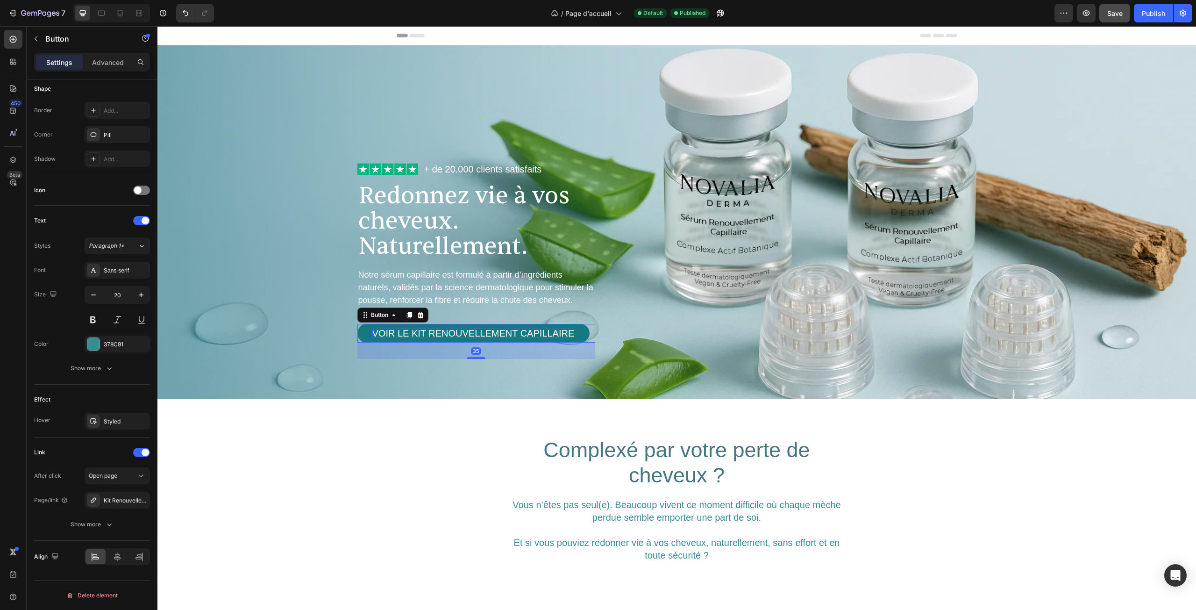
click at [500, 336] on p "voir le kit Renouvellement Capillaire" at bounding box center [473, 333] width 202 height 9
click at [310, 215] on div "Background Image" at bounding box center [676, 222] width 1039 height 354
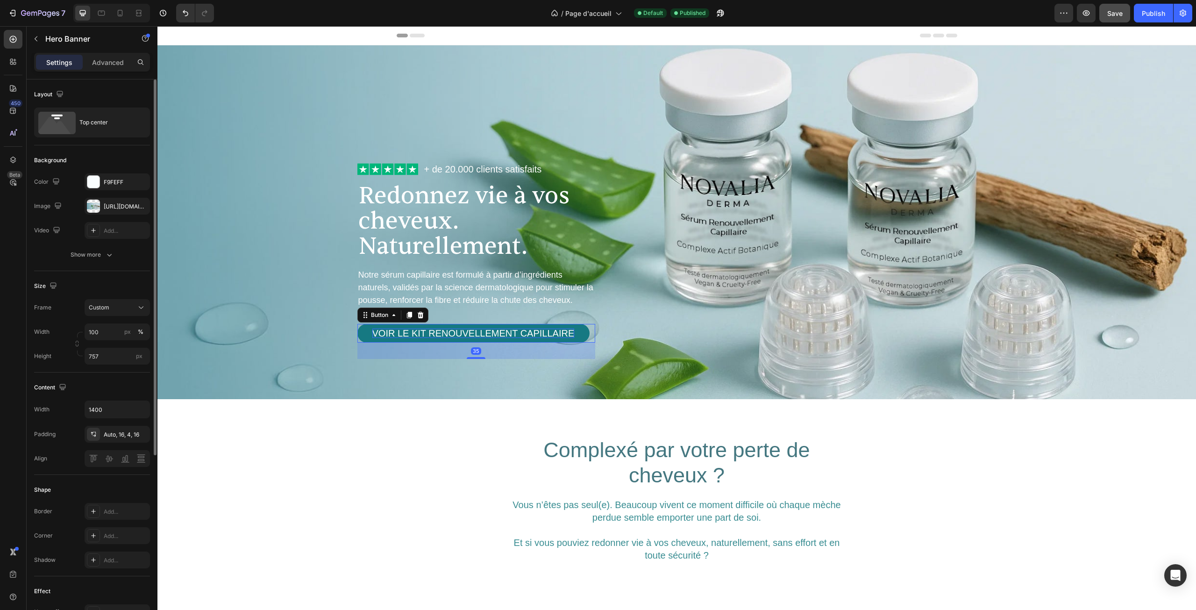
click at [468, 334] on p "voir le kit Renouvellement Capillaire" at bounding box center [473, 333] width 202 height 9
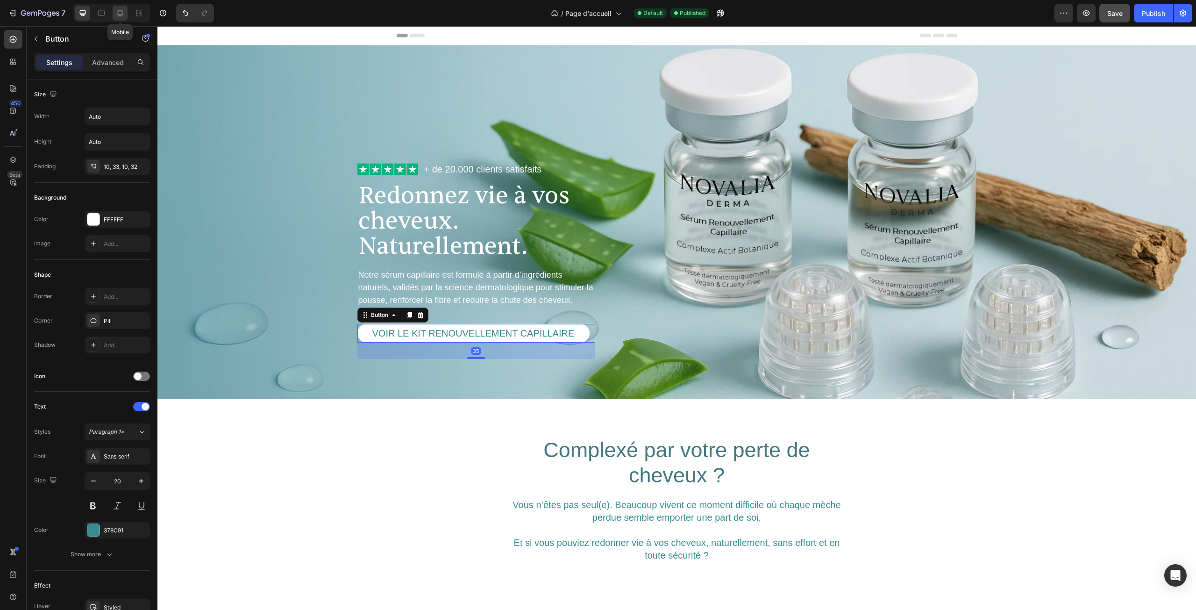
click at [115, 18] on div at bounding box center [120, 13] width 15 height 15
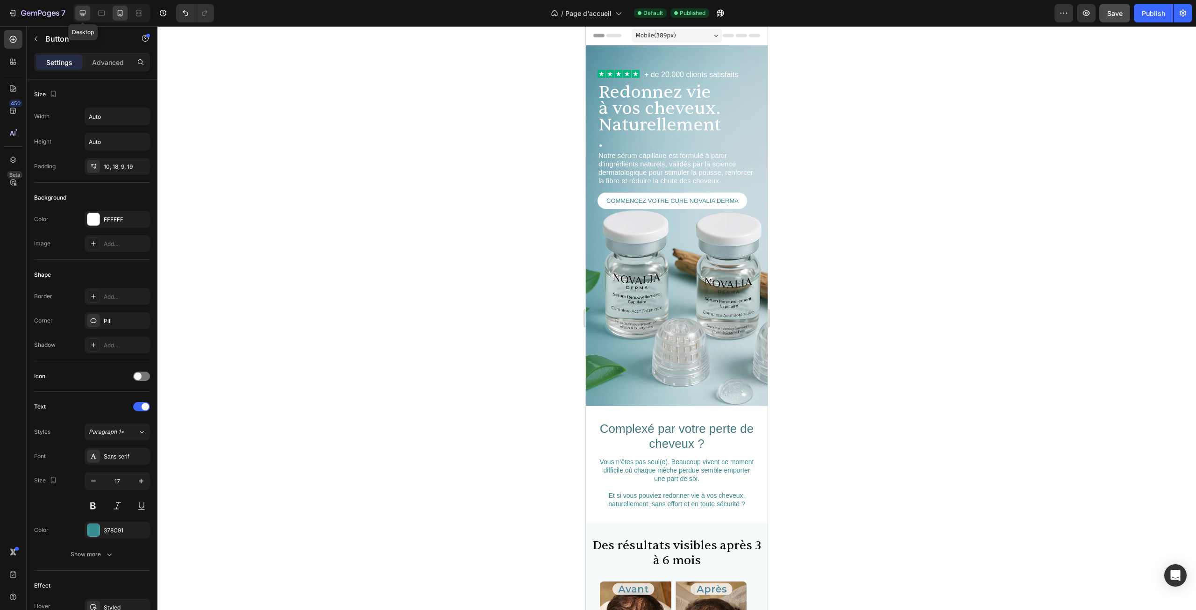
click at [80, 12] on icon at bounding box center [83, 13] width 6 height 6
type input "20"
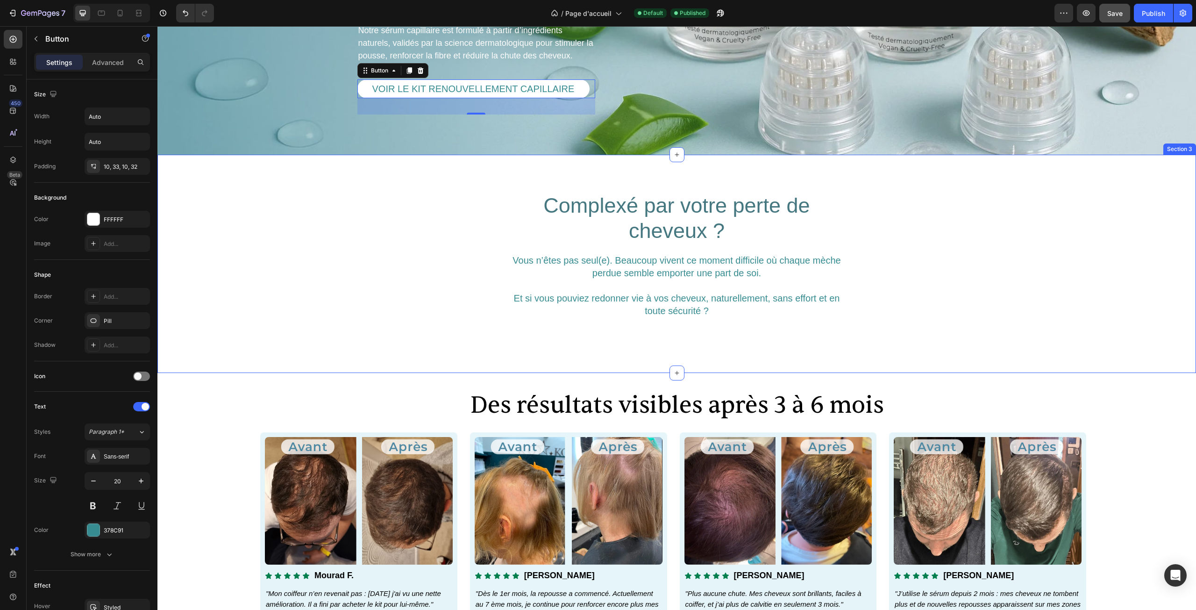
scroll to position [265, 0]
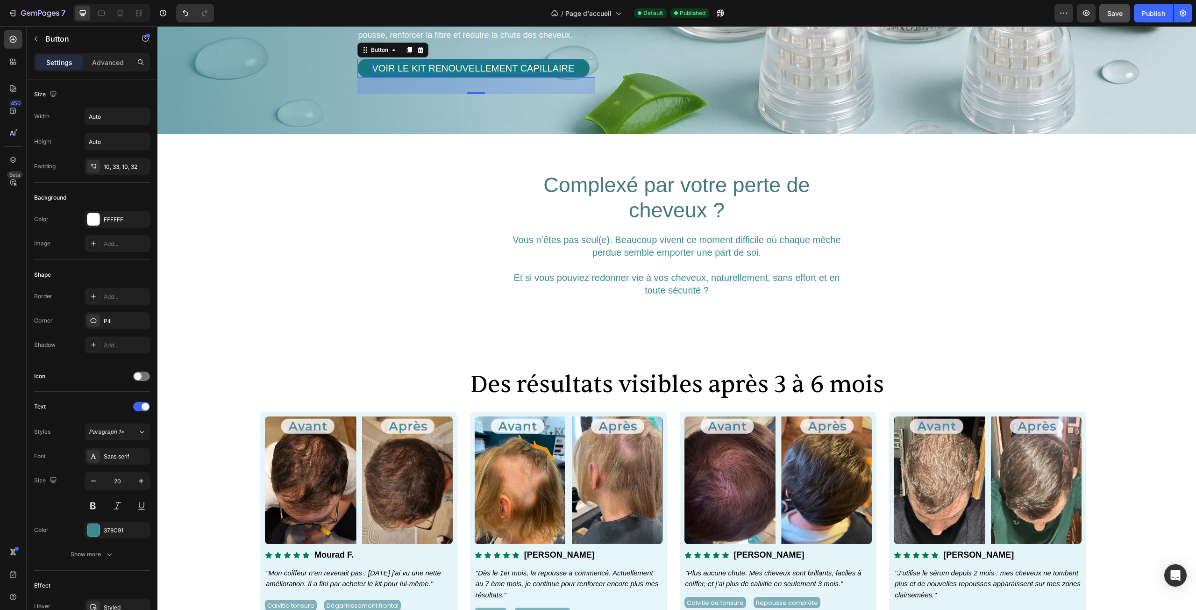
click at [485, 72] on p "voir le kit Renouvellement Capillaire" at bounding box center [473, 68] width 202 height 9
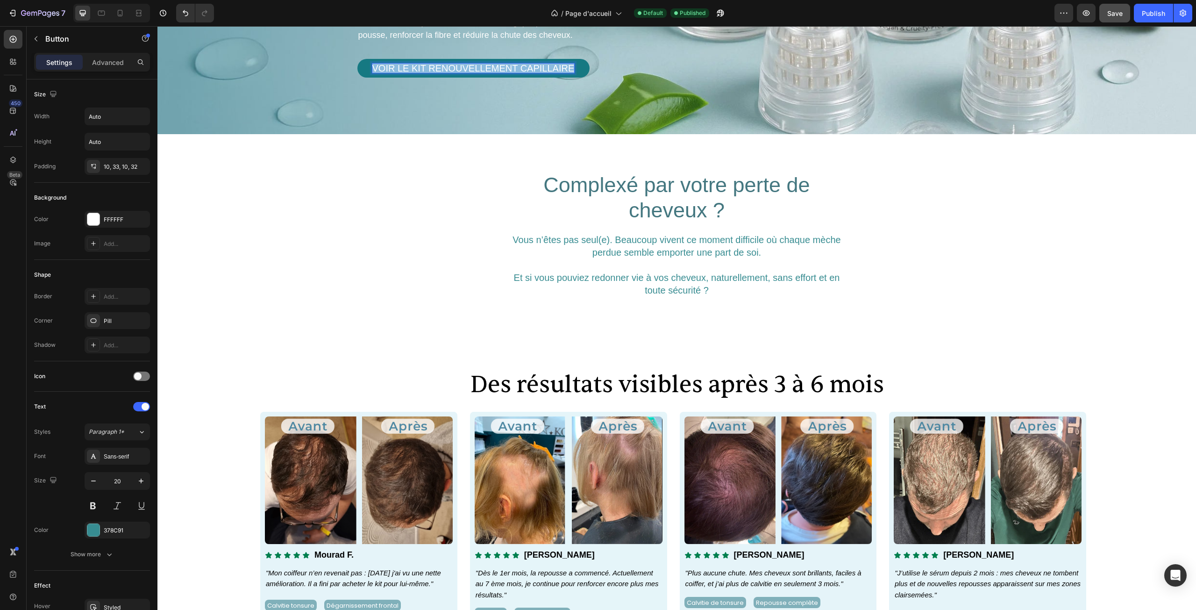
click at [485, 72] on p "voir le kit Renouvellement Capillaire" at bounding box center [473, 68] width 202 height 9
click at [268, 186] on div "Complexé par votre perte de cheveux ? Heading Vous n’êtes pas seul(e). Beaucoup…" at bounding box center [676, 235] width 1039 height 126
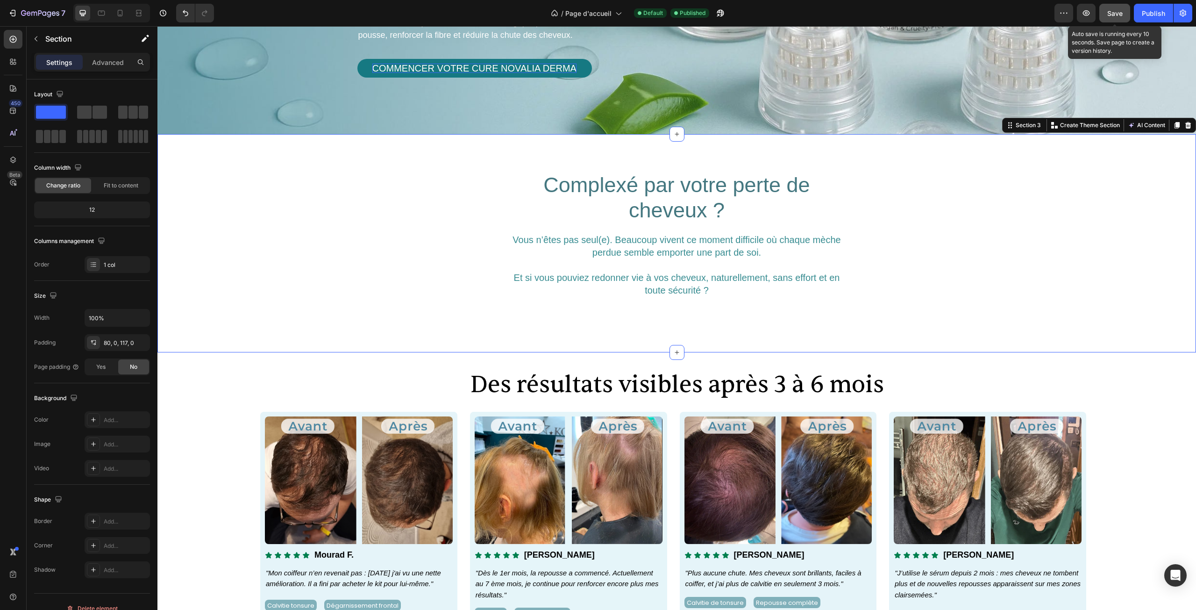
click at [1115, 16] on span "Save" at bounding box center [1115, 13] width 15 height 8
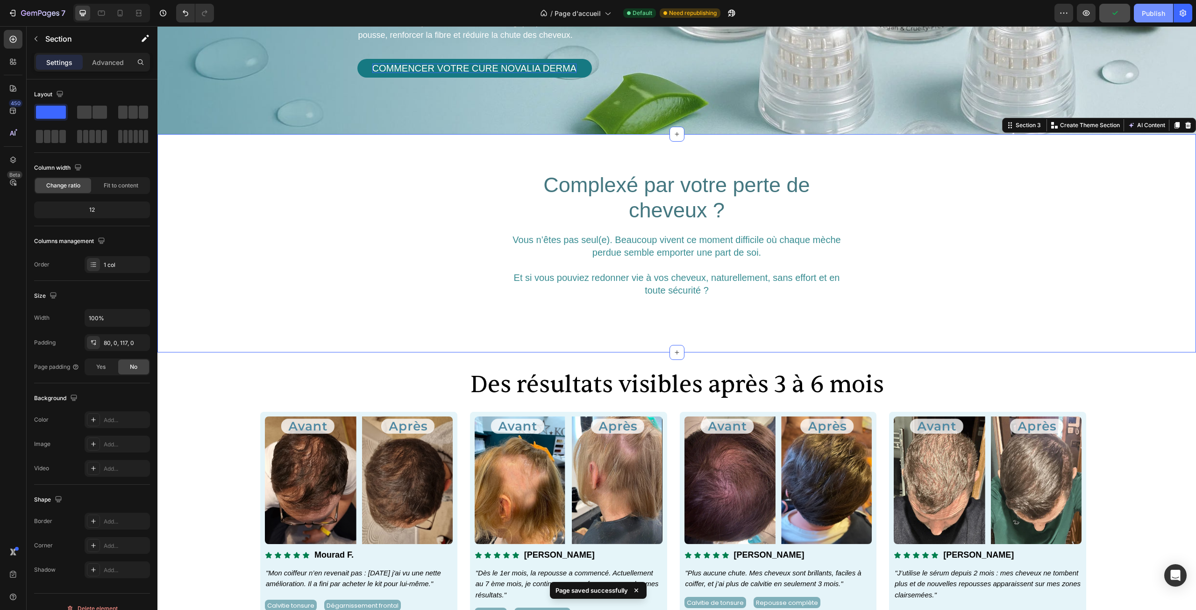
click at [1140, 14] on button "Publish" at bounding box center [1153, 13] width 39 height 19
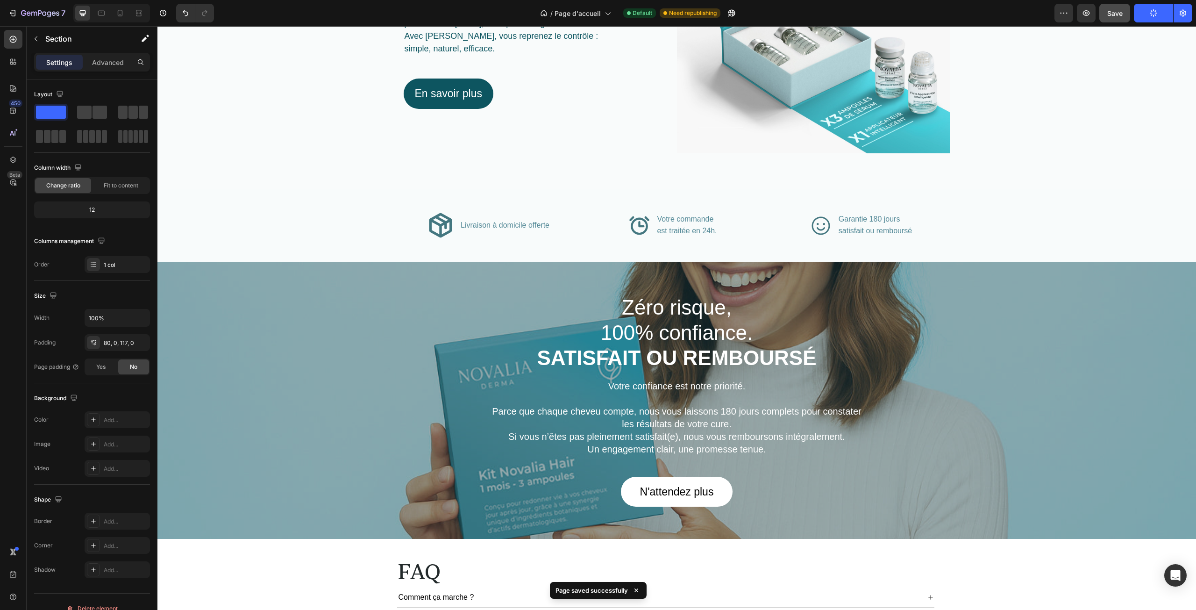
scroll to position [873, 0]
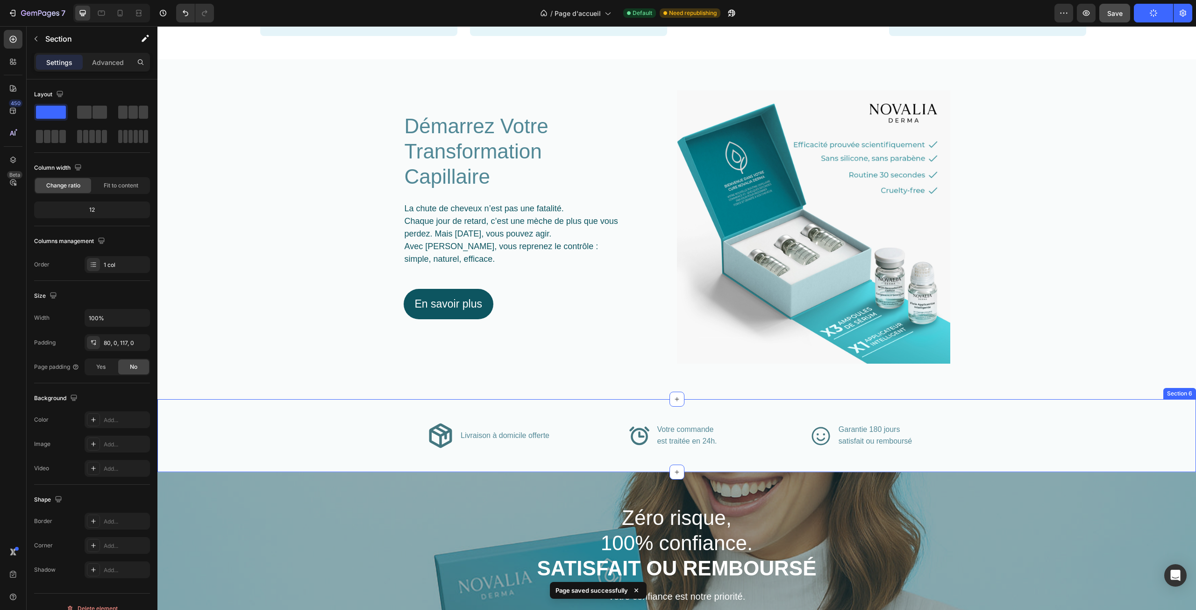
click at [615, 402] on div "Icon Livraison à domicile offerte Text Block Advanced List Icon Votre commande …" at bounding box center [676, 435] width 1039 height 73
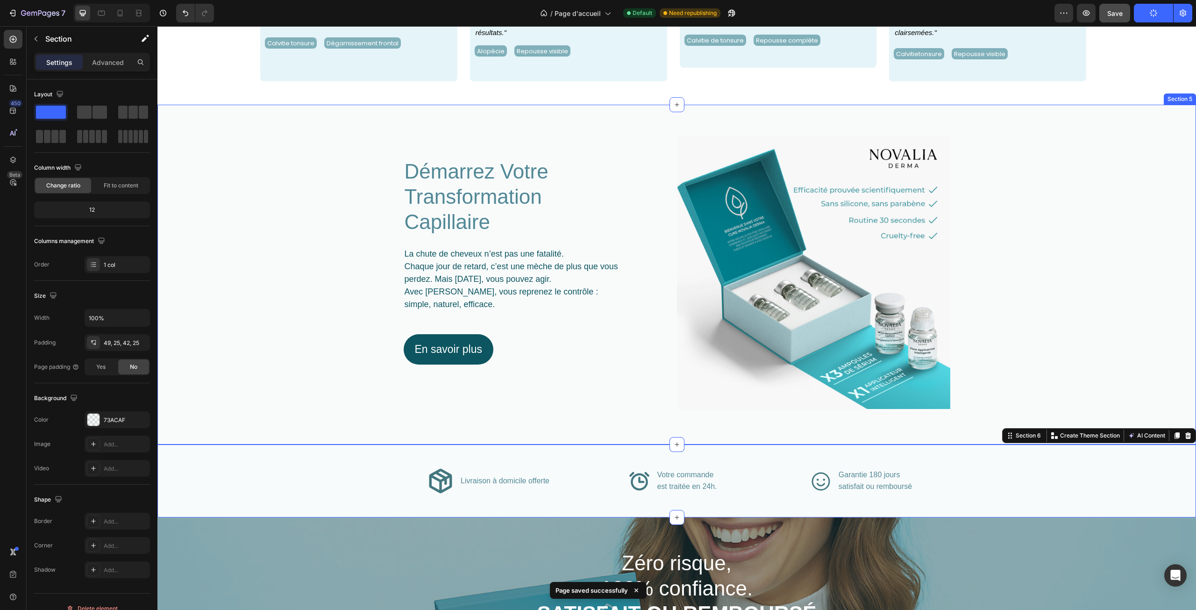
scroll to position [826, 0]
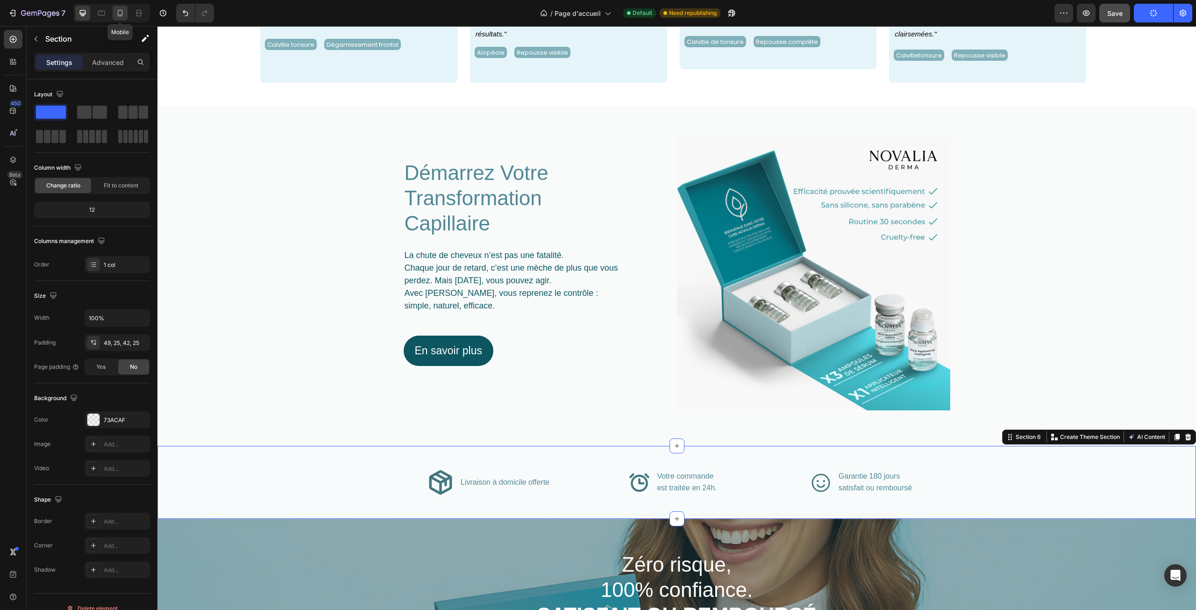
click at [120, 18] on div at bounding box center [120, 13] width 15 height 15
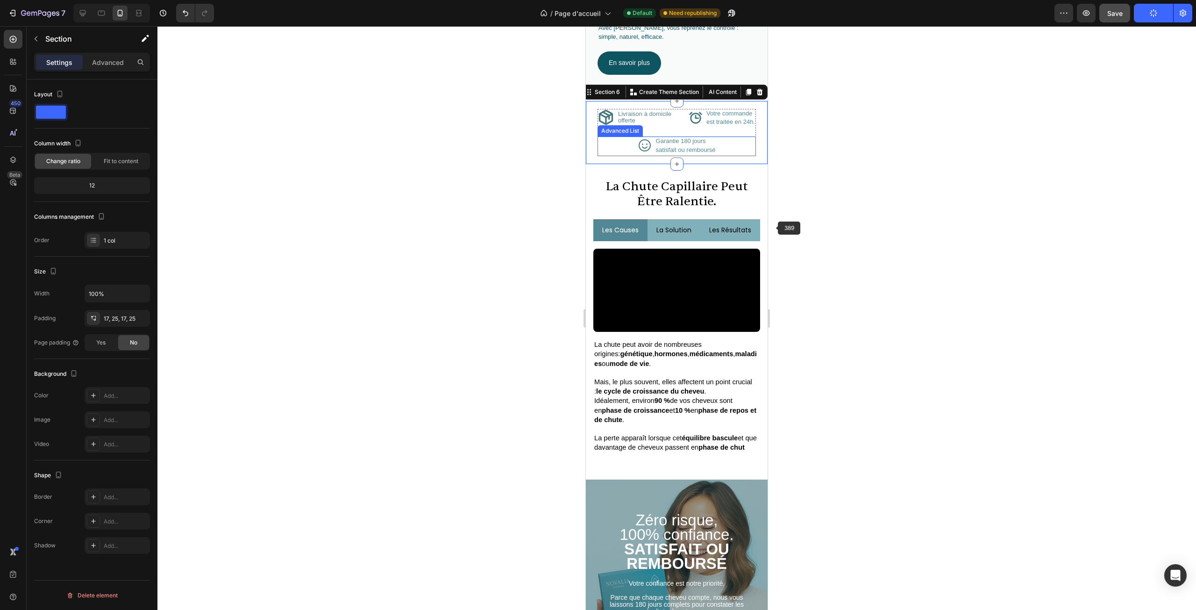
click at [834, 228] on div at bounding box center [676, 318] width 1039 height 584
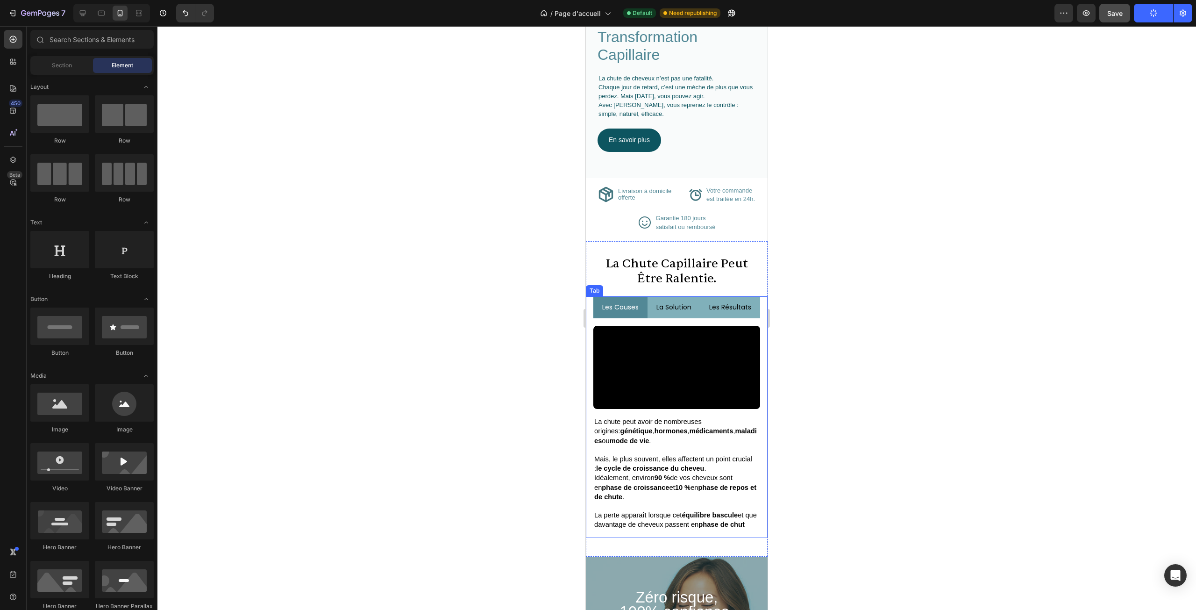
scroll to position [1311, 0]
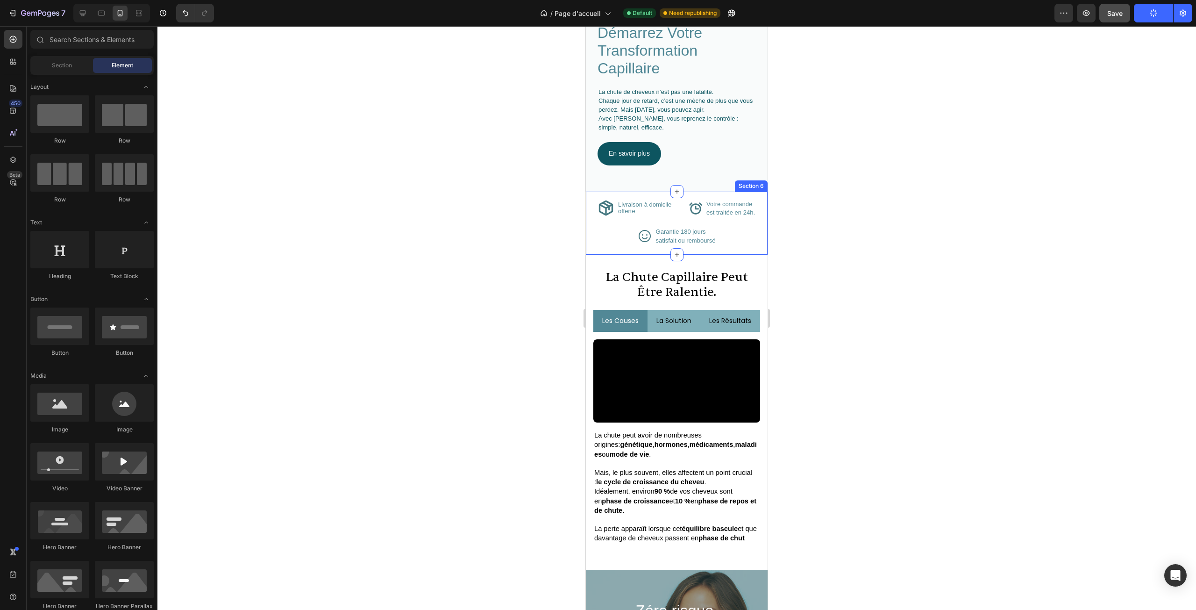
click at [593, 192] on div "Icon Livraison à domicile offerte Text Block Advanced List Icon Votre commande …" at bounding box center [677, 223] width 182 height 63
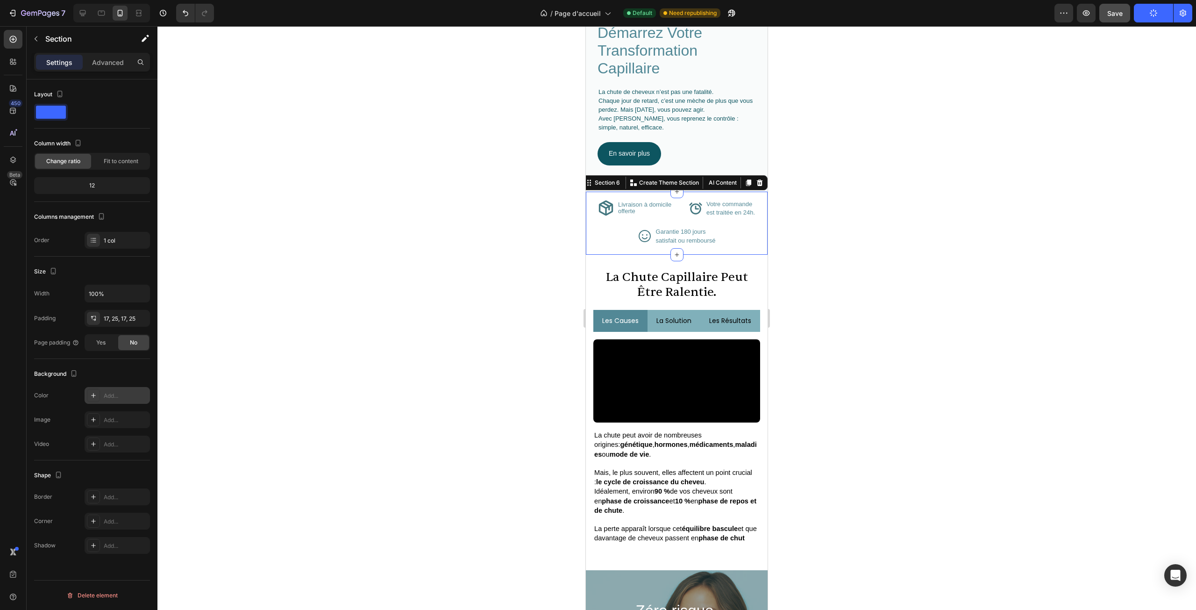
click at [108, 394] on div "Add..." at bounding box center [126, 396] width 44 height 8
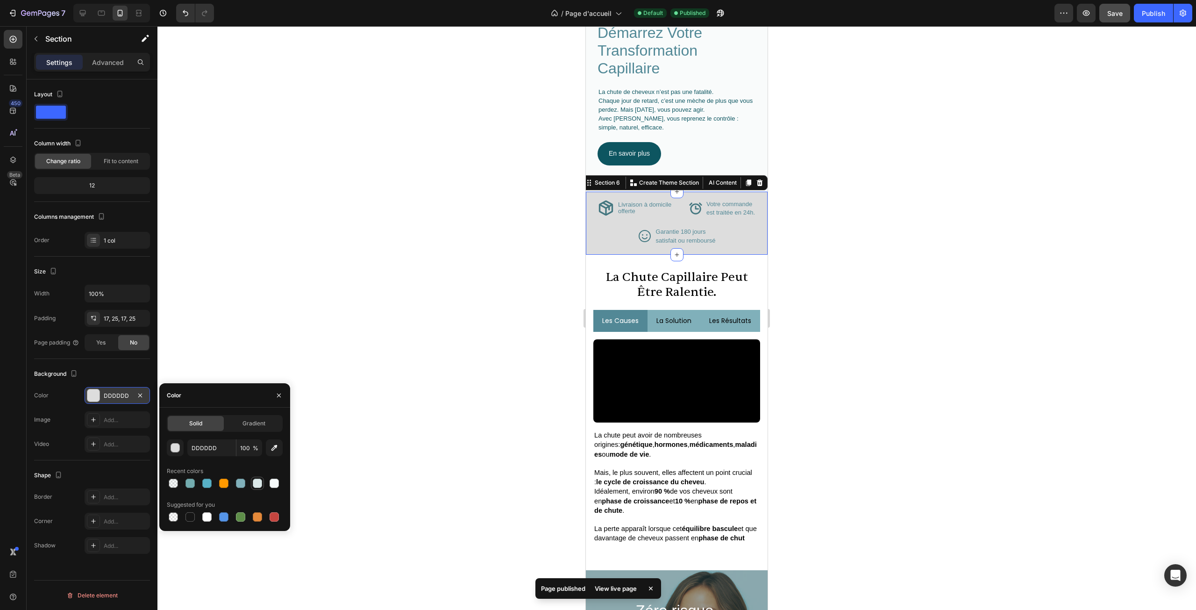
click at [257, 481] on div at bounding box center [257, 483] width 9 height 9
click at [274, 480] on div at bounding box center [274, 483] width 9 height 9
type input "F7FBFB"
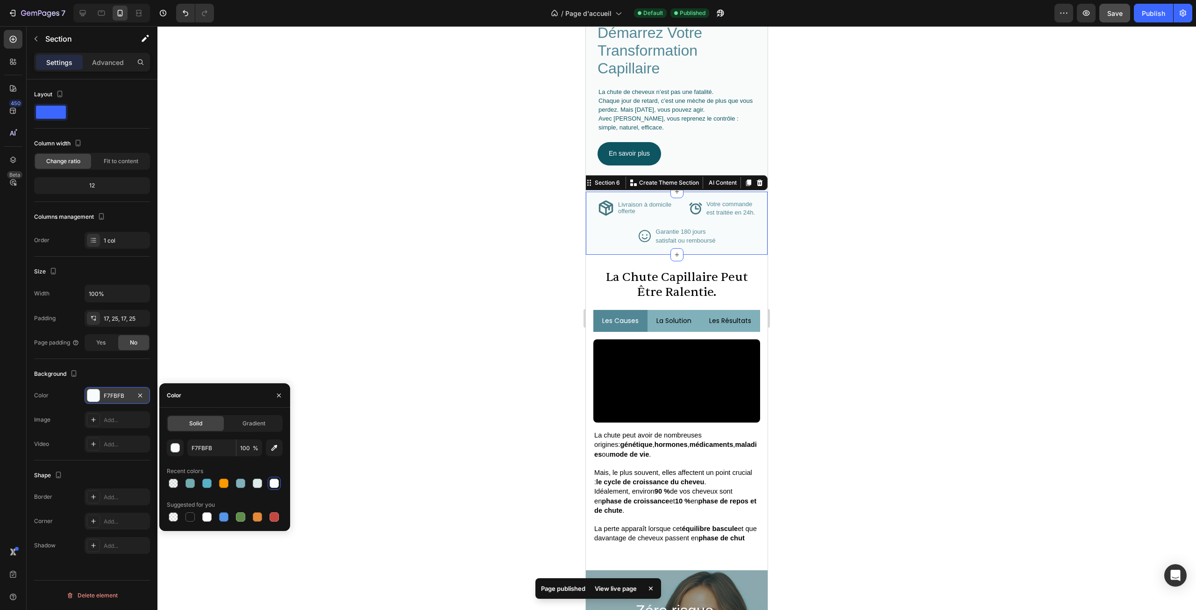
click at [256, 451] on span "%" at bounding box center [256, 448] width 6 height 8
click at [251, 451] on input "100" at bounding box center [249, 447] width 26 height 17
type input "5"
click at [403, 289] on div at bounding box center [676, 318] width 1039 height 584
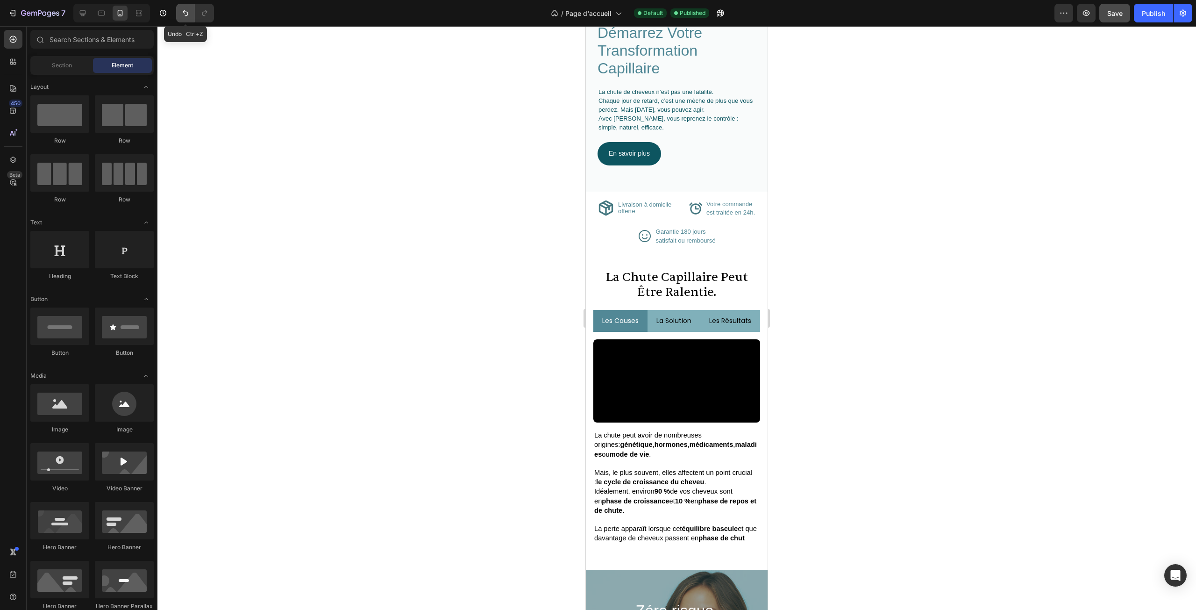
click at [183, 15] on icon "Undo/Redo" at bounding box center [185, 12] width 9 height 9
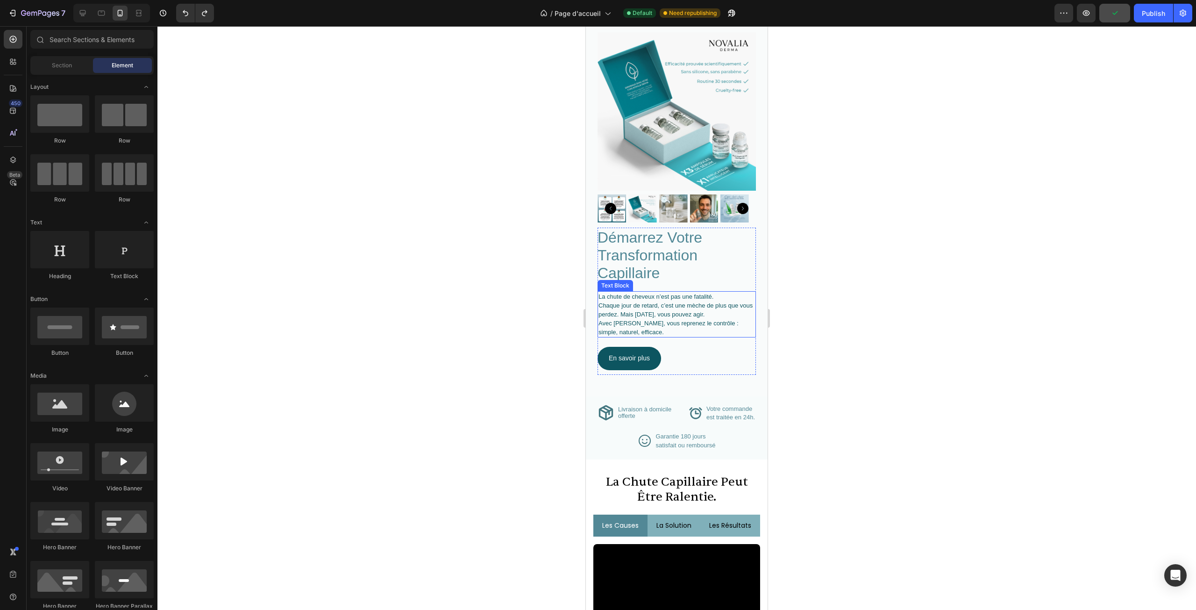
scroll to position [991, 0]
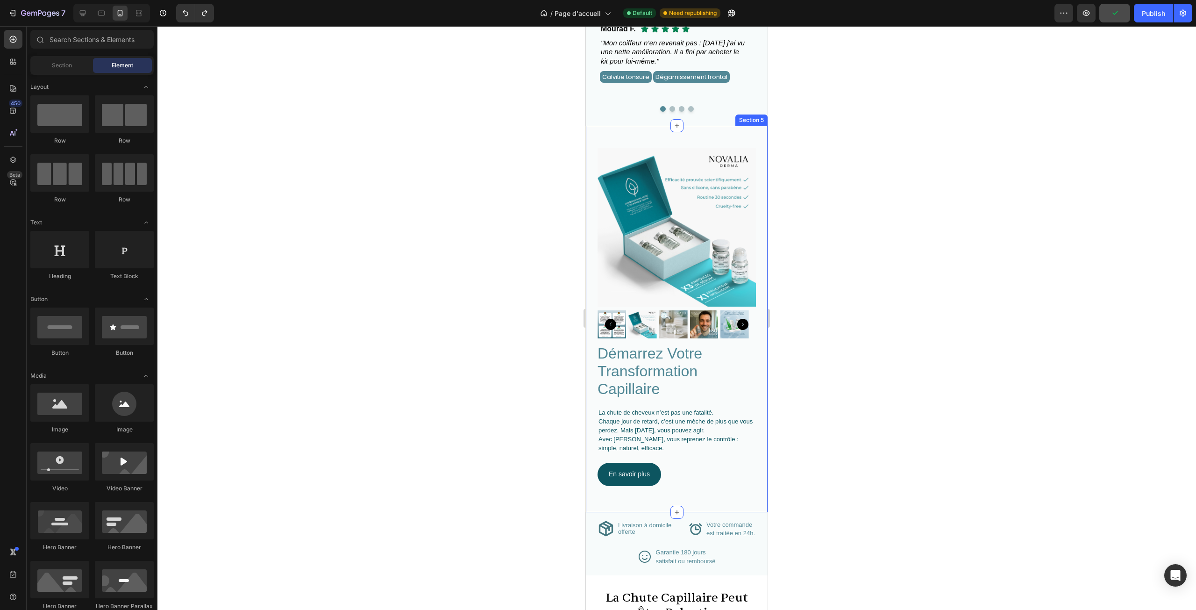
click at [754, 198] on div "démarrez votre transformation capillaire Heading La chute de cheveux n’est pas …" at bounding box center [677, 319] width 182 height 387
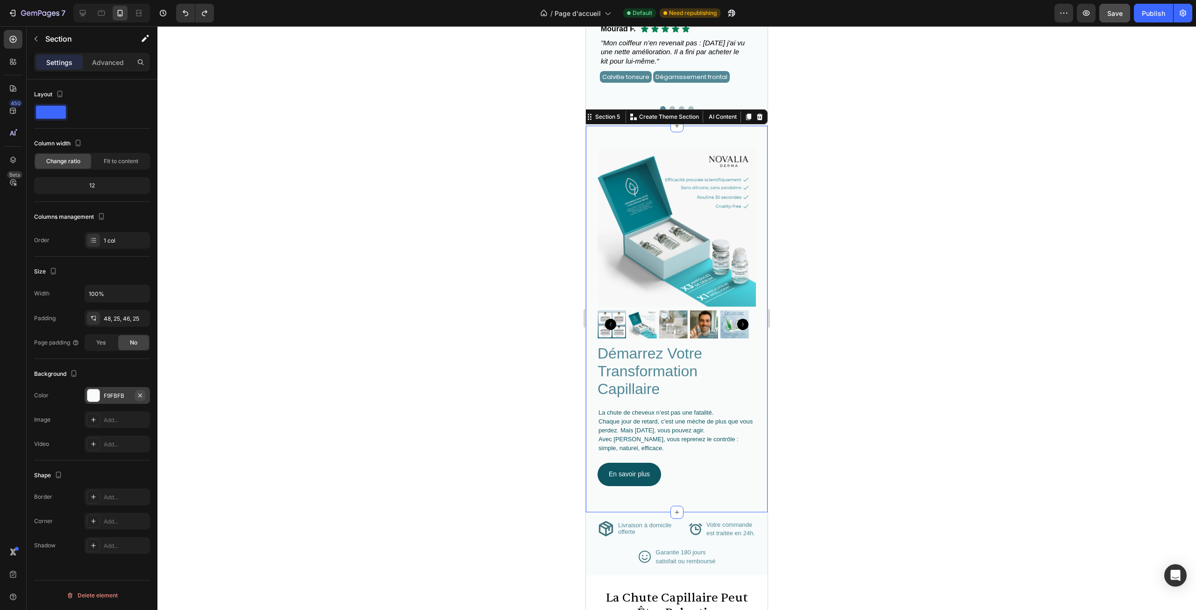
click at [144, 397] on button "button" at bounding box center [140, 395] width 11 height 11
click at [307, 352] on div at bounding box center [676, 318] width 1039 height 584
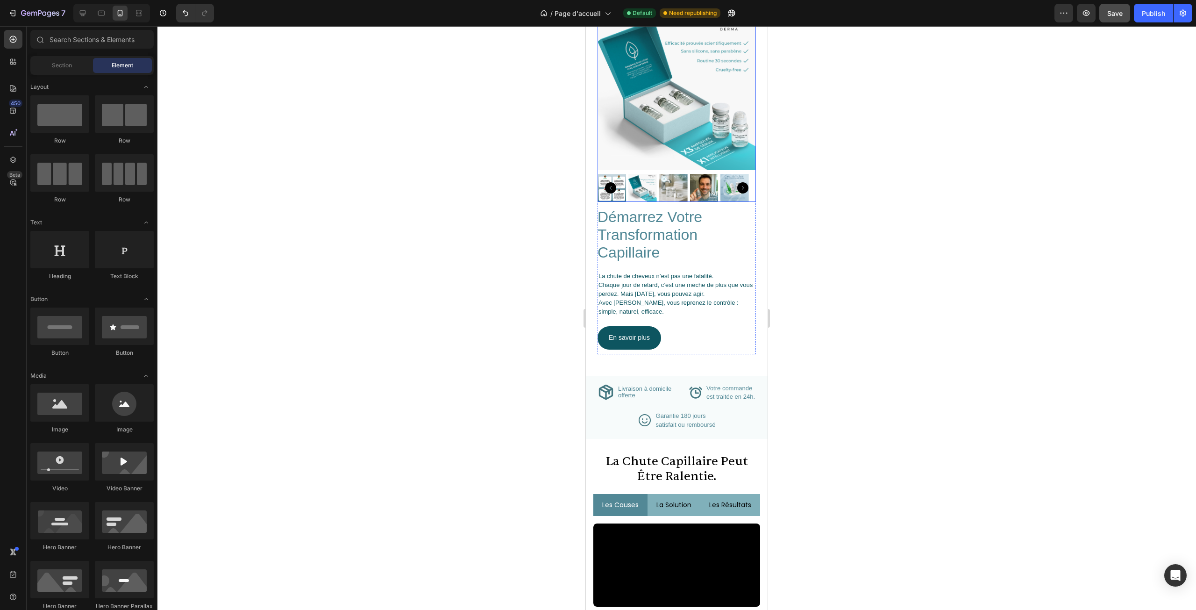
scroll to position [1131, 0]
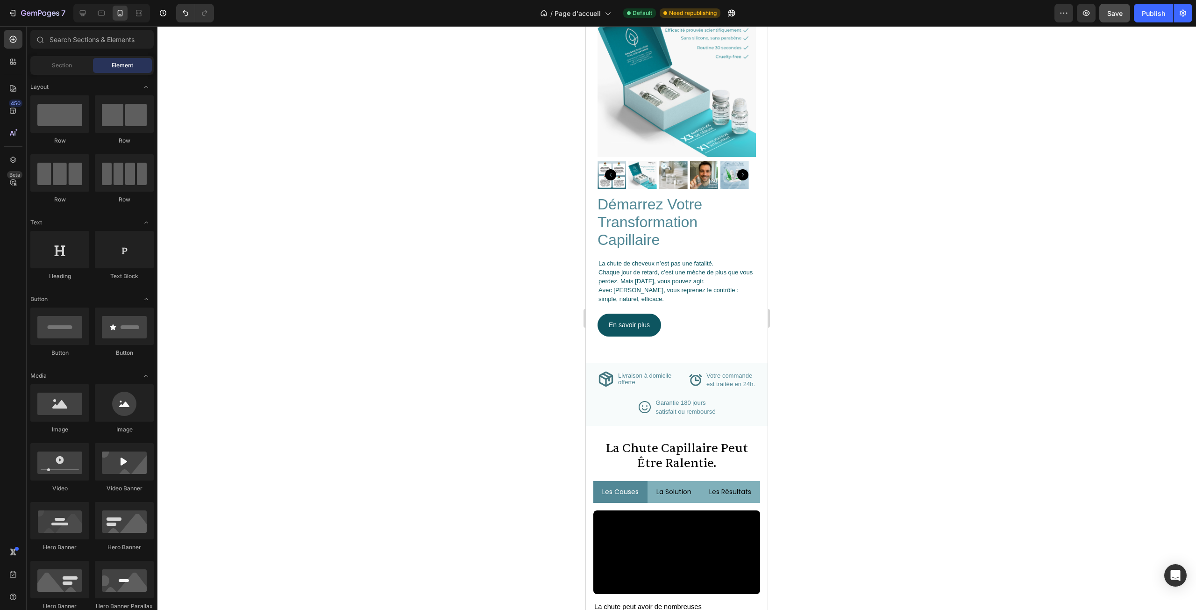
click at [1121, 18] on button "Save" at bounding box center [1115, 13] width 31 height 19
click at [1147, 13] on div "Publish" at bounding box center [1153, 13] width 23 height 10
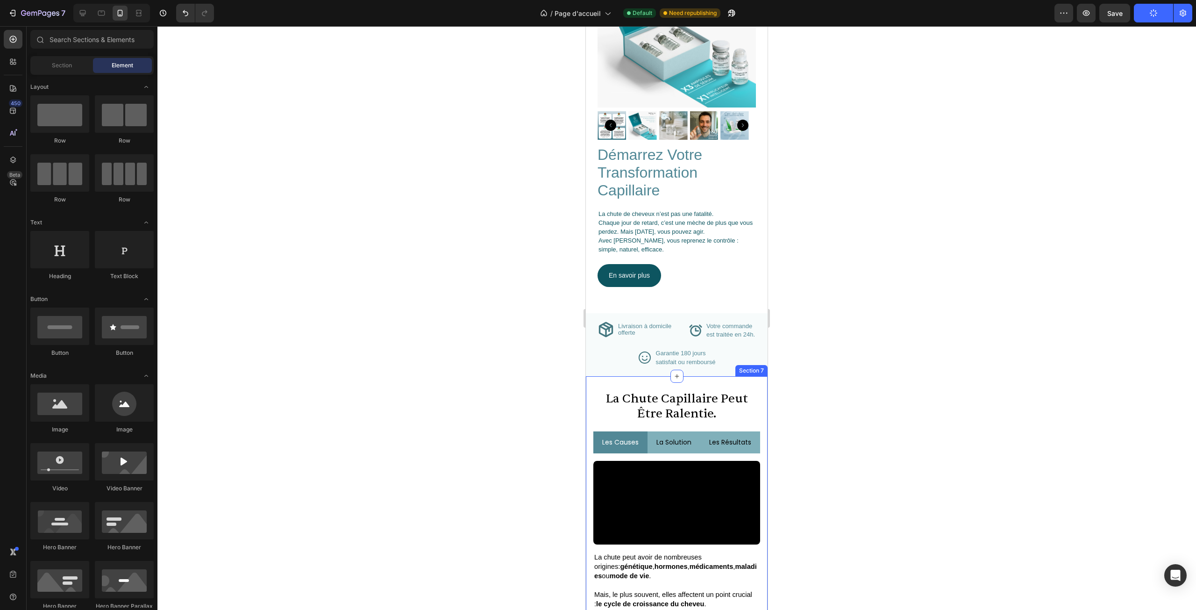
scroll to position [1178, 0]
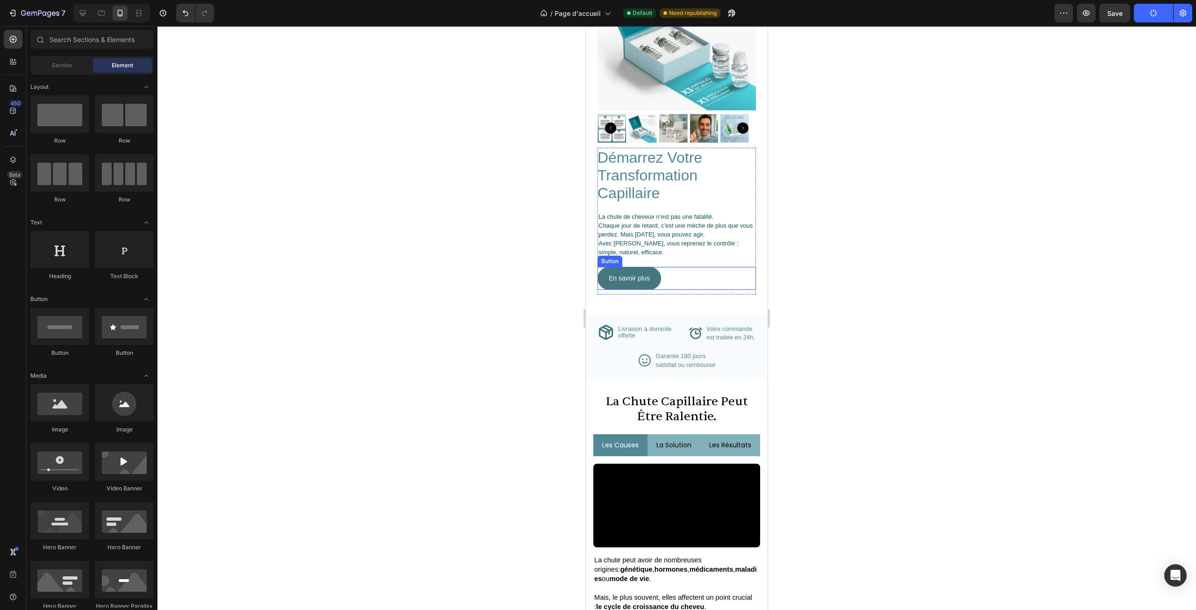
click at [658, 268] on link "En savoir plus" at bounding box center [630, 278] width 64 height 23
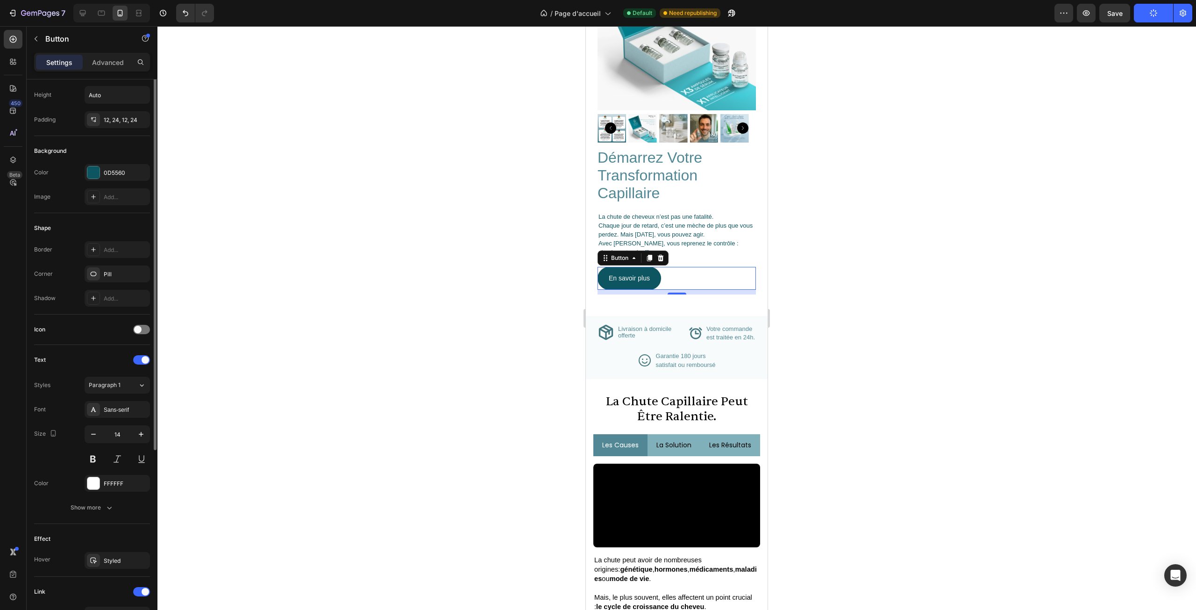
scroll to position [0, 0]
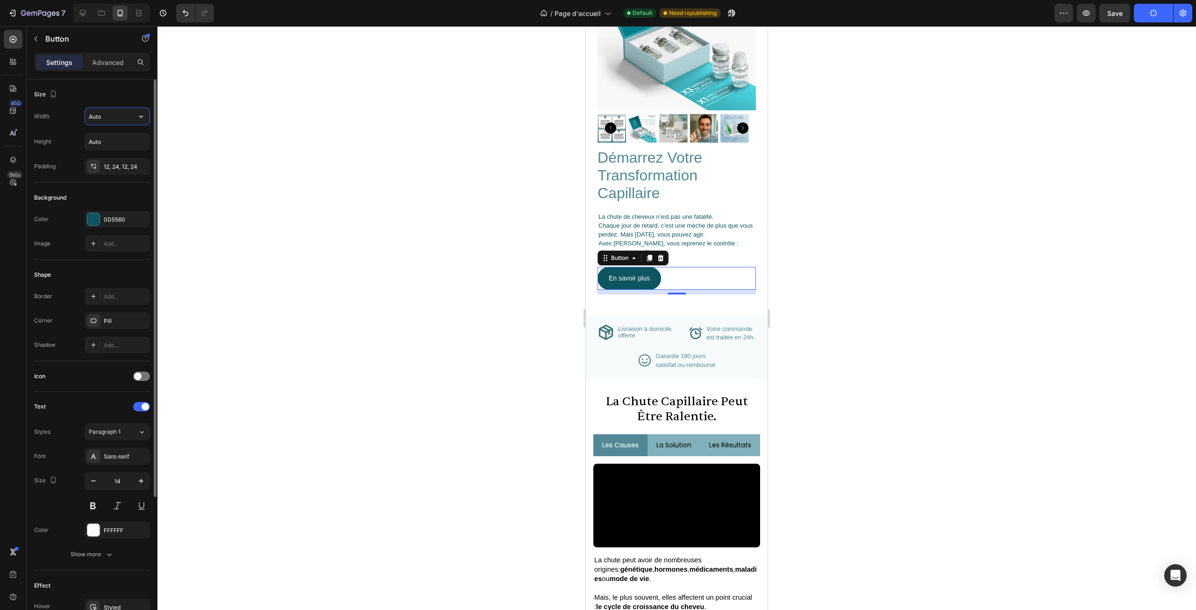
click at [112, 113] on input "Auto" at bounding box center [117, 116] width 64 height 17
click at [117, 141] on input "Auto" at bounding box center [117, 141] width 64 height 17
click at [141, 141] on icon "button" at bounding box center [140, 141] width 9 height 9
click at [129, 112] on input "Auto" at bounding box center [117, 116] width 64 height 17
click at [136, 113] on button "button" at bounding box center [141, 116] width 17 height 17
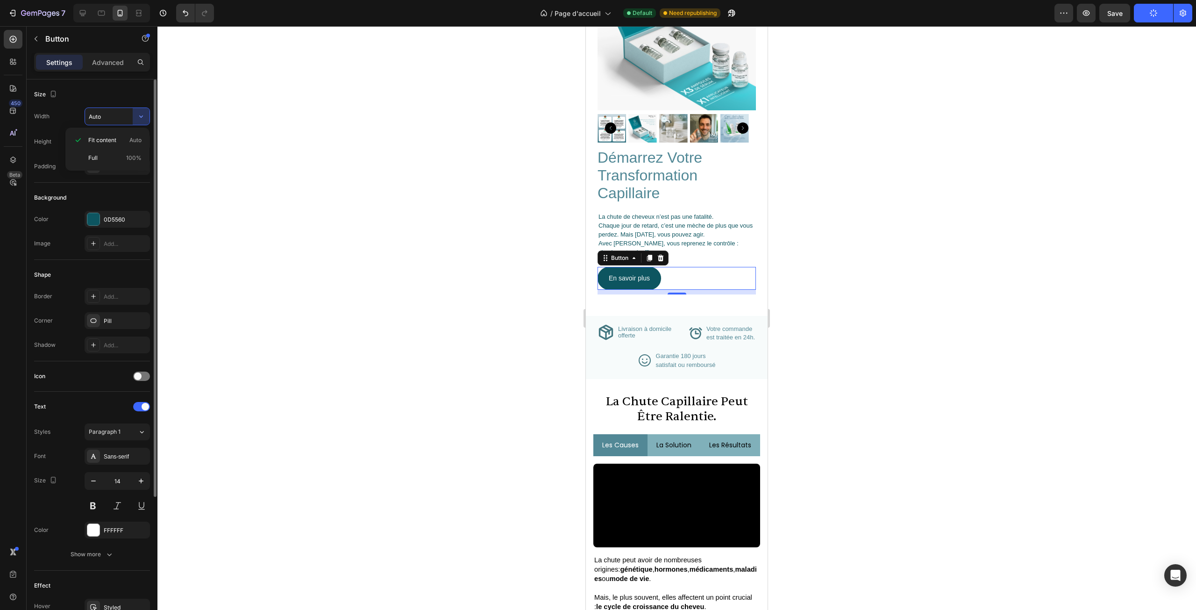
click at [106, 154] on p "Full 100%" at bounding box center [114, 158] width 53 height 8
type input "100%"
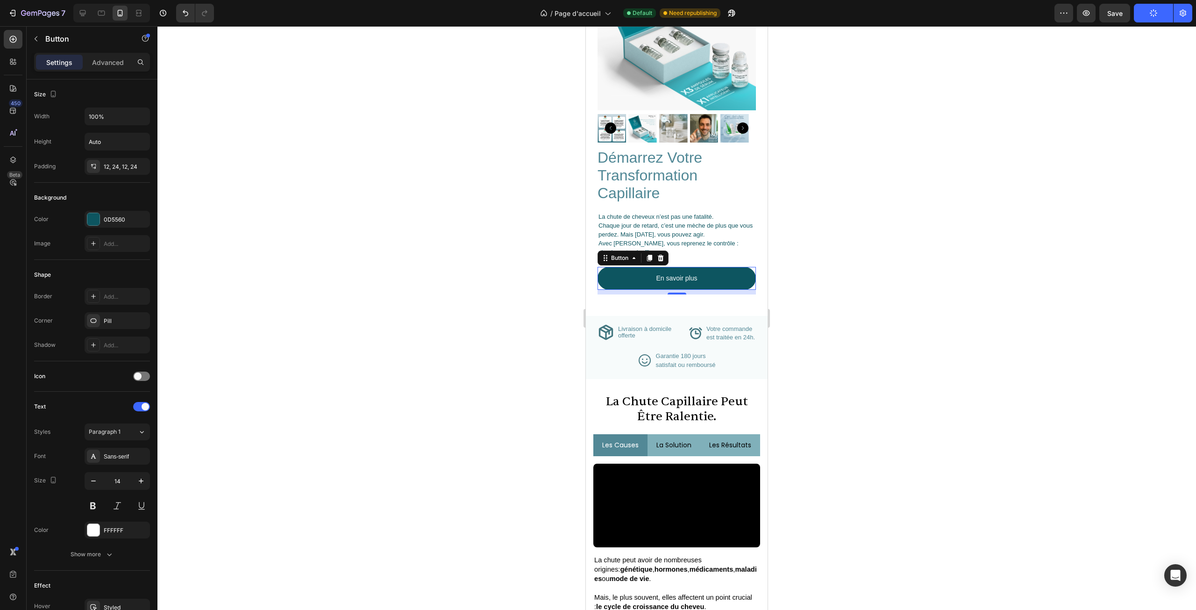
click at [409, 223] on div at bounding box center [676, 318] width 1039 height 584
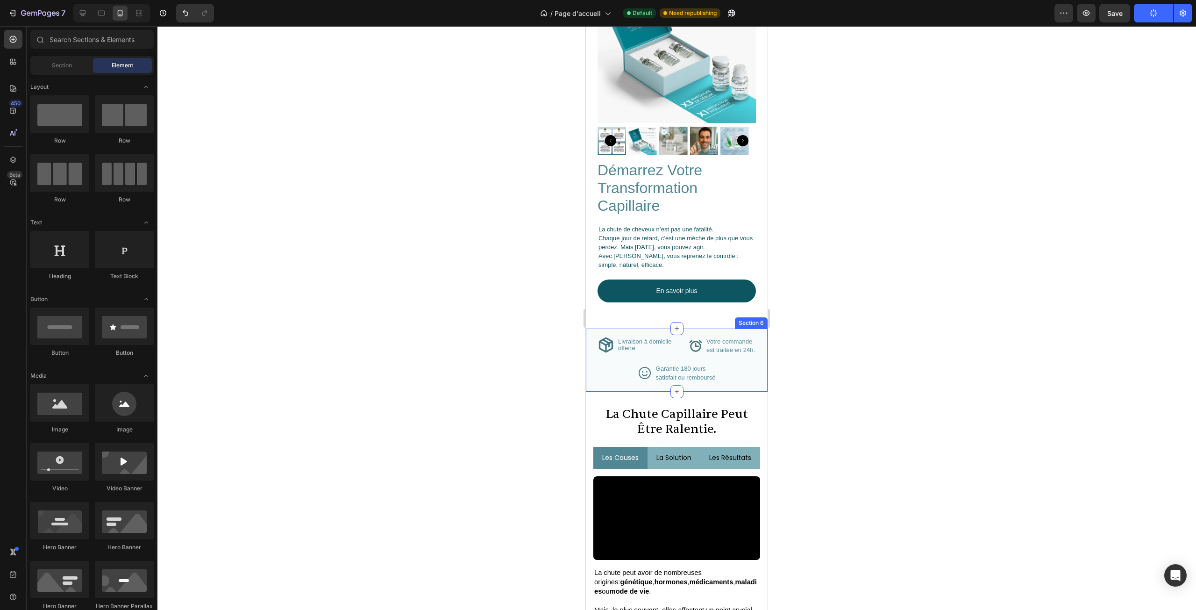
scroll to position [1131, 0]
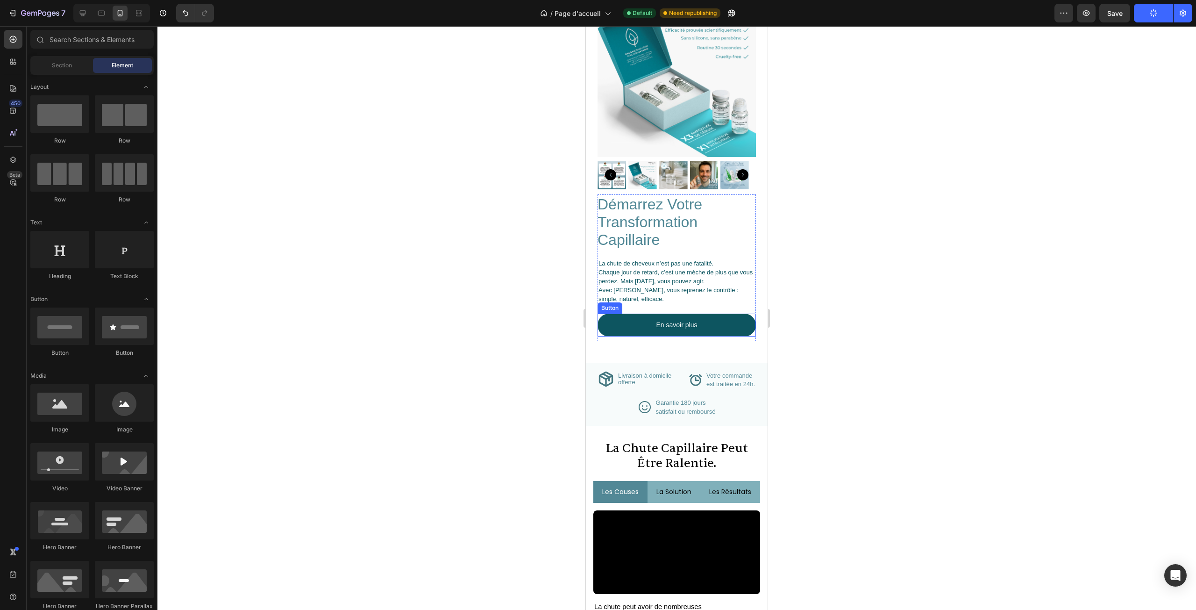
click at [690, 273] on p "La chute de cheveux n’est pas une fatalité. Chaque jour de retard, c’est une mè…" at bounding box center [677, 281] width 157 height 44
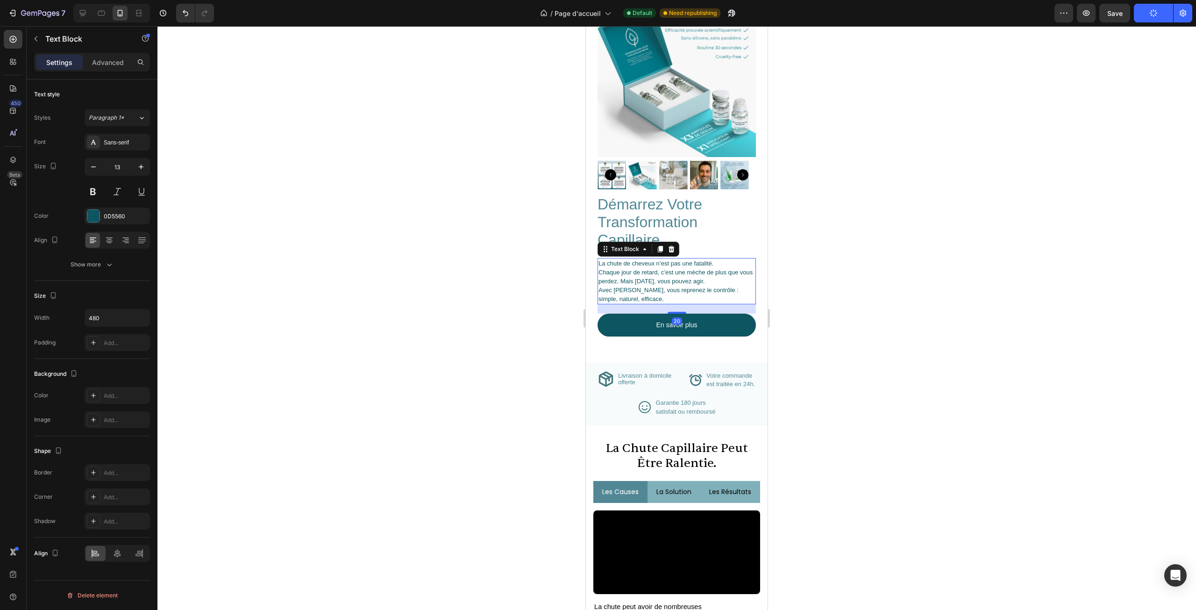
click at [858, 280] on div at bounding box center [676, 318] width 1039 height 584
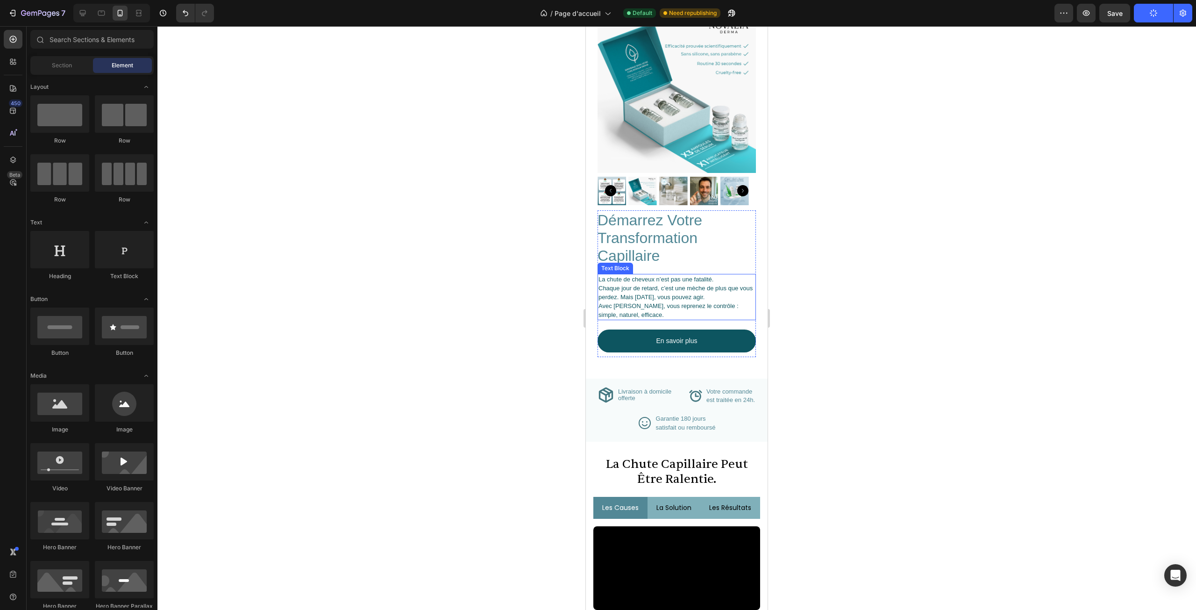
scroll to position [1038, 0]
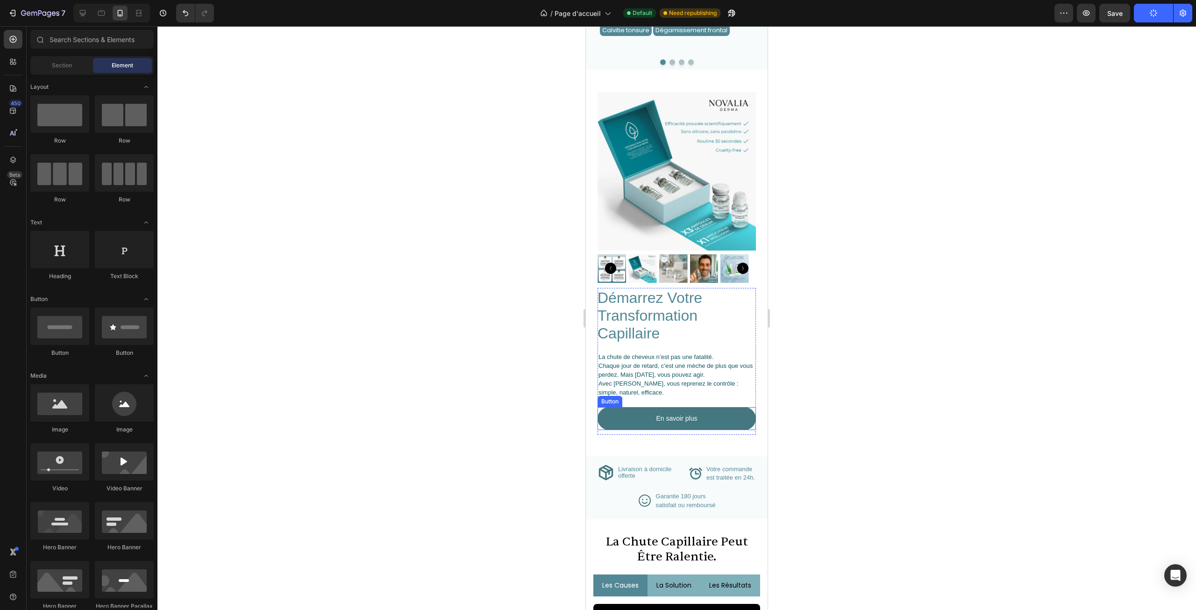
click at [705, 411] on link "En savoir plus" at bounding box center [677, 418] width 158 height 23
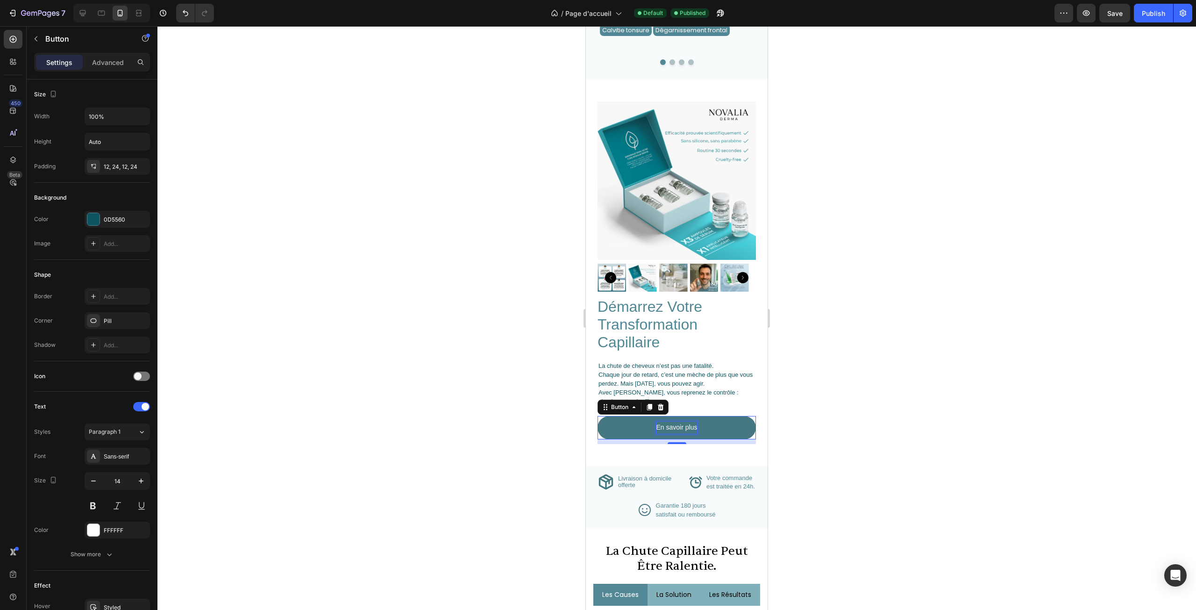
click at [660, 422] on p "En savoir plus" at bounding box center [677, 428] width 41 height 12
click at [665, 422] on p "En savoir plus" at bounding box center [677, 428] width 41 height 12
click at [460, 373] on div at bounding box center [676, 318] width 1039 height 584
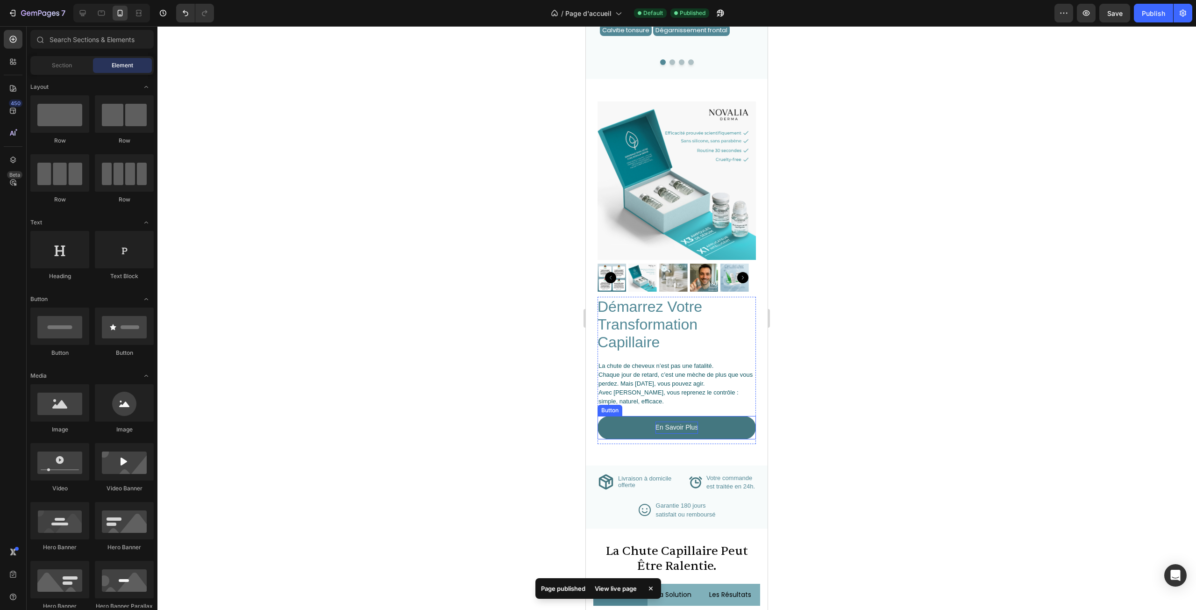
click at [632, 416] on link "En Savoir Plus" at bounding box center [677, 427] width 158 height 23
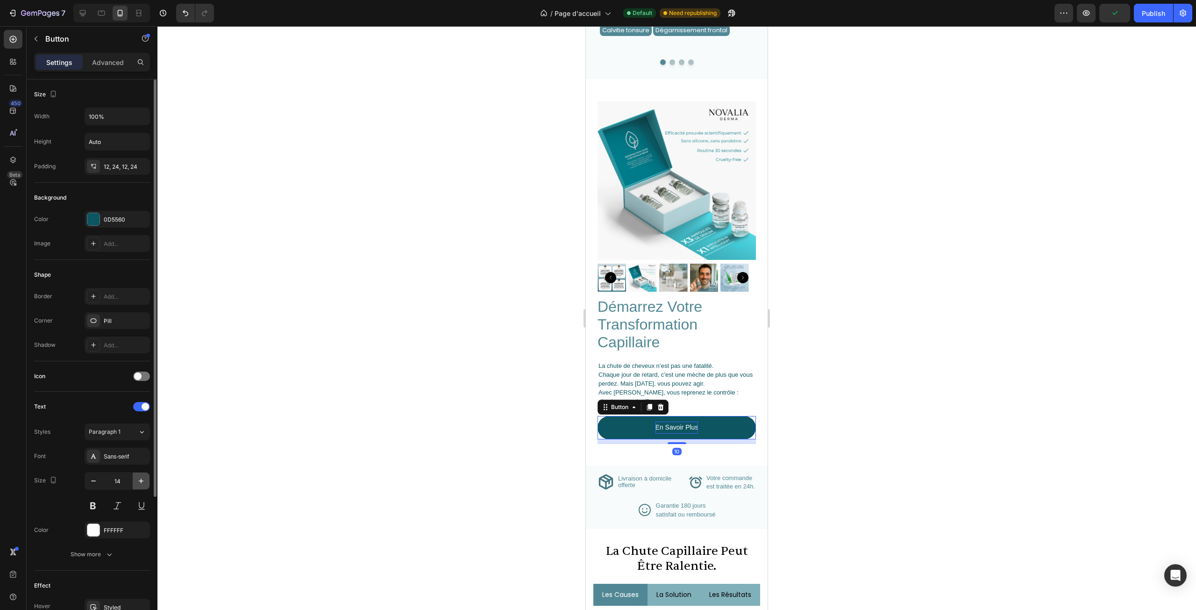
click at [139, 479] on icon "button" at bounding box center [140, 480] width 9 height 9
click at [97, 505] on button at bounding box center [93, 505] width 17 height 17
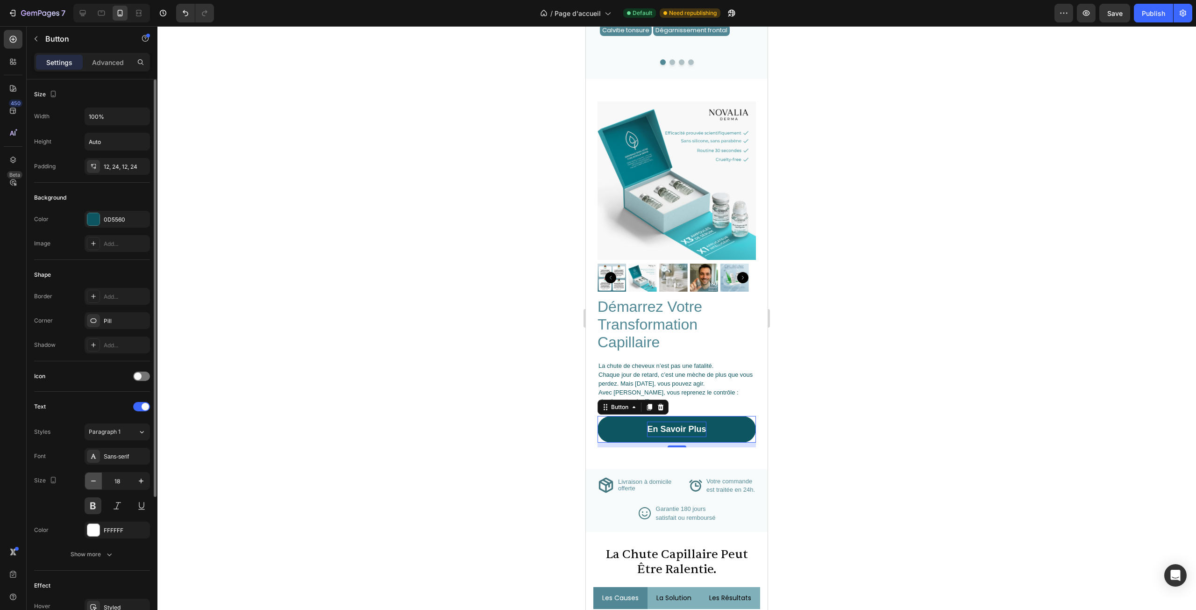
click at [86, 480] on button "button" at bounding box center [93, 480] width 17 height 17
click at [93, 505] on button at bounding box center [93, 505] width 17 height 17
click at [139, 478] on icon "button" at bounding box center [140, 480] width 9 height 9
type input "18"
click at [129, 452] on div "Sans-serif" at bounding box center [126, 456] width 44 height 8
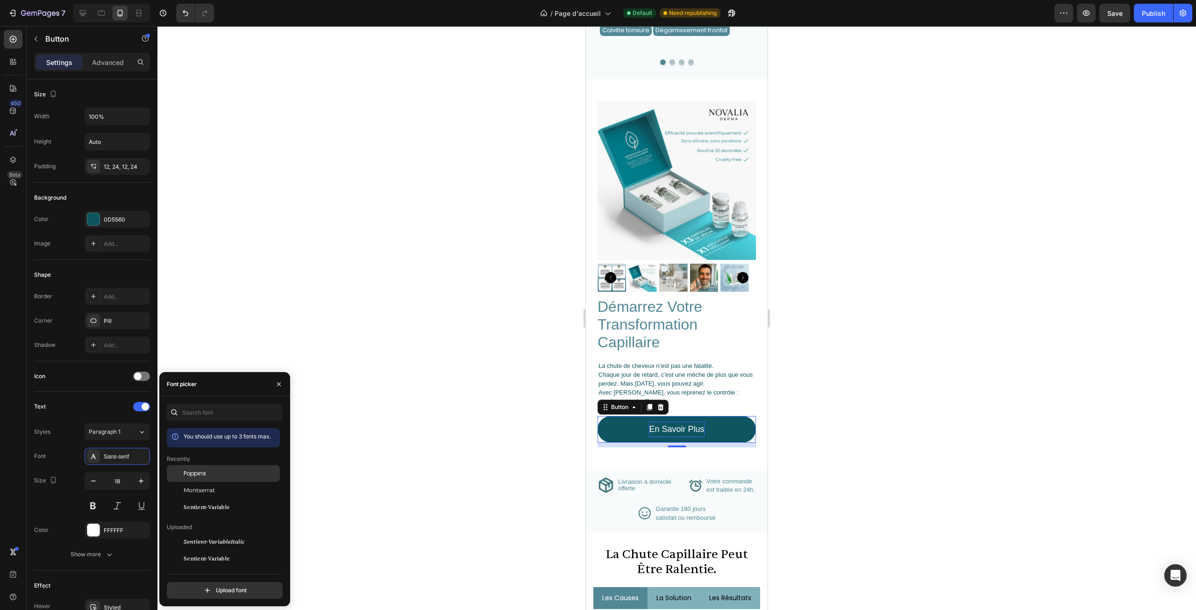
click at [205, 474] on span "Poppins" at bounding box center [195, 473] width 22 height 8
click at [94, 501] on button at bounding box center [93, 505] width 17 height 17
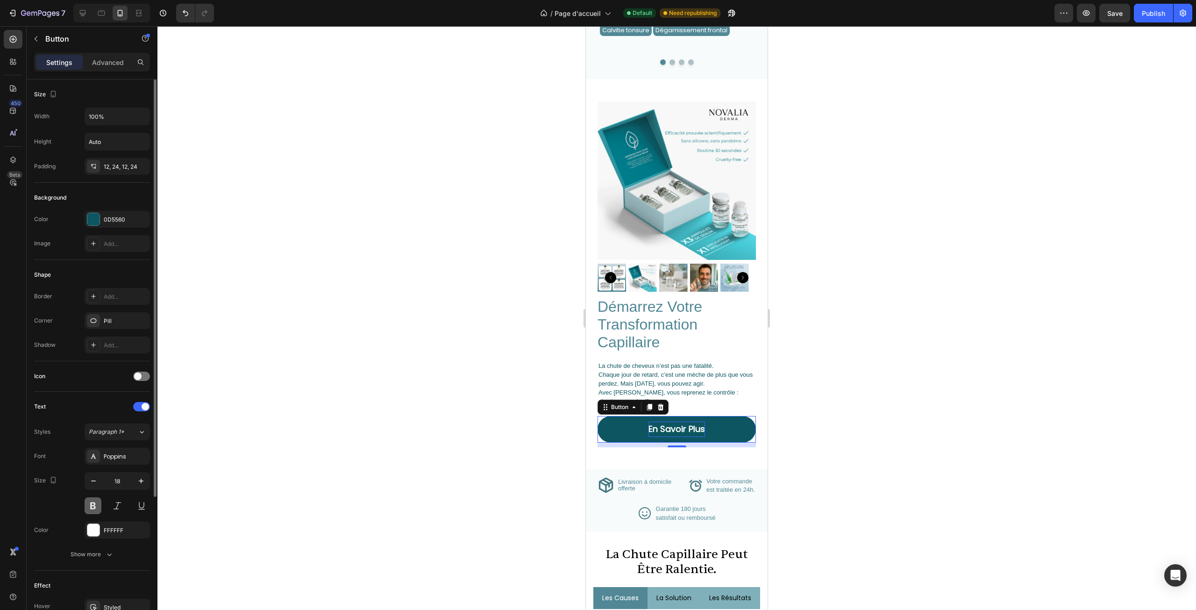
click at [91, 505] on button at bounding box center [93, 505] width 17 height 17
click at [121, 453] on div "Poppins" at bounding box center [126, 456] width 44 height 8
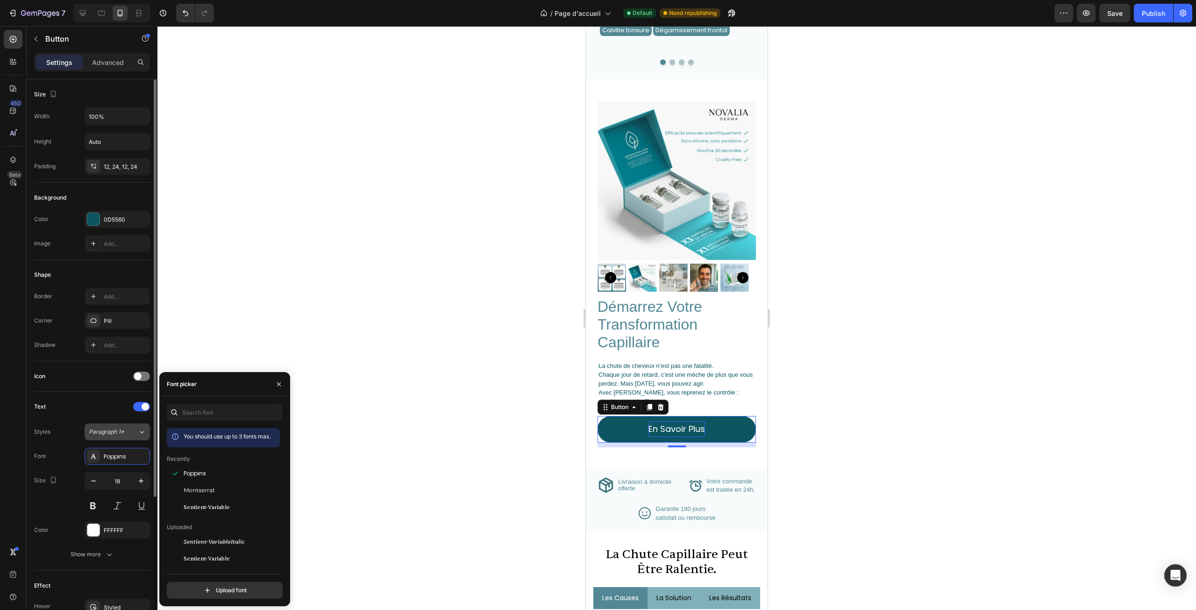
click at [122, 438] on button "Paragraph 1*" at bounding box center [117, 431] width 65 height 17
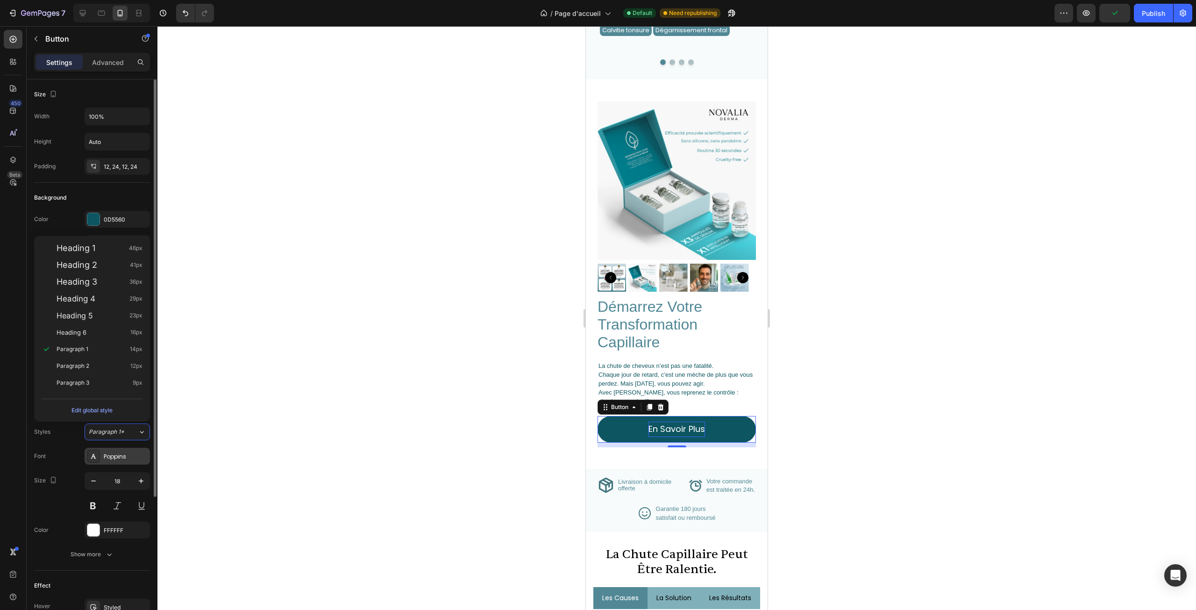
click at [123, 458] on div "Poppins" at bounding box center [126, 456] width 44 height 8
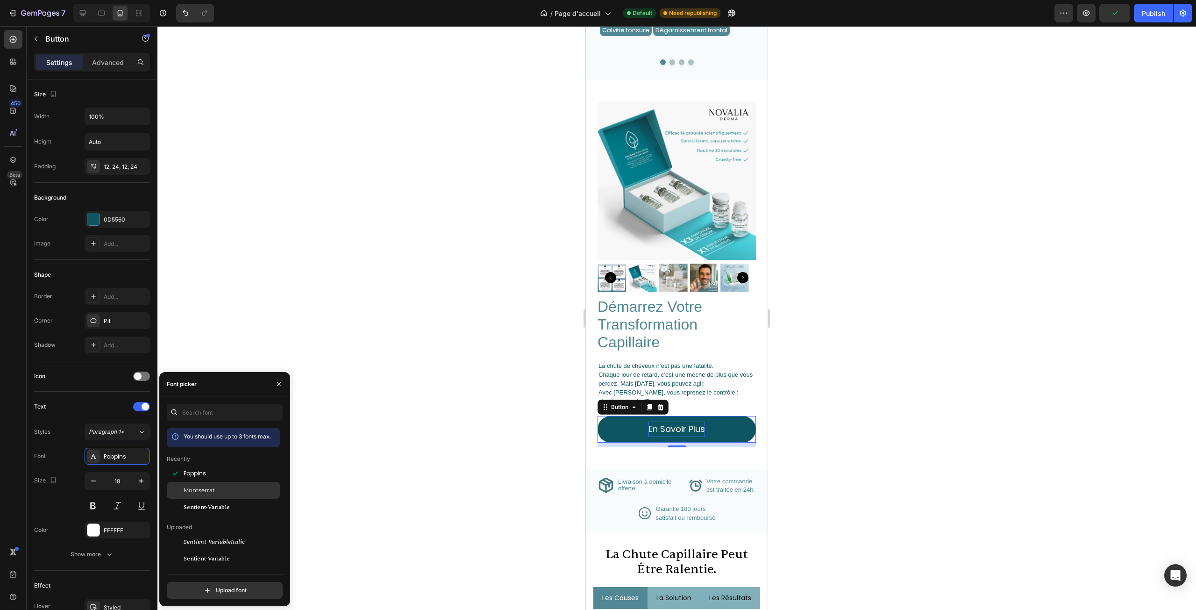
click at [208, 492] on span "Montserrat" at bounding box center [199, 490] width 31 height 8
click at [306, 303] on div at bounding box center [676, 318] width 1039 height 584
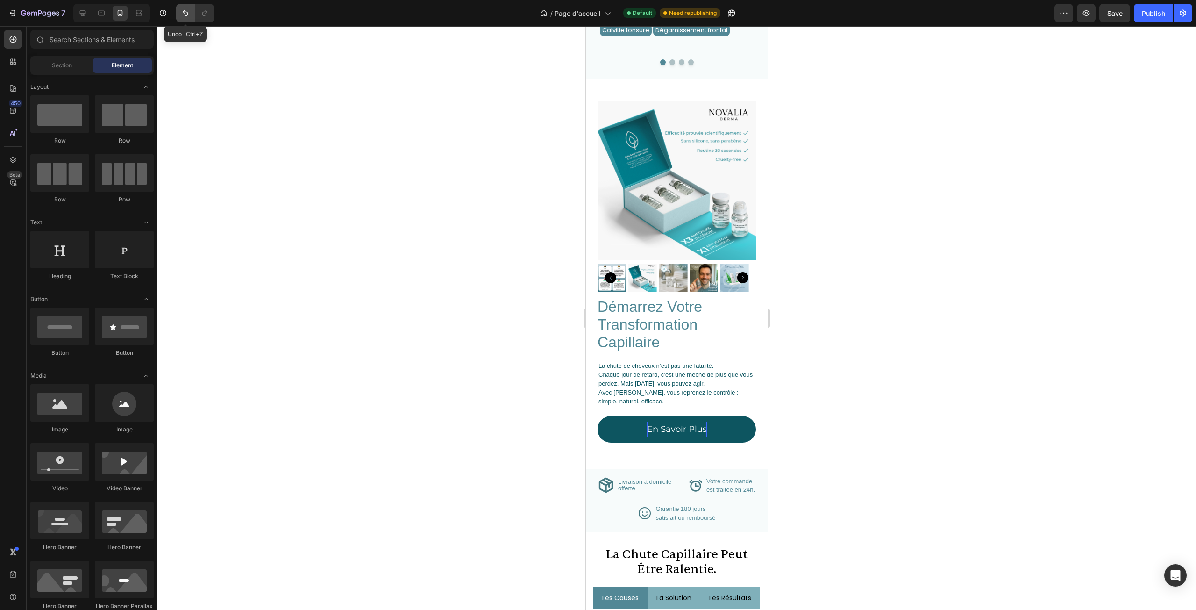
click at [185, 18] on button "Undo/Redo" at bounding box center [185, 13] width 19 height 19
click at [185, 17] on icon "Undo/Redo" at bounding box center [185, 12] width 9 height 9
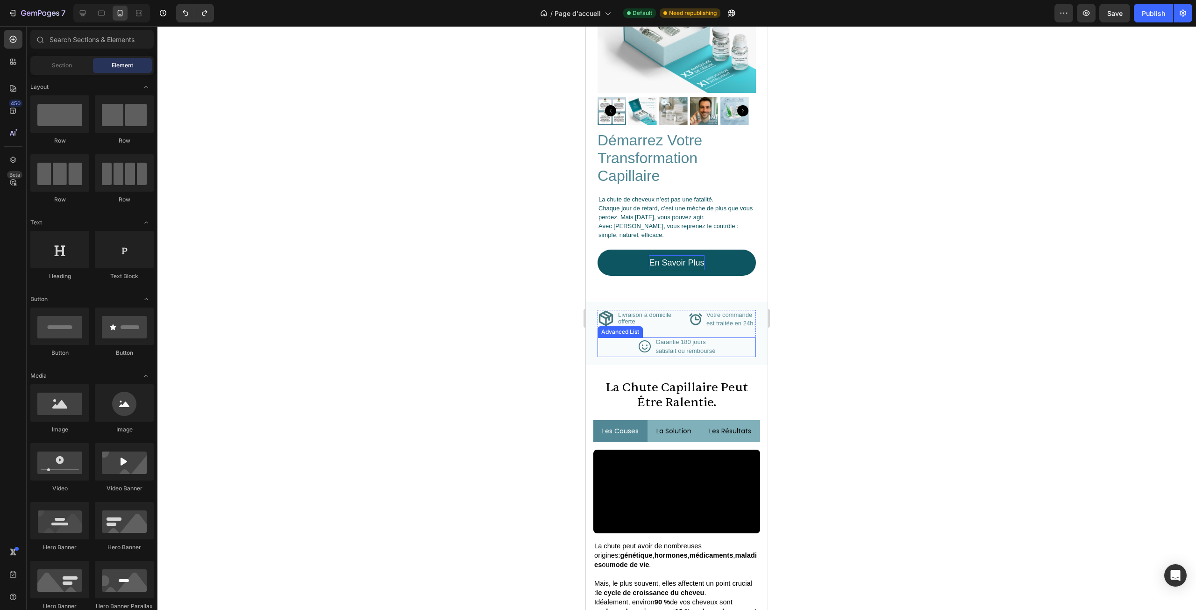
scroll to position [1224, 0]
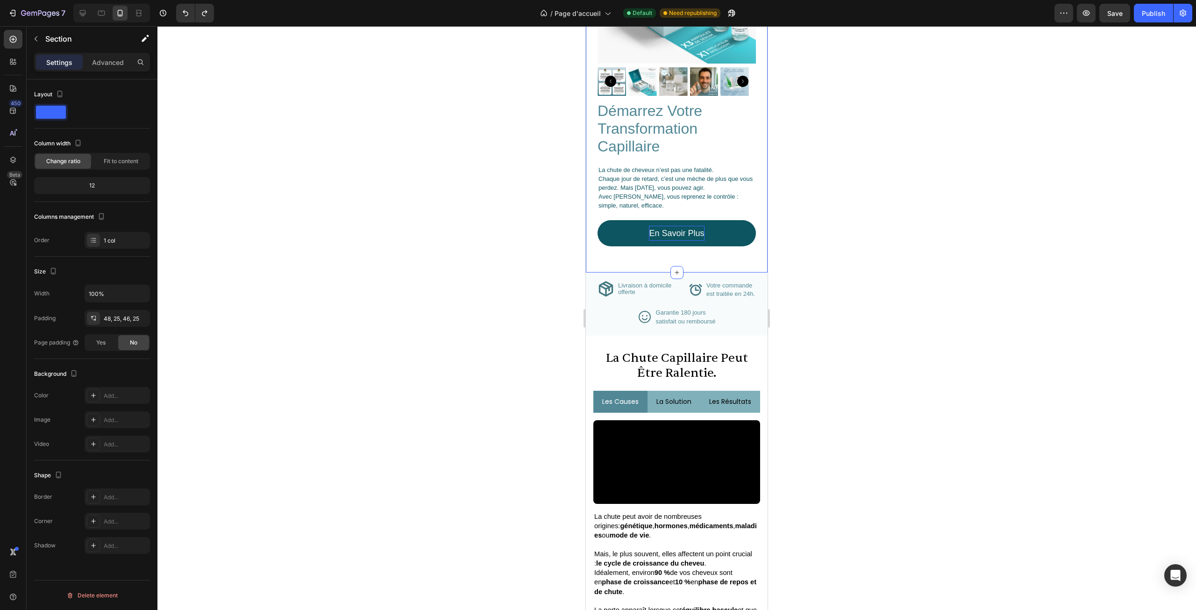
click at [683, 257] on div "démarrez votre transformation capillaire Heading La chute de cheveux n’est pas …" at bounding box center [677, 78] width 182 height 390
click at [122, 52] on div "Section" at bounding box center [75, 39] width 97 height 27
click at [119, 57] on p "Advanced" at bounding box center [108, 62] width 32 height 10
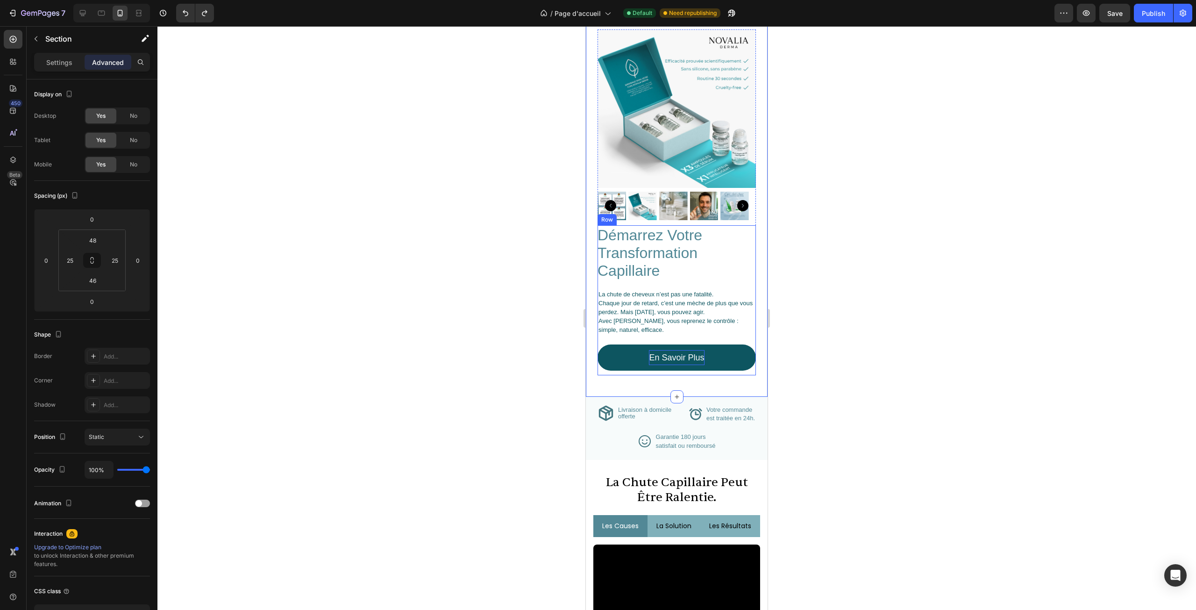
scroll to position [991, 0]
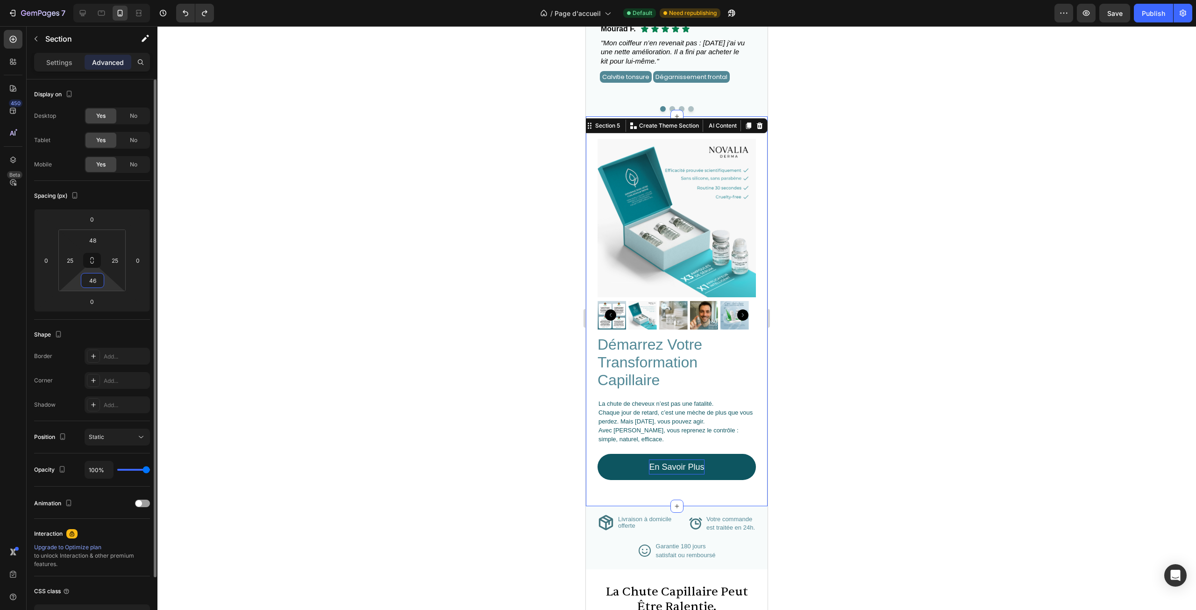
click at [93, 280] on input "46" at bounding box center [92, 280] width 19 height 14
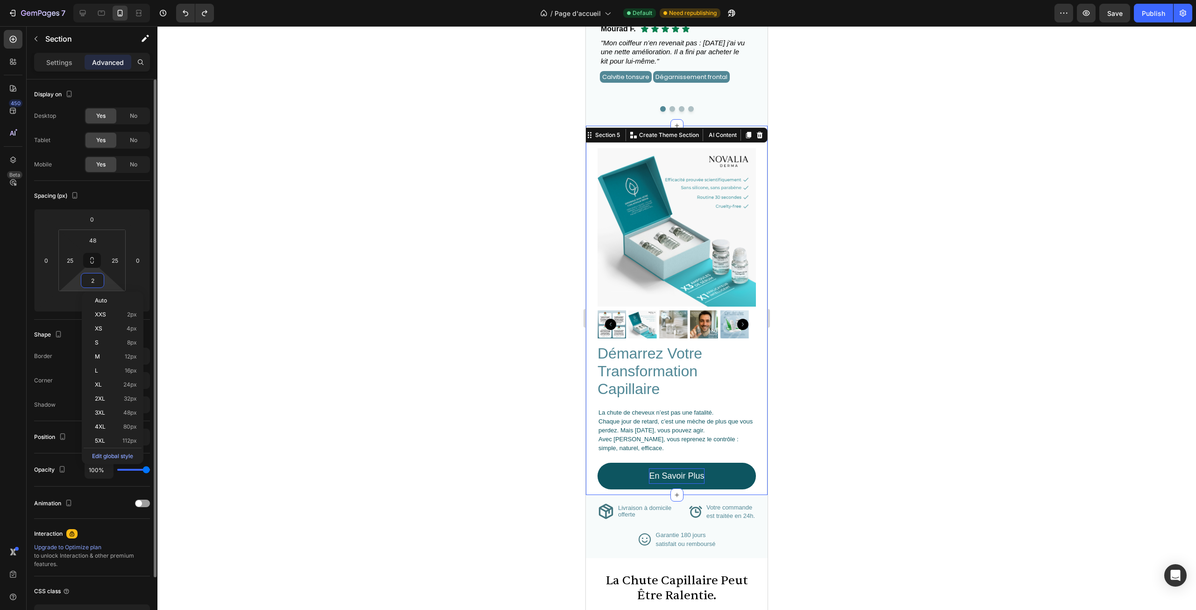
type input "20"
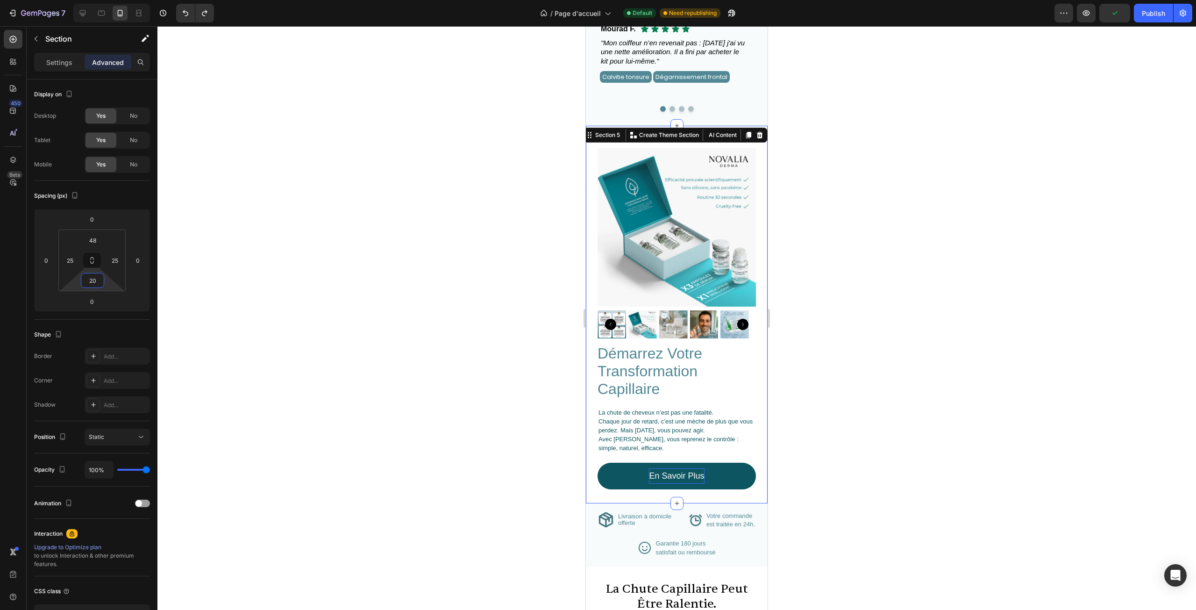
click at [323, 266] on div at bounding box center [676, 318] width 1039 height 584
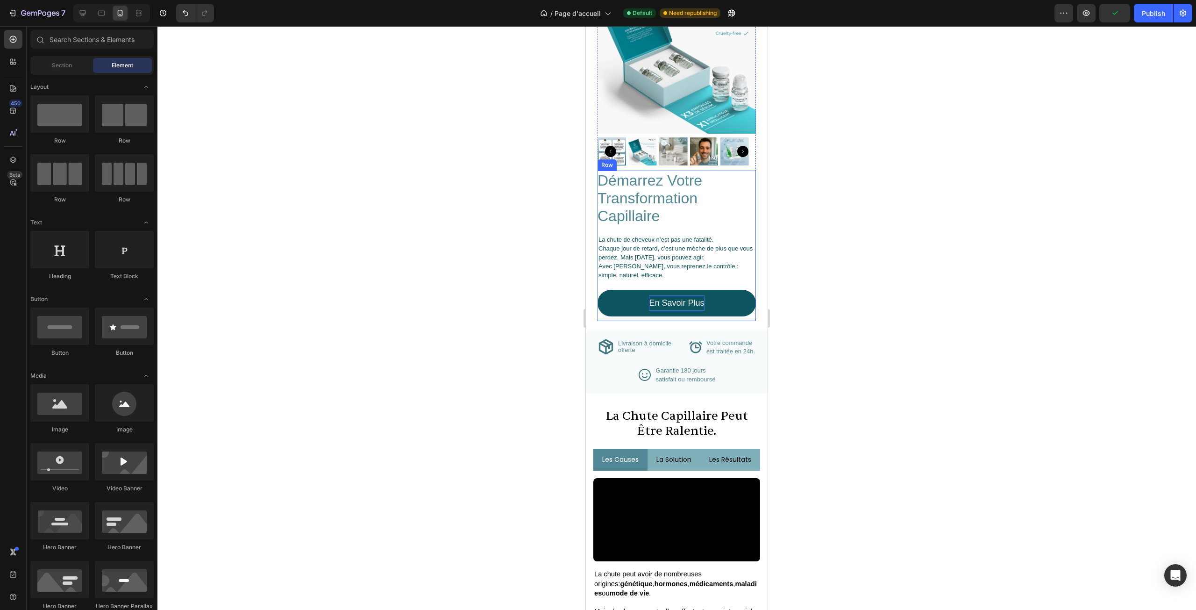
scroll to position [1178, 0]
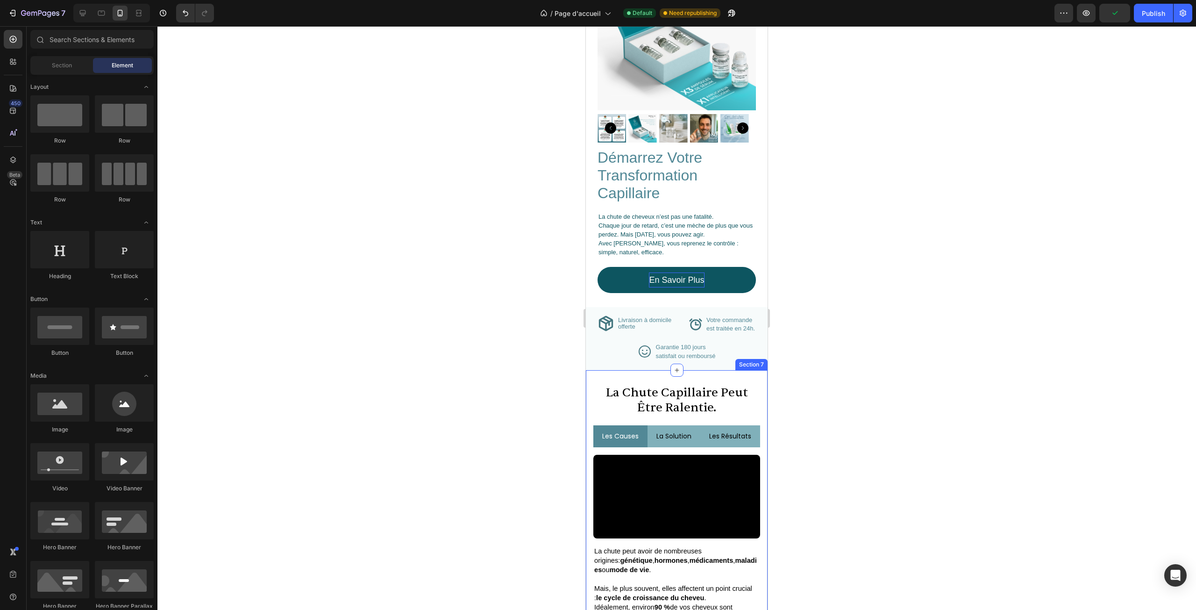
click at [721, 371] on div "la chute capillaire peut être ralentie. Heading les causes la solution les résu…" at bounding box center [677, 527] width 182 height 315
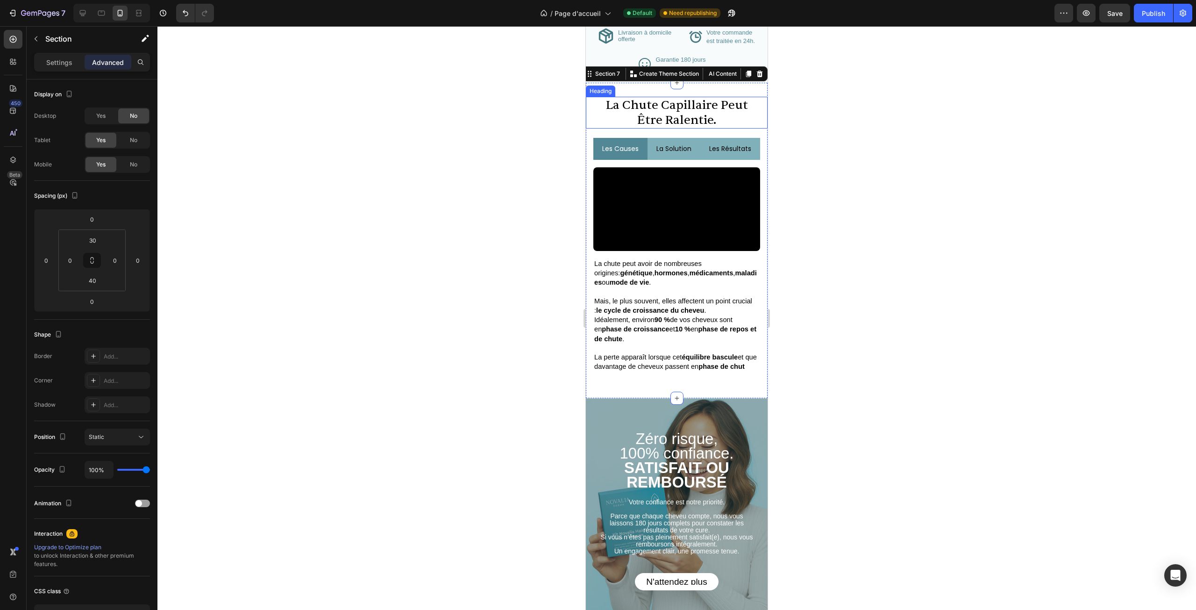
scroll to position [1645, 0]
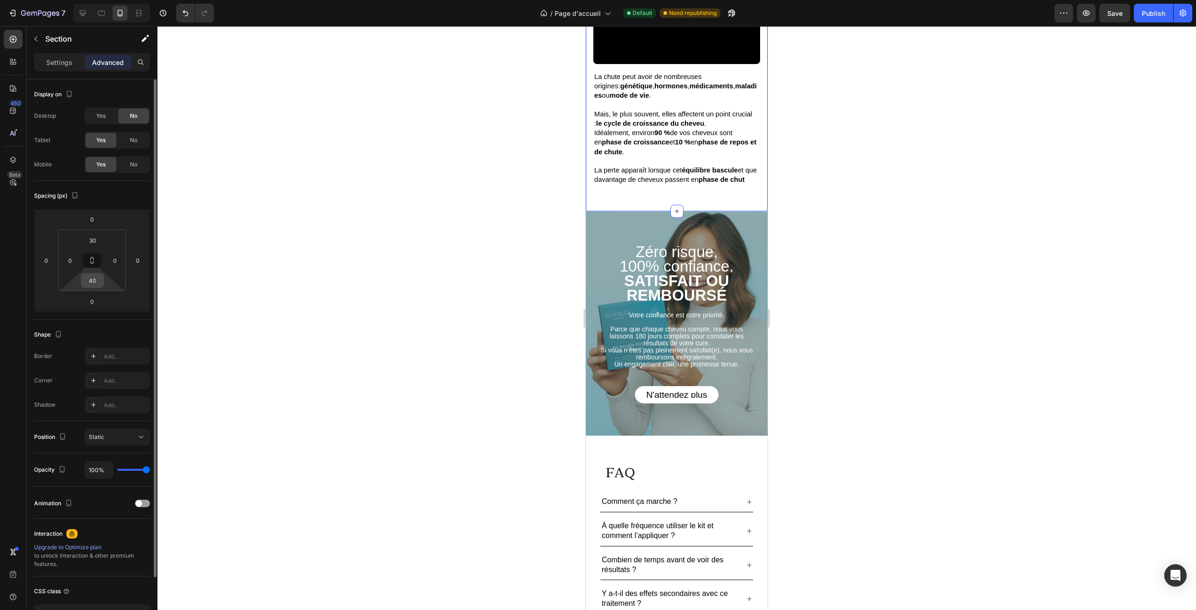
click at [97, 285] on input "40" at bounding box center [92, 280] width 19 height 14
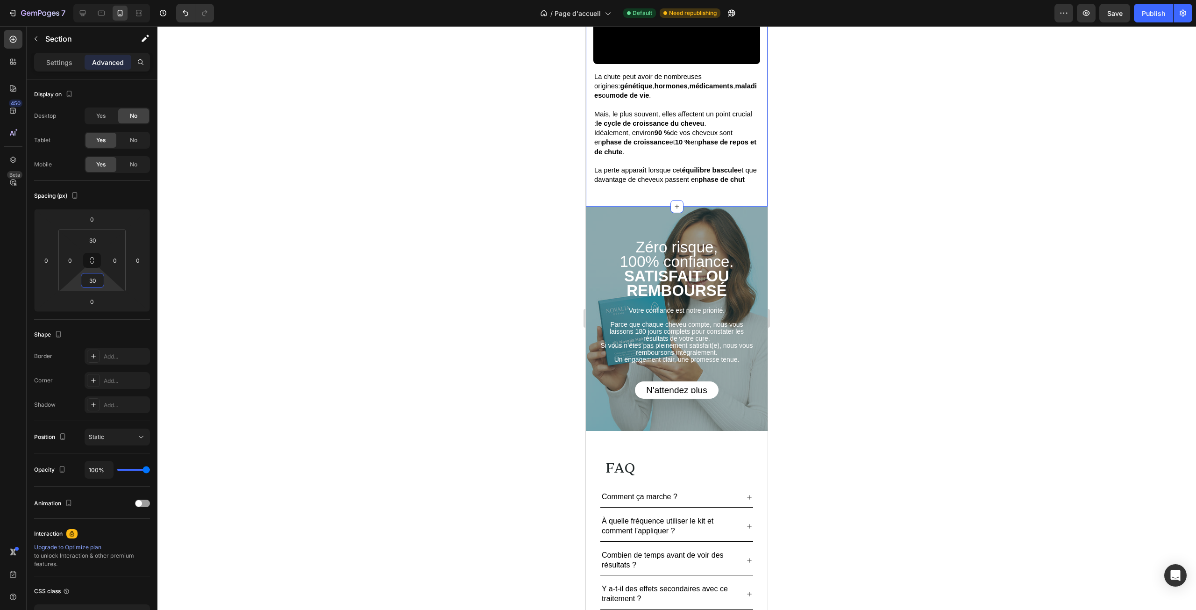
type input "30"
click at [437, 252] on div at bounding box center [676, 318] width 1039 height 584
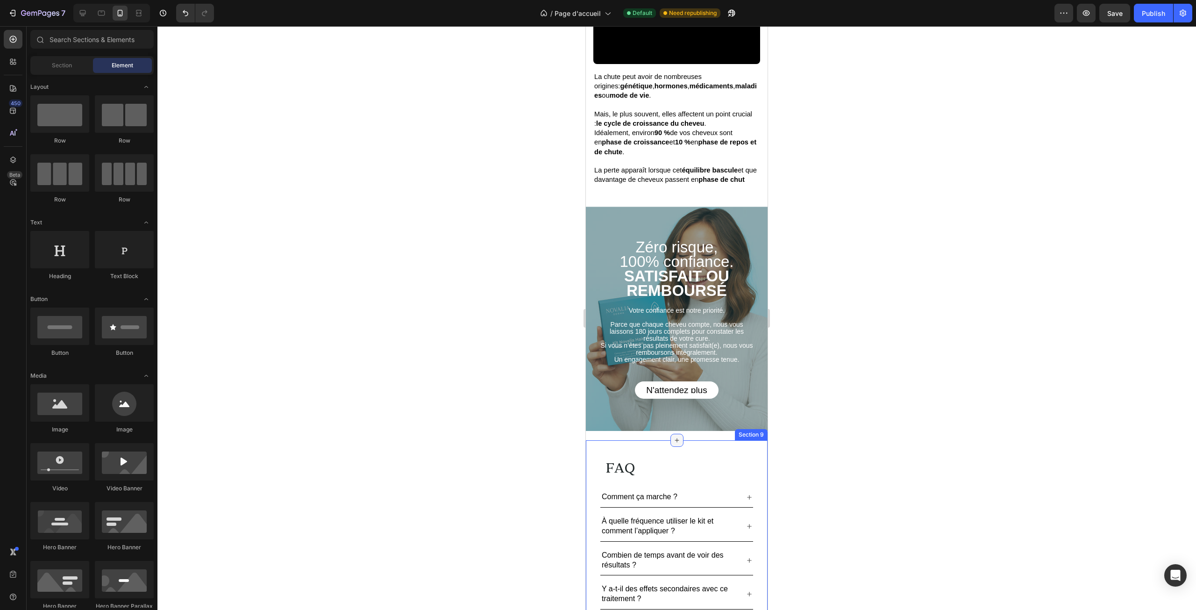
click at [673, 434] on div at bounding box center [677, 440] width 13 height 13
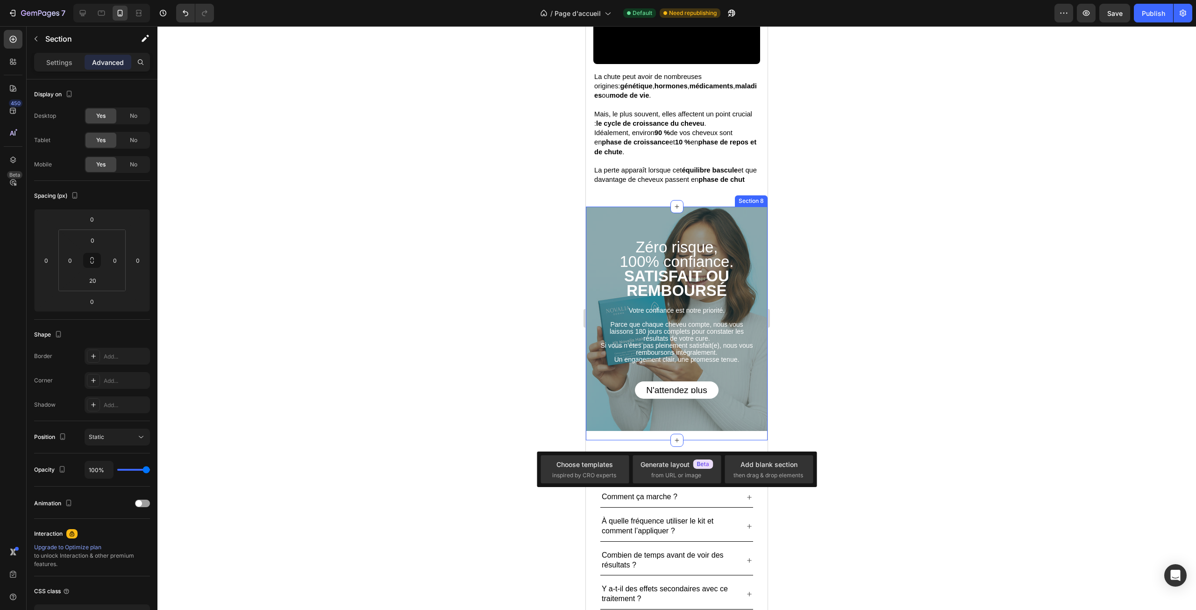
click at [658, 432] on div "Zéro risque, 100% confiance. SATISFAIT OU REMBOURSÉ Heading Votre confiance est…" at bounding box center [677, 324] width 182 height 234
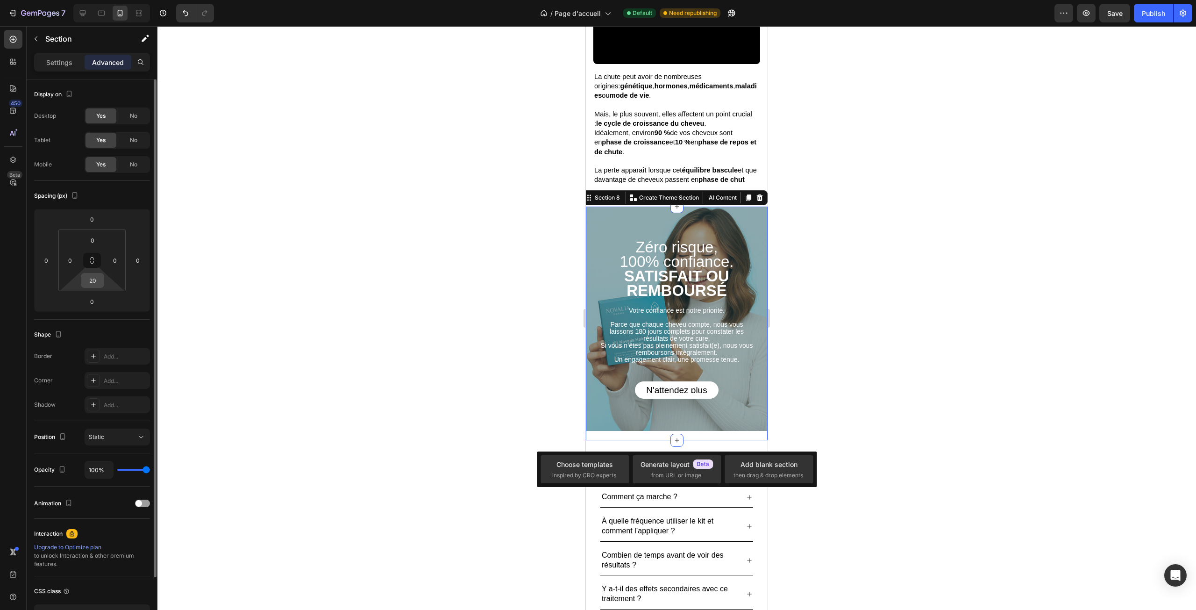
click at [86, 277] on input "20" at bounding box center [92, 280] width 19 height 14
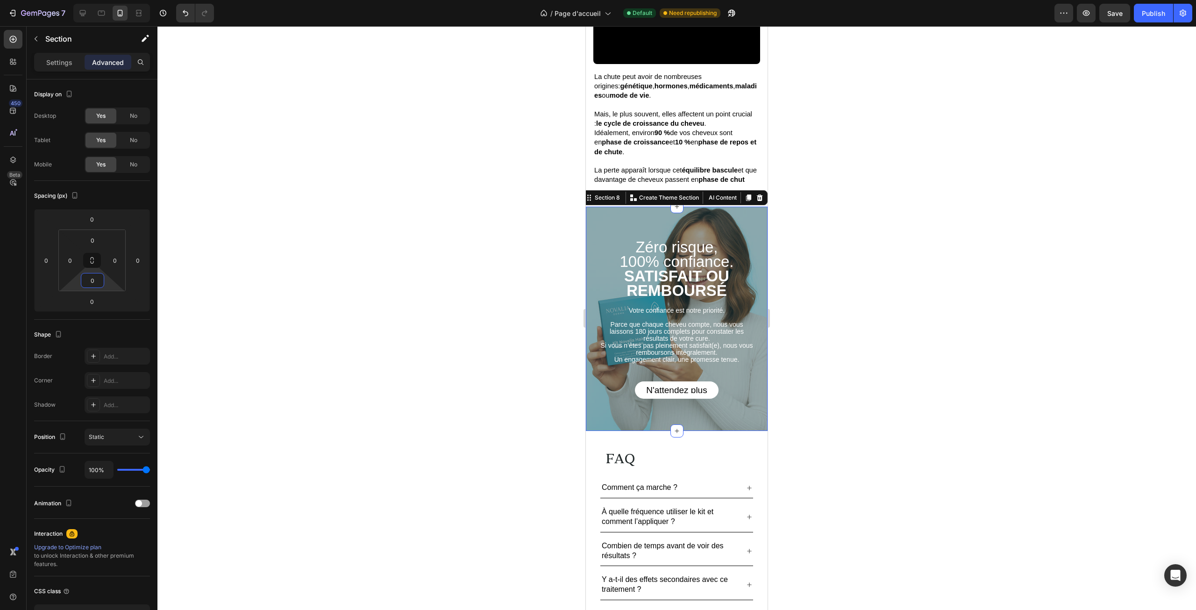
type input "0"
click at [334, 251] on div at bounding box center [676, 318] width 1039 height 584
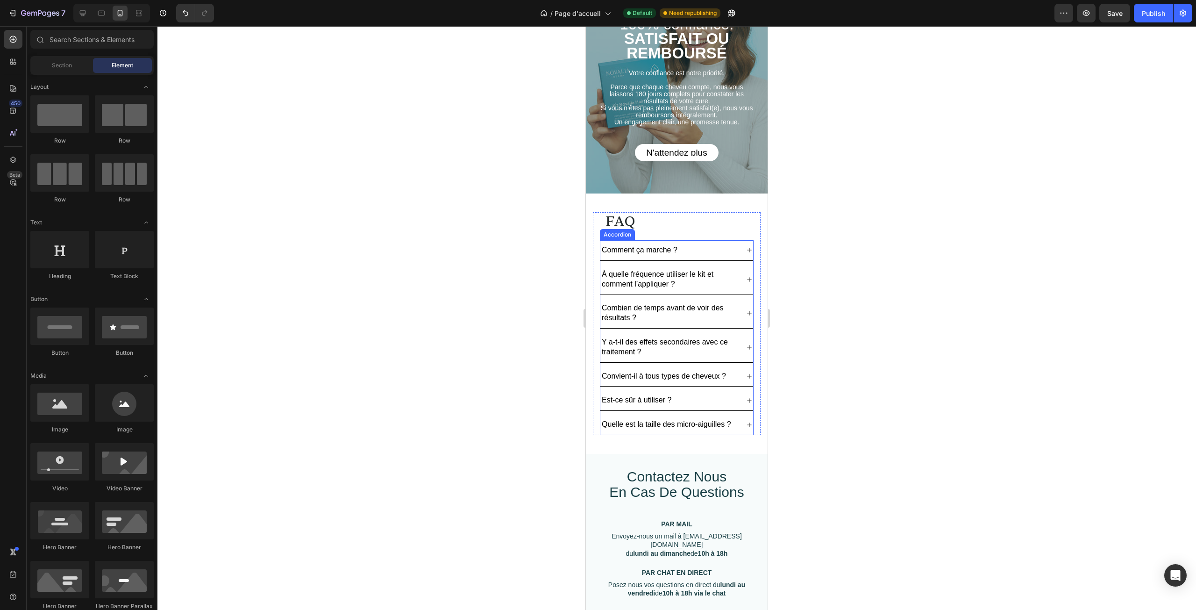
scroll to position [1832, 0]
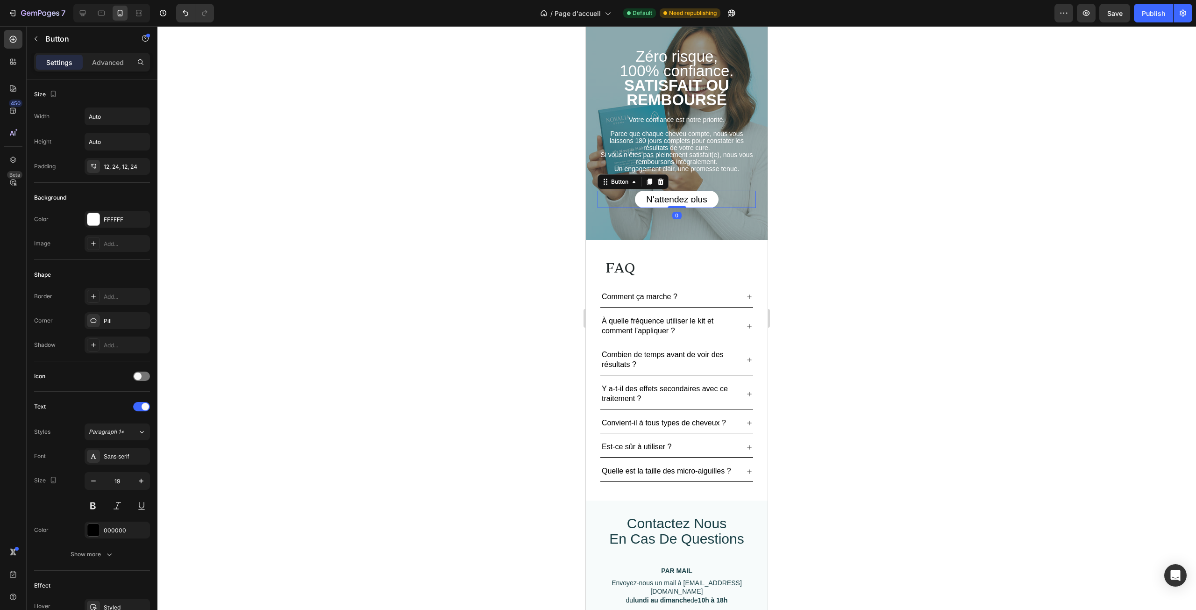
click at [690, 191] on link "N'attendez plus" at bounding box center [676, 199] width 83 height 17
click at [684, 200] on p "N'attendez plus" at bounding box center [676, 199] width 61 height 6
click at [830, 200] on div at bounding box center [676, 318] width 1039 height 584
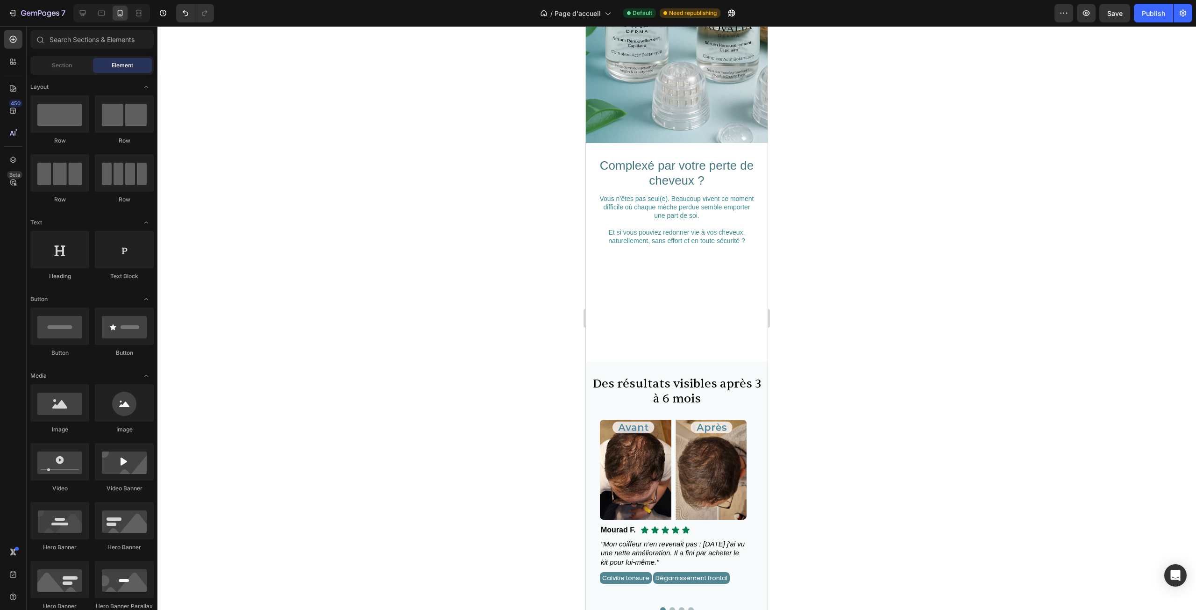
scroll to position [407, 0]
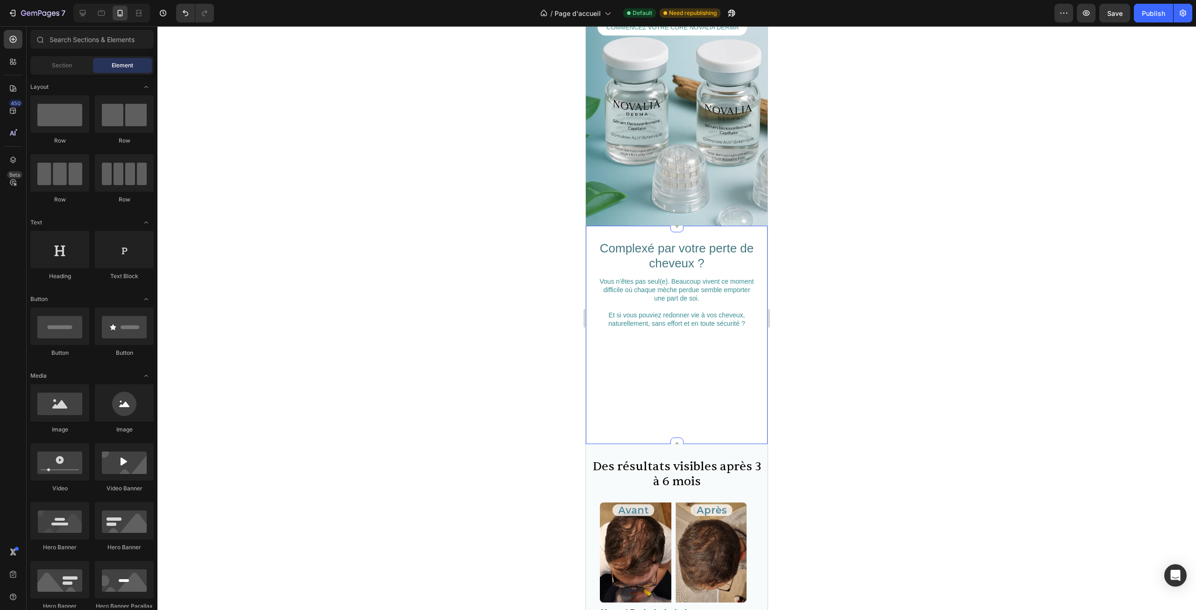
click at [675, 358] on div "Complexé par votre perte de cheveux ? Heading Vous n’êtes pas seul(e). Beaucoup…" at bounding box center [677, 335] width 158 height 190
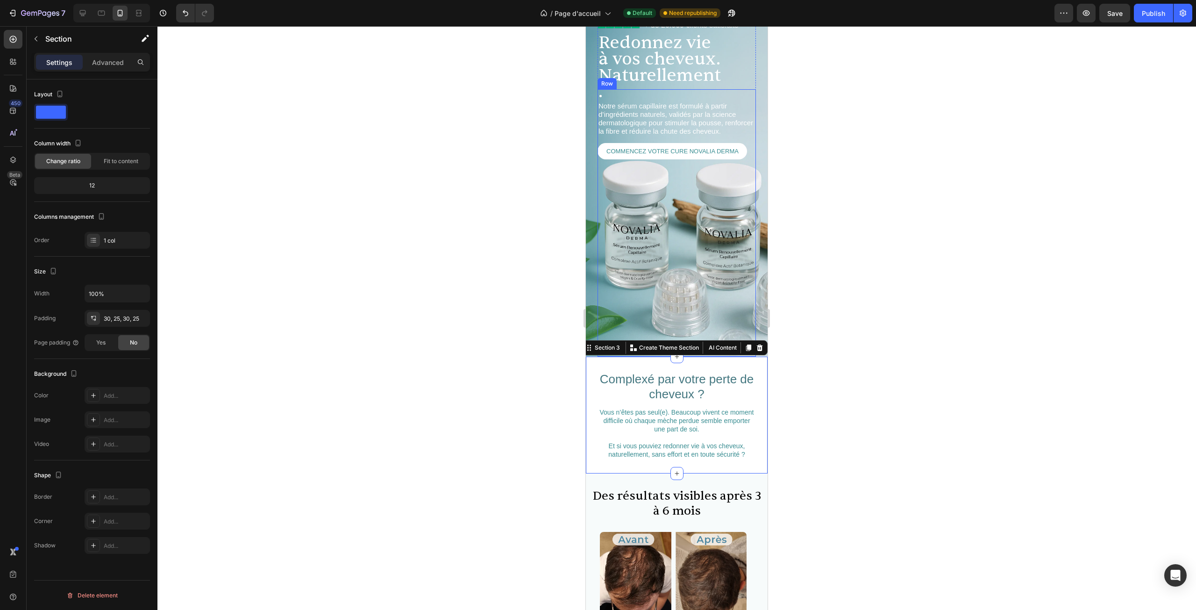
scroll to position [80, 0]
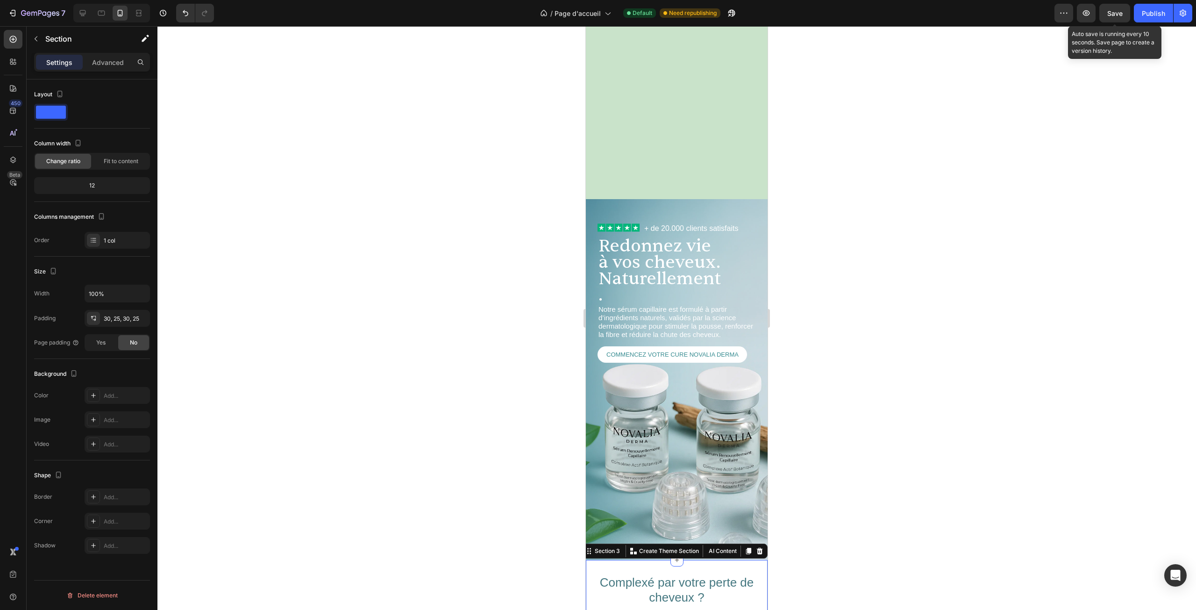
click at [1113, 14] on span "Save" at bounding box center [1115, 13] width 15 height 8
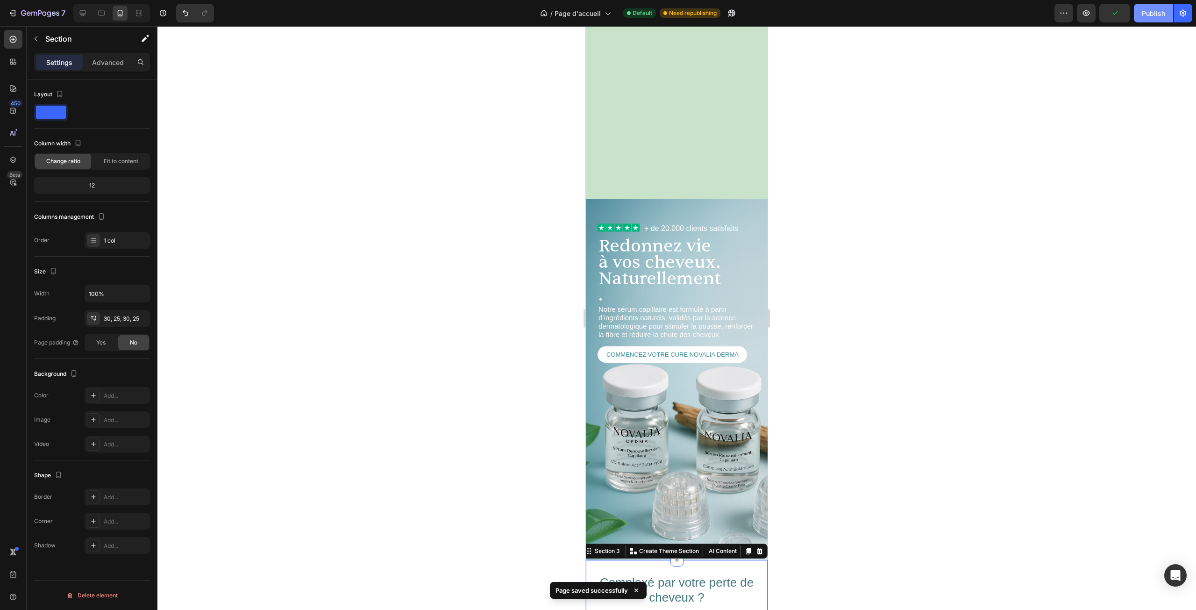
click at [1155, 15] on div "Publish" at bounding box center [1153, 13] width 23 height 10
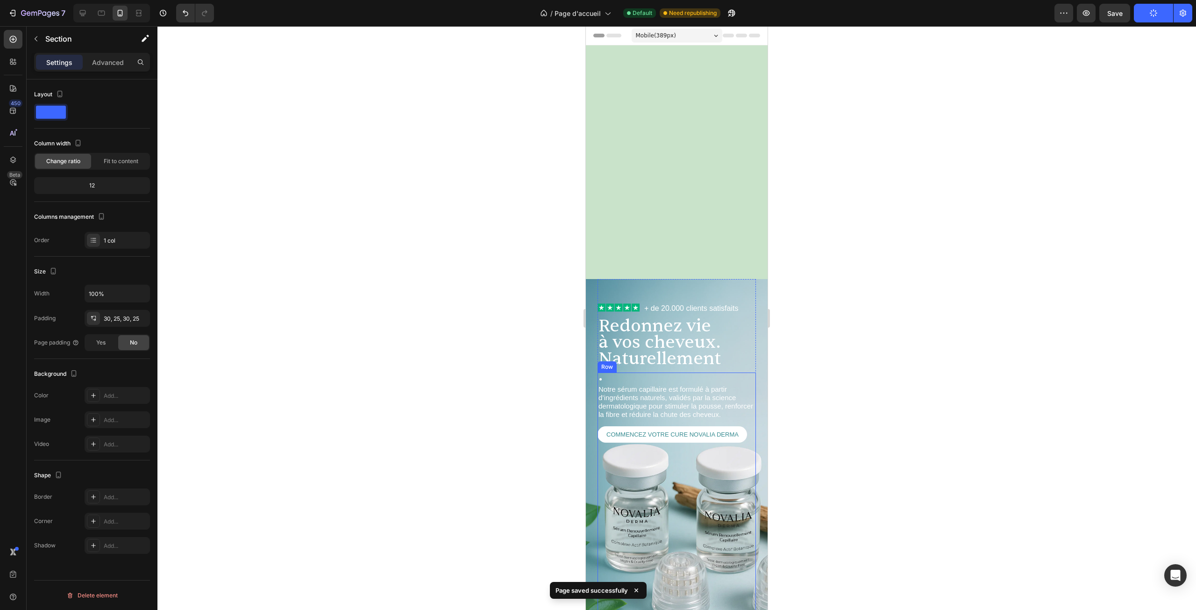
scroll to position [467, 0]
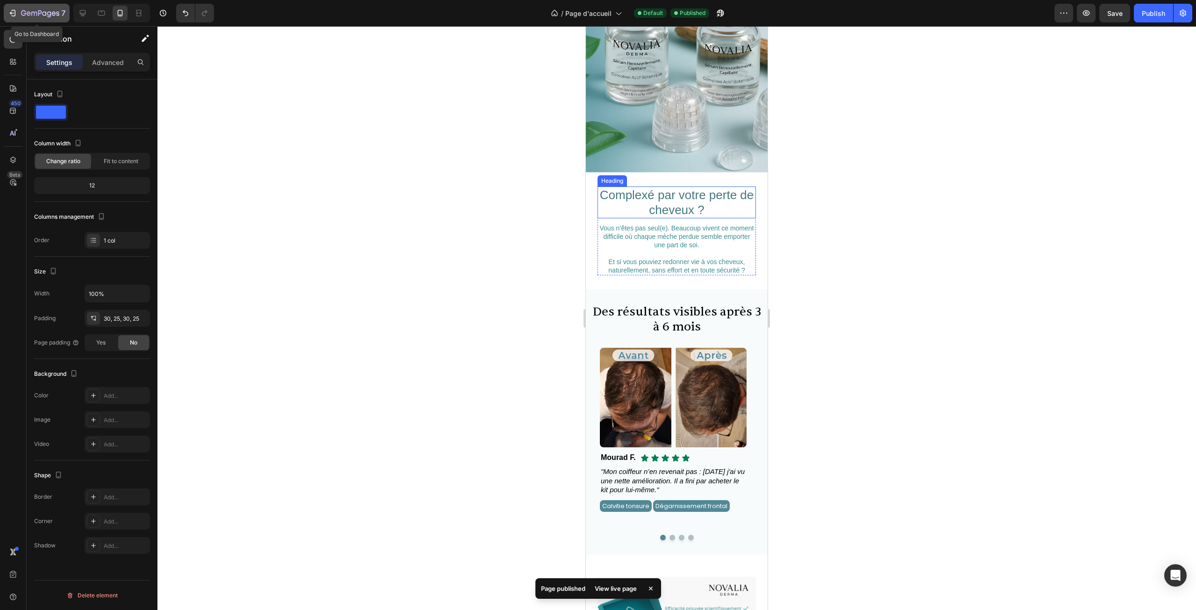
click at [43, 6] on button "7" at bounding box center [37, 13] width 66 height 19
